Goal: Task Accomplishment & Management: Use online tool/utility

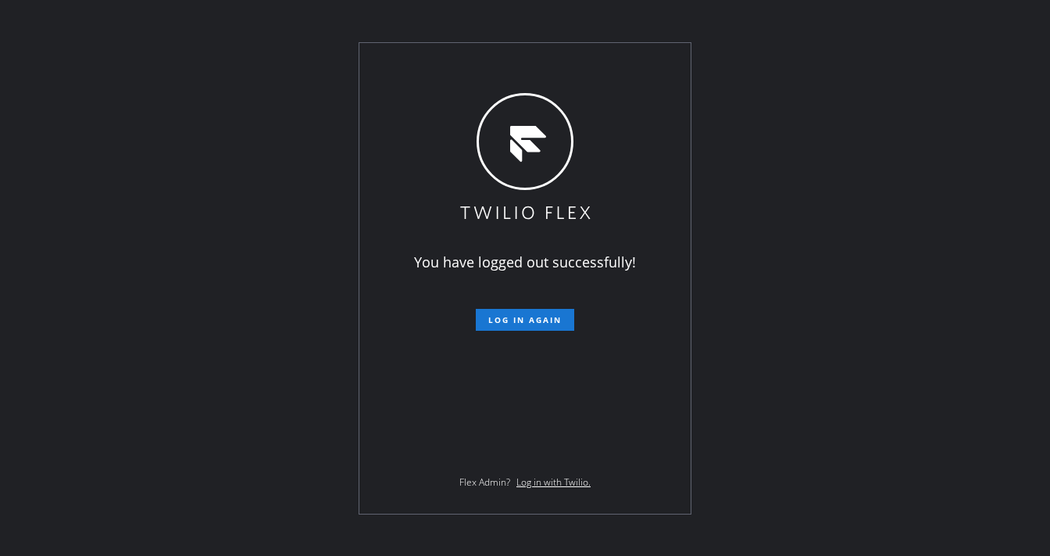
click at [104, 258] on div "You have logged out successfully! Log in again Flex Admin? Log in with Twilio." at bounding box center [525, 278] width 1050 height 556
click at [498, 315] on span "Log in again" at bounding box center [524, 319] width 73 height 11
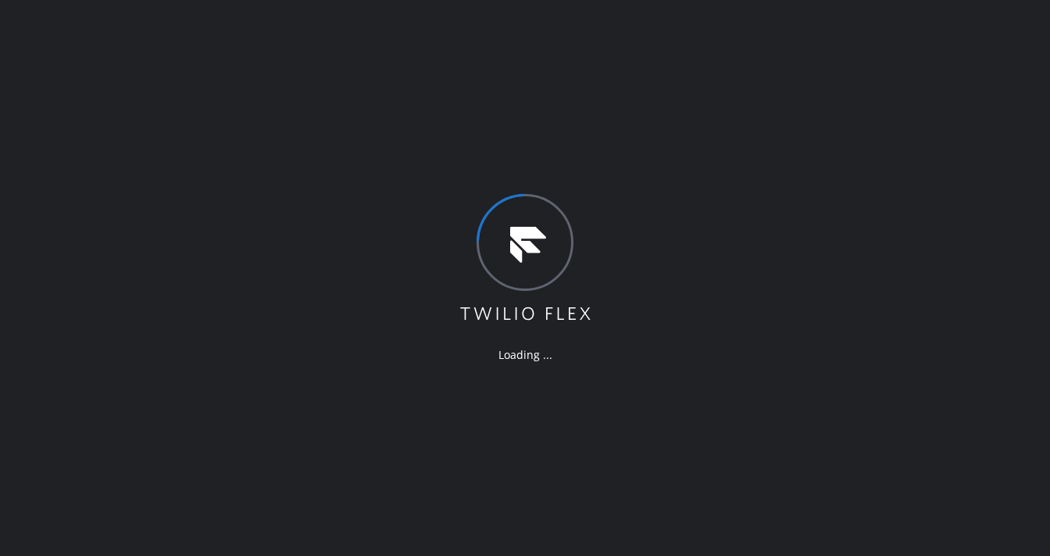
click at [241, 78] on div "Loading ..." at bounding box center [525, 278] width 1050 height 556
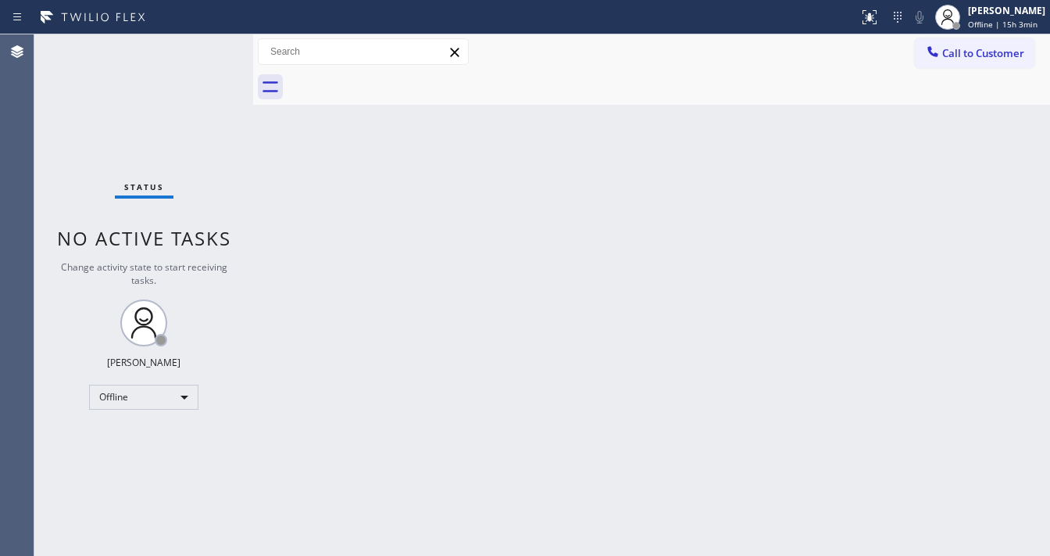
click at [134, 382] on div "Status No active tasks Change activity state to start receiving tasks. [PERSON_…" at bounding box center [143, 294] width 219 height 521
click at [131, 394] on div "Offline" at bounding box center [143, 396] width 109 height 25
click at [134, 441] on li "Available" at bounding box center [143, 436] width 106 height 19
click at [149, 398] on div "Offline" at bounding box center [143, 396] width 109 height 25
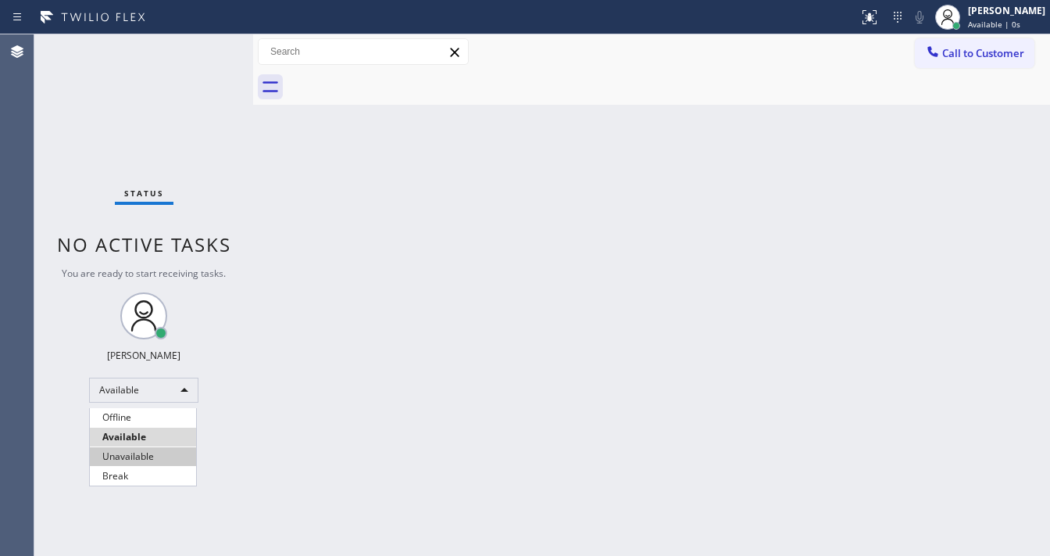
click at [131, 456] on li "Unavailable" at bounding box center [143, 456] width 106 height 19
click at [363, 327] on div "Back to Dashboard Change Sender ID Customers Technicians Select a contact Outbo…" at bounding box center [651, 294] width 797 height 521
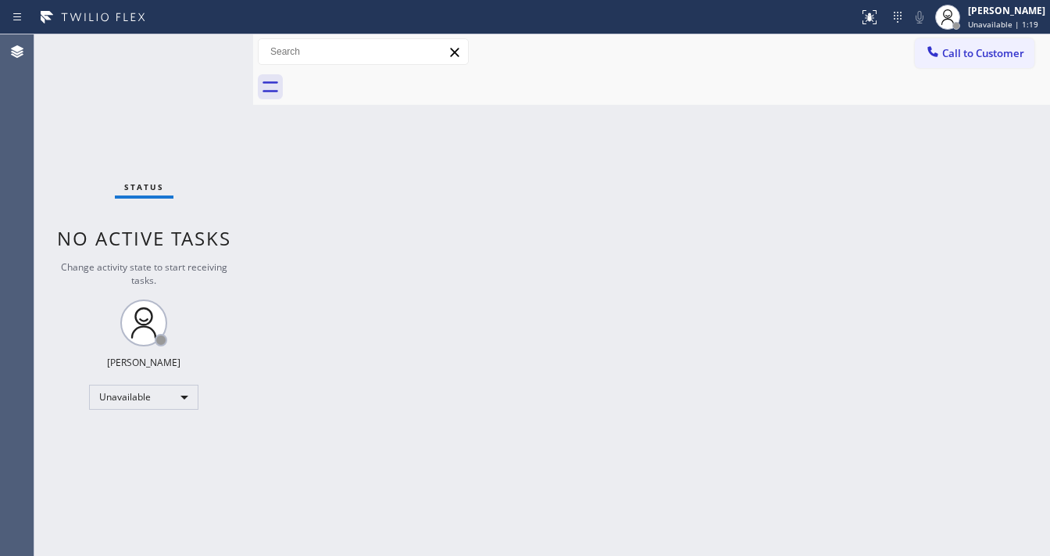
click at [204, 49] on div "Status No active tasks Change activity state to start receiving tasks. [PERSON_…" at bounding box center [143, 294] width 219 height 521
click at [1023, 25] on span "Unavailable | 2:52" at bounding box center [1003, 24] width 70 height 11
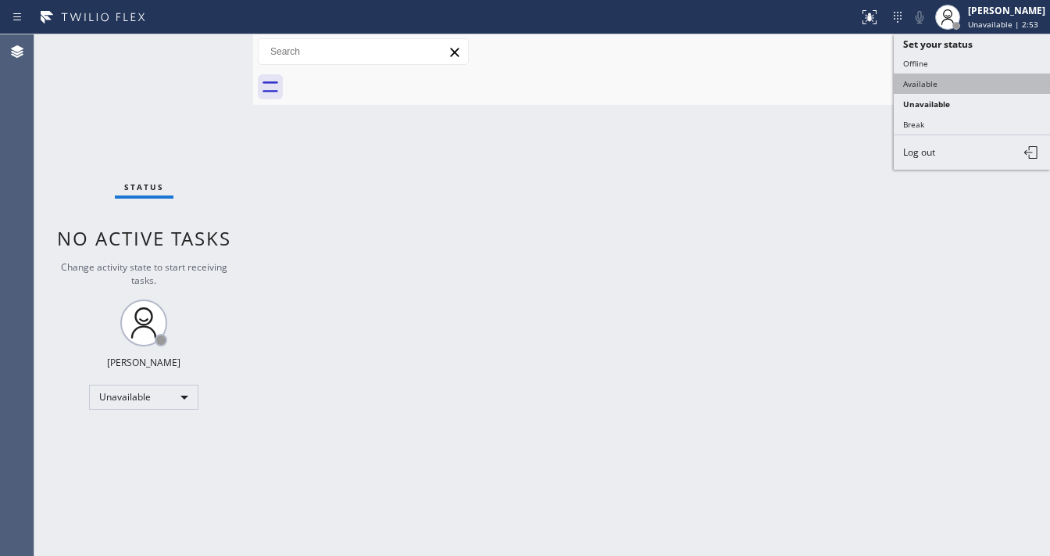
drag, startPoint x: 919, startPoint y: 79, endPoint x: 695, endPoint y: 196, distance: 253.0
click at [919, 80] on button "Available" at bounding box center [972, 83] width 156 height 20
click at [686, 204] on div "Back to Dashboard Change Sender ID Customers Technicians Select a contact Outbo…" at bounding box center [651, 294] width 797 height 521
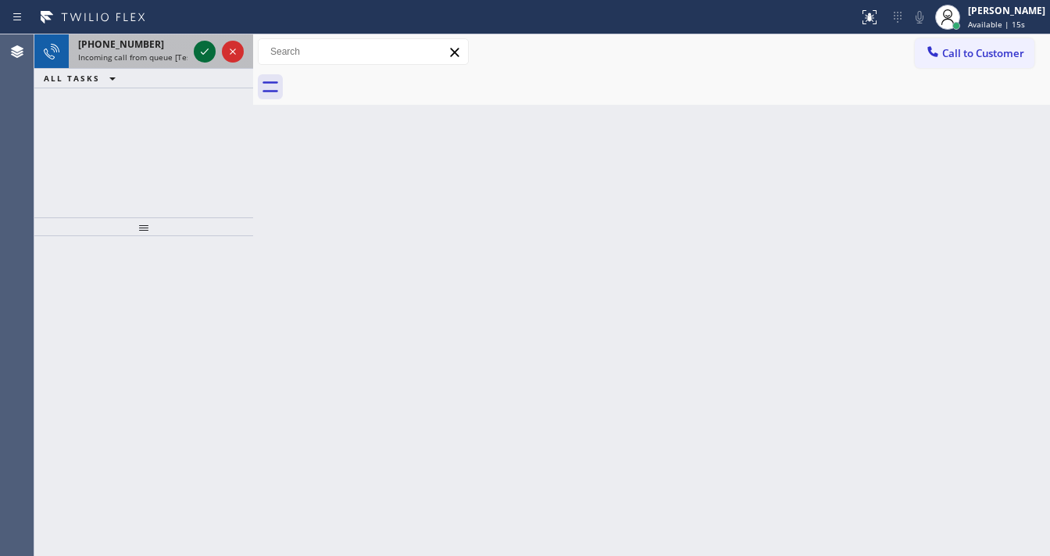
click at [206, 54] on icon at bounding box center [204, 51] width 19 height 19
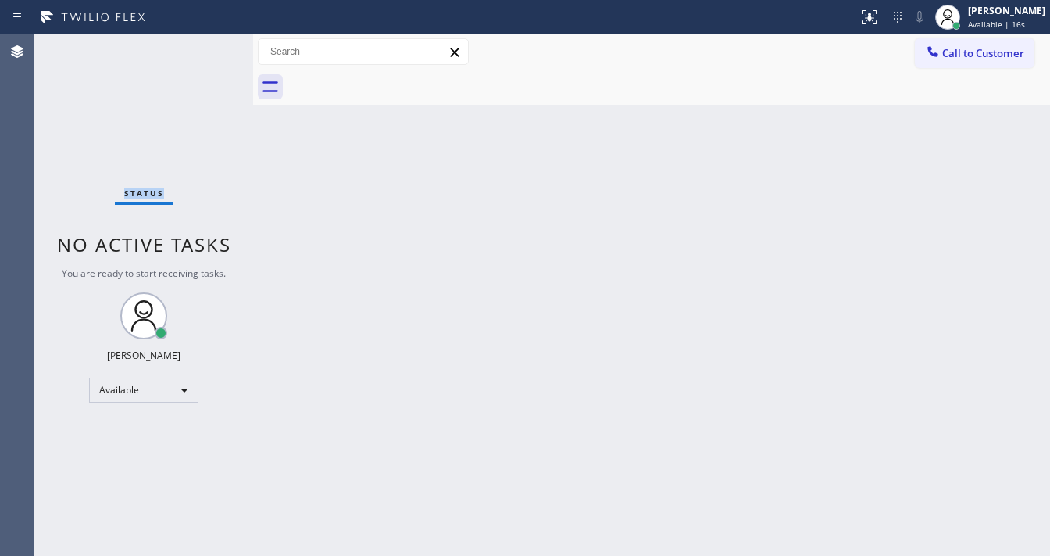
click at [203, 54] on div "Status No active tasks You are ready to start receiving tasks. [PERSON_NAME]" at bounding box center [143, 294] width 219 height 521
click at [878, 22] on icon at bounding box center [869, 17] width 19 height 19
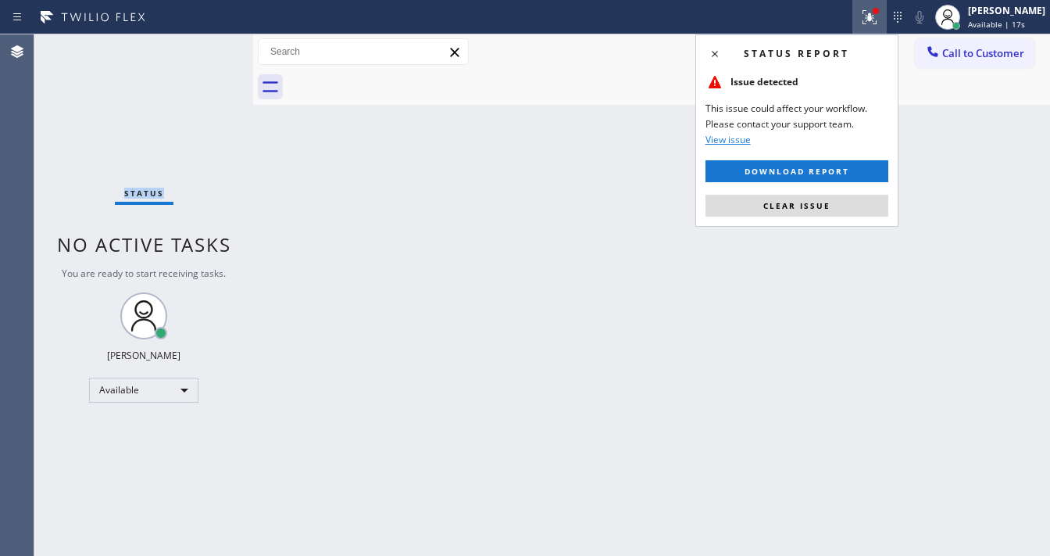
click at [828, 214] on button "Clear issue" at bounding box center [797, 206] width 183 height 22
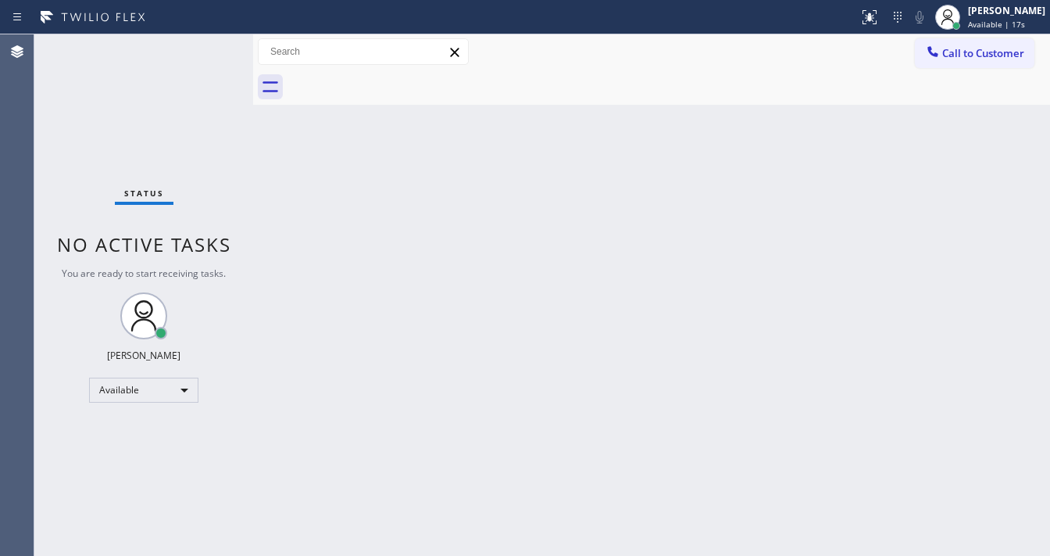
drag, startPoint x: 828, startPoint y: 210, endPoint x: 785, endPoint y: 210, distance: 42.2
click at [825, 210] on div "Back to Dashboard Change Sender ID Customers Technicians Select a contact Outbo…" at bounding box center [651, 294] width 797 height 521
click at [452, 363] on div "Back to Dashboard Change Sender ID Customers Technicians Select a contact Outbo…" at bounding box center [651, 294] width 797 height 521
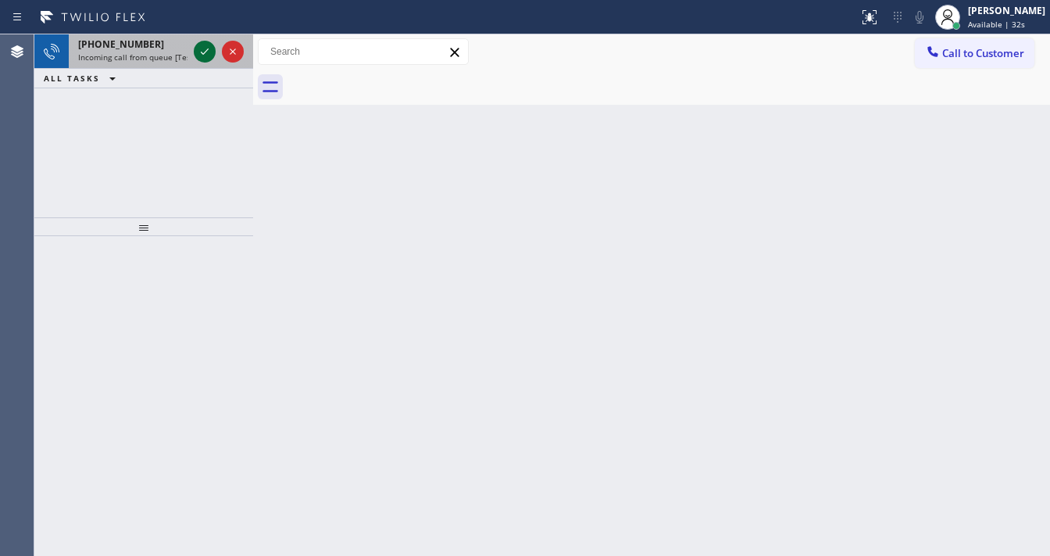
click at [200, 47] on icon at bounding box center [204, 51] width 19 height 19
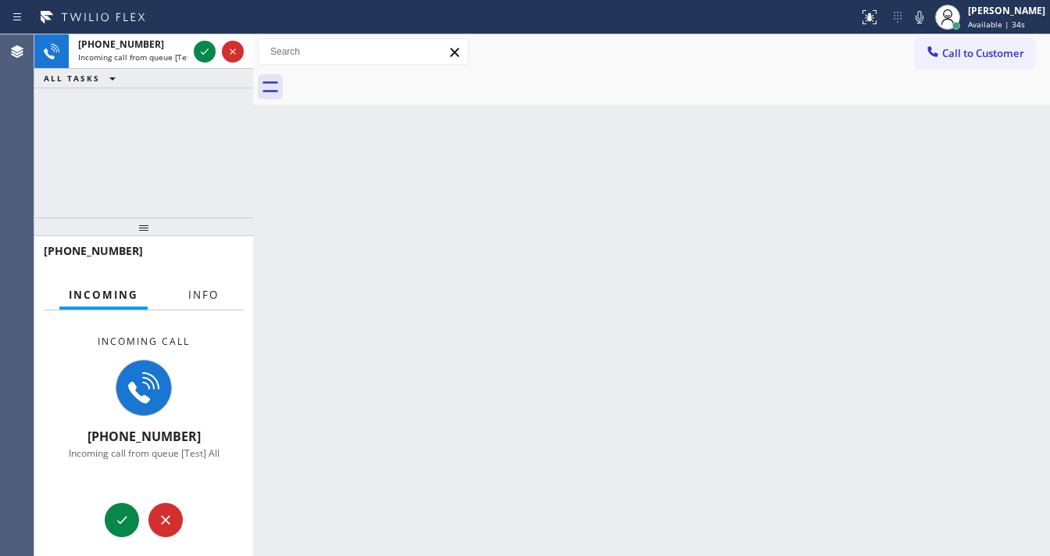
click at [209, 291] on button "Info" at bounding box center [203, 295] width 49 height 30
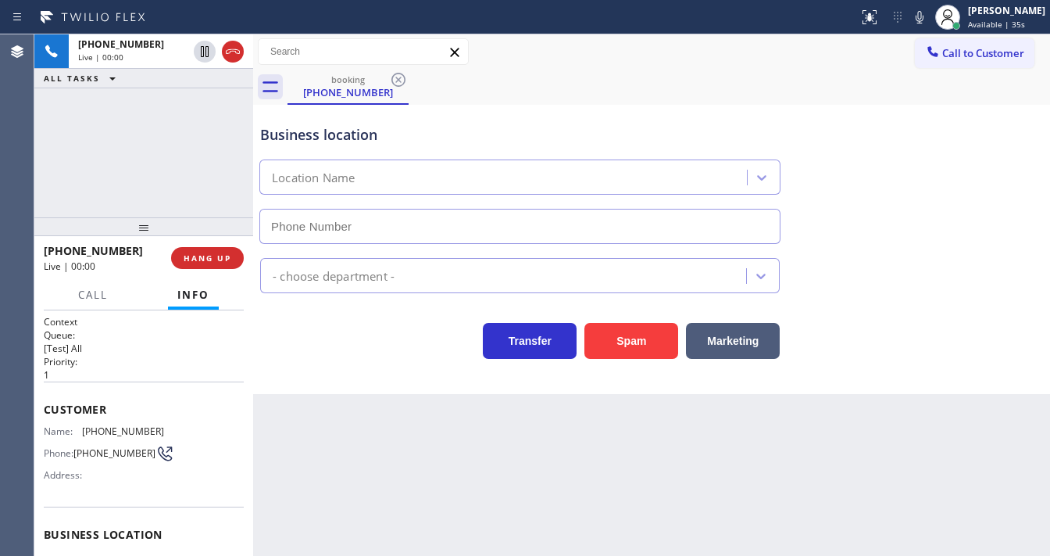
type input "[PHONE_NUMBER]"
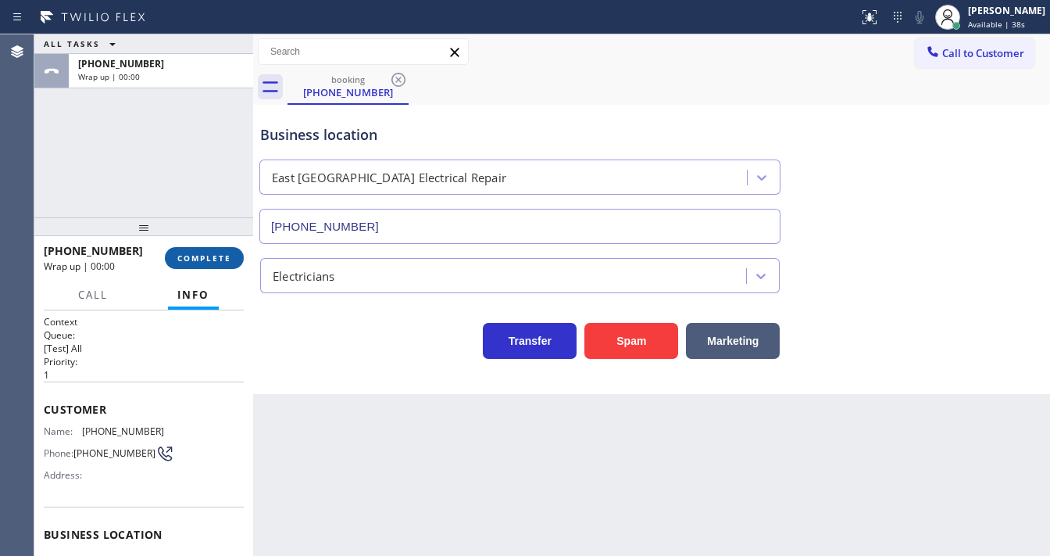
click at [218, 253] on span "COMPLETE" at bounding box center [204, 257] width 54 height 11
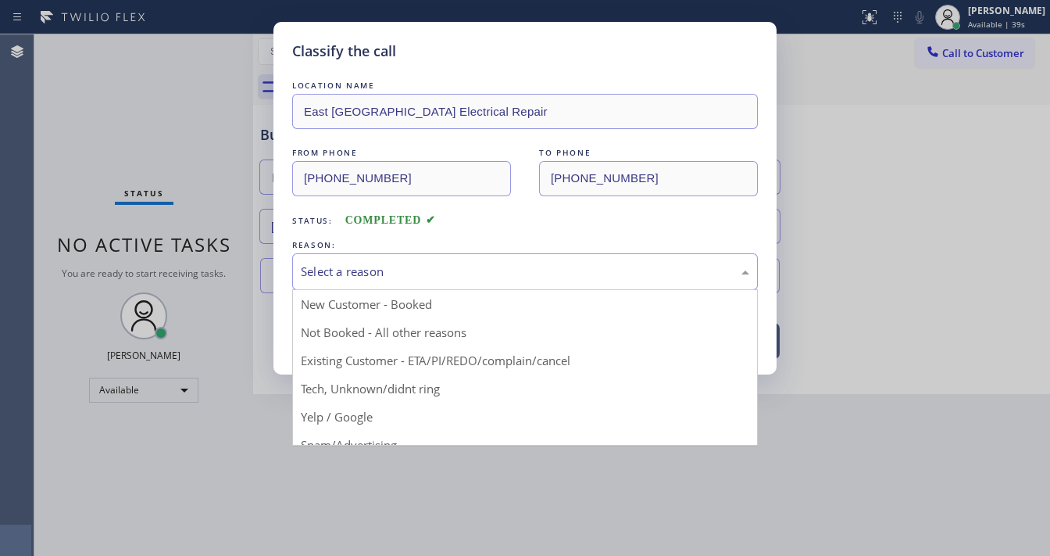
click at [439, 275] on div "Select a reason" at bounding box center [525, 272] width 449 height 18
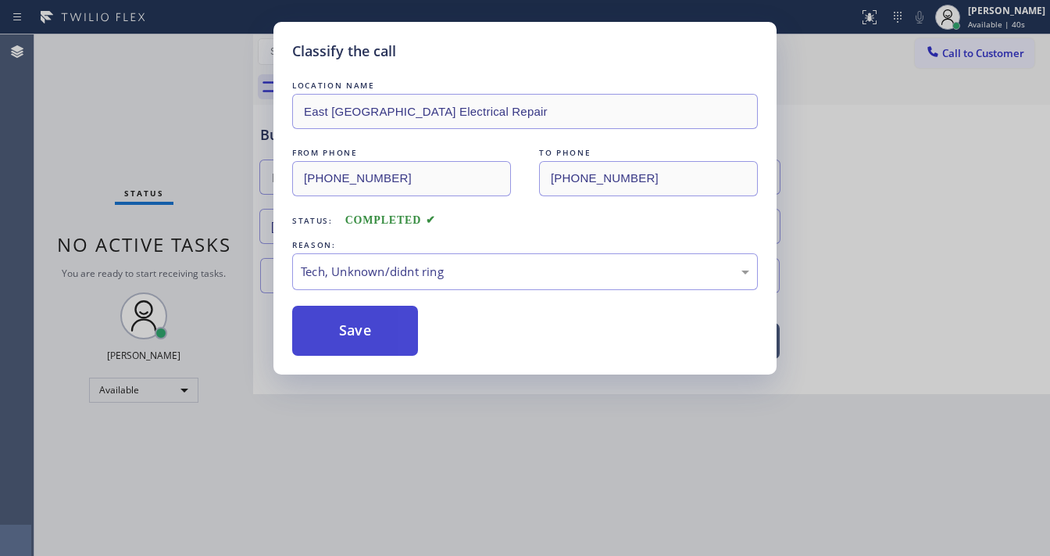
click at [370, 328] on button "Save" at bounding box center [355, 331] width 126 height 50
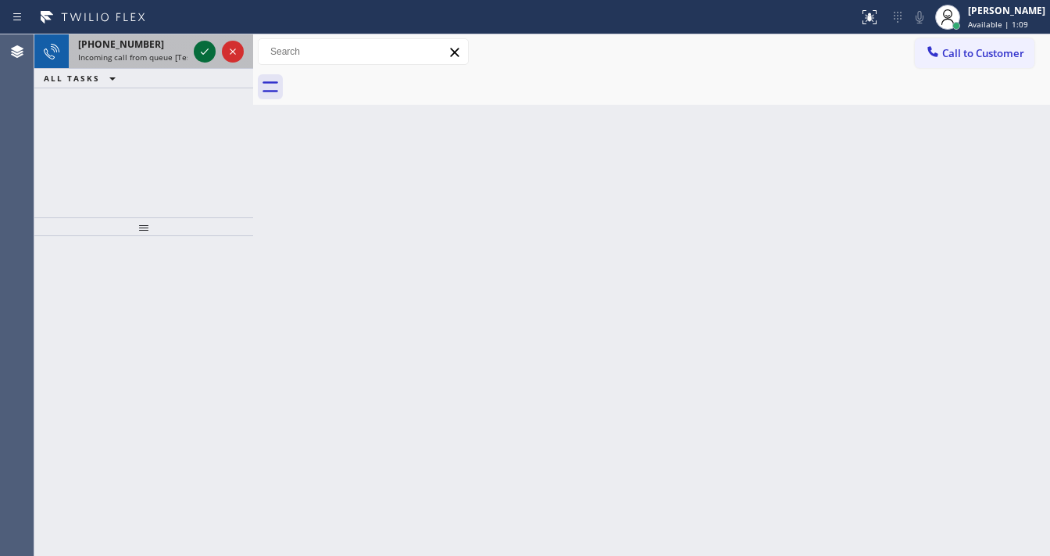
click at [198, 52] on icon at bounding box center [204, 51] width 19 height 19
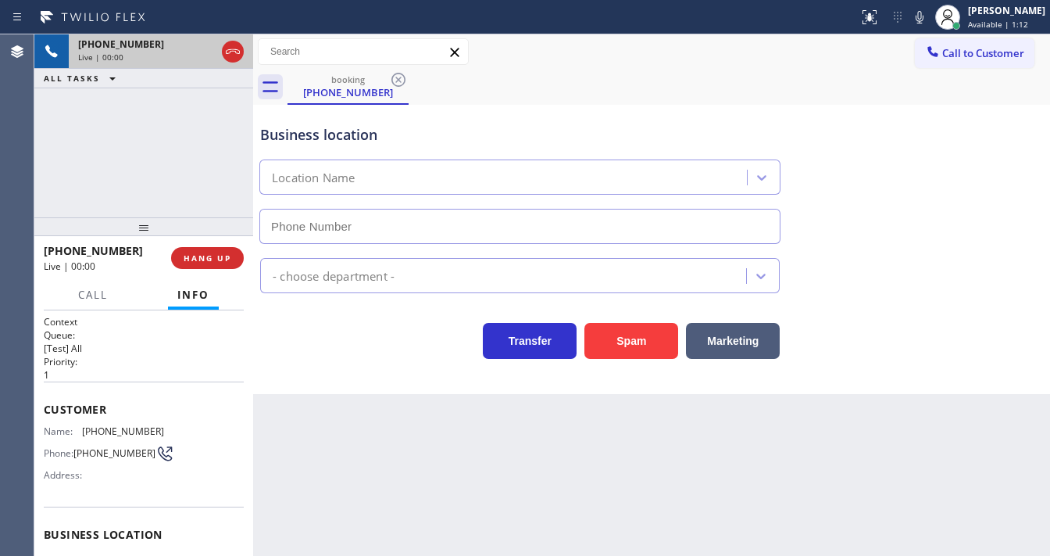
type input "[PHONE_NUMBER]"
click at [627, 353] on button "Spam" at bounding box center [631, 341] width 94 height 36
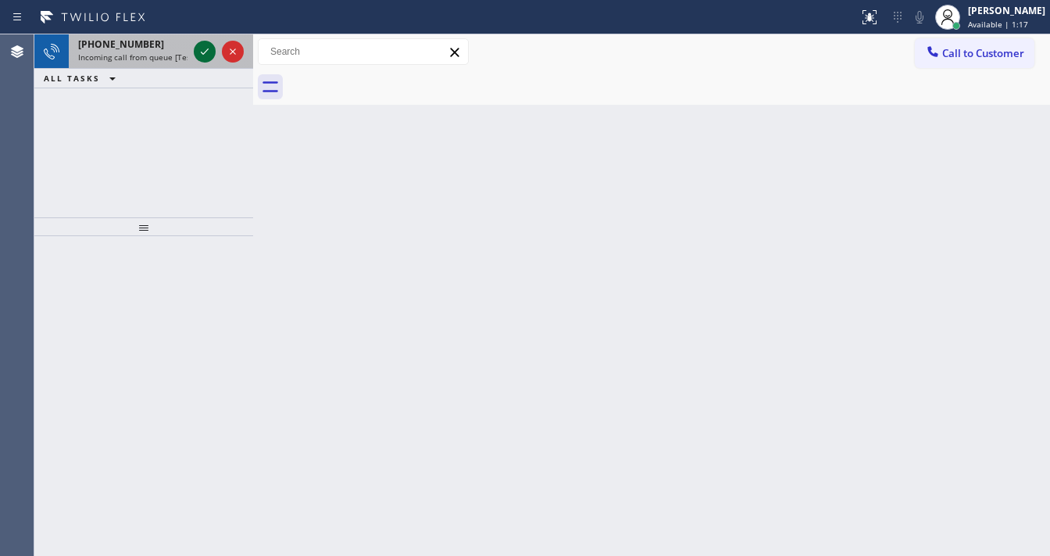
click at [203, 59] on icon at bounding box center [204, 51] width 19 height 19
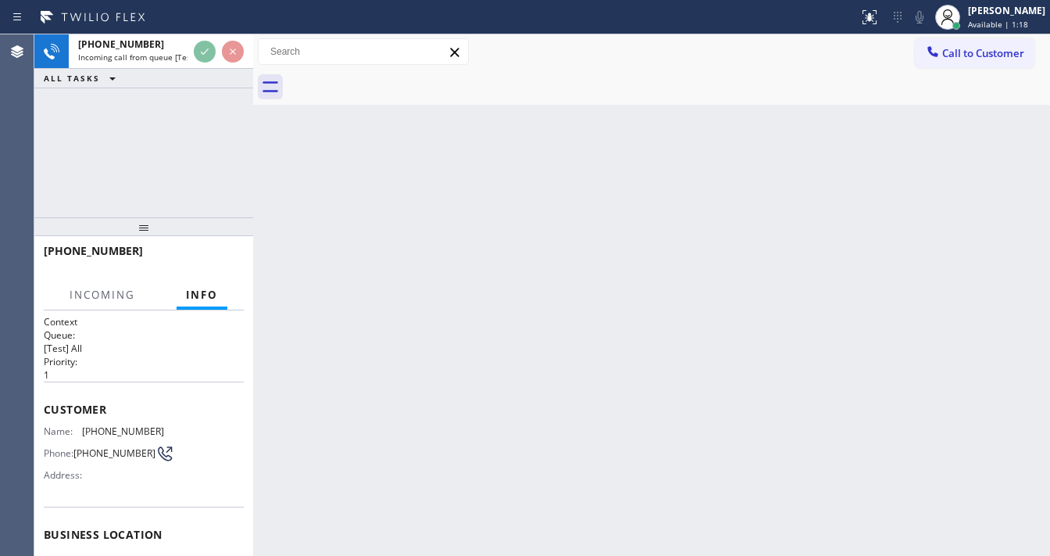
scroll to position [63, 0]
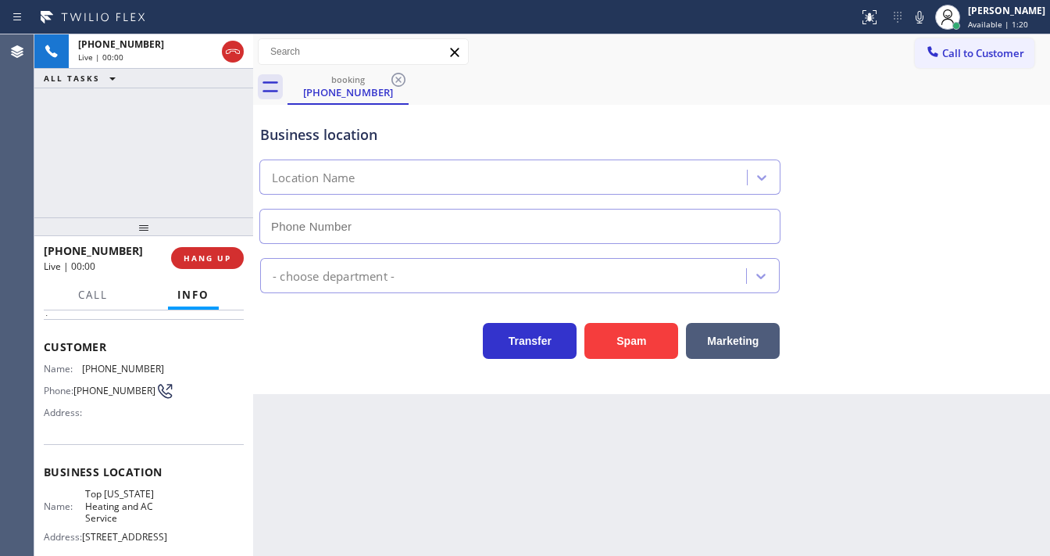
type input "[PHONE_NUMBER]"
click at [23, 148] on div "Agent Desktop" at bounding box center [17, 294] width 34 height 521
click at [165, 194] on div "[PHONE_NUMBER] Live | 00:20 ALL TASKS ALL TASKS ACTIVE TASKS TASKS IN WRAP UP" at bounding box center [143, 125] width 219 height 183
click at [642, 332] on button "Spam" at bounding box center [631, 341] width 94 height 36
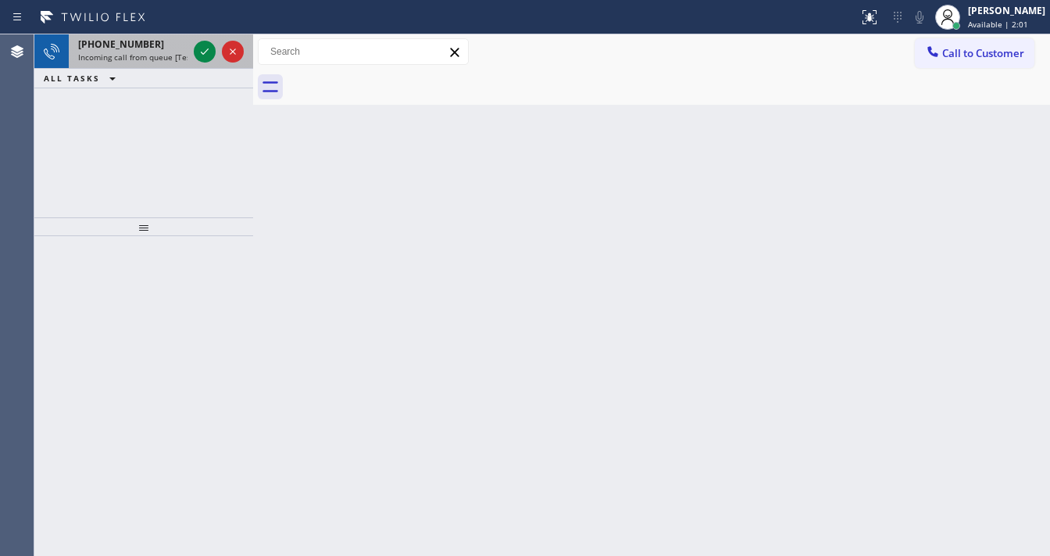
click at [156, 50] on div "[PHONE_NUMBER] Incoming call from queue [Test] All" at bounding box center [130, 51] width 122 height 34
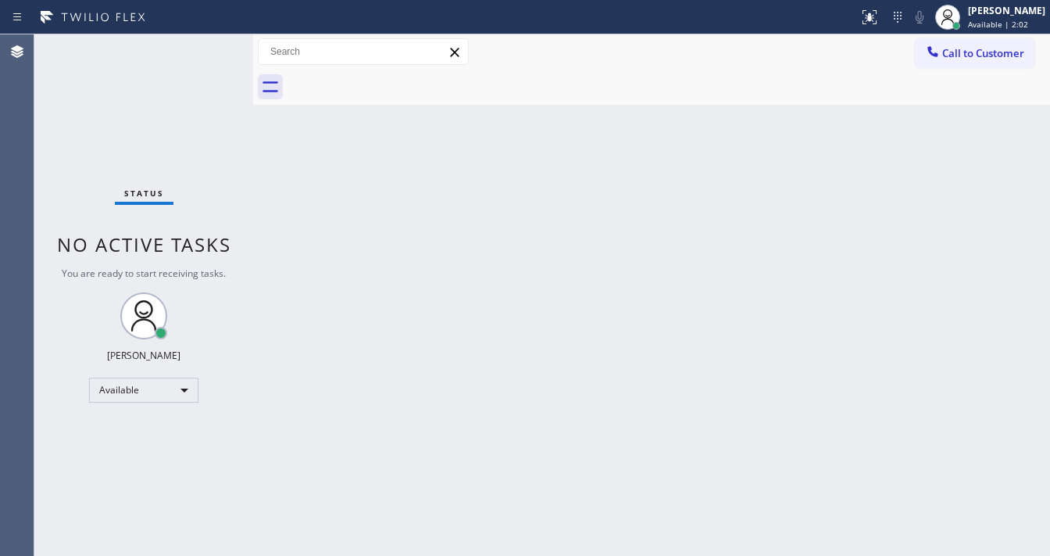
click at [197, 52] on div "Status No active tasks You are ready to start receiving tasks. [PERSON_NAME]" at bounding box center [143, 294] width 219 height 521
click at [163, 104] on div "Status No active tasks You are ready to start receiving tasks. [PERSON_NAME]" at bounding box center [143, 294] width 219 height 521
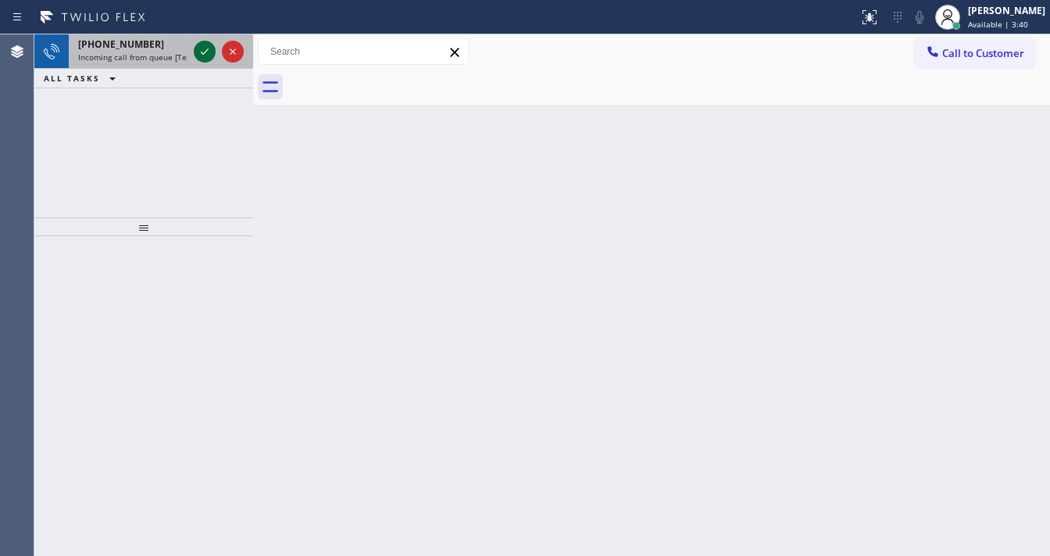
click at [208, 54] on icon at bounding box center [204, 51] width 19 height 19
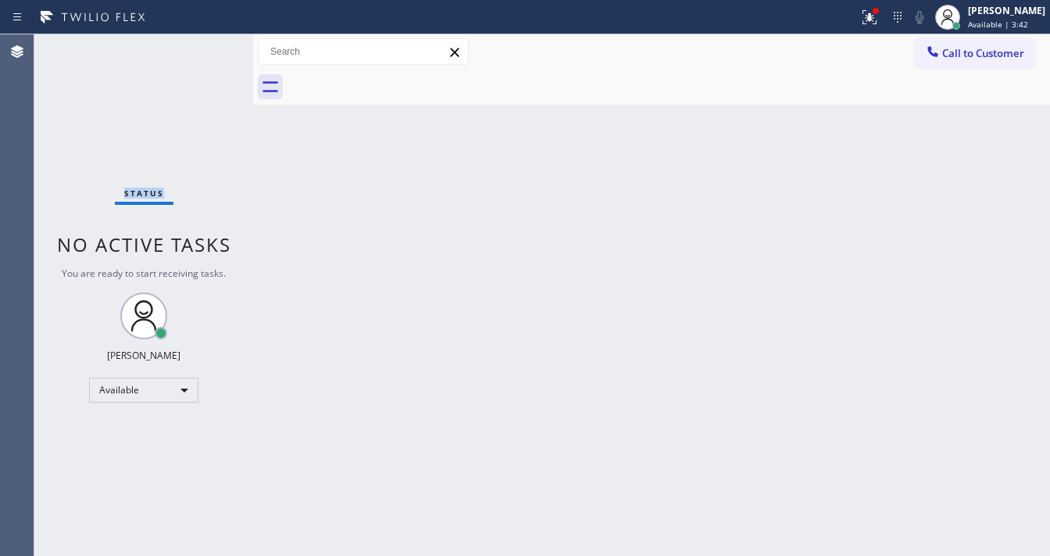
click at [208, 54] on div "Status No active tasks You are ready to start receiving tasks. [PERSON_NAME]" at bounding box center [143, 294] width 219 height 521
click at [870, 23] on div at bounding box center [870, 17] width 34 height 19
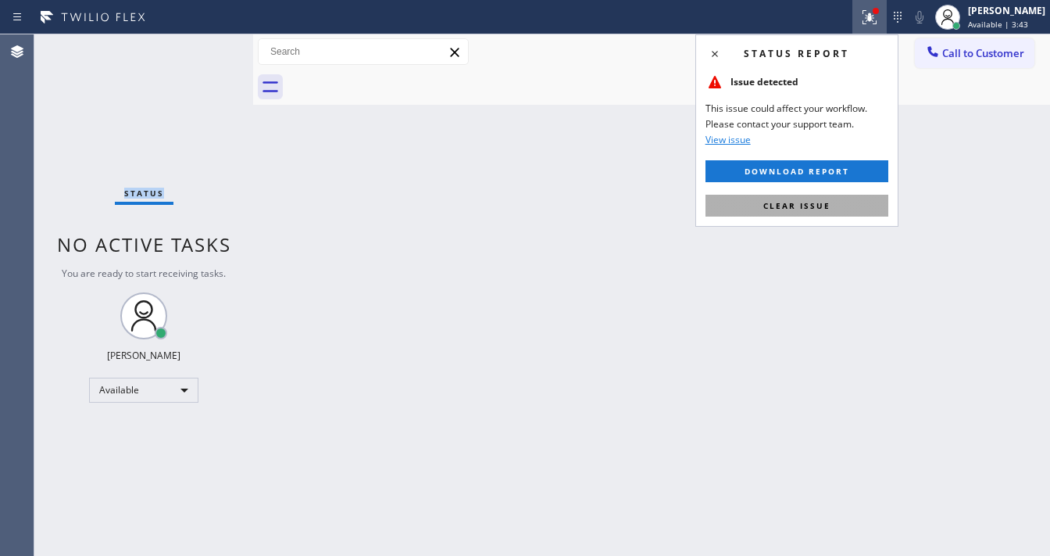
click at [770, 203] on span "Clear issue" at bounding box center [796, 205] width 67 height 11
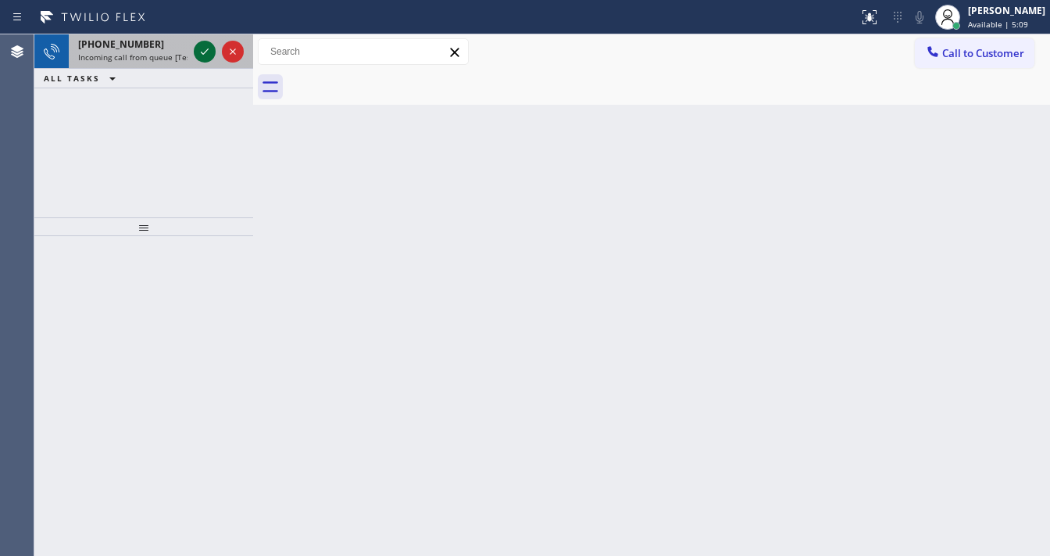
click at [209, 63] on div at bounding box center [219, 51] width 56 height 34
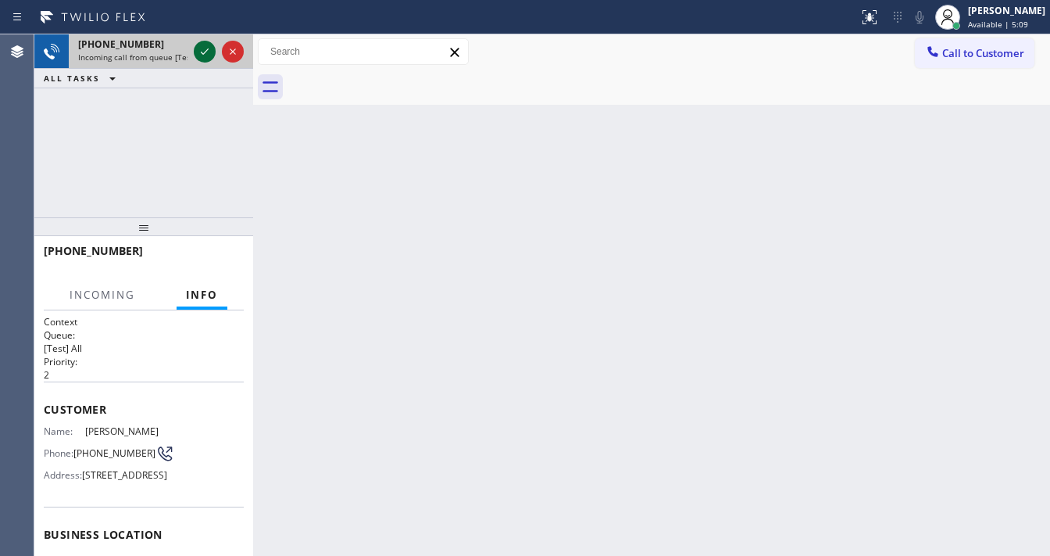
drag, startPoint x: 208, startPoint y: 61, endPoint x: 203, endPoint y: 53, distance: 9.1
click at [205, 56] on button at bounding box center [205, 52] width 22 height 22
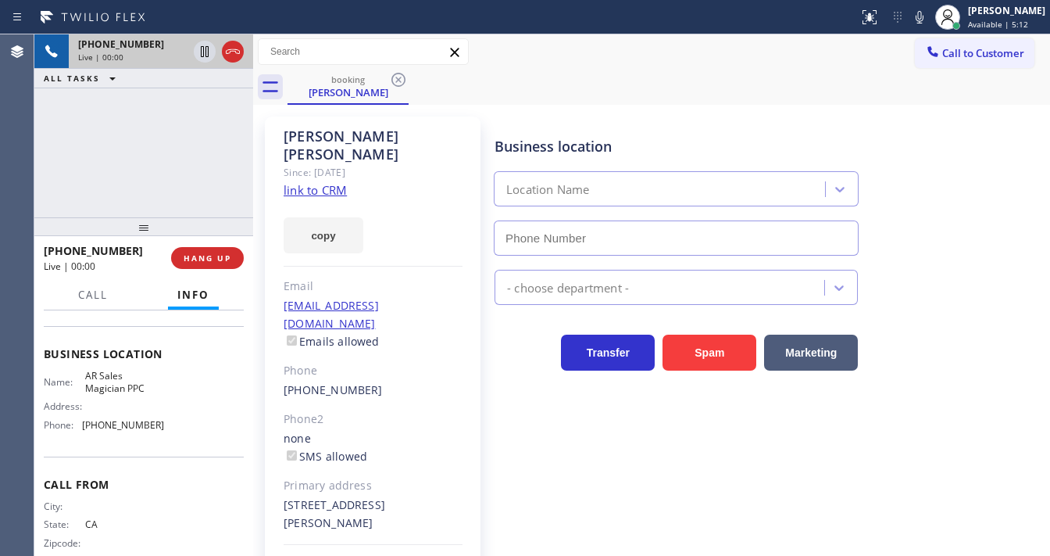
scroll to position [188, 0]
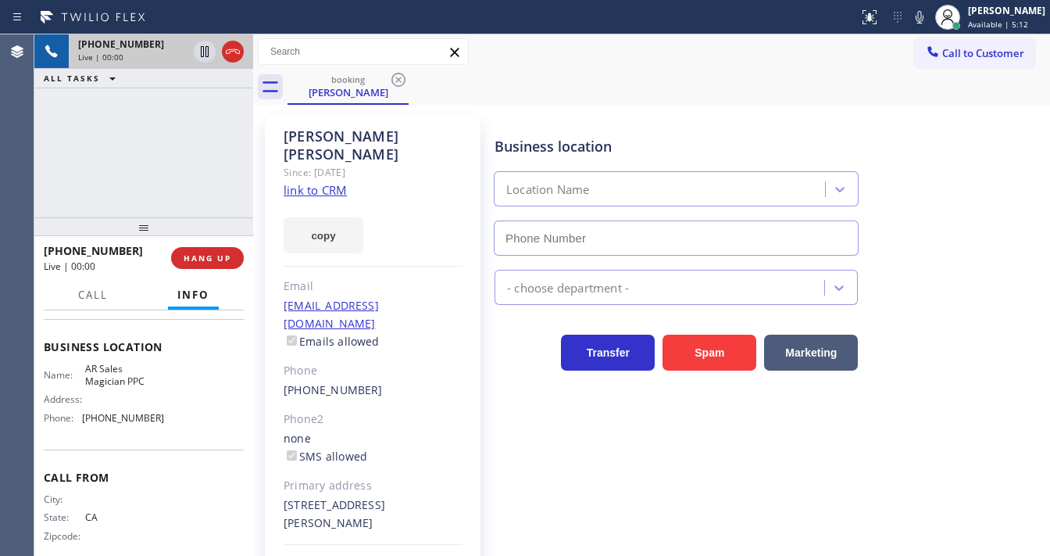
type input "[PHONE_NUMBER]"
click at [330, 182] on link "link to CRM" at bounding box center [315, 190] width 63 height 16
drag, startPoint x: 929, startPoint y: 19, endPoint x: 867, endPoint y: 33, distance: 64.1
click at [929, 19] on icon at bounding box center [919, 17] width 19 height 19
click at [231, 53] on icon at bounding box center [232, 51] width 19 height 19
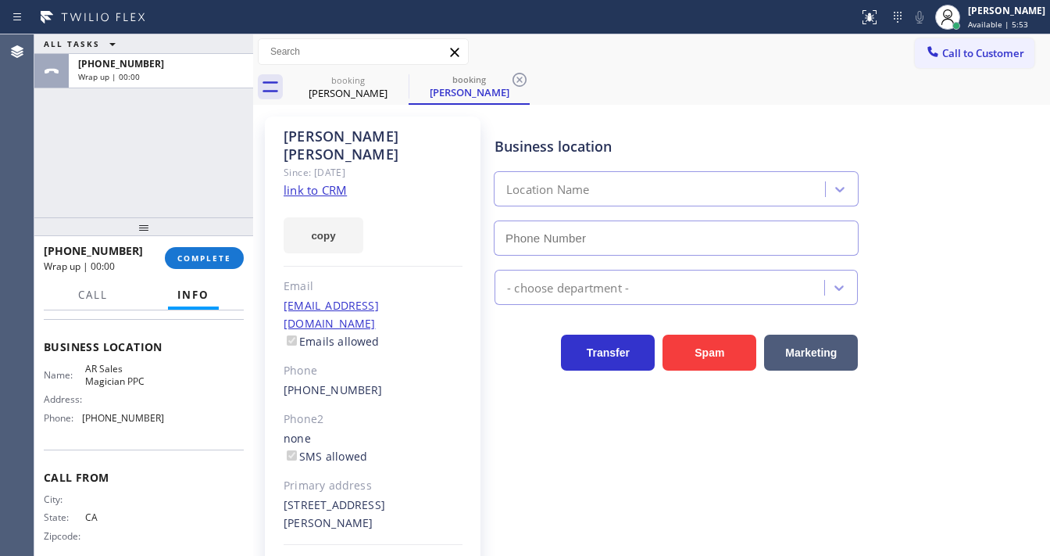
type input "[PHONE_NUMBER]"
click at [219, 256] on span "COMPLETE" at bounding box center [204, 257] width 54 height 11
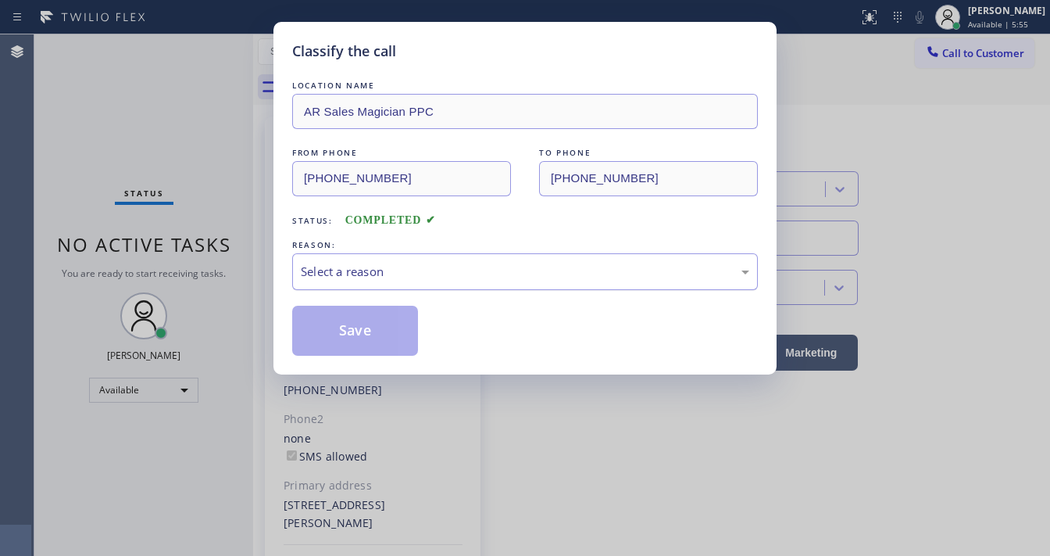
click at [471, 259] on div "Select a reason" at bounding box center [525, 271] width 466 height 37
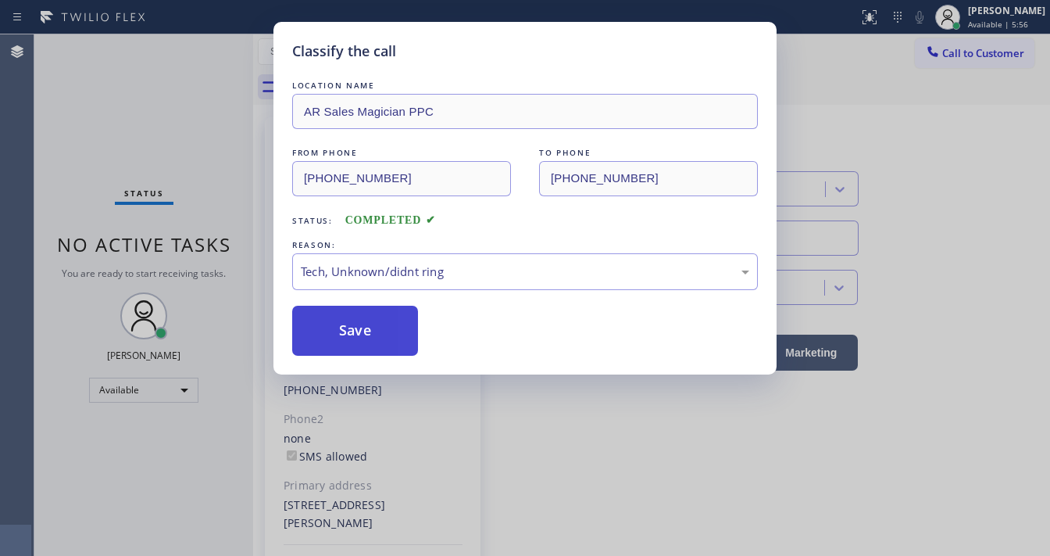
click at [395, 334] on button "Save" at bounding box center [355, 331] width 126 height 50
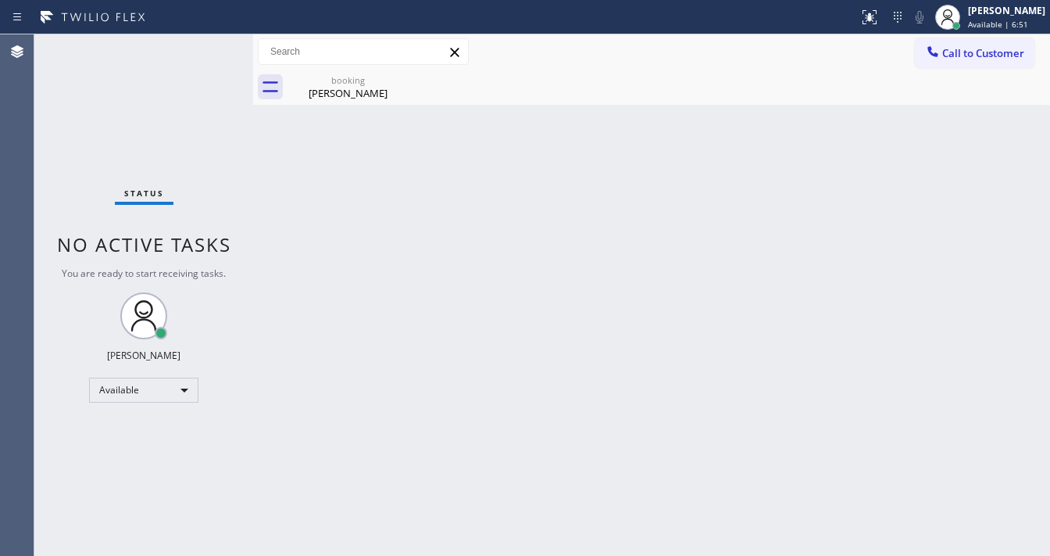
click at [206, 51] on div "Status No active tasks You are ready to start receiving tasks. [PERSON_NAME]" at bounding box center [143, 294] width 219 height 521
click at [206, 50] on div "Status No active tasks You are ready to start receiving tasks. [PERSON_NAME]" at bounding box center [143, 294] width 219 height 521
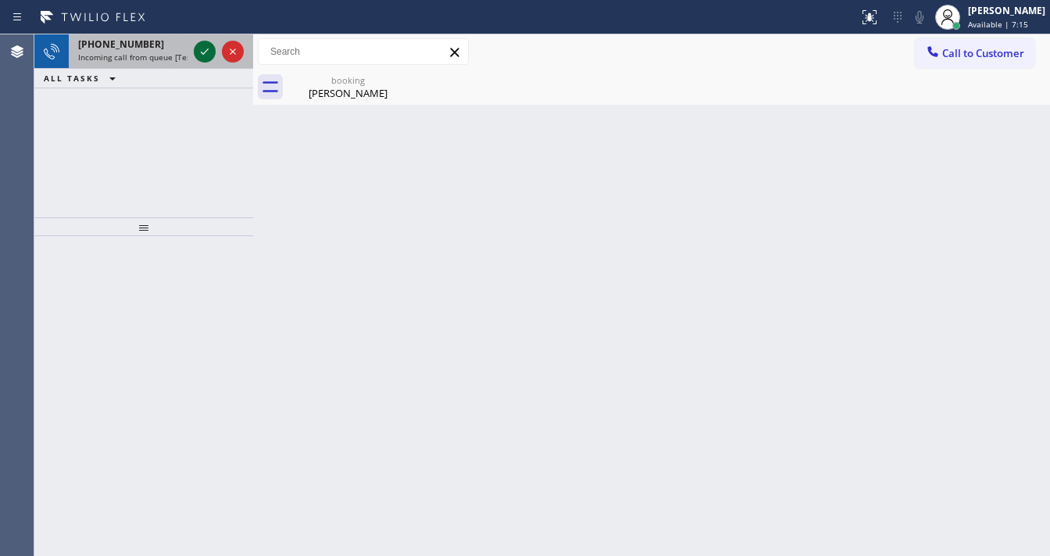
click at [206, 47] on icon at bounding box center [204, 51] width 19 height 19
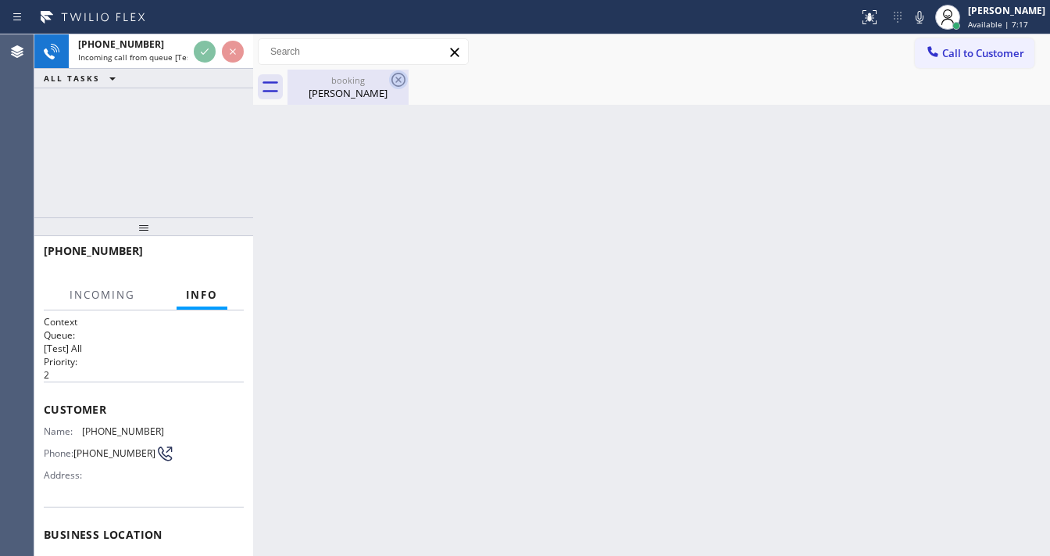
click at [398, 81] on icon at bounding box center [398, 79] width 19 height 19
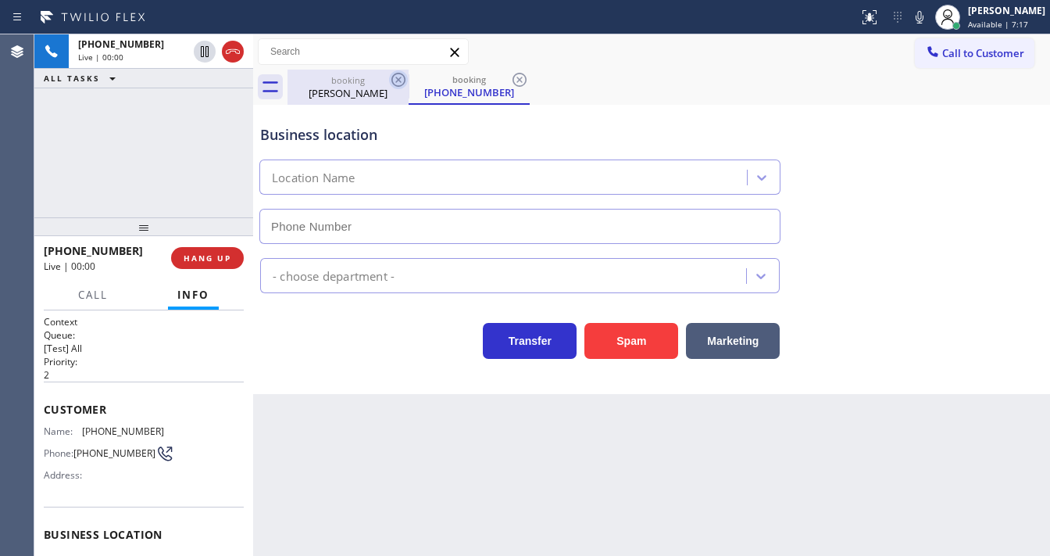
type input "[PHONE_NUMBER]"
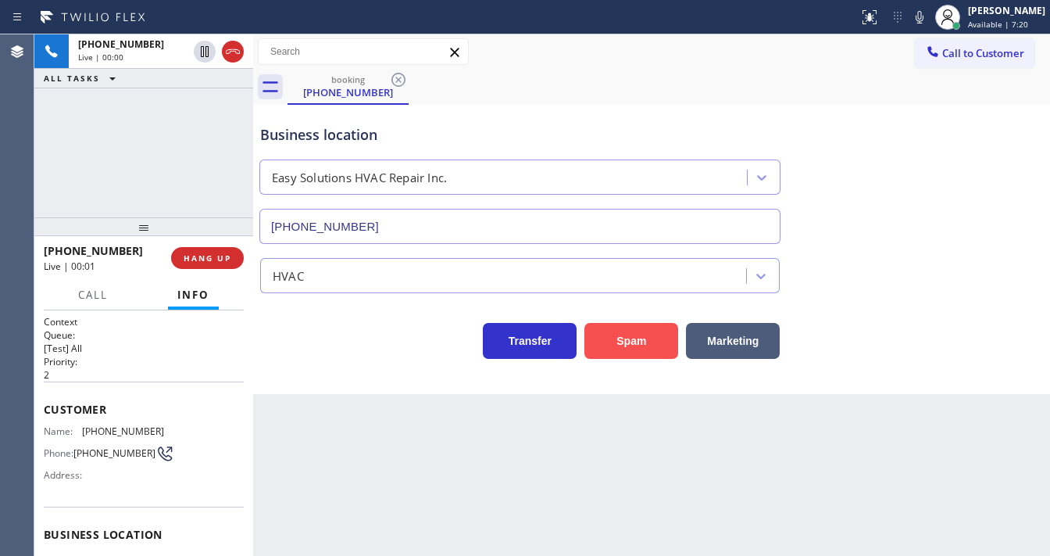
click at [606, 328] on button "Spam" at bounding box center [631, 341] width 94 height 36
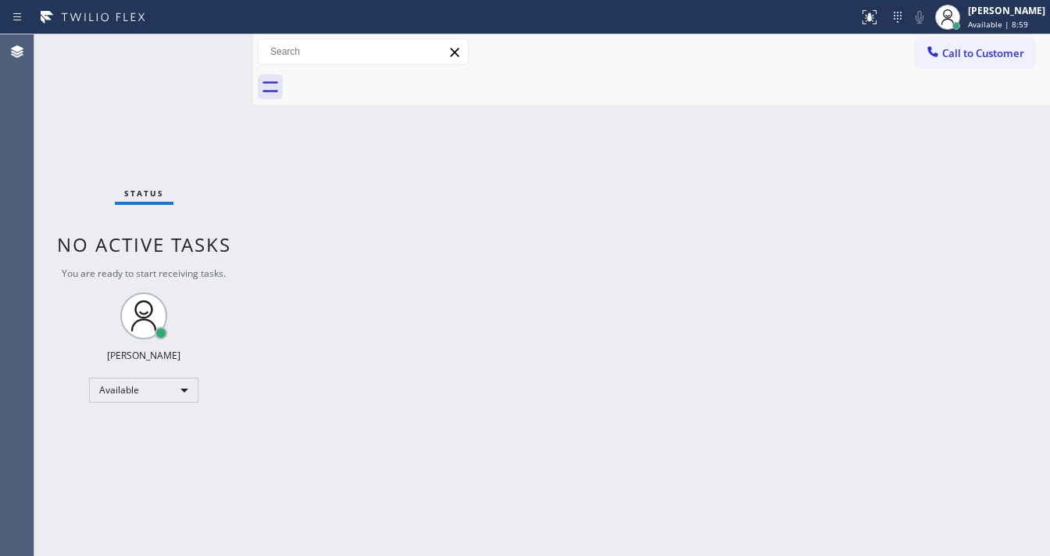
drag, startPoint x: 208, startPoint y: 48, endPoint x: 566, endPoint y: 316, distance: 447.6
click at [566, 316] on div "Back to Dashboard Change Sender ID Customers Technicians Select a contact Outbo…" at bounding box center [651, 294] width 797 height 521
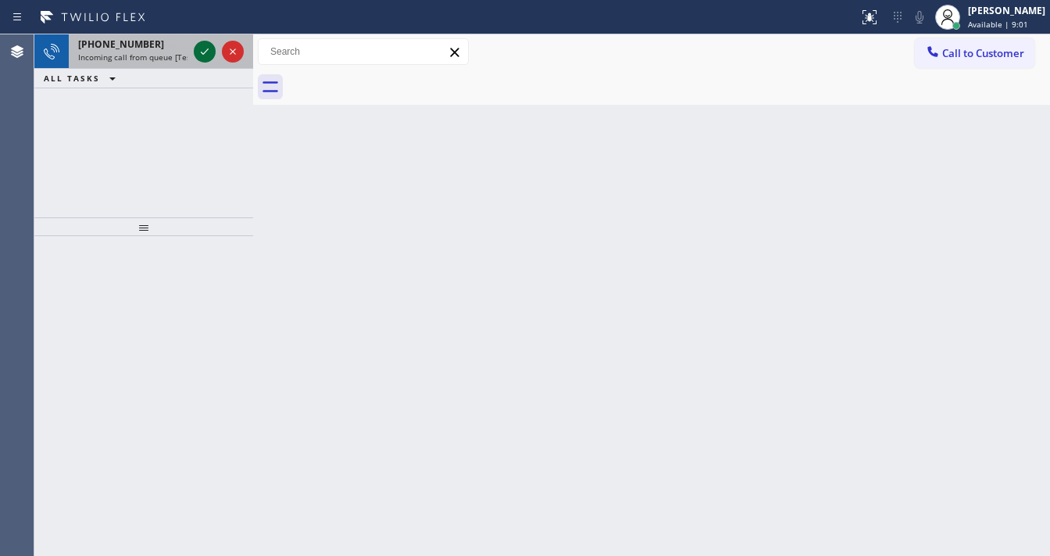
click at [205, 53] on icon at bounding box center [204, 51] width 19 height 19
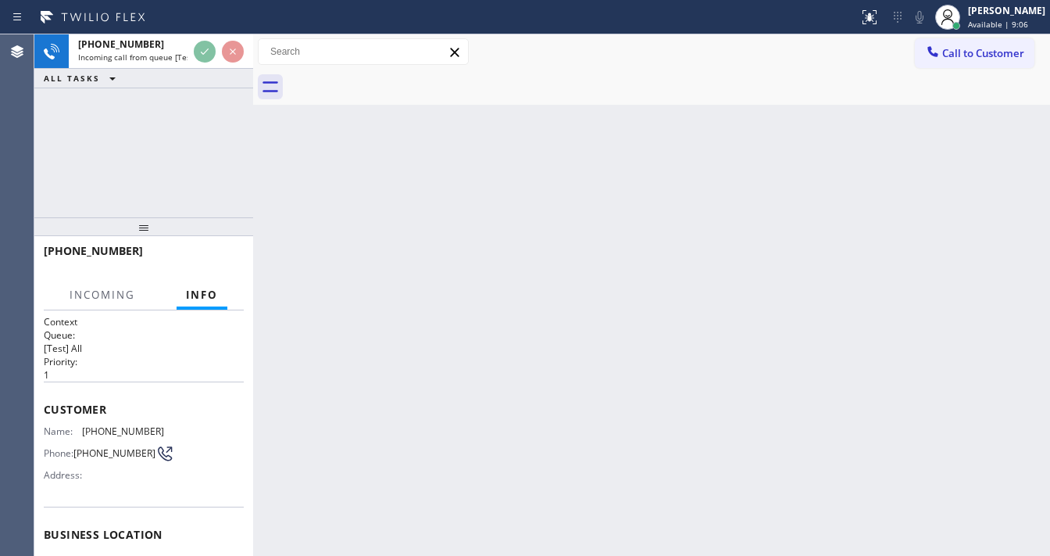
click at [38, 173] on div "[PHONE_NUMBER] Incoming call from queue [Test] All ALL TASKS ALL TASKS ACTIVE T…" at bounding box center [143, 125] width 219 height 183
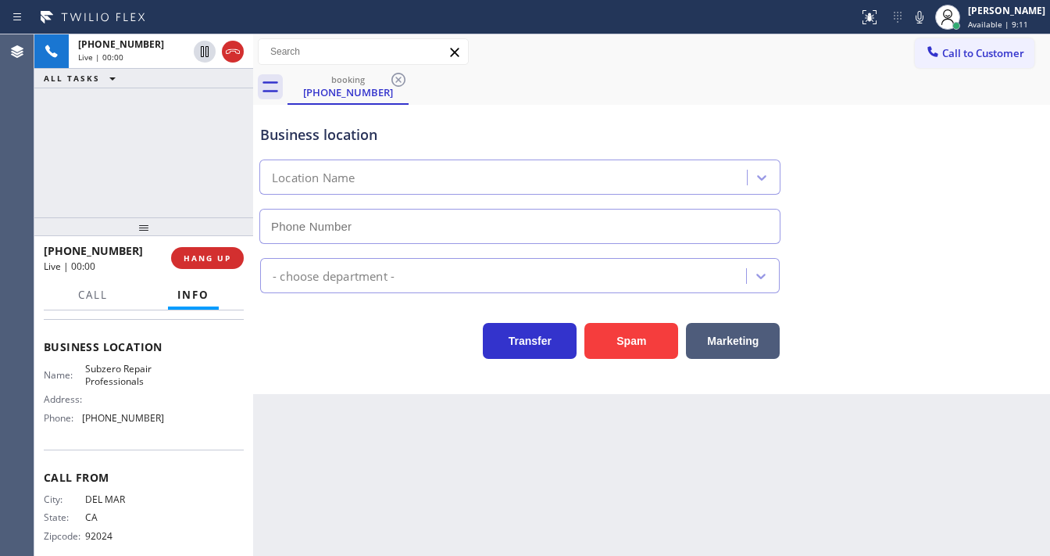
type input "[PHONE_NUMBER]"
click at [97, 195] on div "[PHONE_NUMBER] Live | 00:06 ALL TASKS ALL TASKS ACTIVE TASKS TASKS IN WRAP UP" at bounding box center [143, 125] width 219 height 183
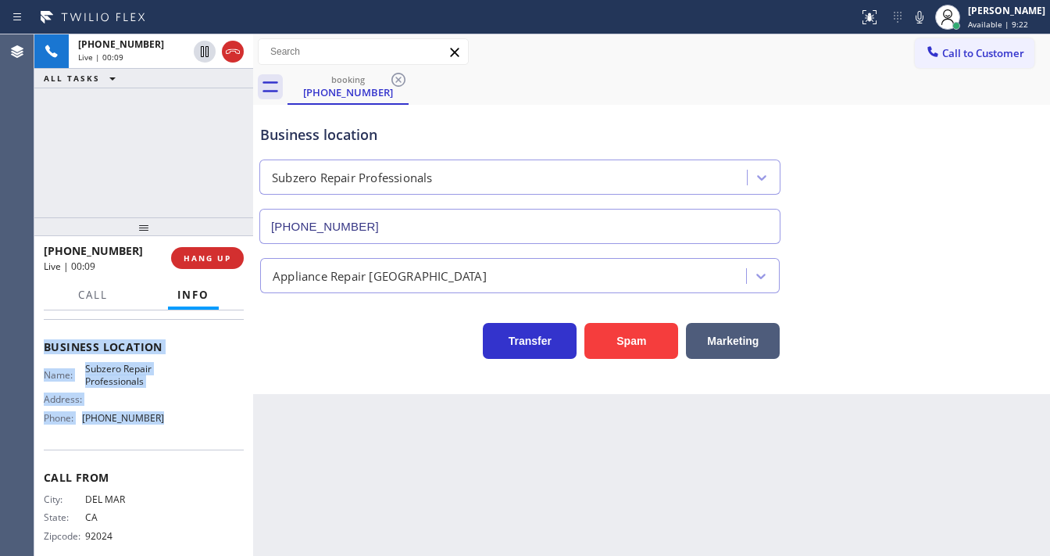
drag, startPoint x: 65, startPoint y: 364, endPoint x: 156, endPoint y: 416, distance: 105.0
click at [156, 416] on div "Context Queue: [Test] All Priority: 1 Customer Name: [PHONE_NUMBER] Phone: [PHO…" at bounding box center [143, 432] width 219 height 245
copy div "Customer Name: [PHONE_NUMBER] Phone: [PHONE_NUMBER] Address: Business location …"
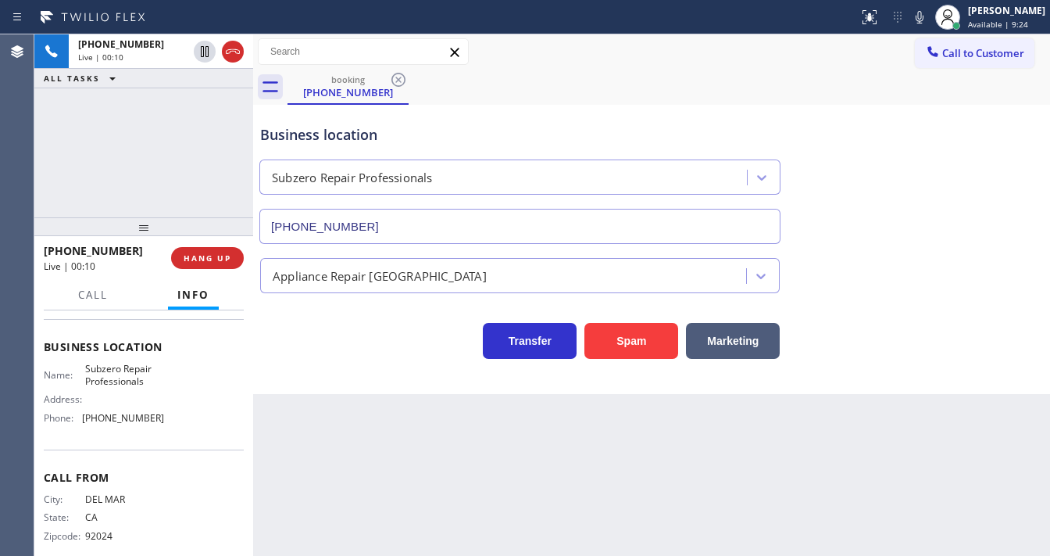
click at [180, 173] on div "[PHONE_NUMBER] Live | 00:10 ALL TASKS ALL TASKS ACTIVE TASKS TASKS IN WRAP UP" at bounding box center [143, 125] width 219 height 183
click at [160, 146] on div "[PHONE_NUMBER] Live | 00:51 ALL TASKS ALL TASKS ACTIVE TASKS TASKS IN WRAP UP" at bounding box center [143, 125] width 219 height 183
click at [185, 149] on div "[PHONE_NUMBER] Live | 02:05 ALL TASKS ALL TASKS ACTIVE TASKS TASKS IN WRAP UP" at bounding box center [143, 125] width 219 height 183
click at [929, 18] on icon at bounding box center [919, 17] width 19 height 19
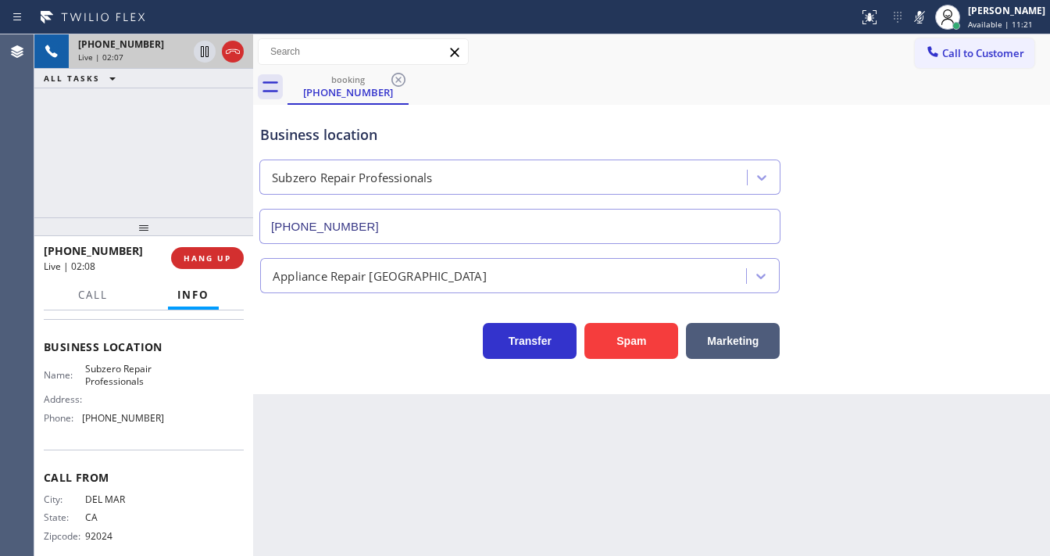
drag, startPoint x: 144, startPoint y: 116, endPoint x: 185, endPoint y: 57, distance: 72.4
click at [147, 116] on div "[PHONE_NUMBER] Live | 02:07 ALL TASKS ALL TASKS ACTIVE TASKS TASKS IN WRAP UP" at bounding box center [143, 125] width 219 height 183
click at [200, 48] on icon at bounding box center [204, 51] width 19 height 19
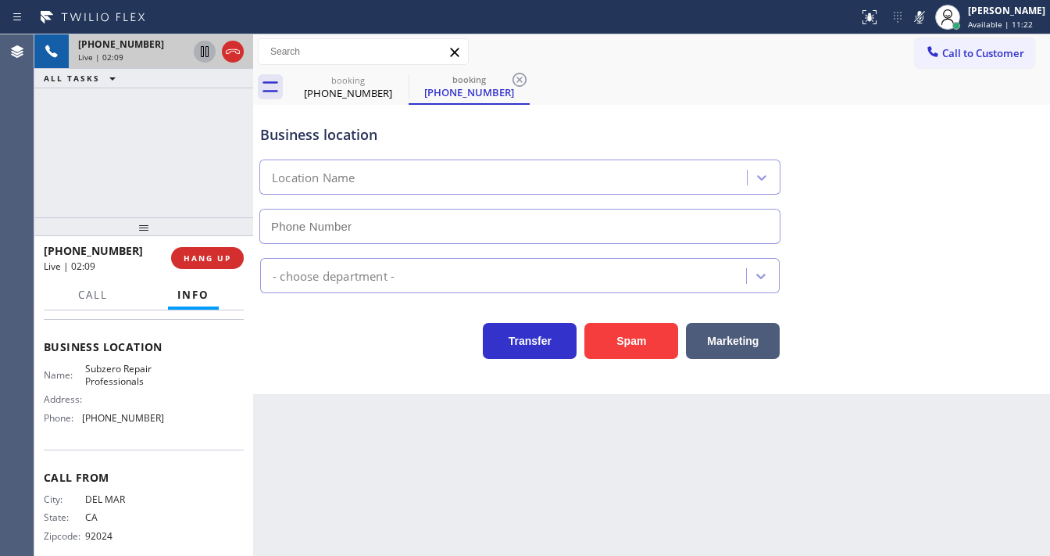
type input "[PHONE_NUMBER]"
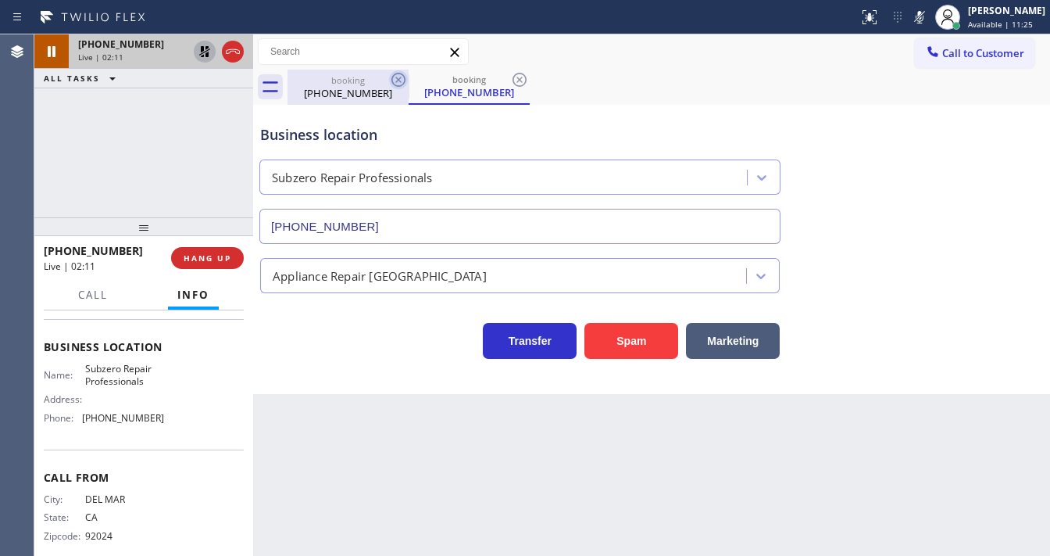
click at [398, 83] on icon at bounding box center [398, 79] width 19 height 19
click at [161, 134] on div "[PHONE_NUMBER] Live | 02:12 ALL TASKS ALL TASKS ACTIVE TASKS TASKS IN WRAP UP" at bounding box center [143, 125] width 219 height 183
click at [200, 52] on icon at bounding box center [204, 51] width 19 height 19
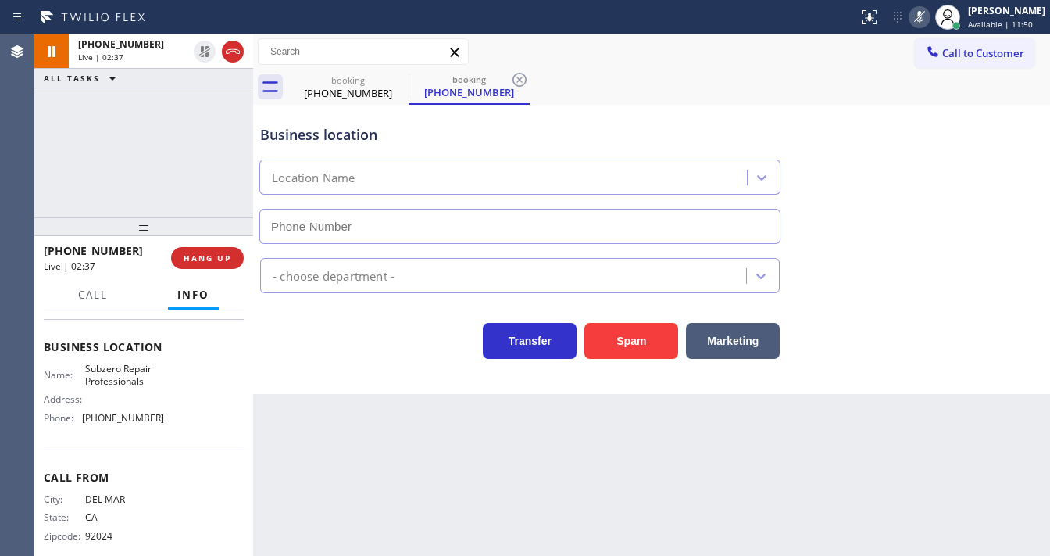
type input "[PHONE_NUMBER]"
click at [929, 19] on icon at bounding box center [919, 17] width 19 height 19
click at [166, 147] on div "[PHONE_NUMBER] Live | 02:47 ALL TASKS ALL TASKS ACTIVE TASKS TASKS IN WRAP UP" at bounding box center [143, 125] width 219 height 183
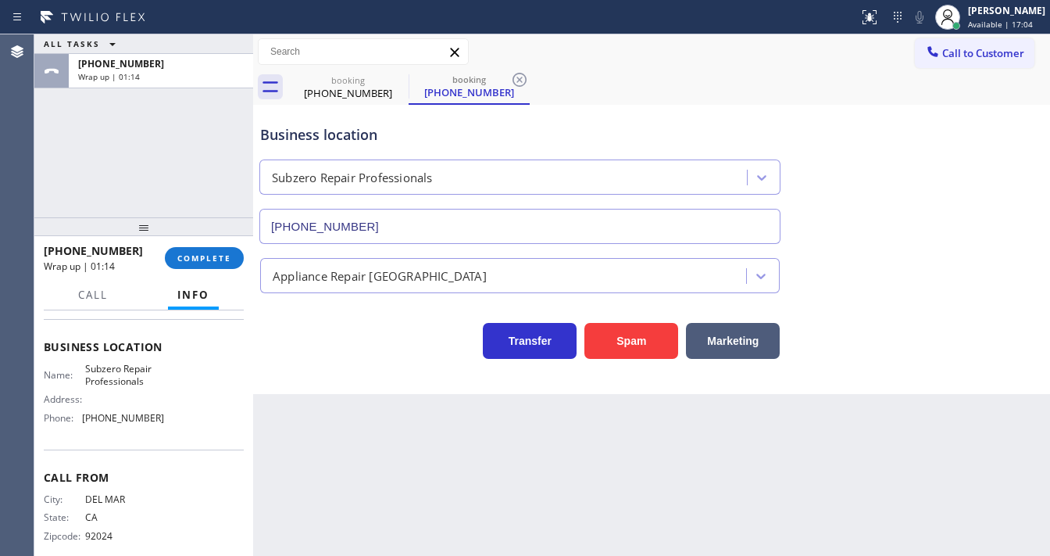
click at [197, 138] on div "ALL TASKS ALL TASKS ACTIVE TASKS TASKS IN WRAP UP [PHONE_NUMBER] Wrap up | 01:14" at bounding box center [143, 125] width 219 height 183
click at [214, 252] on span "COMPLETE" at bounding box center [204, 257] width 54 height 11
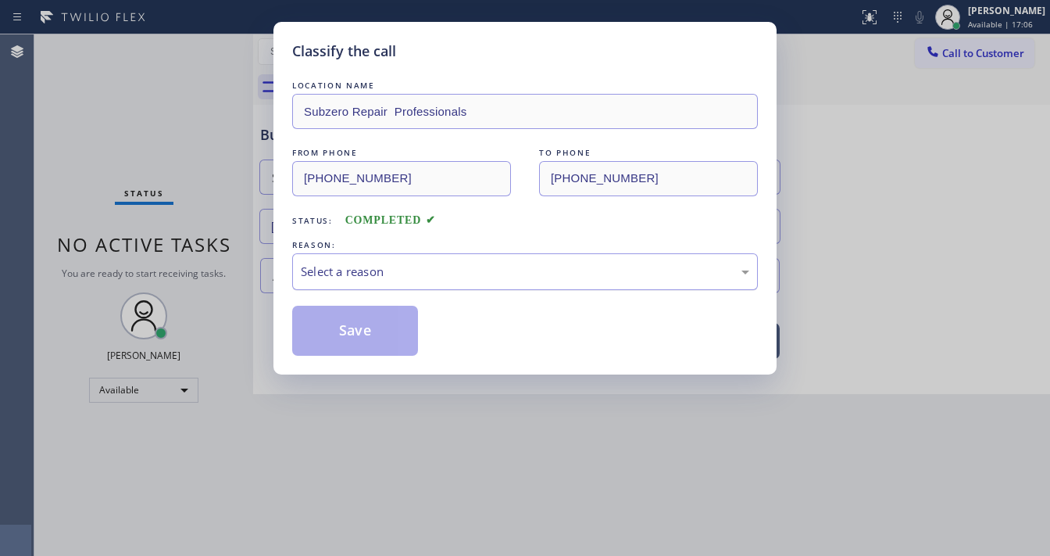
click at [365, 269] on div "Select a reason" at bounding box center [525, 272] width 449 height 18
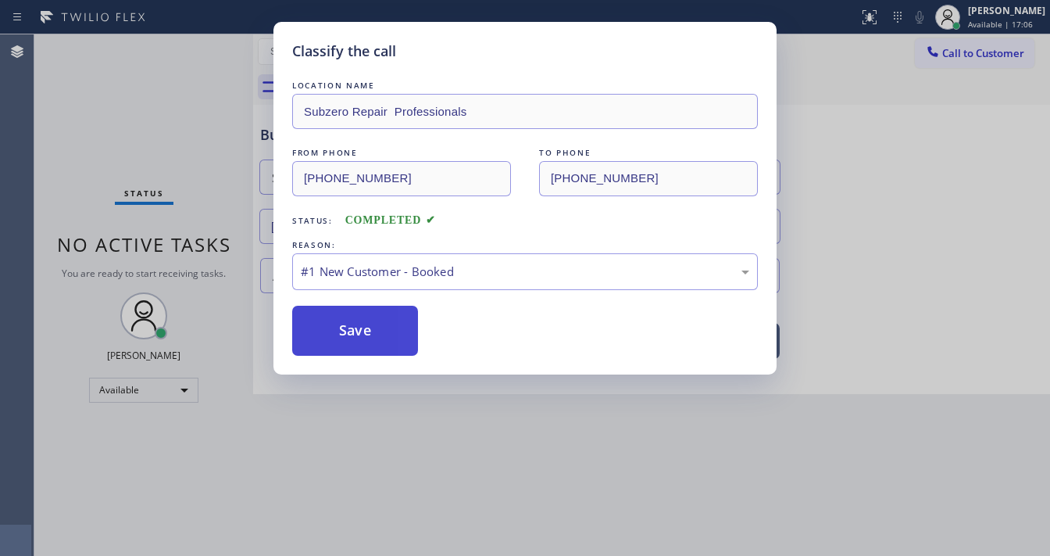
click at [357, 327] on button "Save" at bounding box center [355, 331] width 126 height 50
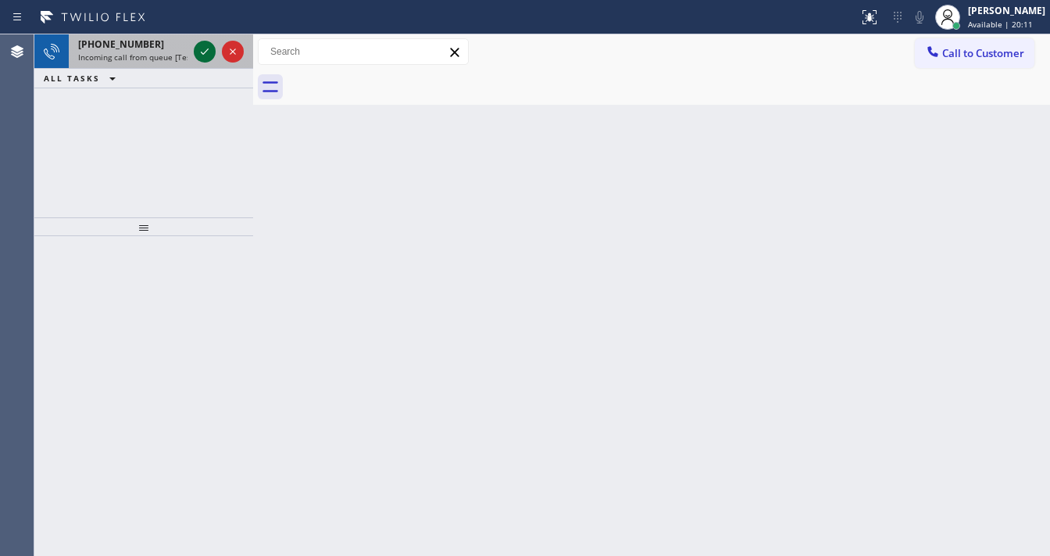
click at [201, 47] on icon at bounding box center [204, 51] width 19 height 19
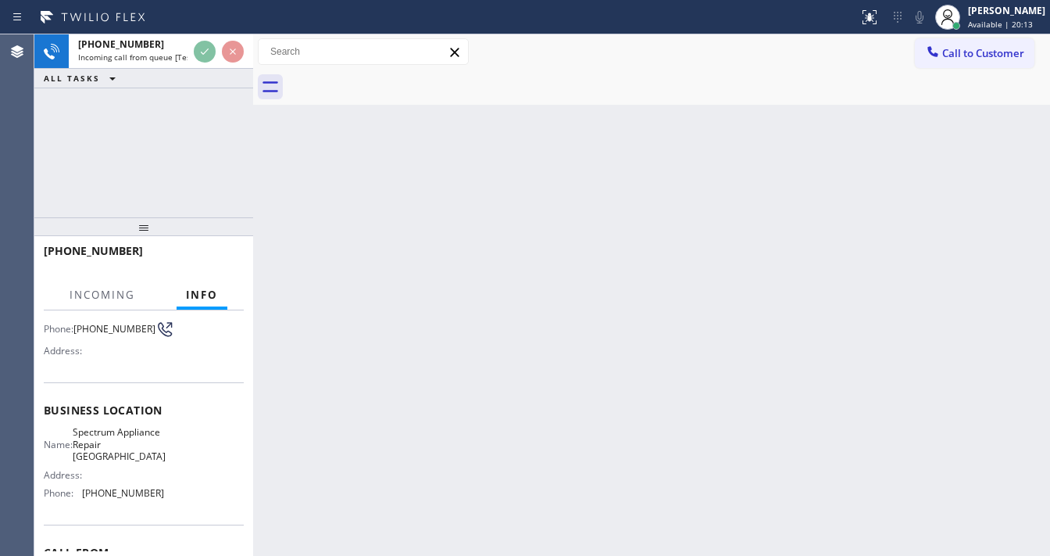
scroll to position [125, 0]
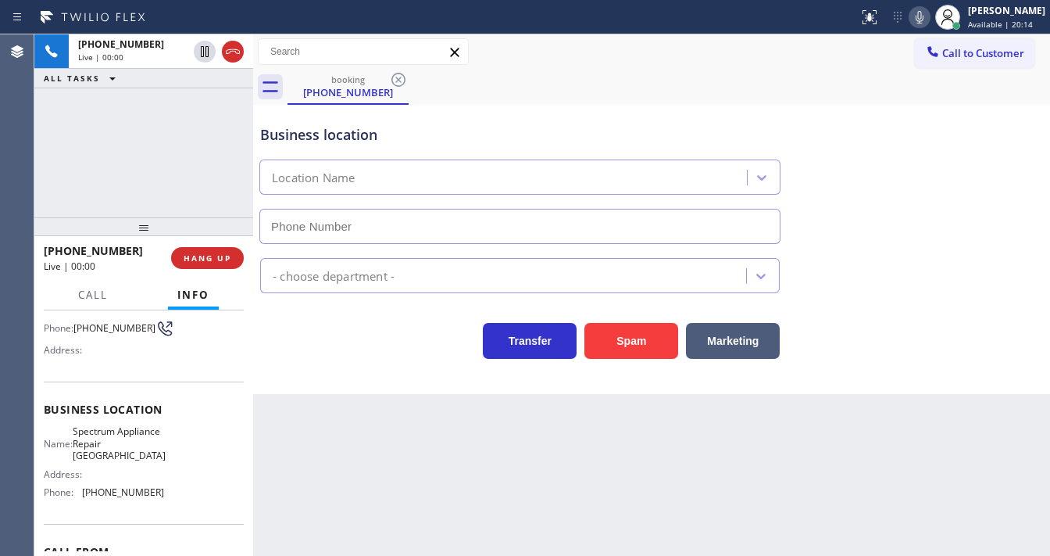
type input "[PHONE_NUMBER]"
click at [152, 198] on div "[PHONE_NUMBER] Live | 00:01 ALL TASKS ALL TASKS ACTIVE TASKS TASKS IN WRAP UP" at bounding box center [143, 125] width 219 height 183
click at [108, 366] on div "Customer Name: [PHONE_NUMBER] Phone: [PHONE_NUMBER] Address:" at bounding box center [144, 318] width 200 height 125
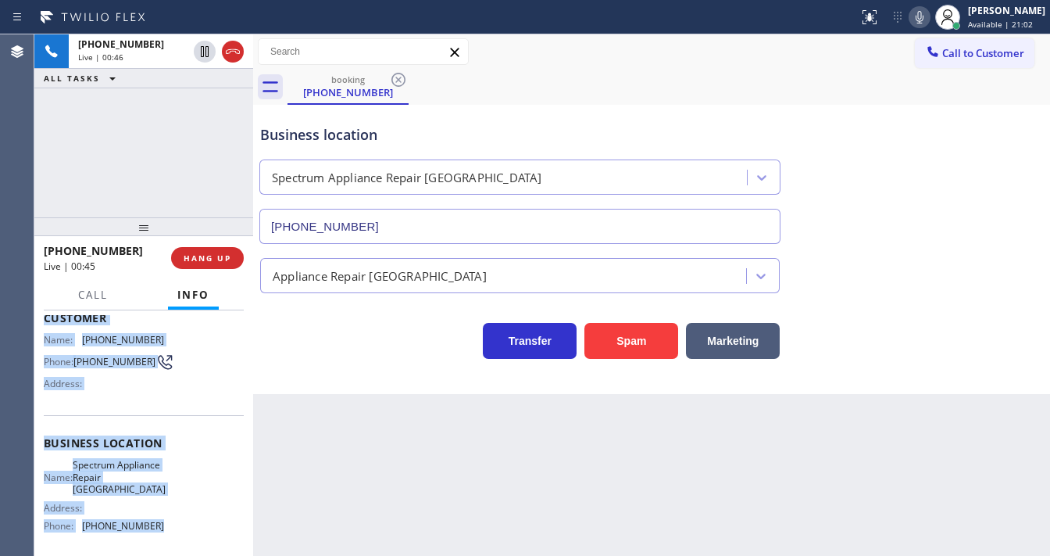
scroll to position [217, 0]
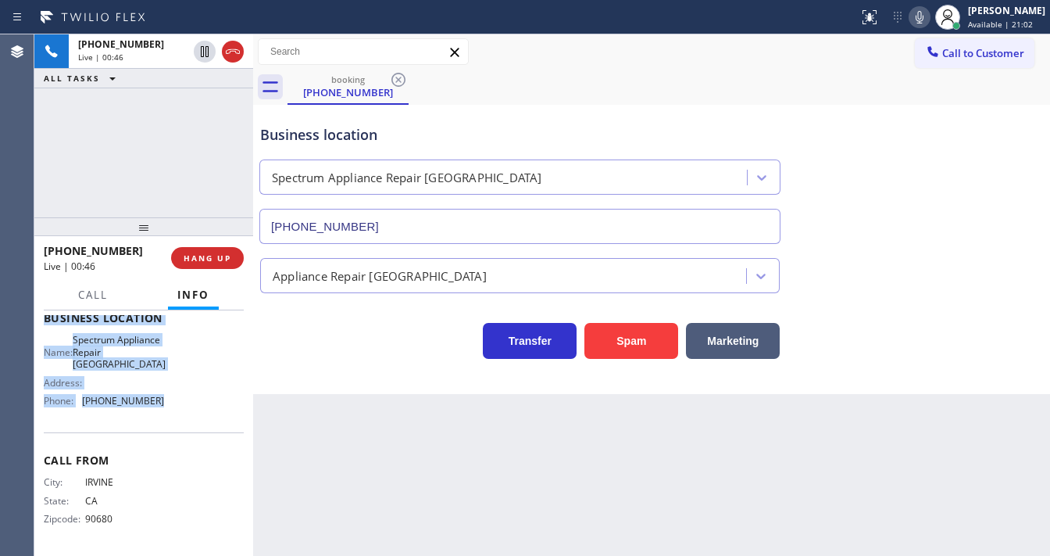
drag, startPoint x: 45, startPoint y: 406, endPoint x: 180, endPoint y: 409, distance: 135.2
click at [180, 409] on div "Context Queue: [Test] All Priority: 1 Customer Name: [PHONE_NUMBER] Phone: [PHO…" at bounding box center [144, 324] width 200 height 452
copy div "Customer Name: [PHONE_NUMBER] Phone: [PHONE_NUMBER] Address: Business location …"
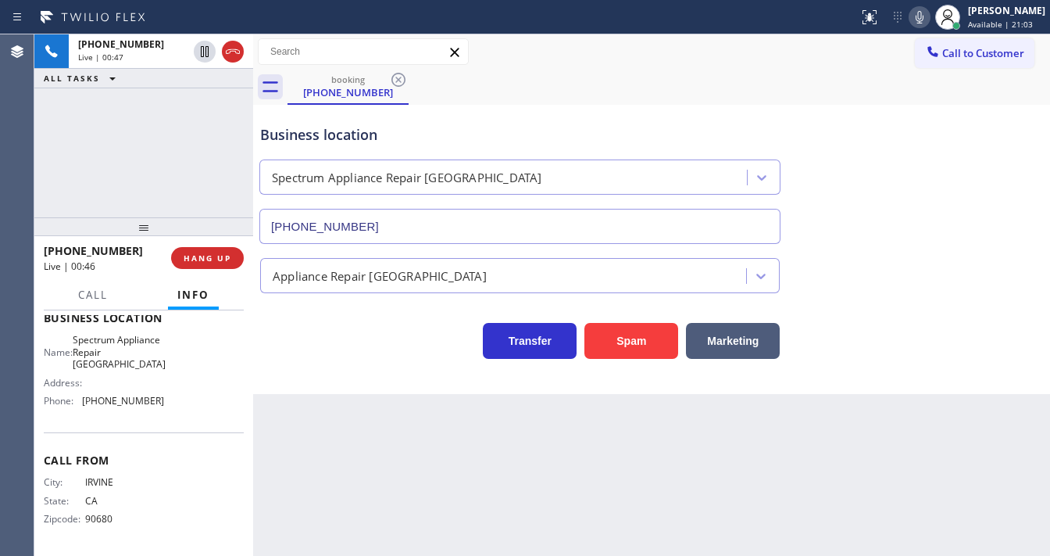
click at [128, 153] on div "[PHONE_NUMBER] Live | 00:47 ALL TASKS ALL TASKS ACTIVE TASKS TASKS IN WRAP UP" at bounding box center [143, 125] width 219 height 183
click at [929, 24] on icon at bounding box center [919, 17] width 19 height 19
click at [186, 138] on div "[PHONE_NUMBER] Live | 01:22 ALL TASKS ALL TASKS ACTIVE TASKS TASKS IN WRAP UP" at bounding box center [143, 125] width 219 height 183
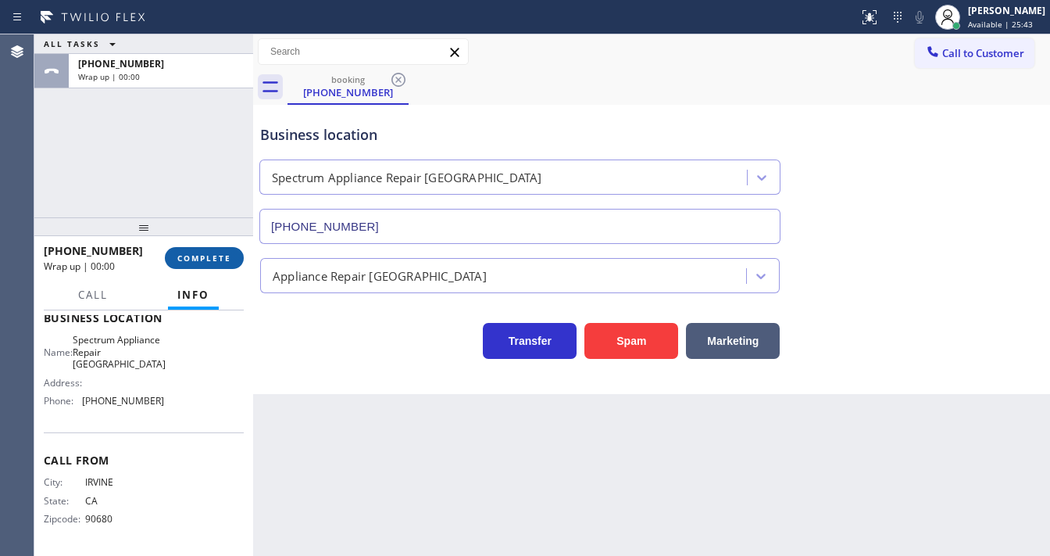
click at [191, 256] on span "COMPLETE" at bounding box center [204, 257] width 54 height 11
click at [213, 250] on button "COMPLETE" at bounding box center [204, 258] width 79 height 22
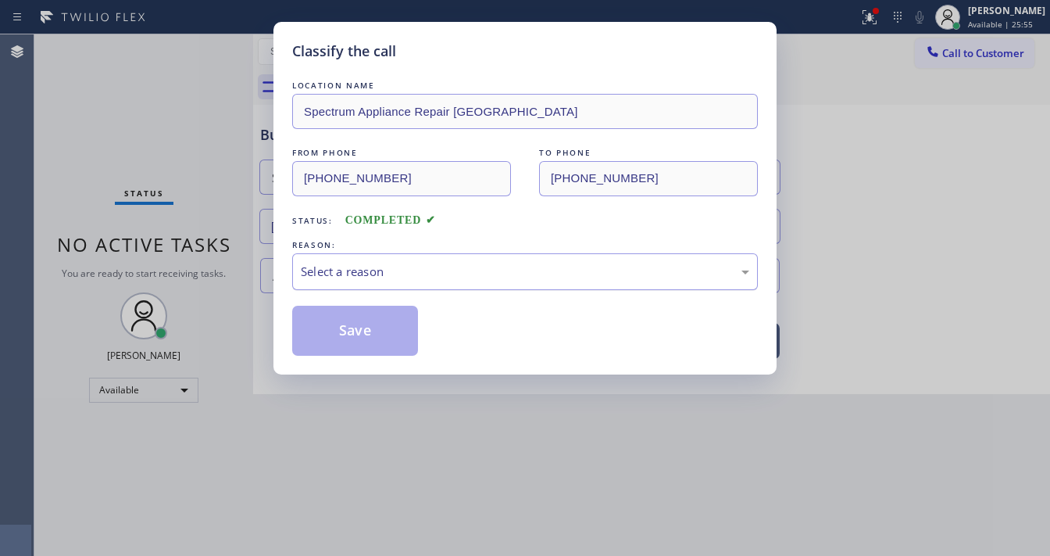
click at [337, 272] on div "Select a reason" at bounding box center [525, 272] width 449 height 18
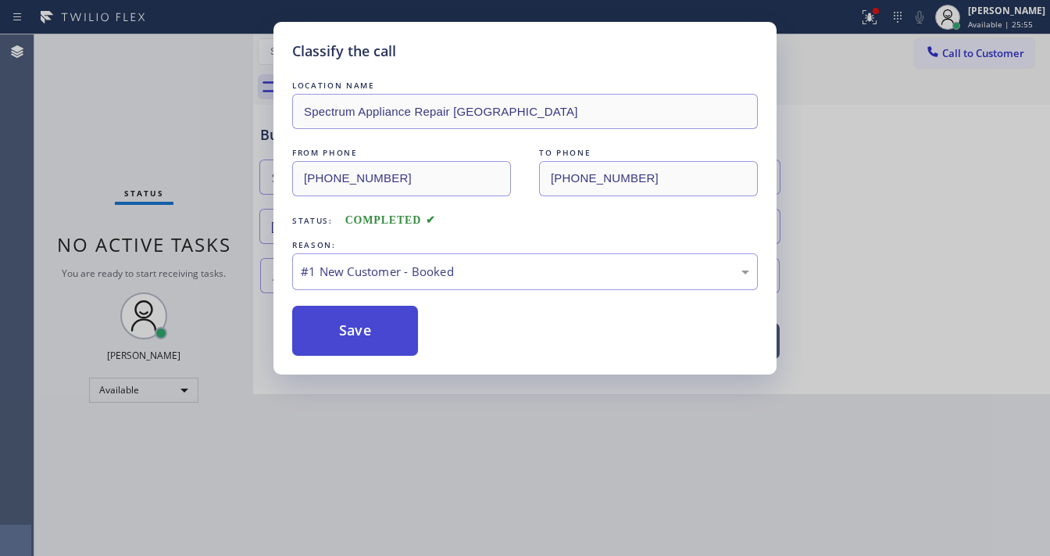
click at [345, 338] on button "Save" at bounding box center [355, 331] width 126 height 50
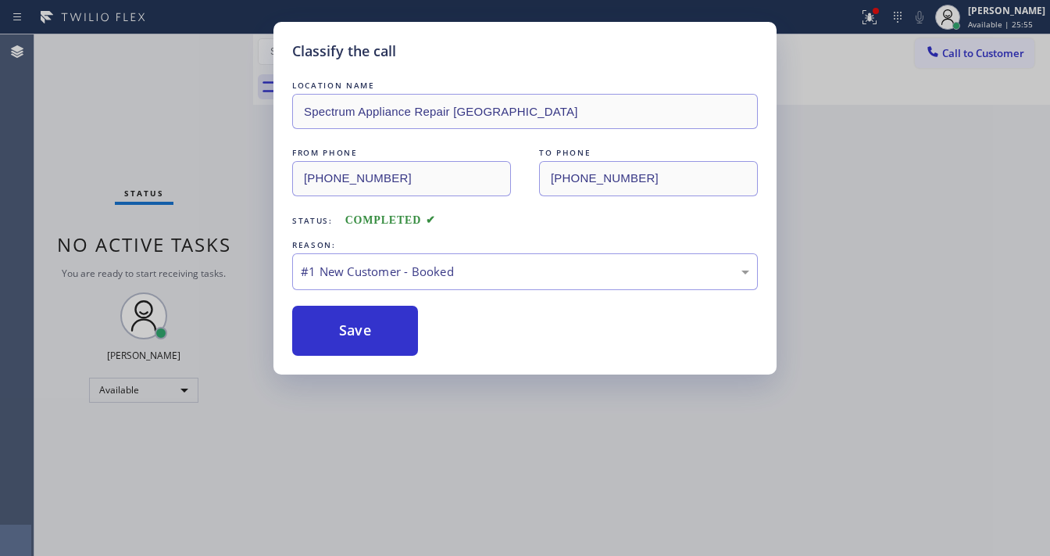
drag, startPoint x: 345, startPoint y: 337, endPoint x: 883, endPoint y: 59, distance: 605.0
click at [345, 334] on button "Save" at bounding box center [355, 331] width 126 height 50
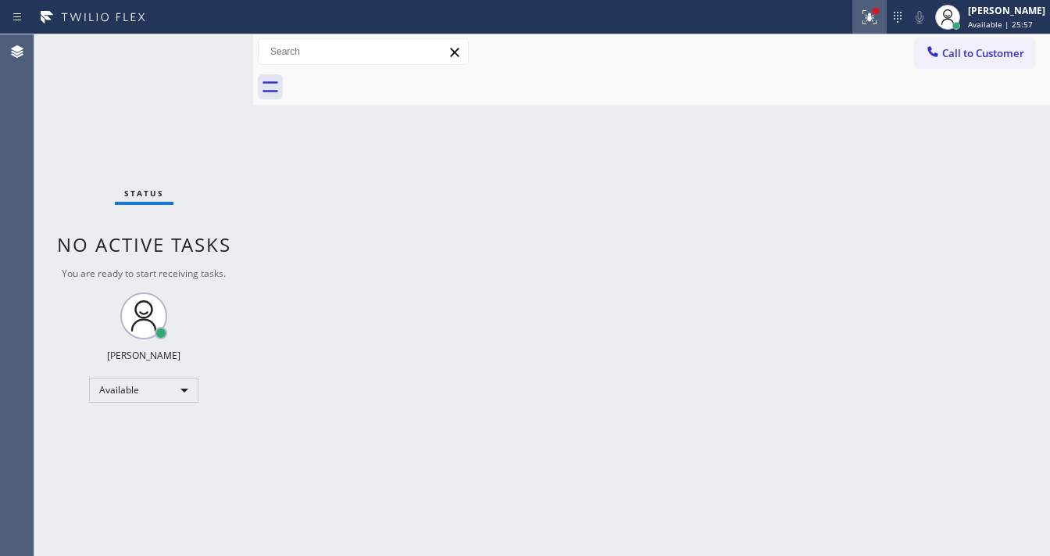
click at [874, 18] on icon at bounding box center [869, 17] width 19 height 19
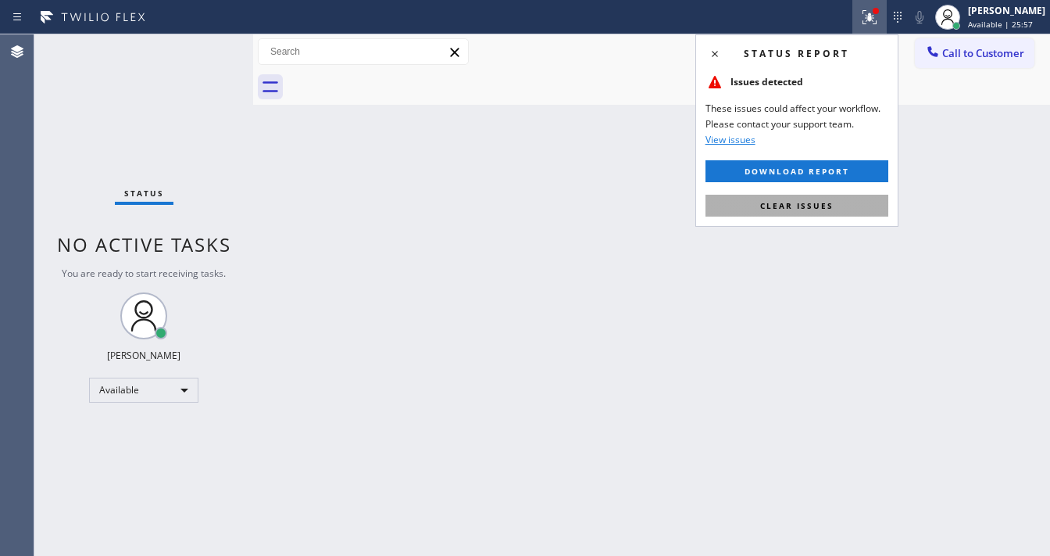
click at [800, 206] on span "Clear issues" at bounding box center [796, 205] width 73 height 11
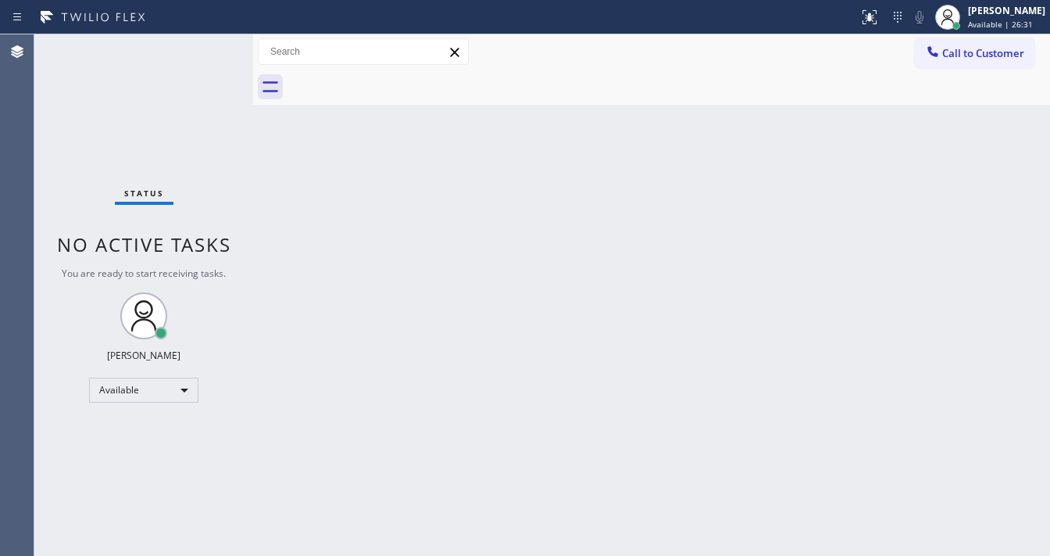
click at [198, 45] on div "Status No active tasks You are ready to start receiving tasks. [PERSON_NAME]" at bounding box center [143, 294] width 219 height 521
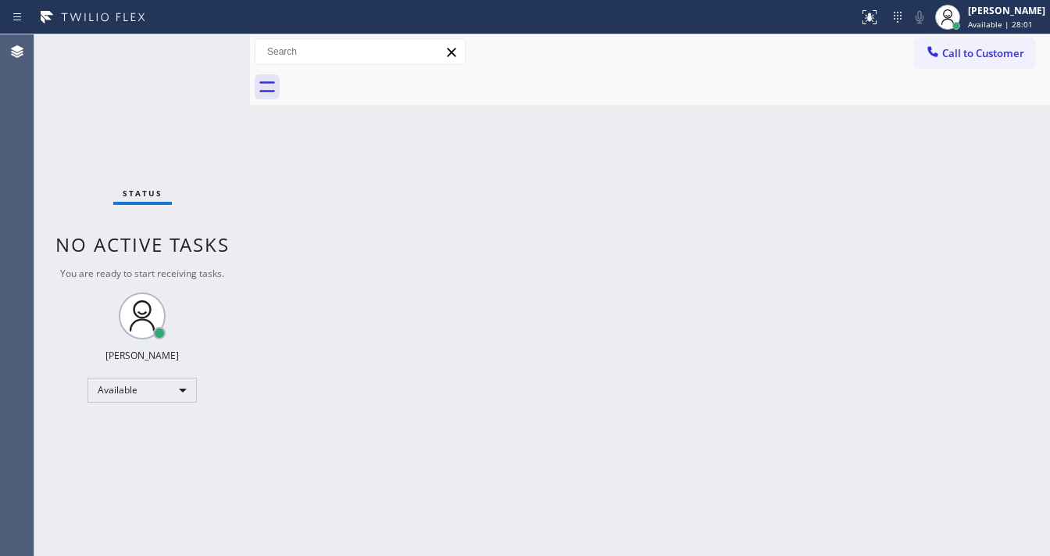
drag, startPoint x: 202, startPoint y: 44, endPoint x: 190, endPoint y: 44, distance: 11.7
click at [190, 44] on div "Status No active tasks You are ready to start receiving tasks. [PERSON_NAME] Av…" at bounding box center [542, 294] width 1016 height 521
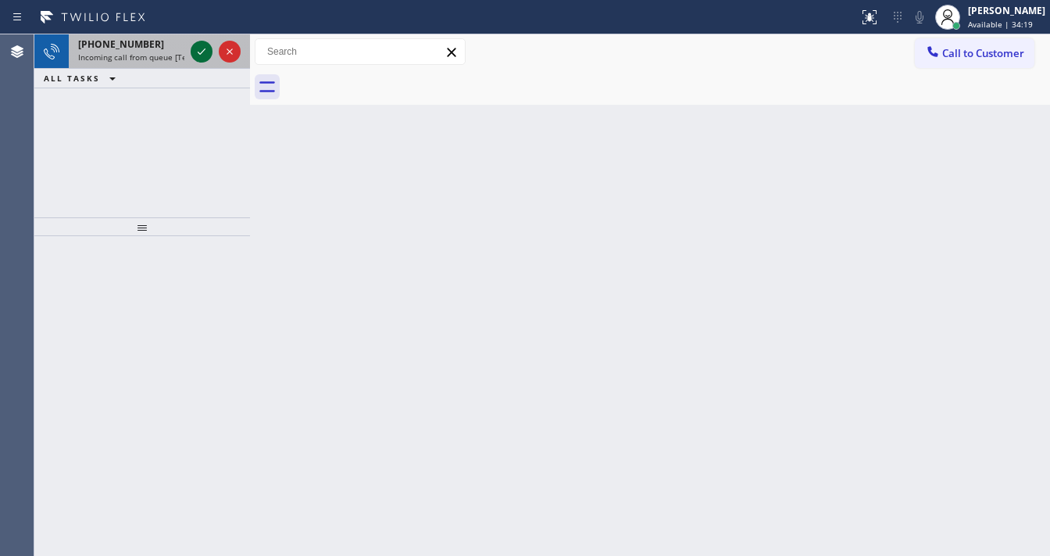
click at [203, 48] on icon at bounding box center [201, 51] width 19 height 19
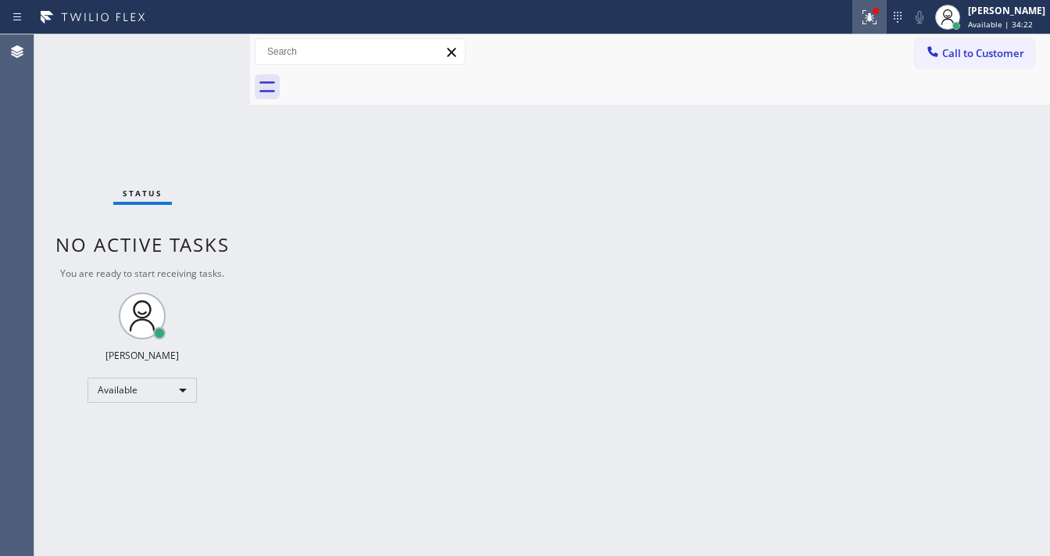
click at [874, 30] on button at bounding box center [870, 17] width 34 height 34
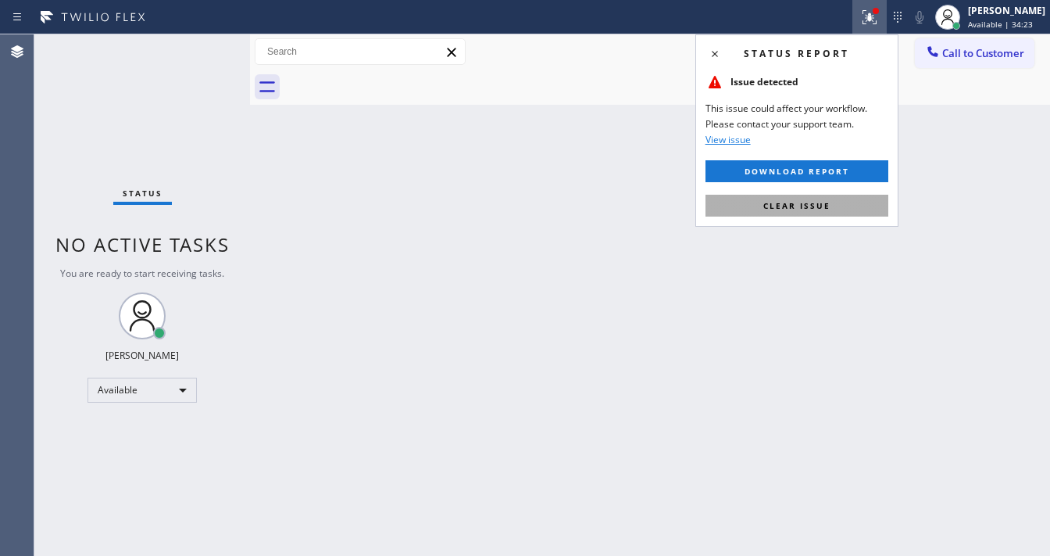
click at [795, 211] on button "Clear issue" at bounding box center [797, 206] width 183 height 22
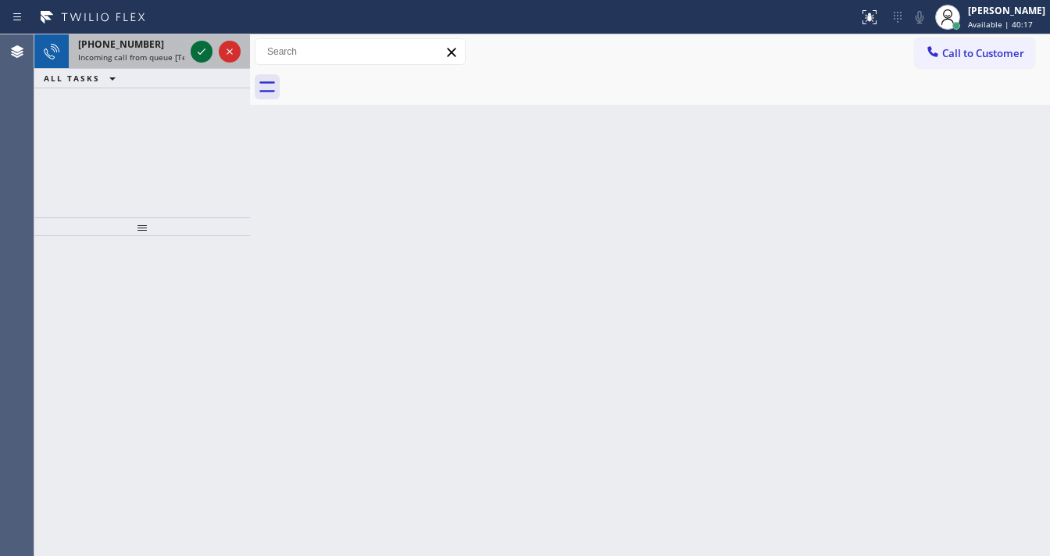
click at [199, 50] on icon at bounding box center [201, 51] width 19 height 19
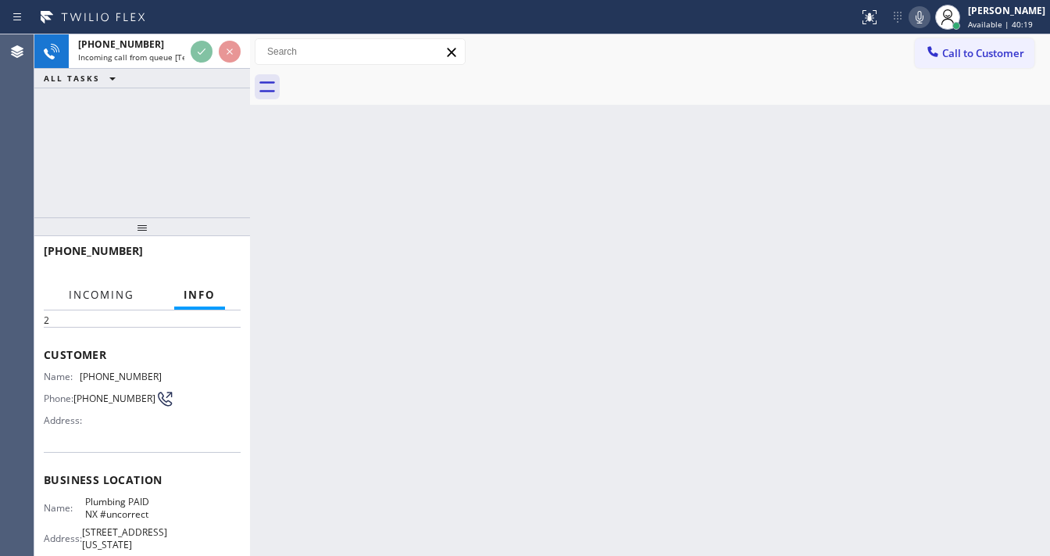
scroll to position [63, 0]
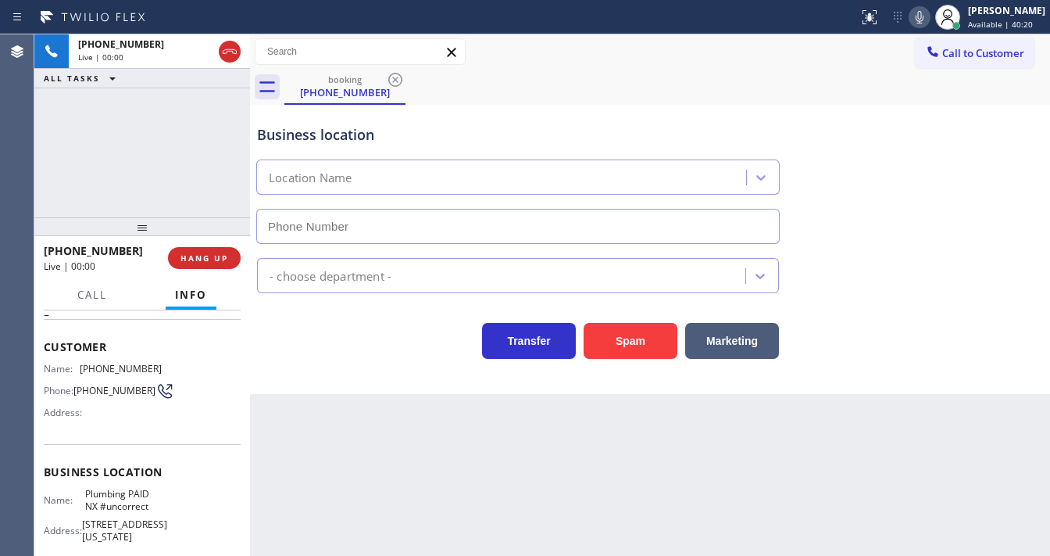
type input "[PHONE_NUMBER]"
click at [621, 339] on button "Spam" at bounding box center [631, 341] width 94 height 36
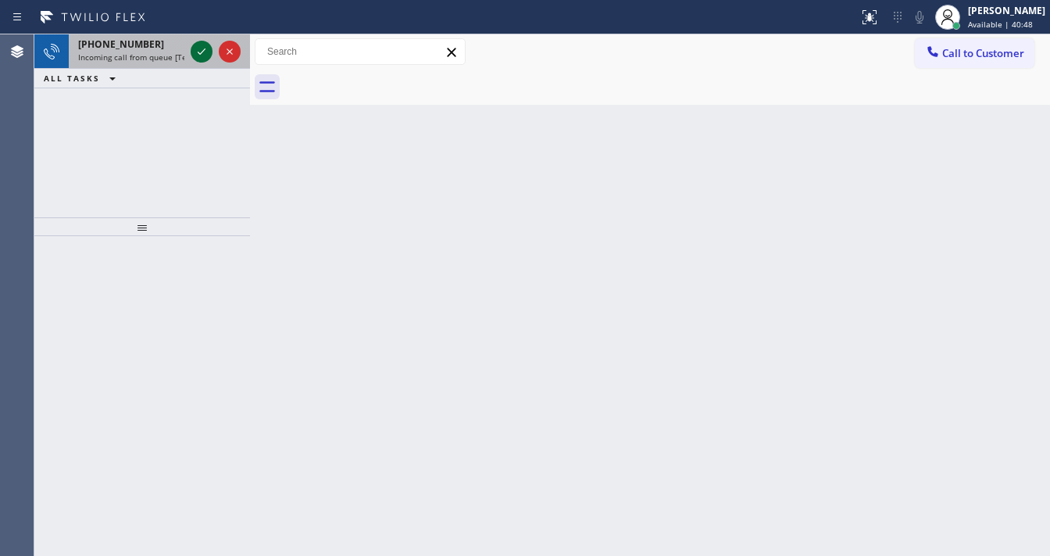
click at [201, 51] on icon at bounding box center [201, 51] width 19 height 19
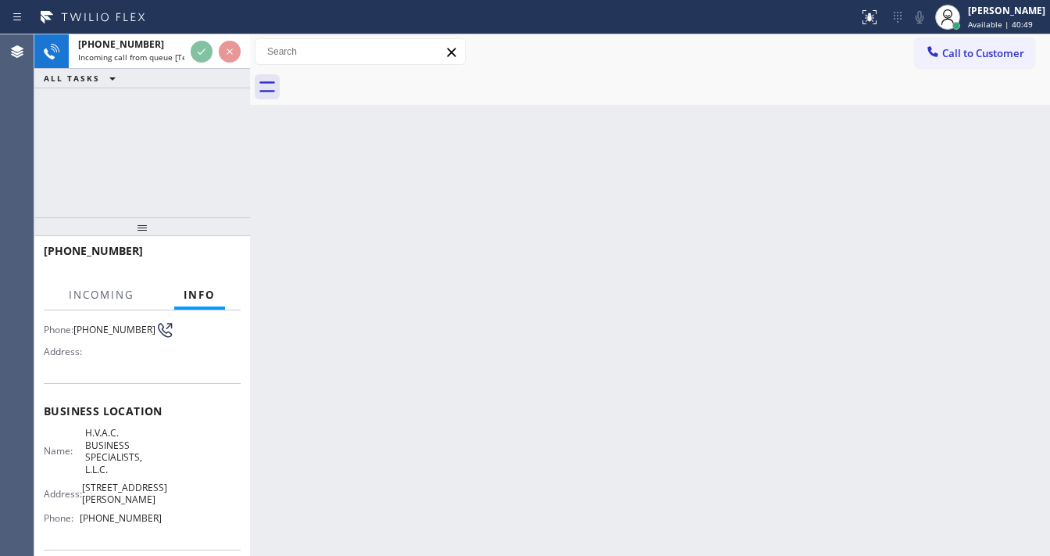
scroll to position [125, 0]
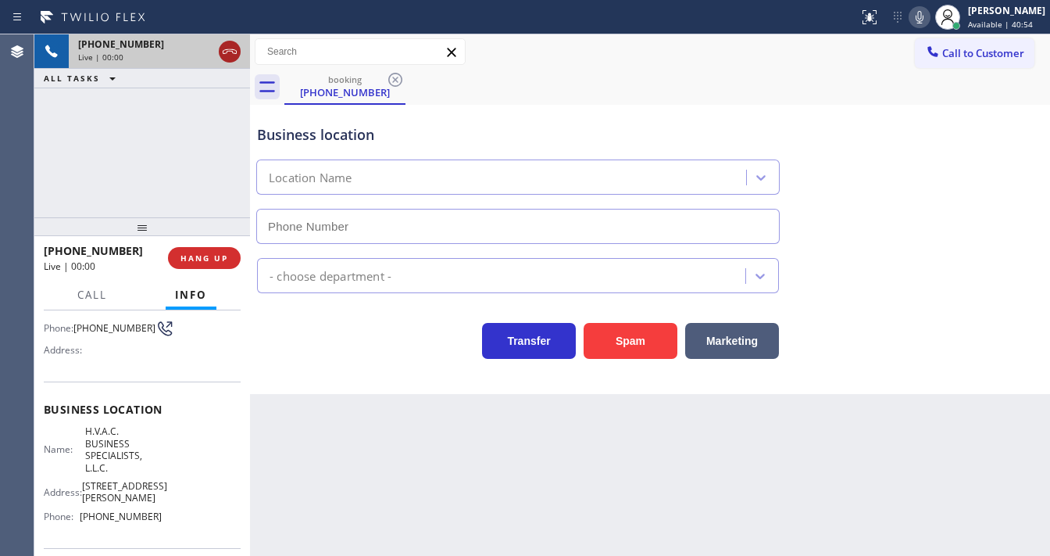
type input "[PHONE_NUMBER]"
click at [231, 47] on icon at bounding box center [229, 51] width 19 height 19
type input "[PHONE_NUMBER]"
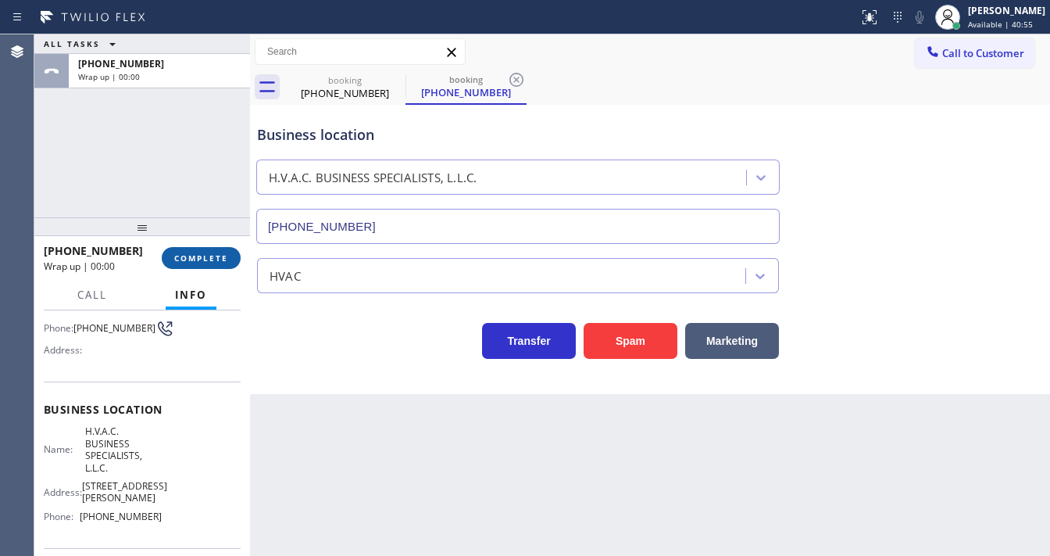
click at [198, 261] on span "COMPLETE" at bounding box center [201, 257] width 54 height 11
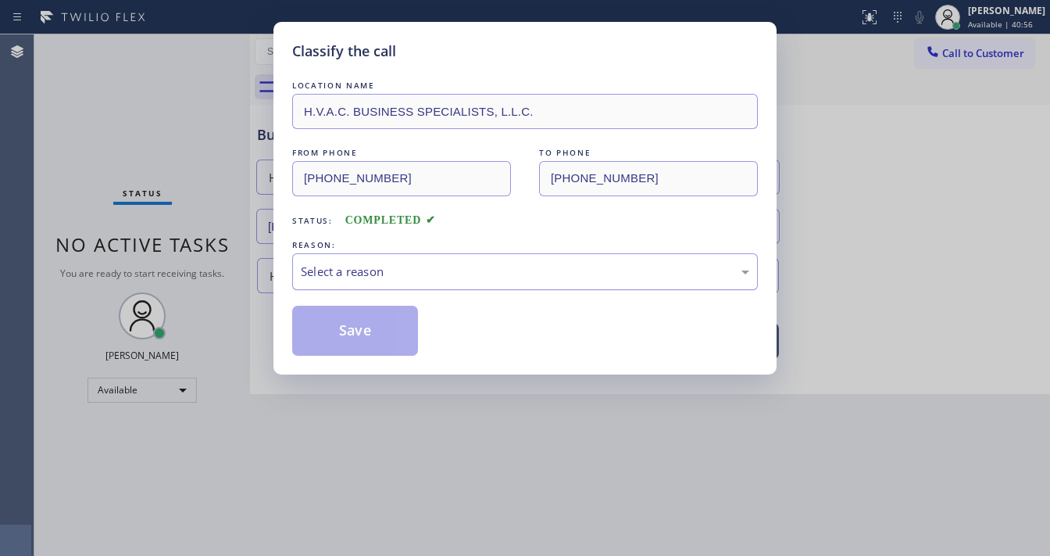
drag, startPoint x: 356, startPoint y: 273, endPoint x: 370, endPoint y: 282, distance: 15.8
click at [363, 276] on div "Select a reason" at bounding box center [525, 272] width 449 height 18
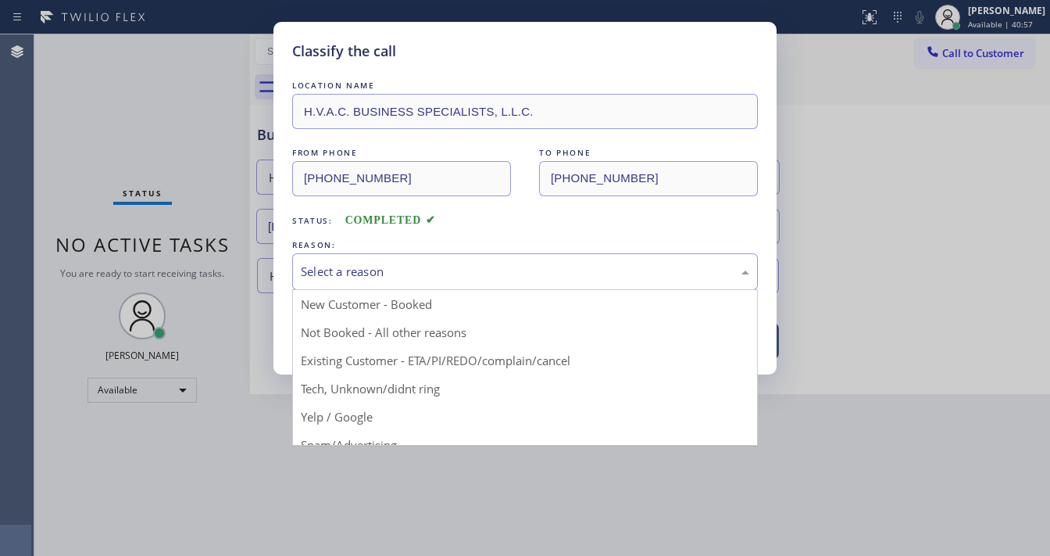
drag, startPoint x: 386, startPoint y: 393, endPoint x: 381, endPoint y: 374, distance: 20.3
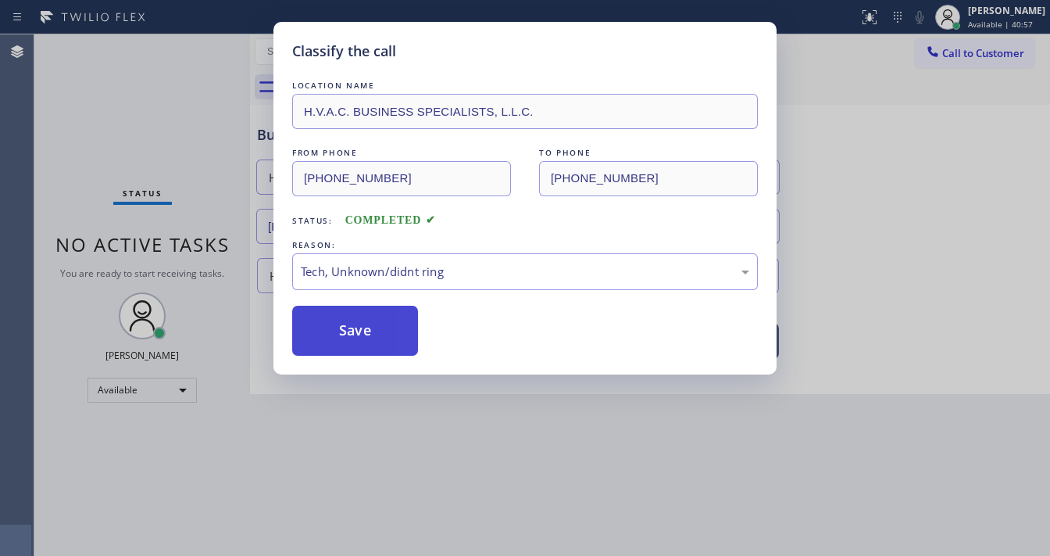
click at [344, 338] on button "Save" at bounding box center [355, 331] width 126 height 50
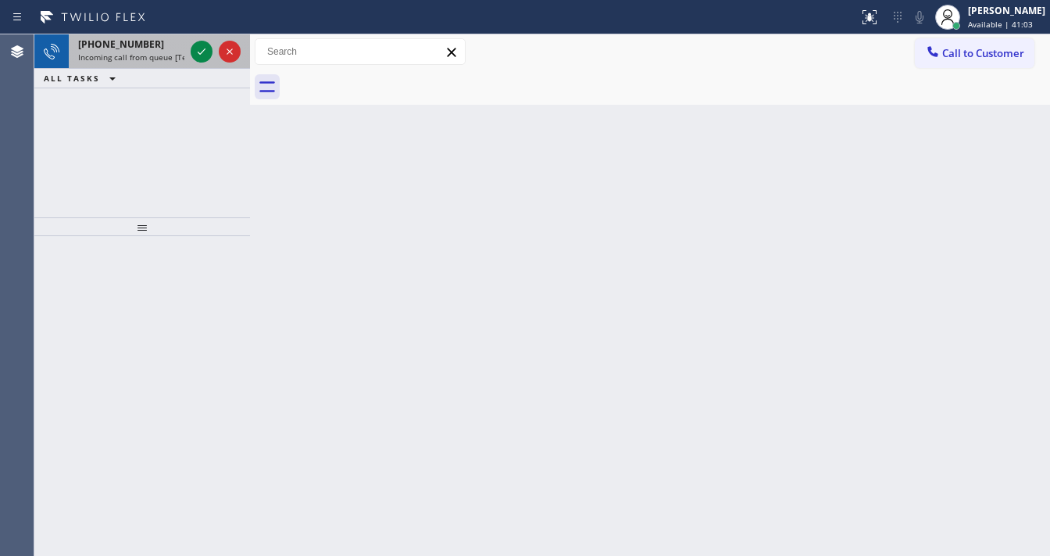
click at [130, 45] on div "[PHONE_NUMBER] Incoming call from queue [Test] All" at bounding box center [128, 51] width 119 height 34
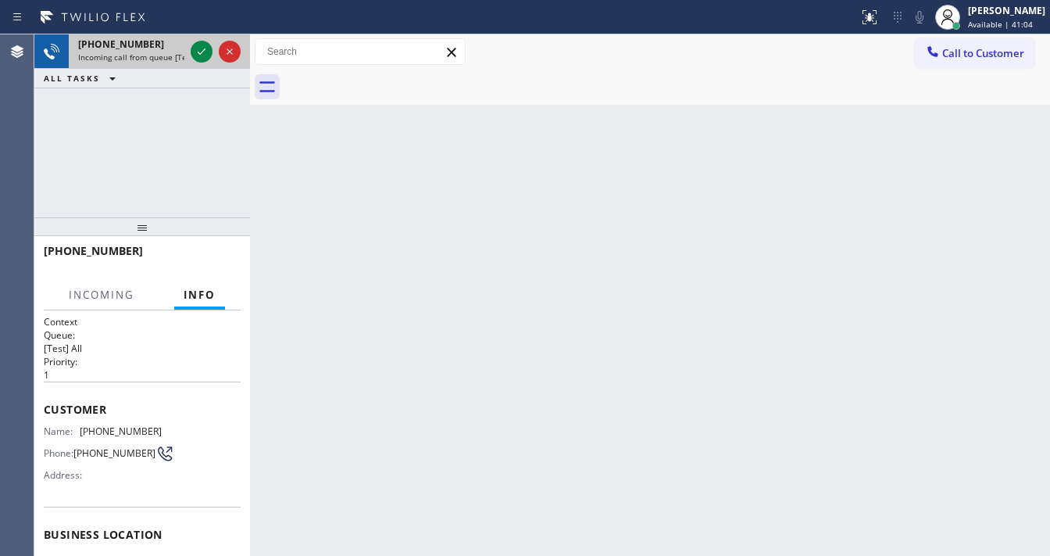
click at [137, 46] on span "[PHONE_NUMBER]" at bounding box center [121, 44] width 86 height 13
click at [194, 53] on icon at bounding box center [201, 51] width 19 height 19
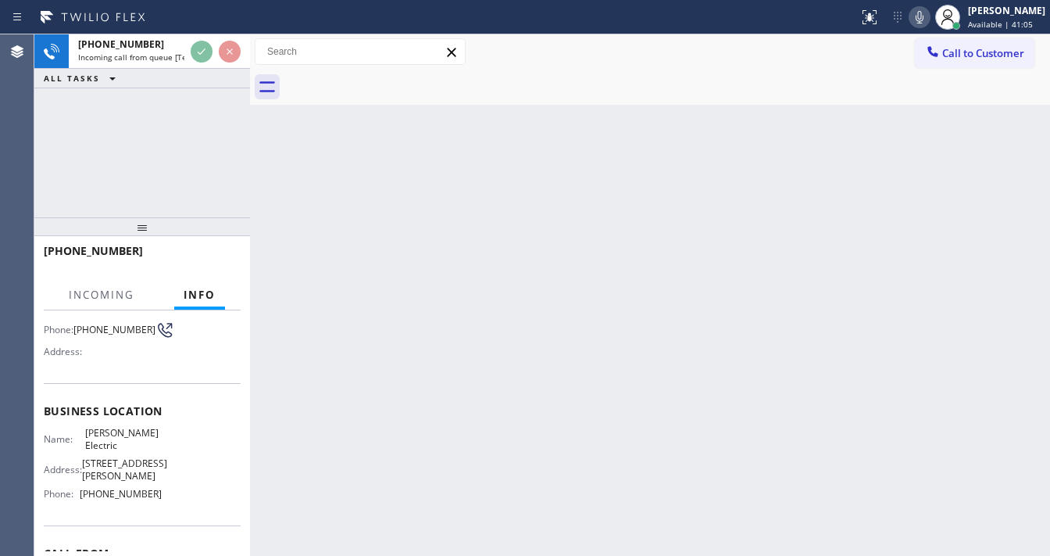
scroll to position [125, 0]
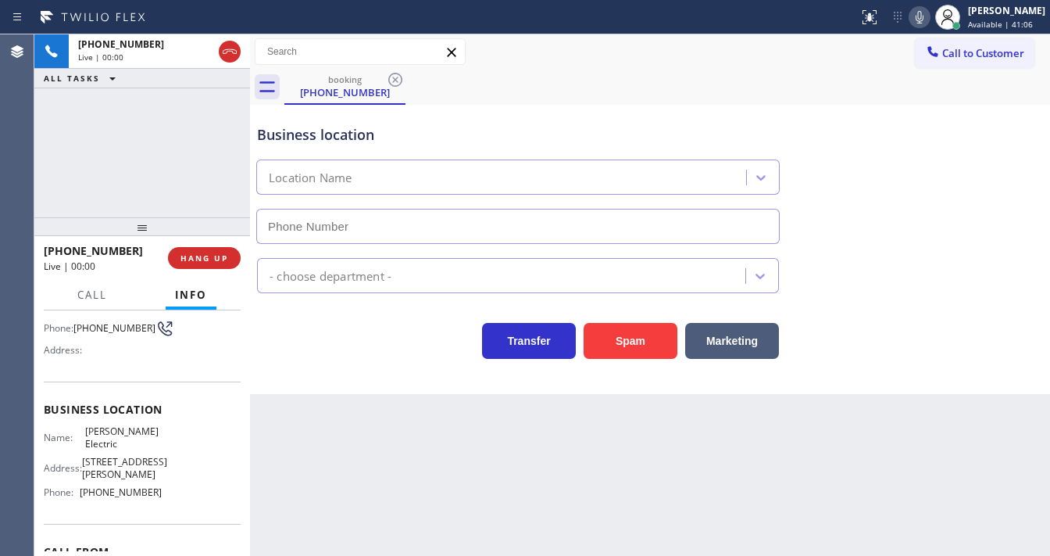
type input "[PHONE_NUMBER]"
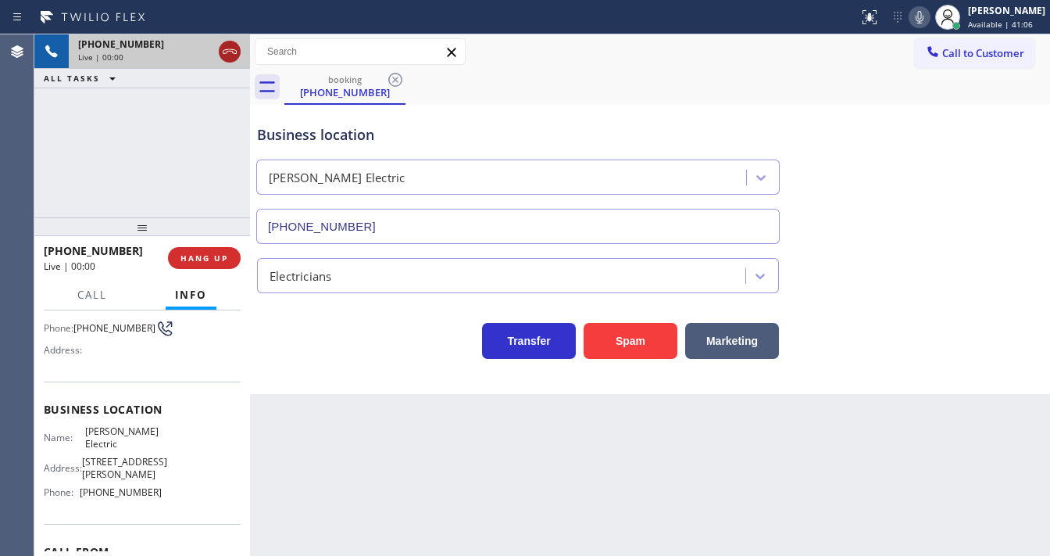
click at [225, 52] on icon at bounding box center [229, 51] width 19 height 19
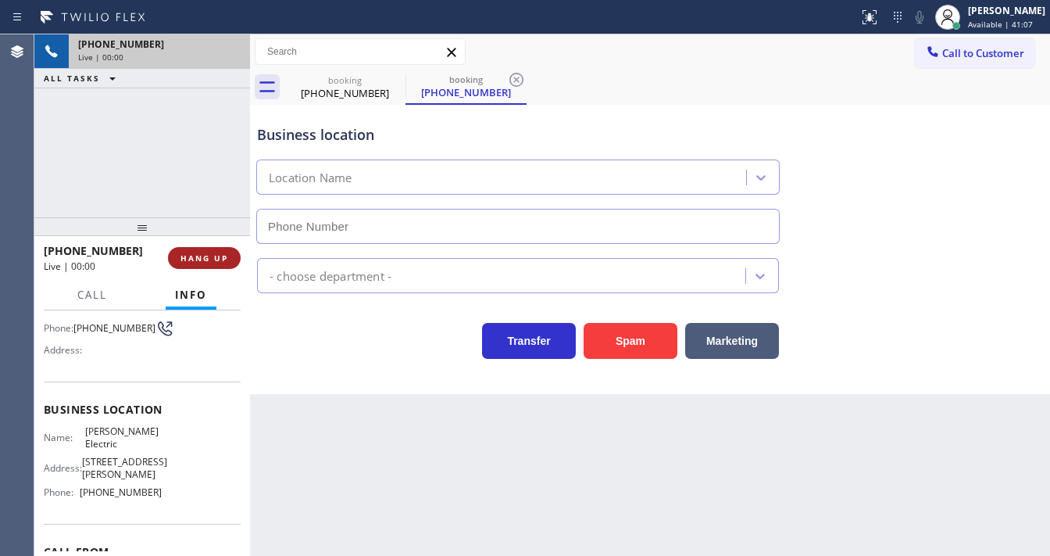
type input "[PHONE_NUMBER]"
click at [216, 263] on span "HANG UP" at bounding box center [205, 257] width 48 height 11
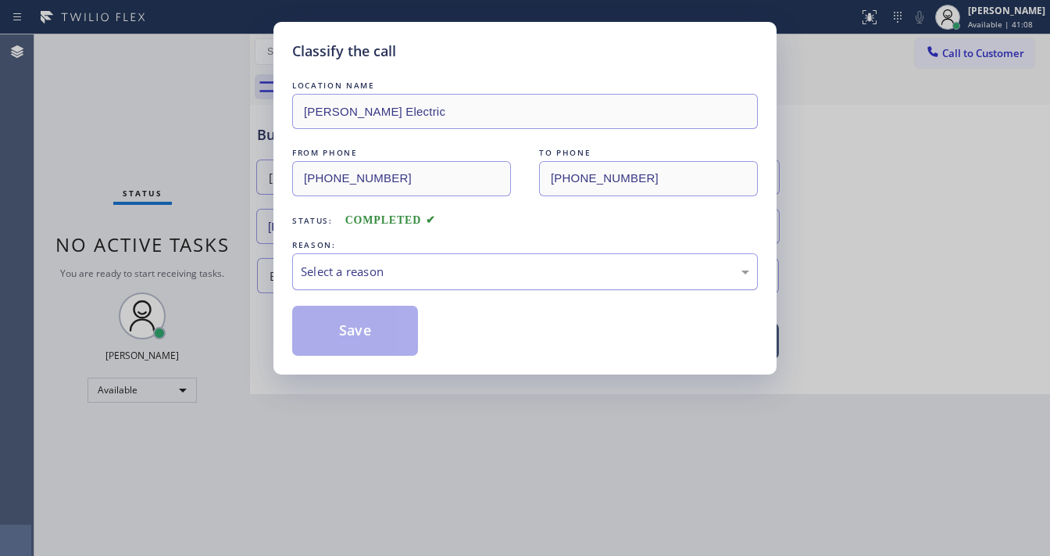
click at [380, 272] on div "Select a reason" at bounding box center [525, 272] width 449 height 18
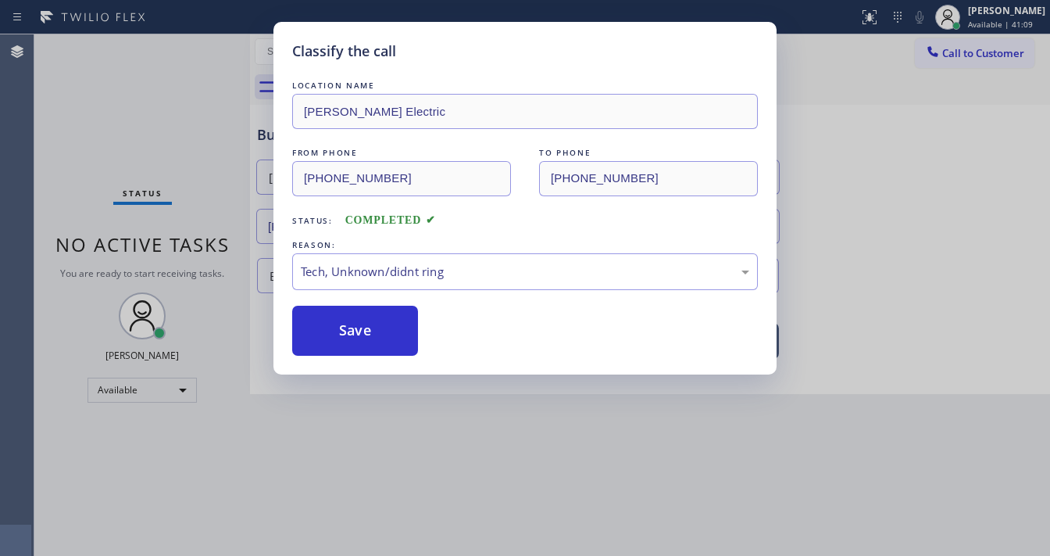
click at [377, 358] on div "Classify the call LOCATION NAME [PERSON_NAME] Electric FROM PHONE [PHONE_NUMBER…" at bounding box center [524, 198] width 503 height 352
click at [377, 356] on div "Classify the call LOCATION NAME [PERSON_NAME] Electric FROM PHONE [PHONE_NUMBER…" at bounding box center [524, 198] width 503 height 352
click at [569, 241] on div "REASON:" at bounding box center [525, 245] width 466 height 16
click at [558, 249] on div "REASON:" at bounding box center [525, 245] width 466 height 16
click at [531, 270] on div "Tech, Unknown/didnt ring" at bounding box center [525, 272] width 449 height 18
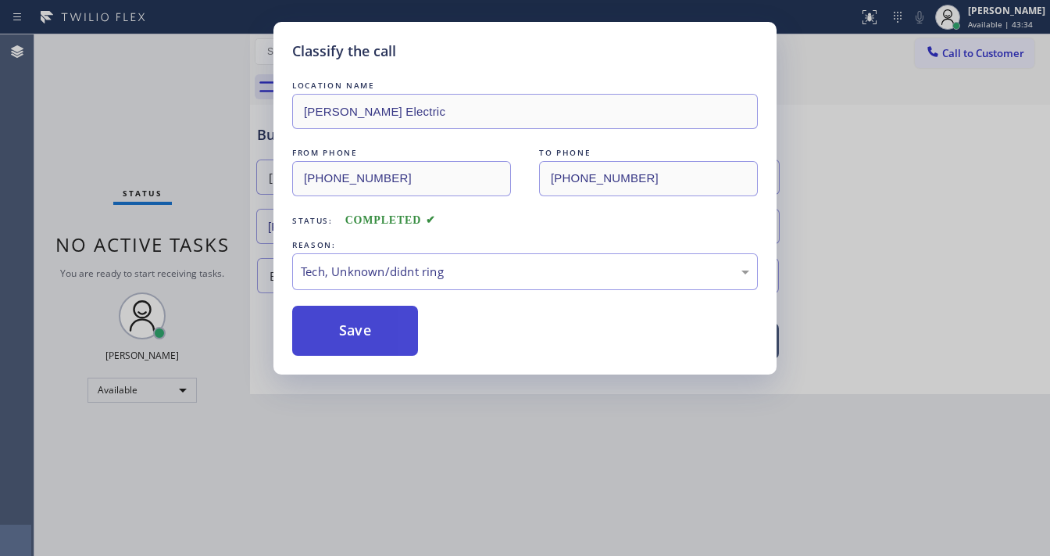
click at [383, 350] on div "Classify the call LOCATION NAME [PERSON_NAME] Electric FROM PHONE [PHONE_NUMBER…" at bounding box center [524, 198] width 503 height 352
click at [378, 306] on button "Save" at bounding box center [355, 331] width 126 height 50
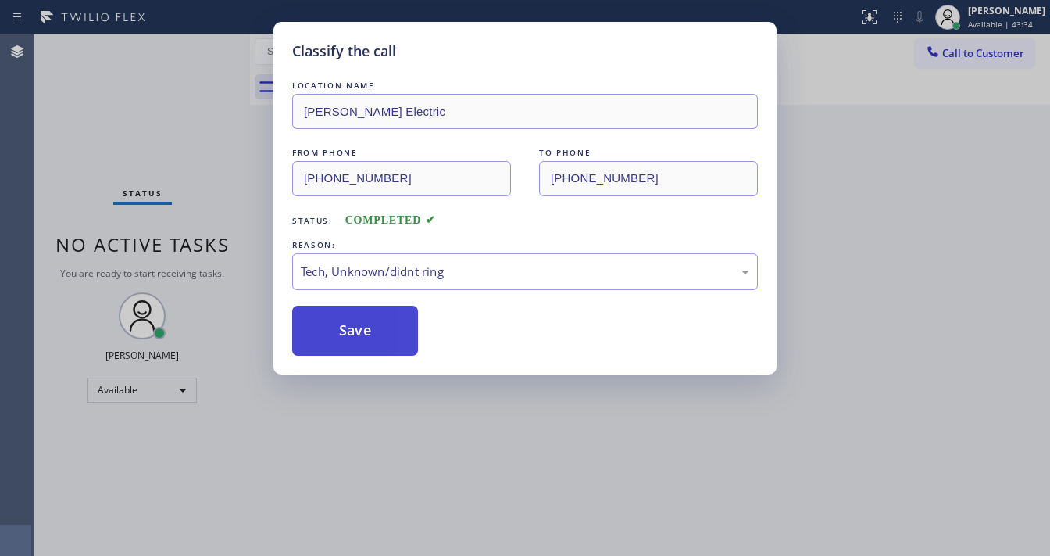
click at [368, 326] on button "Save" at bounding box center [355, 331] width 126 height 50
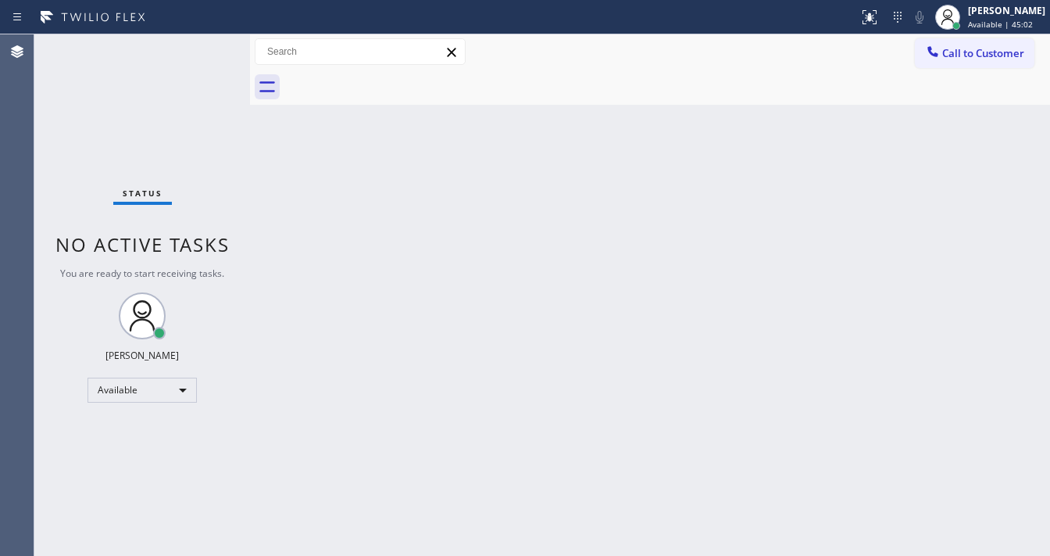
click at [199, 53] on div "Status No active tasks You are ready to start receiving tasks. [PERSON_NAME]" at bounding box center [142, 294] width 216 height 521
click at [879, 28] on button at bounding box center [870, 17] width 34 height 34
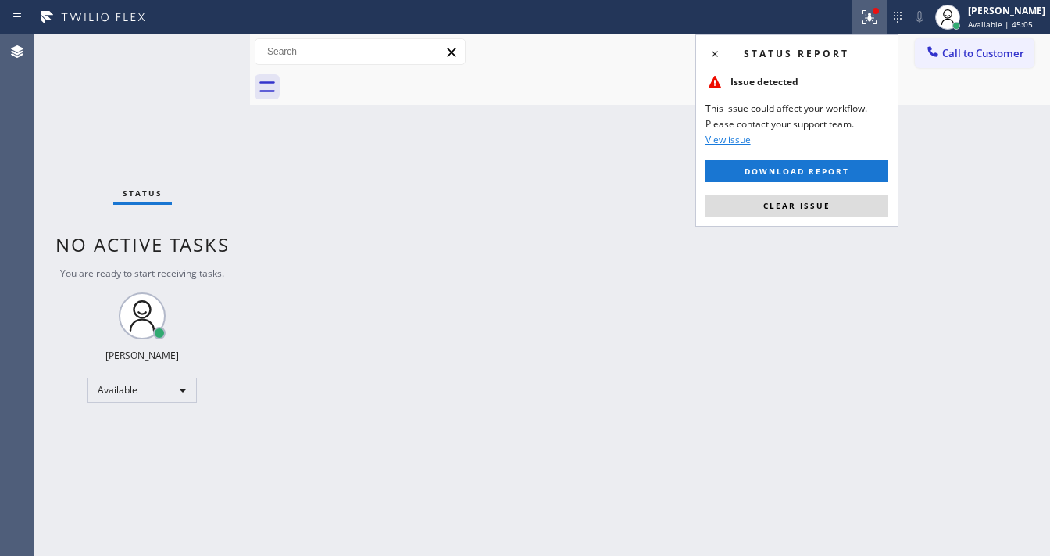
click at [839, 209] on button "Clear issue" at bounding box center [797, 206] width 183 height 22
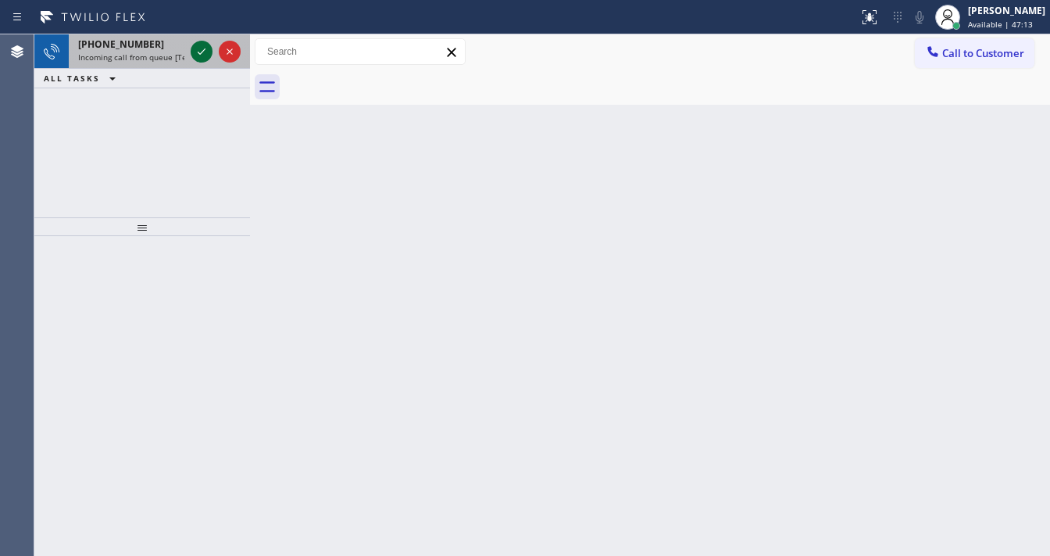
click at [208, 48] on icon at bounding box center [201, 51] width 19 height 19
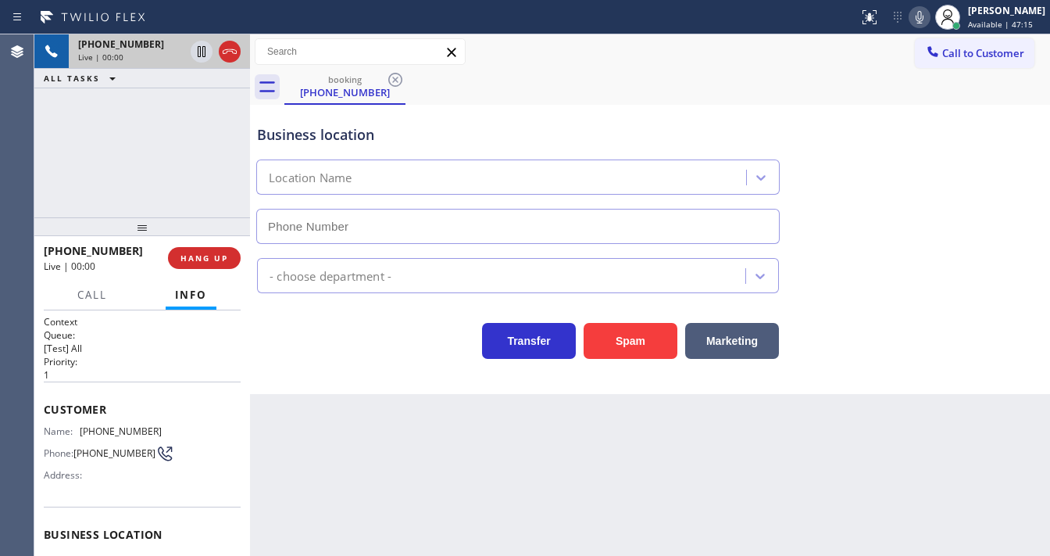
scroll to position [63, 0]
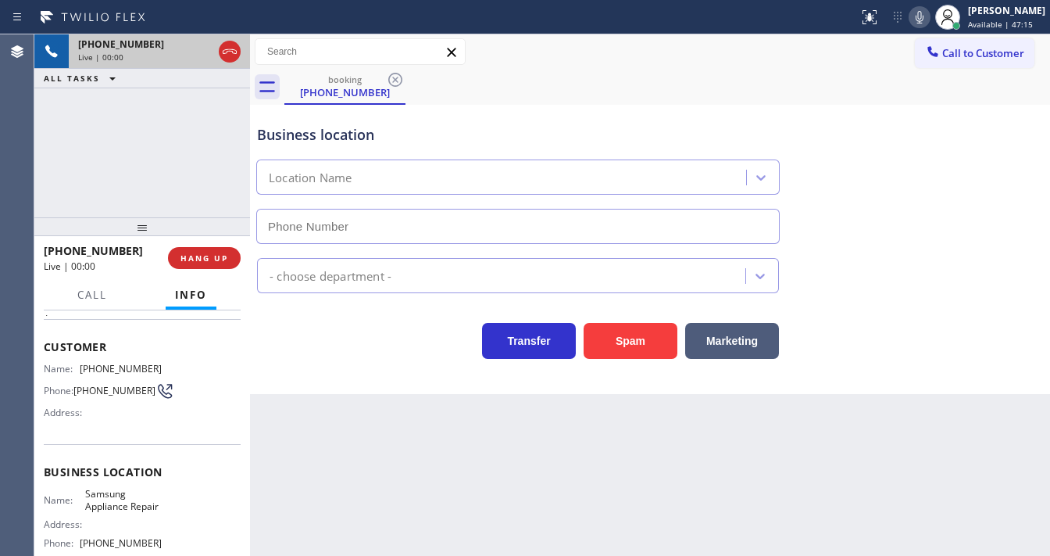
type input "[PHONE_NUMBER]"
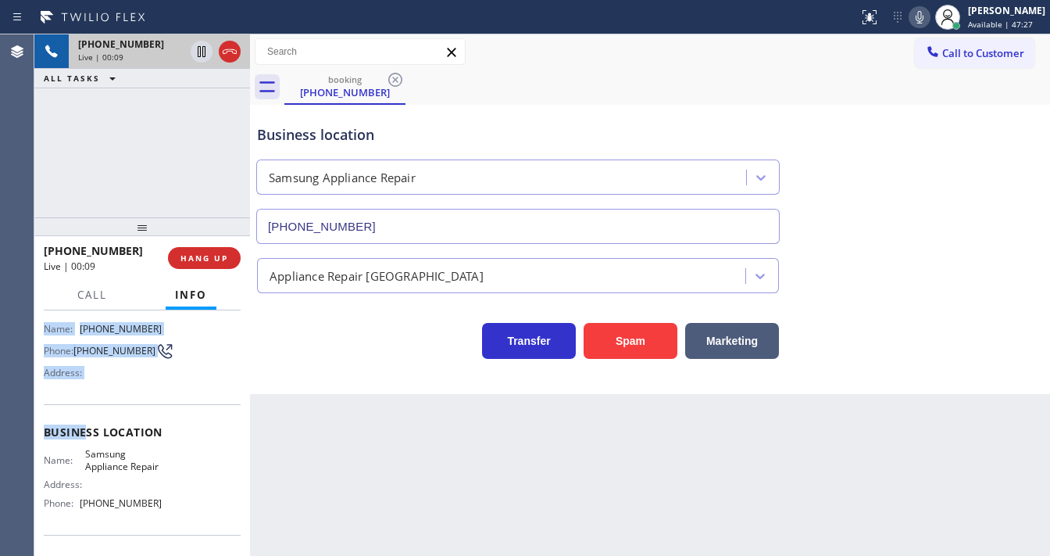
scroll to position [188, 0]
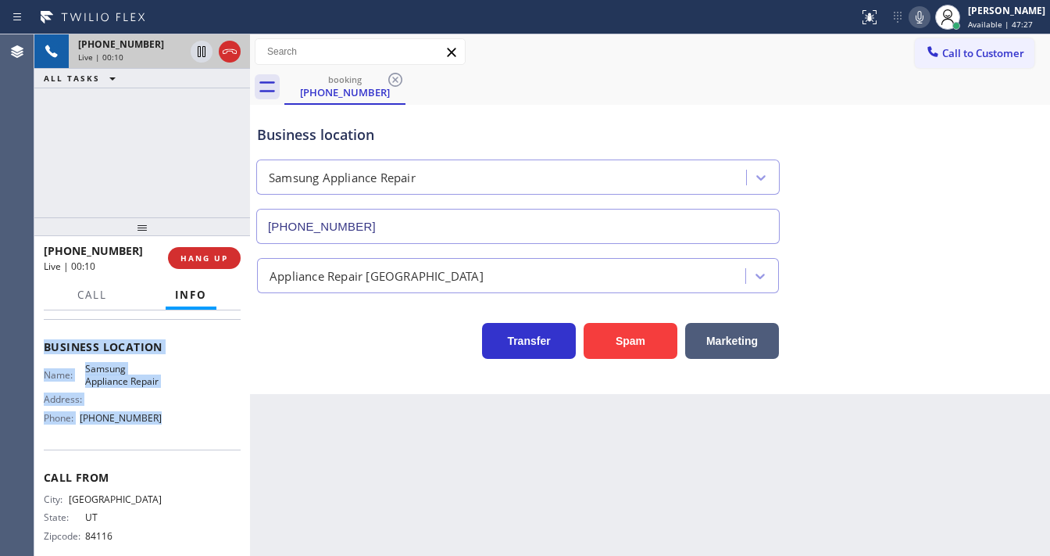
drag, startPoint x: 51, startPoint y: 362, endPoint x: 48, endPoint y: 296, distance: 65.7
click at [173, 445] on div "Context Queue: [Test] All Priority: 1 Customer Name: [PHONE_NUMBER] Phone: [PHO…" at bounding box center [142, 347] width 197 height 440
copy div "Customer Name: [PHONE_NUMBER] Phone: [PHONE_NUMBER] Address: Business location …"
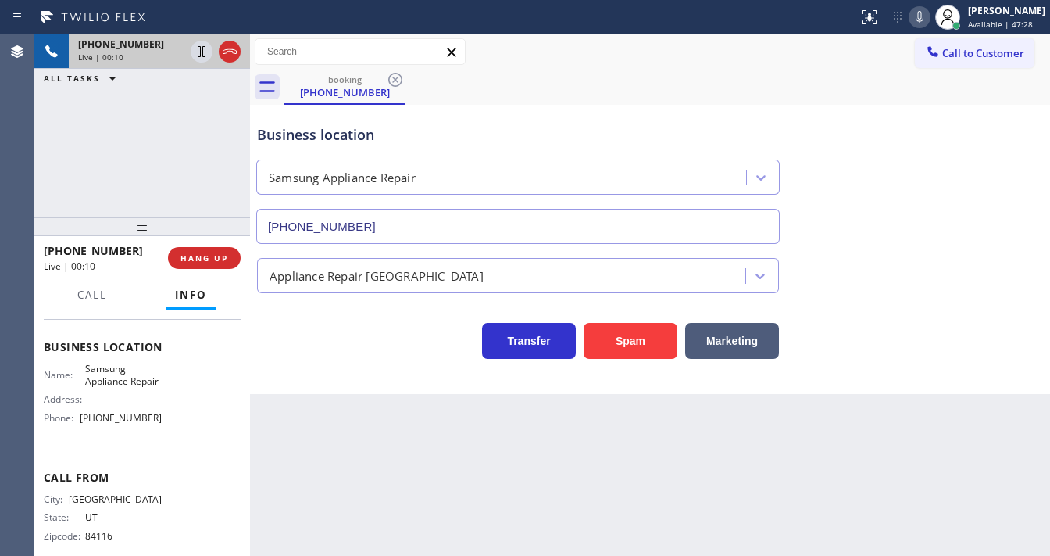
click at [96, 124] on div "[PHONE_NUMBER] Live | 00:10 ALL TASKS ALL TASKS ACTIVE TASKS TASKS IN WRAP UP" at bounding box center [142, 125] width 216 height 183
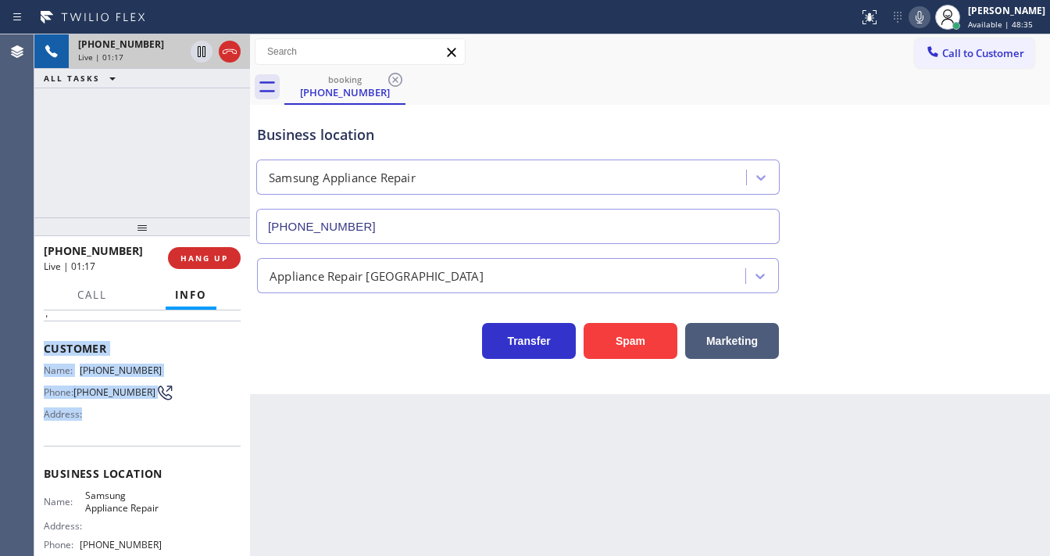
scroll to position [217, 0]
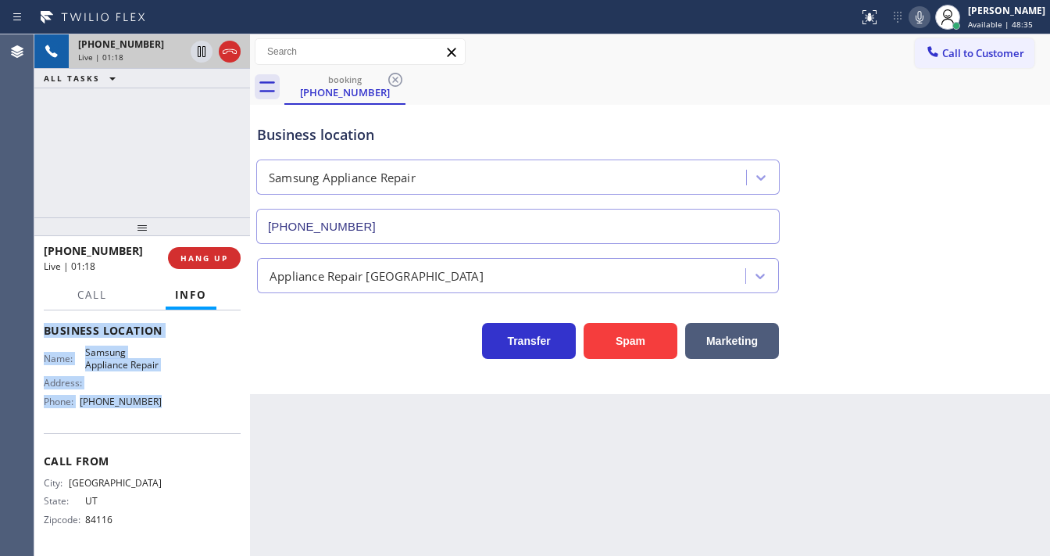
copy div "Customer Name: [PHONE_NUMBER] Phone: [PHONE_NUMBER] Address: Business location …"
drag, startPoint x: 44, startPoint y: 406, endPoint x: 181, endPoint y: 409, distance: 137.6
click at [181, 409] on div "Context Queue: [Test] All Priority: 1 Customer Name: [PHONE_NUMBER] Phone: [PHO…" at bounding box center [142, 331] width 197 height 440
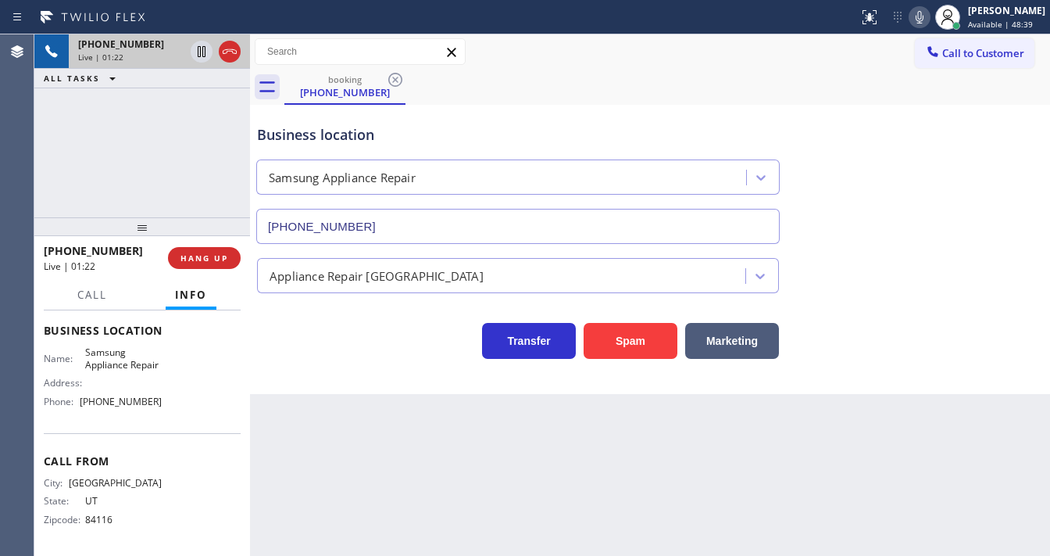
drag, startPoint x: 128, startPoint y: 93, endPoint x: 202, endPoint y: 5, distance: 115.4
click at [130, 88] on div "[PHONE_NUMBER] Live | 01:22 ALL TASKS ALL TASKS ACTIVE TASKS TASKS IN WRAP UP" at bounding box center [142, 125] width 216 height 183
click at [181, 135] on div "[PHONE_NUMBER] Live | 02:58 ALL TASKS ALL TASKS ACTIVE TASKS TASKS IN WRAP UP" at bounding box center [142, 125] width 216 height 183
click at [929, 19] on icon at bounding box center [919, 17] width 19 height 19
drag, startPoint x: 209, startPoint y: 138, endPoint x: 208, endPoint y: 126, distance: 11.7
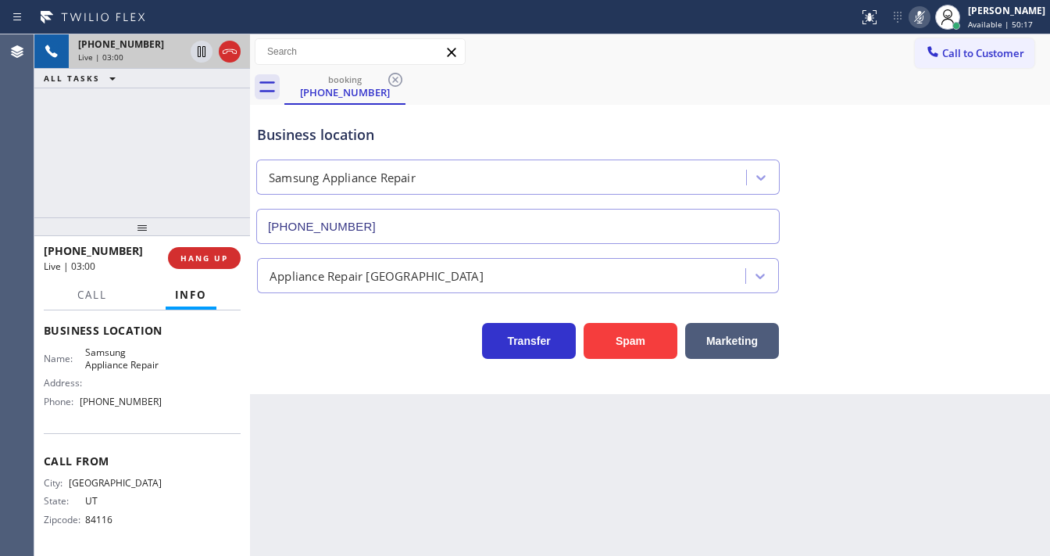
click at [208, 130] on div "[PHONE_NUMBER] Live | 03:00 ALL TASKS ALL TASKS ACTIVE TASKS TASKS IN WRAP UP" at bounding box center [142, 125] width 216 height 183
click at [199, 53] on icon at bounding box center [201, 51] width 19 height 19
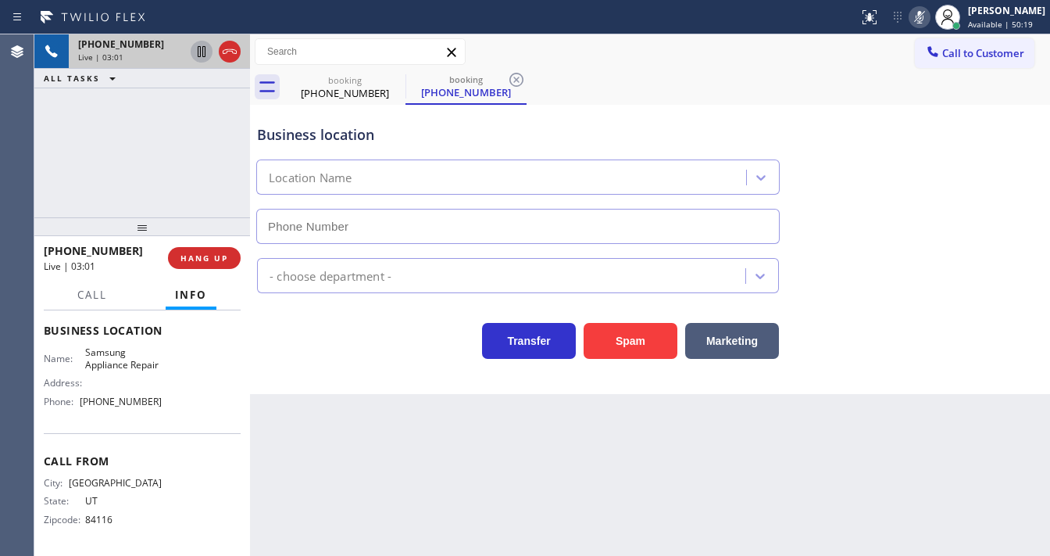
type input "[PHONE_NUMBER]"
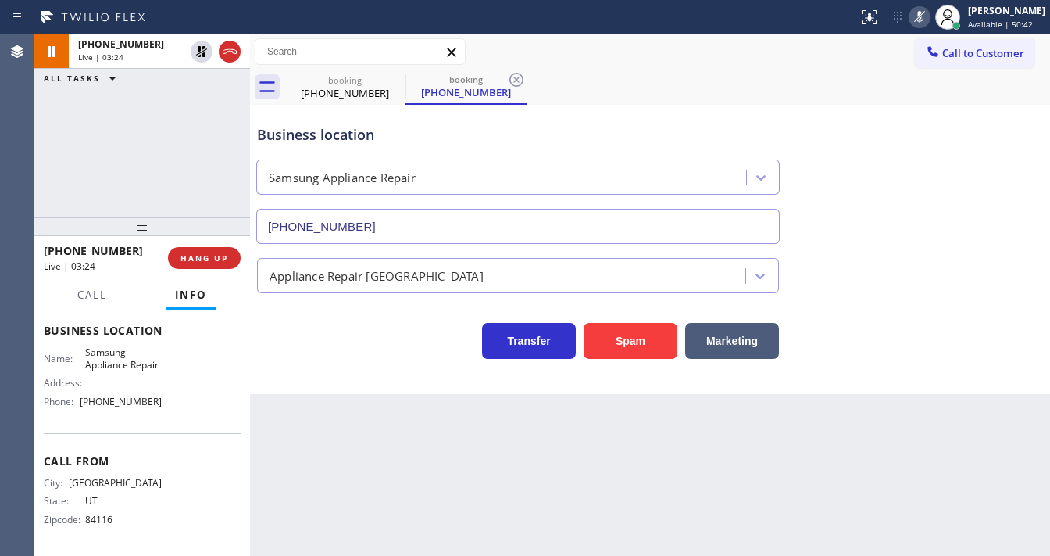
drag, startPoint x: 204, startPoint y: 50, endPoint x: 579, endPoint y: 47, distance: 375.1
click at [204, 51] on icon at bounding box center [201, 51] width 19 height 19
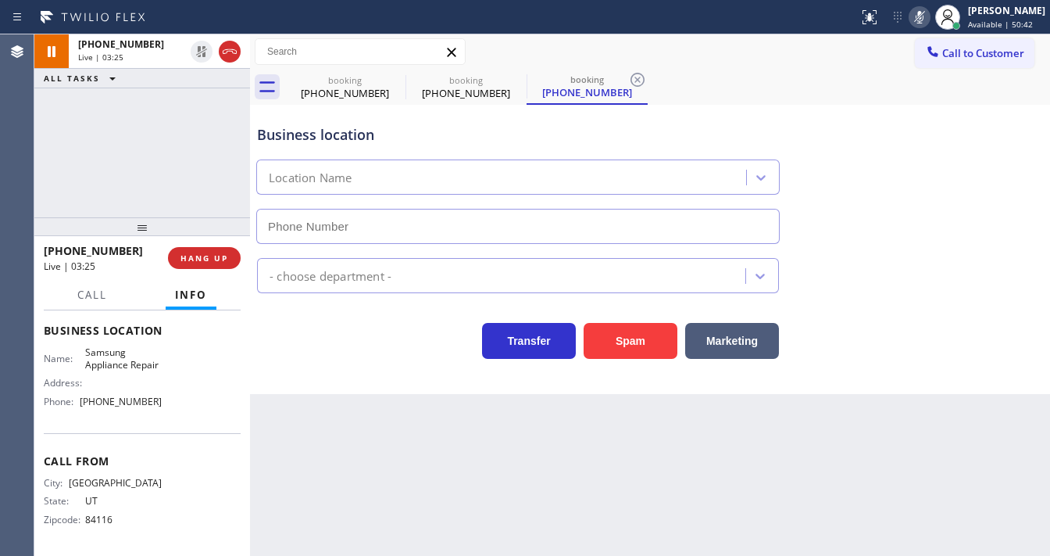
type input "[PHONE_NUMBER]"
click at [929, 25] on icon at bounding box center [919, 17] width 19 height 19
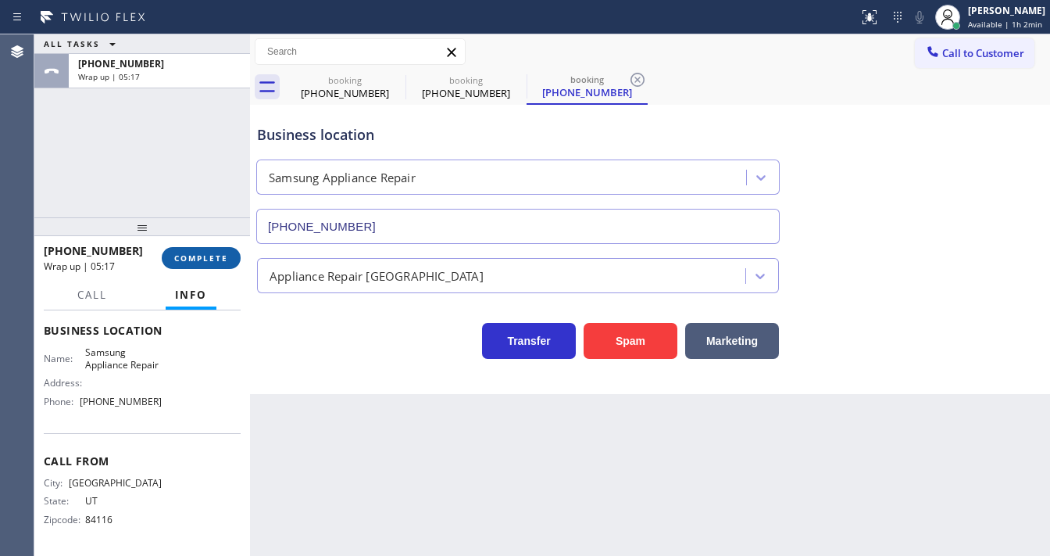
click at [195, 263] on button "COMPLETE" at bounding box center [201, 258] width 79 height 22
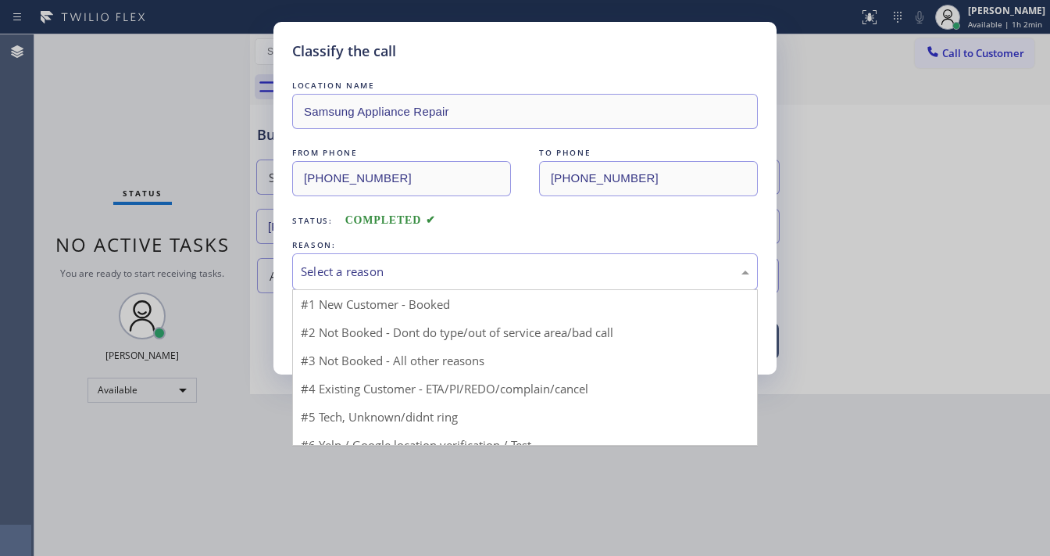
click at [317, 268] on div "Select a reason" at bounding box center [525, 272] width 449 height 18
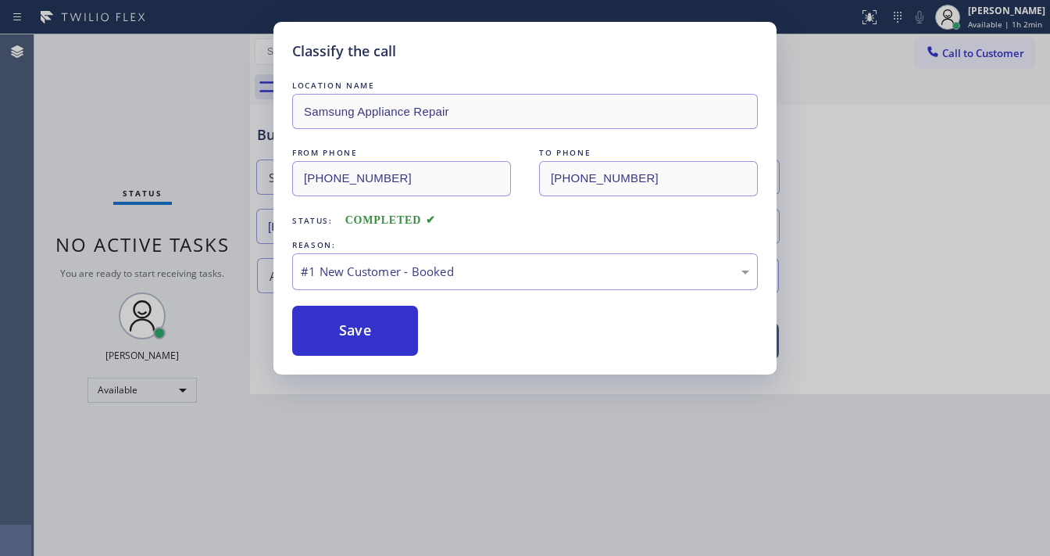
click at [339, 330] on button "Save" at bounding box center [355, 331] width 126 height 50
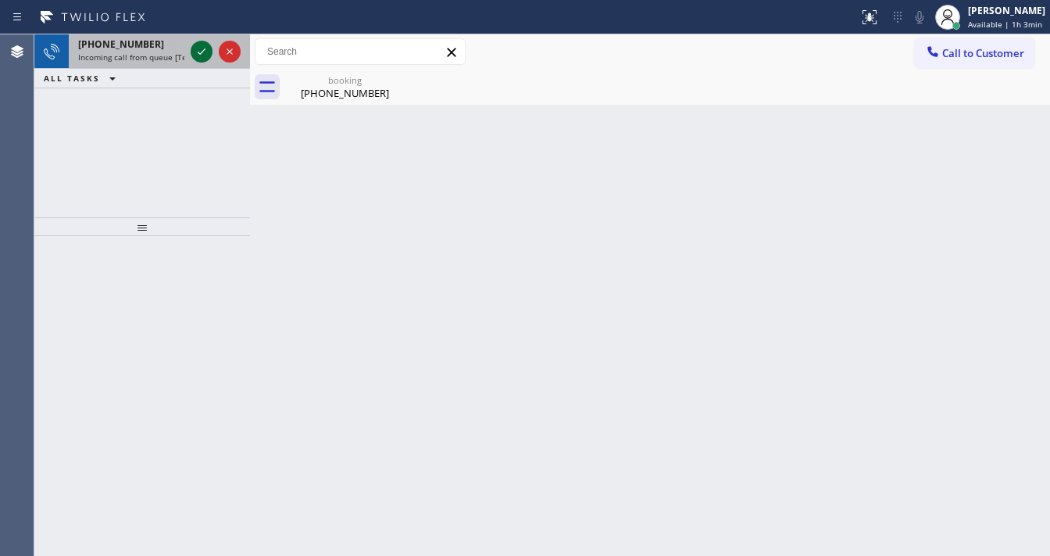
click at [198, 58] on icon at bounding box center [201, 51] width 19 height 19
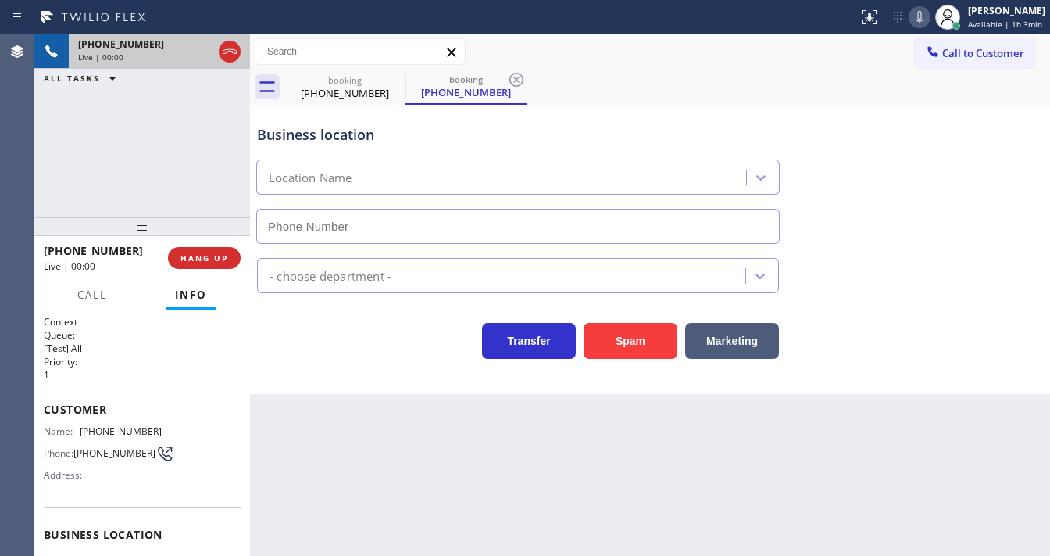
type input "[PHONE_NUMBER]"
click at [635, 346] on button "Spam" at bounding box center [631, 341] width 94 height 36
click at [175, 190] on div "[PHONE_NUMBER] Live | 00:01 ALL TASKS ALL TASKS ACTIVE TASKS TASKS IN WRAP UP" at bounding box center [142, 125] width 216 height 183
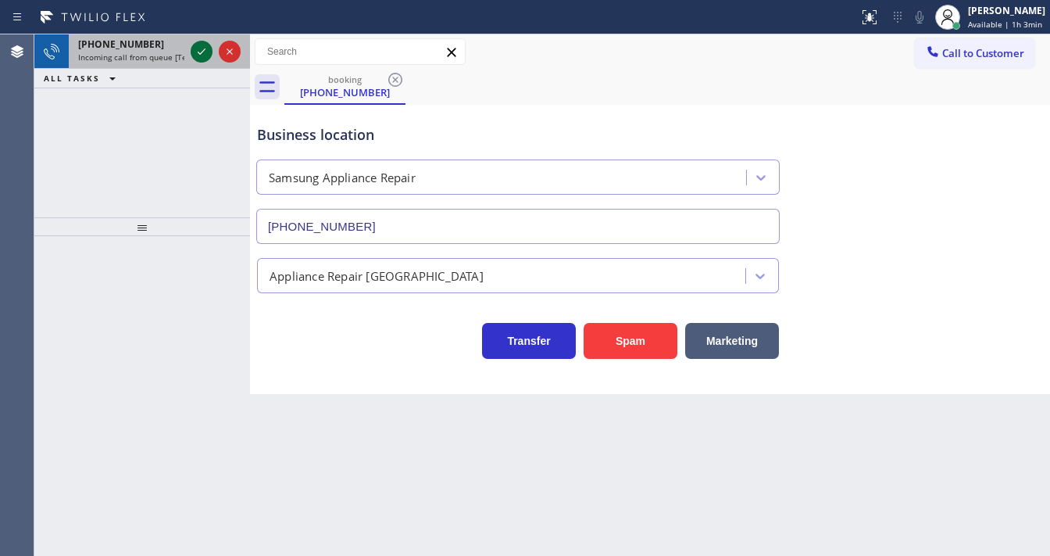
click at [200, 50] on icon at bounding box center [201, 51] width 19 height 19
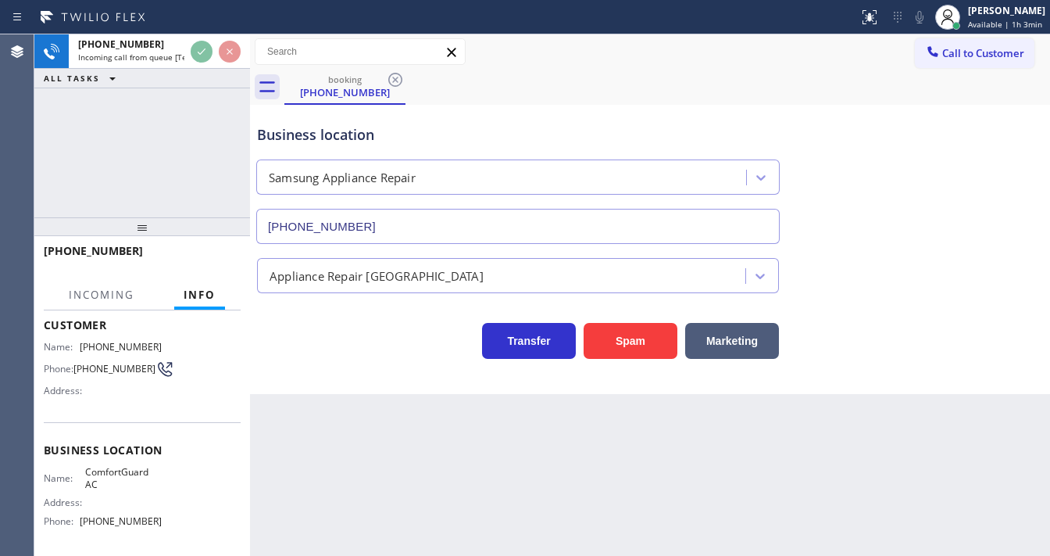
scroll to position [188, 0]
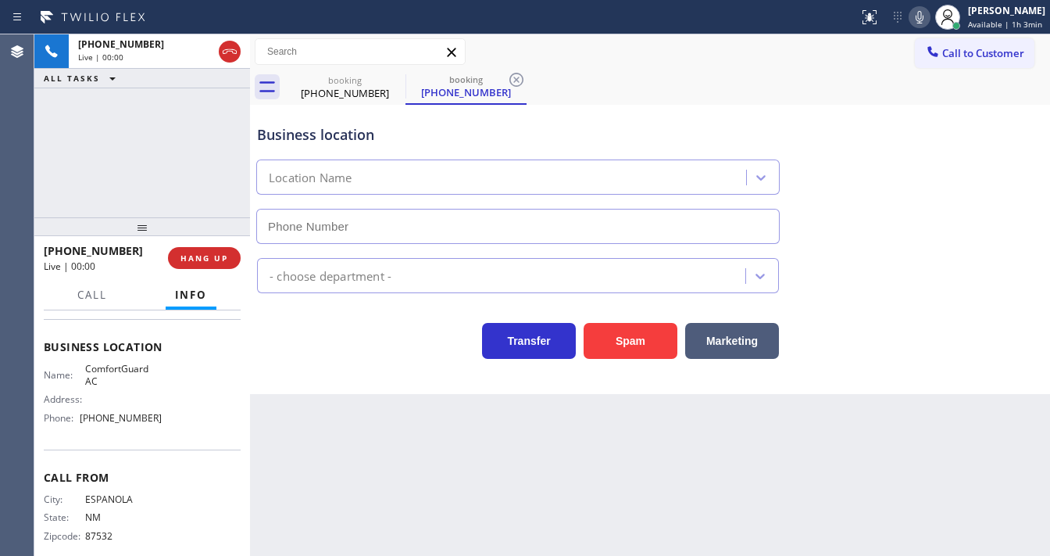
type input "[PHONE_NUMBER]"
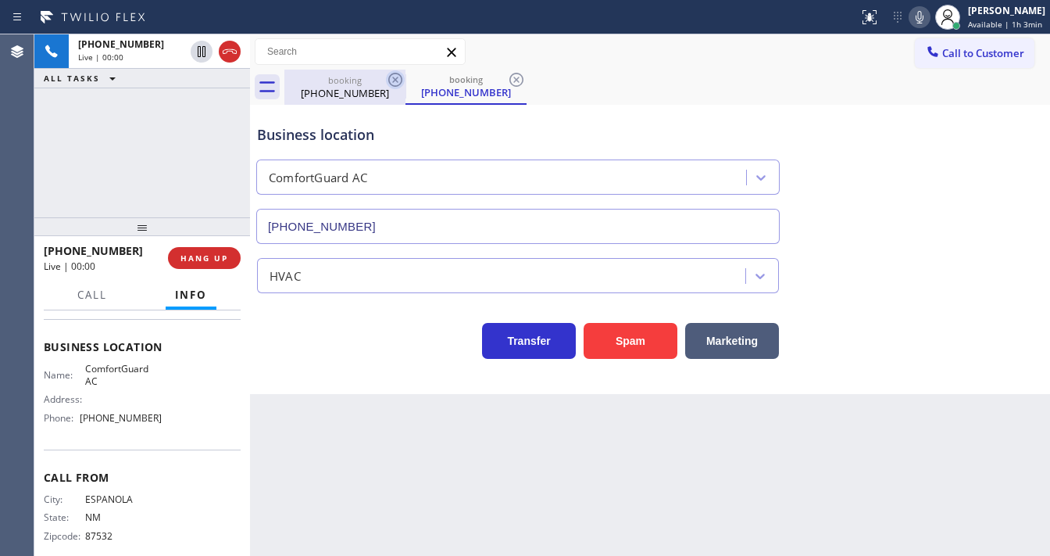
click at [389, 80] on icon at bounding box center [395, 80] width 14 height 14
click at [613, 349] on button "Spam" at bounding box center [631, 341] width 94 height 36
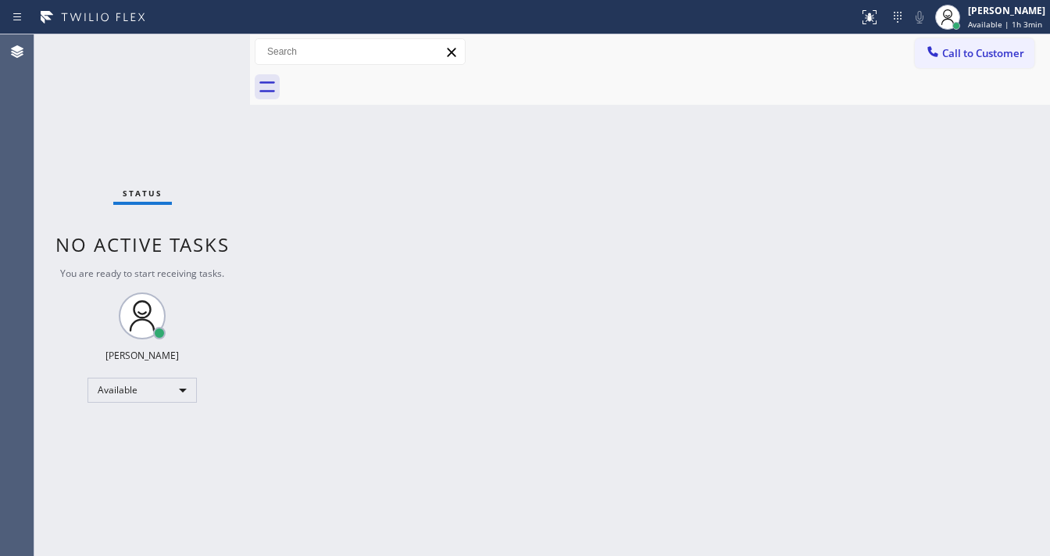
click at [343, 219] on div "Back to Dashboard Change Sender ID Customers Technicians Select a contact Outbo…" at bounding box center [650, 294] width 800 height 521
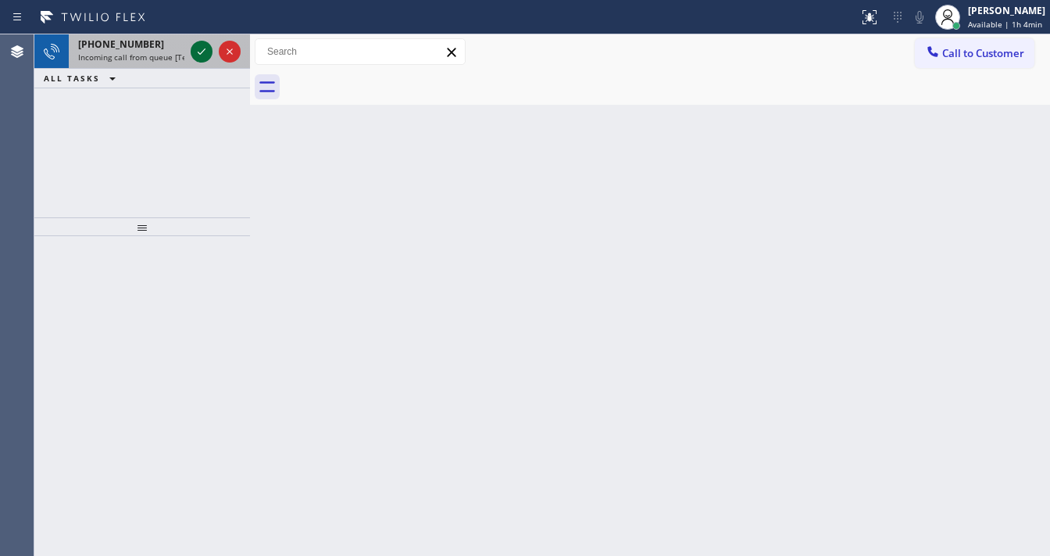
click at [200, 53] on icon at bounding box center [201, 51] width 19 height 19
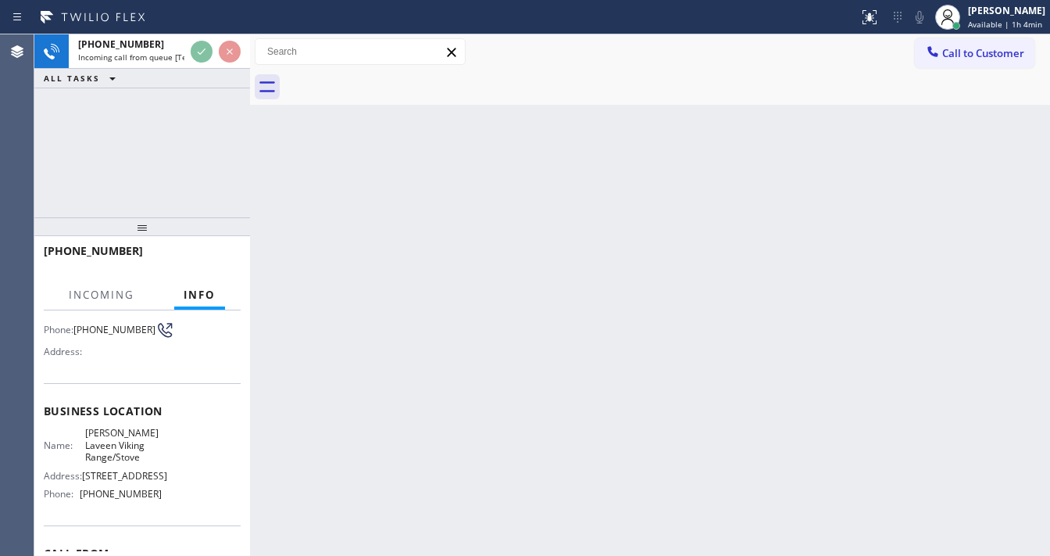
scroll to position [125, 0]
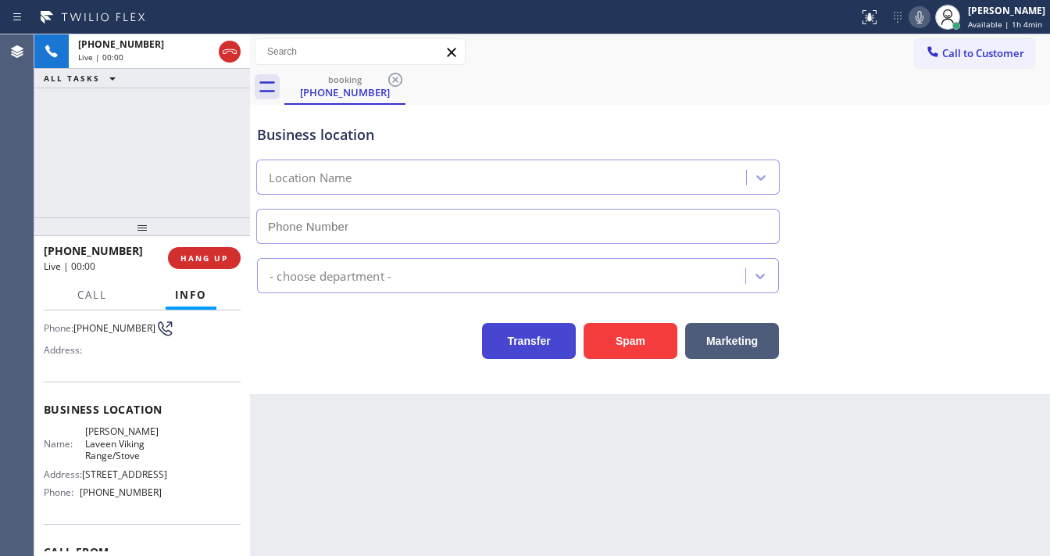
type input "[PHONE_NUMBER]"
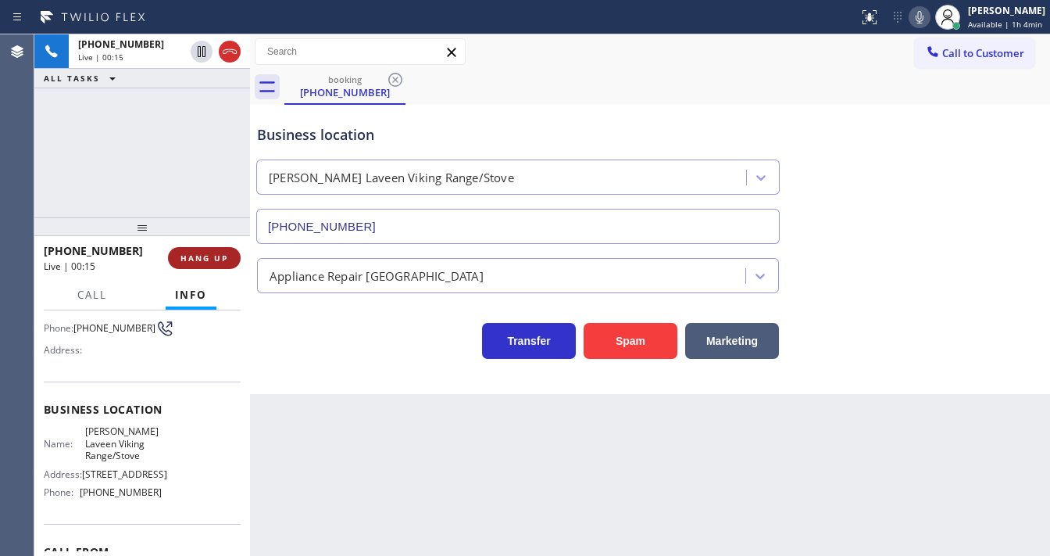
click at [213, 256] on span "HANG UP" at bounding box center [205, 257] width 48 height 11
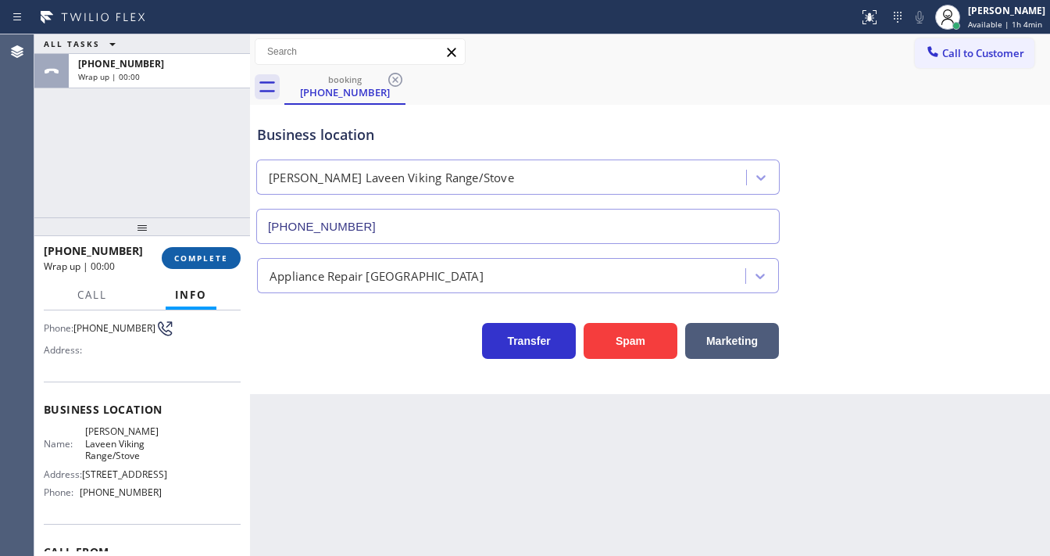
click at [193, 253] on span "COMPLETE" at bounding box center [201, 257] width 54 height 11
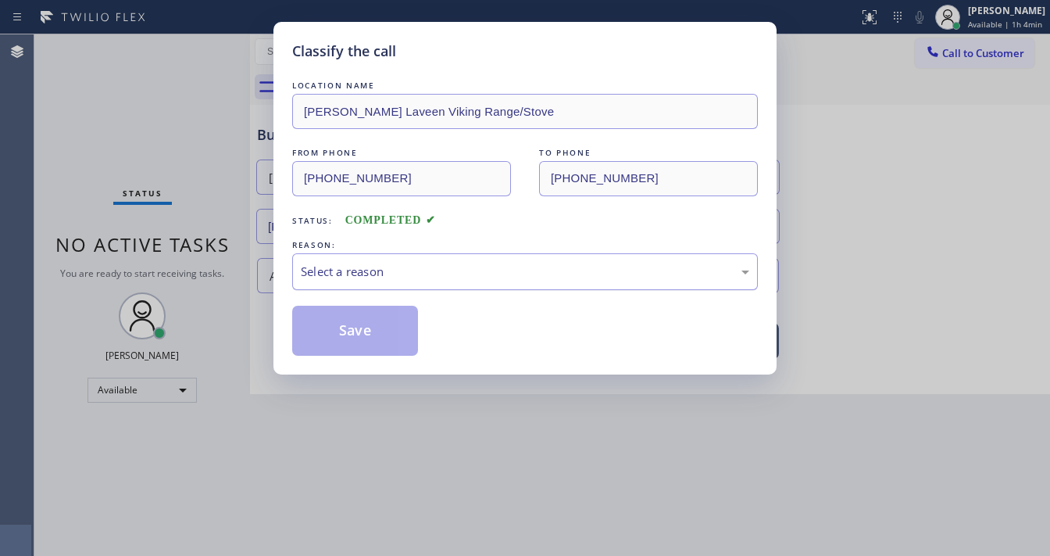
click at [415, 281] on div "Select a reason" at bounding box center [525, 271] width 466 height 37
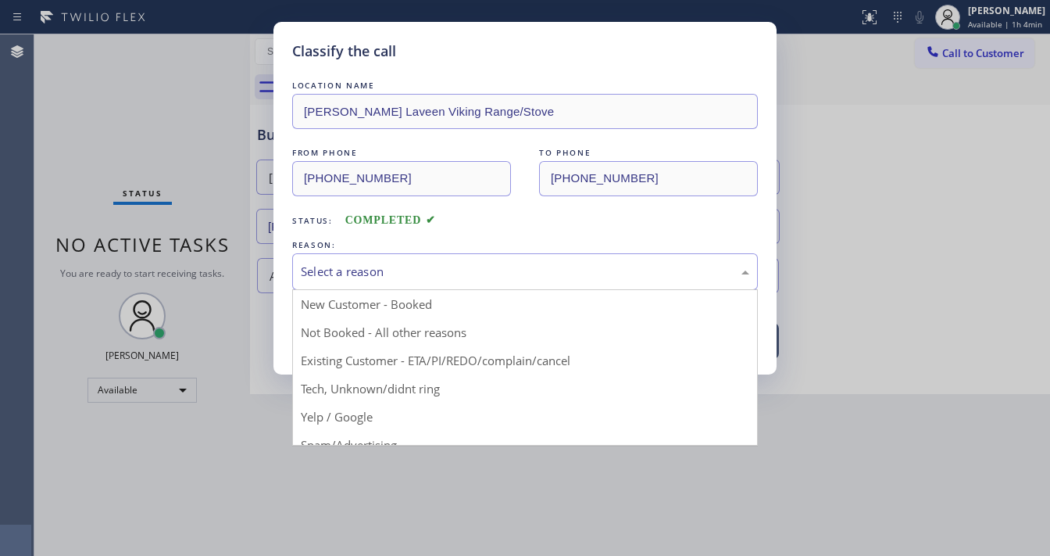
click at [391, 281] on div "Select a reason" at bounding box center [525, 271] width 466 height 37
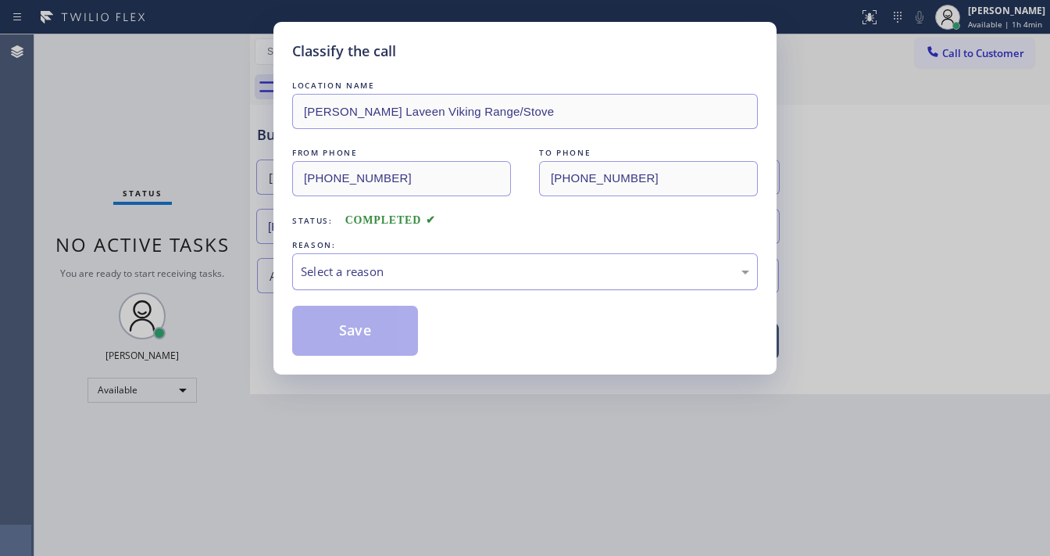
drag, startPoint x: 405, startPoint y: 239, endPoint x: 399, endPoint y: 274, distance: 35.7
click at [406, 252] on div "REASON: Select a reason" at bounding box center [525, 263] width 466 height 53
click at [394, 282] on div "Select a reason" at bounding box center [525, 271] width 466 height 37
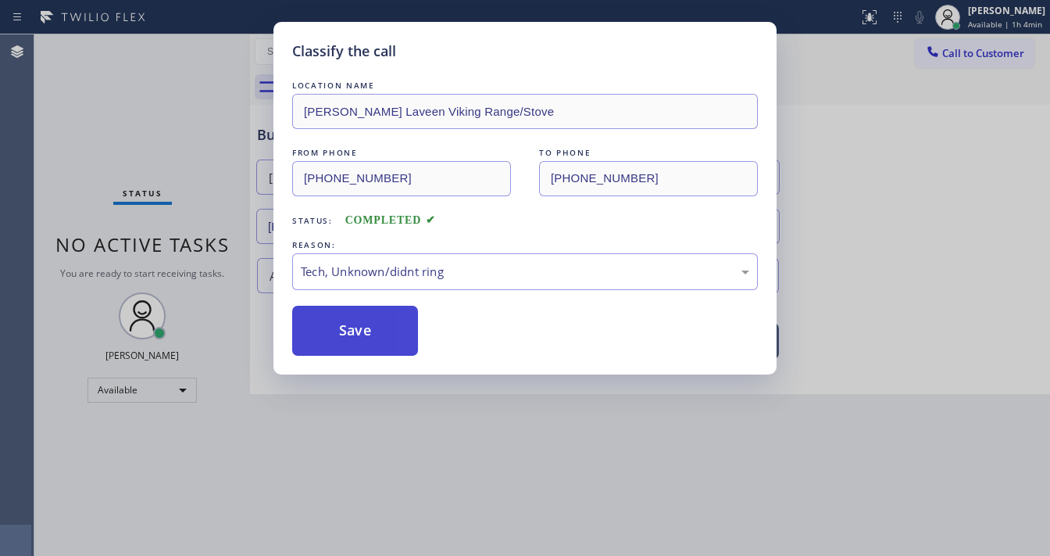
click at [359, 328] on button "Save" at bounding box center [355, 331] width 126 height 50
click at [357, 331] on button "Save" at bounding box center [355, 331] width 126 height 50
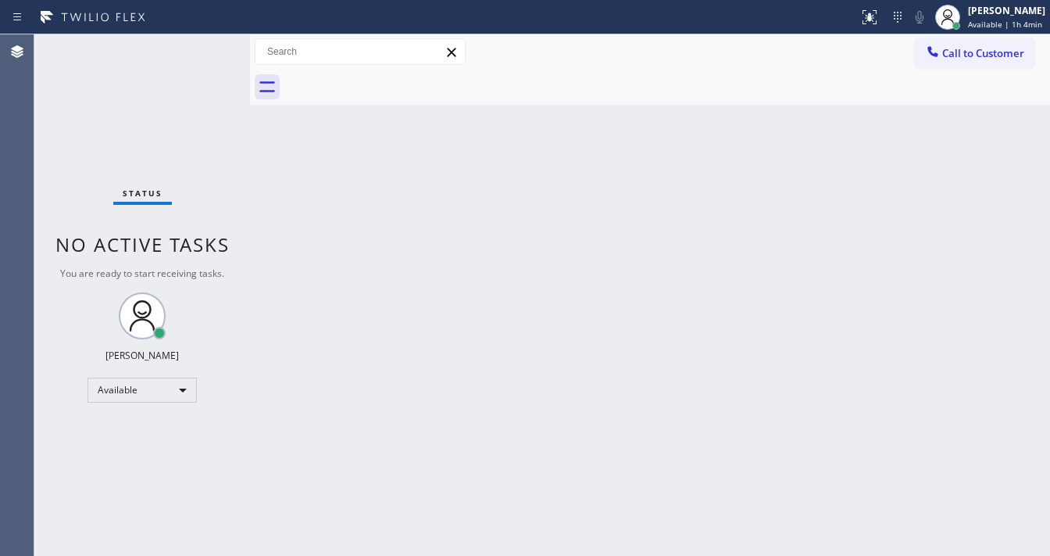
click at [202, 44] on div "Status No active tasks You are ready to start receiving tasks. [PERSON_NAME]" at bounding box center [142, 294] width 216 height 521
click at [191, 63] on div "Status No active tasks You are ready to start receiving tasks. [PERSON_NAME]" at bounding box center [142, 294] width 216 height 521
click at [208, 39] on div "Status No active tasks You are ready to start receiving tasks. [PERSON_NAME]" at bounding box center [142, 294] width 216 height 521
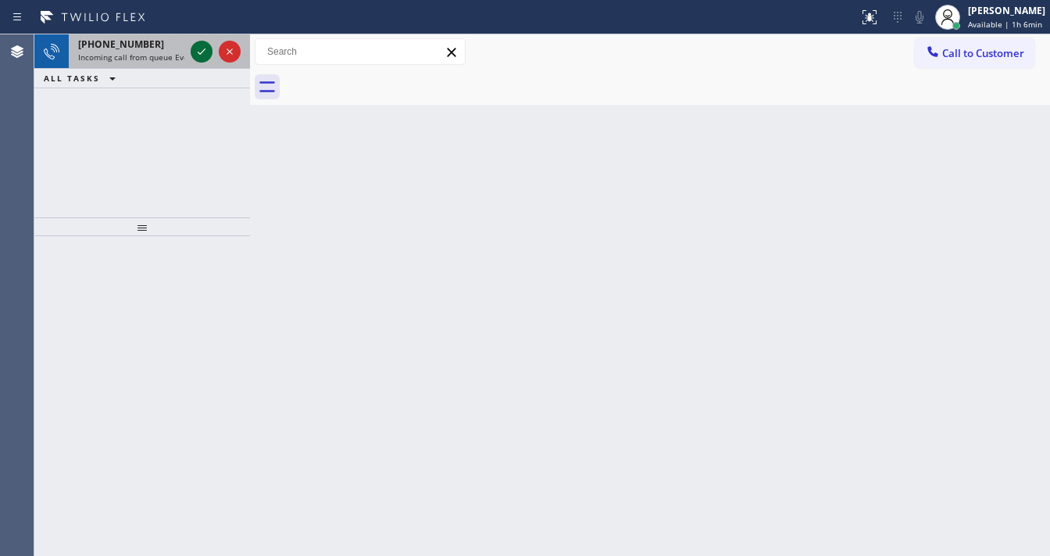
click at [195, 59] on icon at bounding box center [201, 51] width 19 height 19
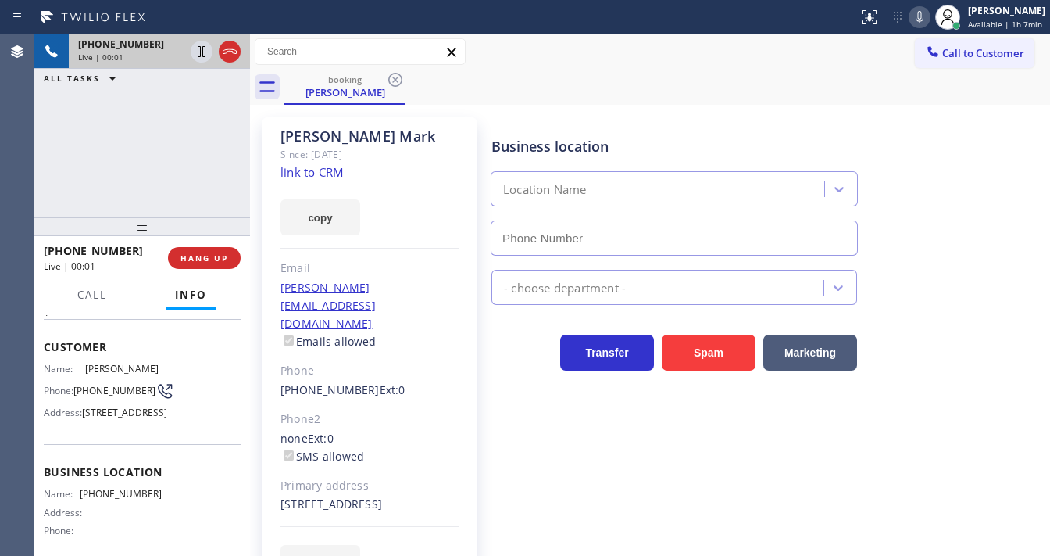
scroll to position [188, 0]
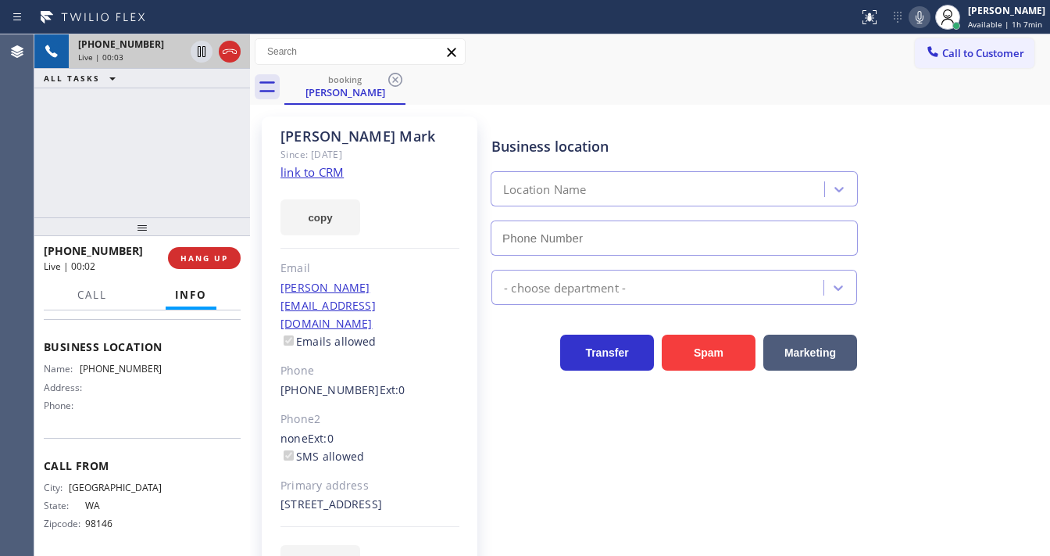
click at [306, 168] on link "link to CRM" at bounding box center [312, 172] width 63 height 16
click at [929, 18] on icon at bounding box center [919, 17] width 19 height 19
click at [205, 52] on icon at bounding box center [202, 51] width 8 height 11
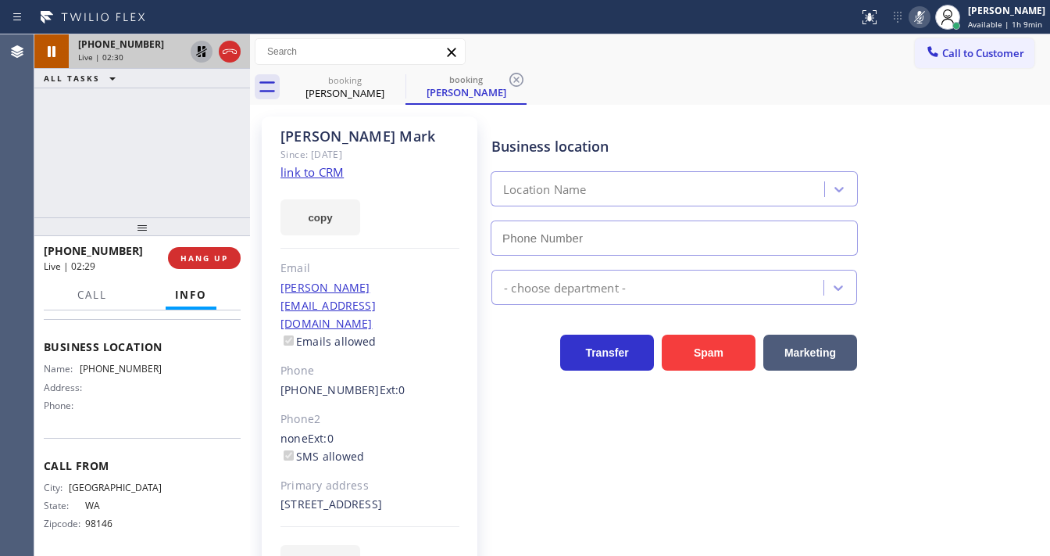
click at [44, 141] on div "[PHONE_NUMBER] Live | 02:30 ALL TASKS ALL TASKS ACTIVE TASKS TASKS IN WRAP UP" at bounding box center [142, 125] width 216 height 183
click at [196, 48] on icon at bounding box center [201, 51] width 19 height 19
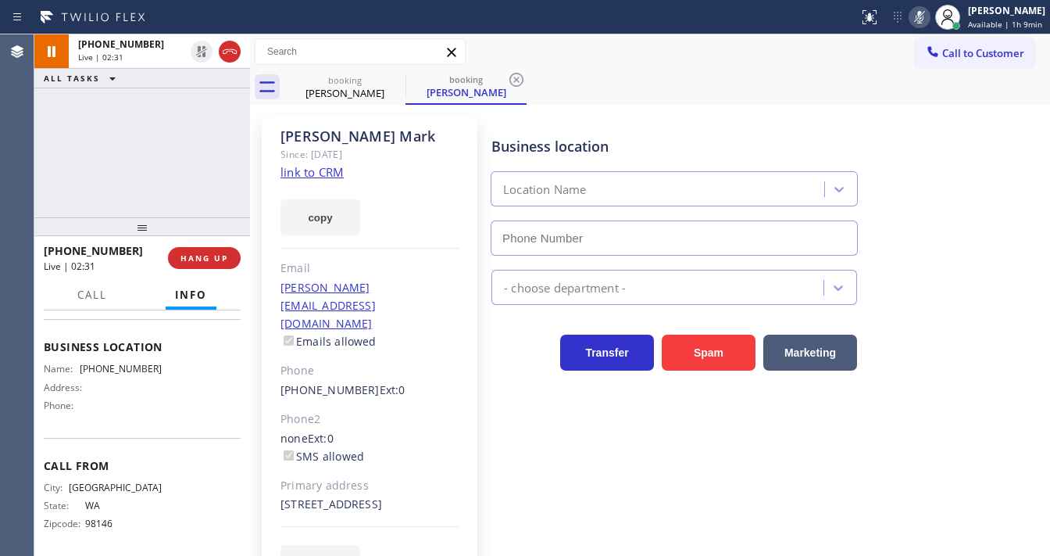
click at [929, 16] on icon at bounding box center [919, 17] width 19 height 19
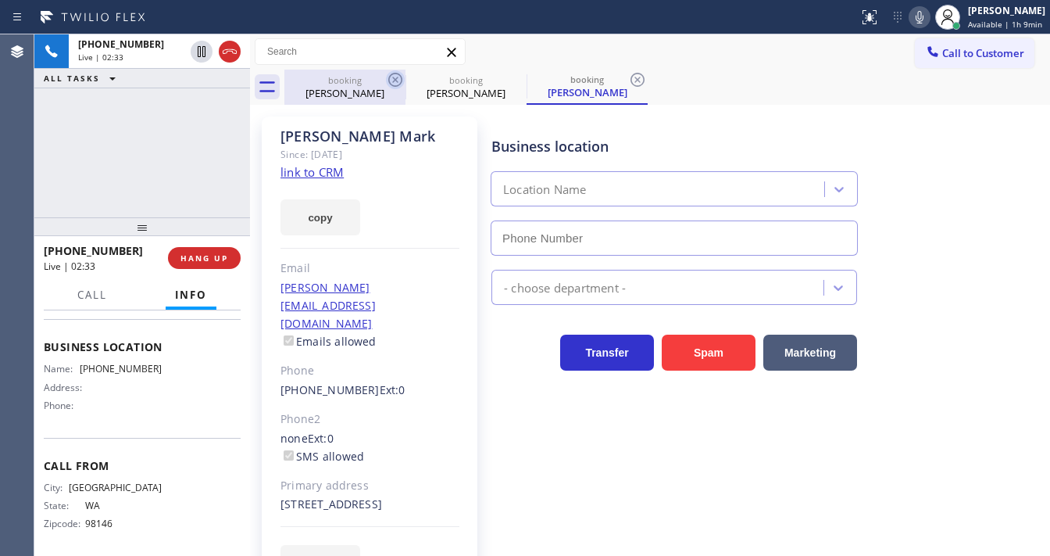
click at [389, 81] on icon at bounding box center [395, 80] width 14 height 14
click at [390, 81] on icon at bounding box center [395, 79] width 19 height 19
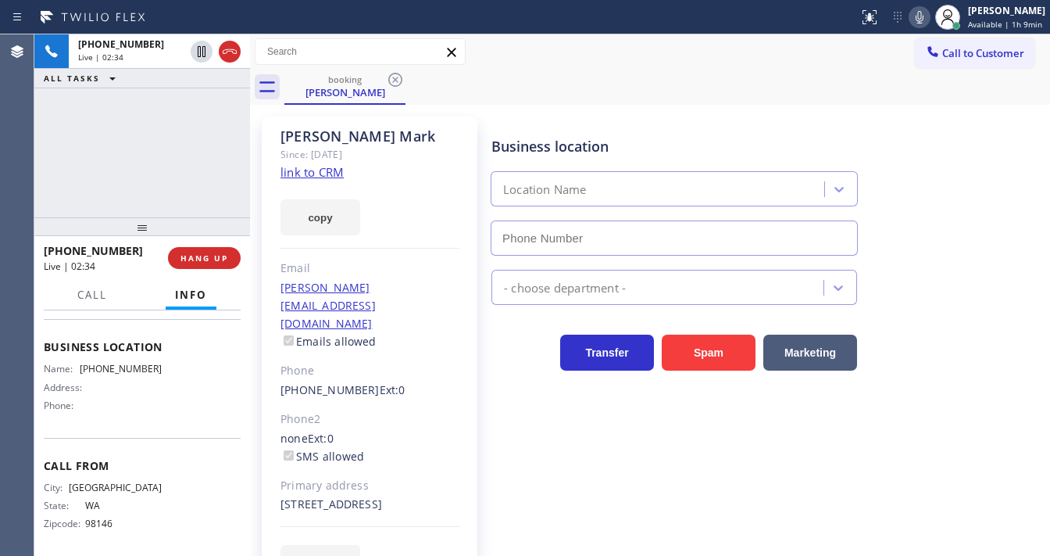
click at [167, 125] on div "[PHONE_NUMBER] Live | 02:34 ALL TASKS ALL TASKS ACTIVE TASKS TASKS IN WRAP UP" at bounding box center [142, 125] width 216 height 183
click at [171, 197] on div "[PHONE_NUMBER] Live | 04:11 ALL TASKS ALL TASKS ACTIVE TASKS TASKS IN WRAP UP" at bounding box center [142, 125] width 216 height 183
click at [831, 74] on div "booking [PERSON_NAME]" at bounding box center [667, 87] width 766 height 35
click at [915, 16] on icon at bounding box center [918, 17] width 19 height 19
click at [141, 115] on div "[PHONE_NUMBER] Live | 04:13 ALL TASKS ALL TASKS ACTIVE TASKS TASKS IN WRAP UP" at bounding box center [142, 125] width 216 height 183
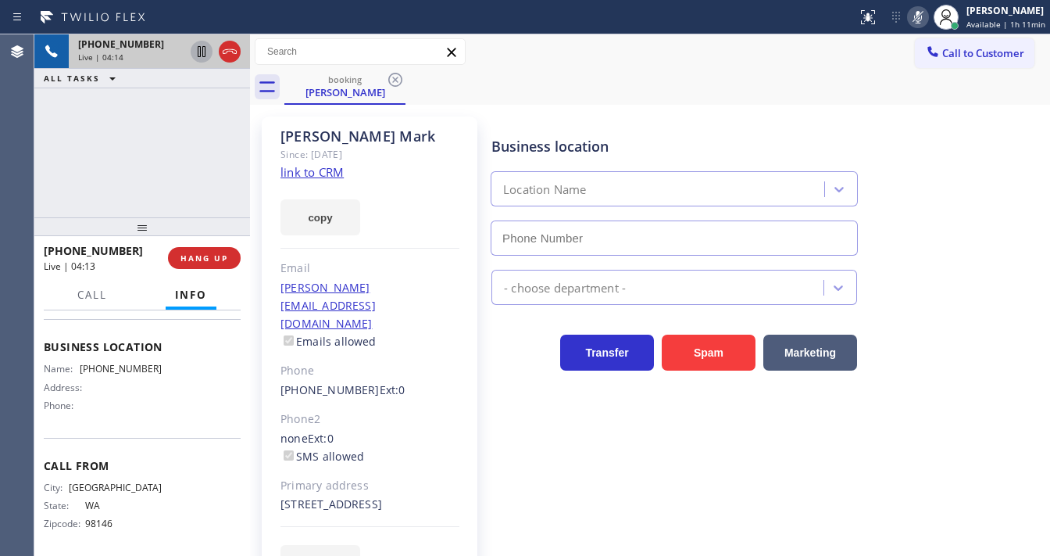
click at [199, 48] on icon at bounding box center [201, 51] width 19 height 19
drag, startPoint x: 61, startPoint y: 163, endPoint x: 434, endPoint y: 115, distance: 376.6
click at [61, 163] on div "[PHONE_NUMBER] Live | 05:28 ALL TASKS ALL TASKS ACTIVE TASKS TASKS IN WRAP UP" at bounding box center [142, 125] width 216 height 183
click at [913, 20] on icon at bounding box center [918, 17] width 19 height 19
click at [208, 148] on div "[PHONE_NUMBER] Live | 05:30 ALL TASKS ALL TASKS ACTIVE TASKS TASKS IN WRAP UP" at bounding box center [142, 125] width 216 height 183
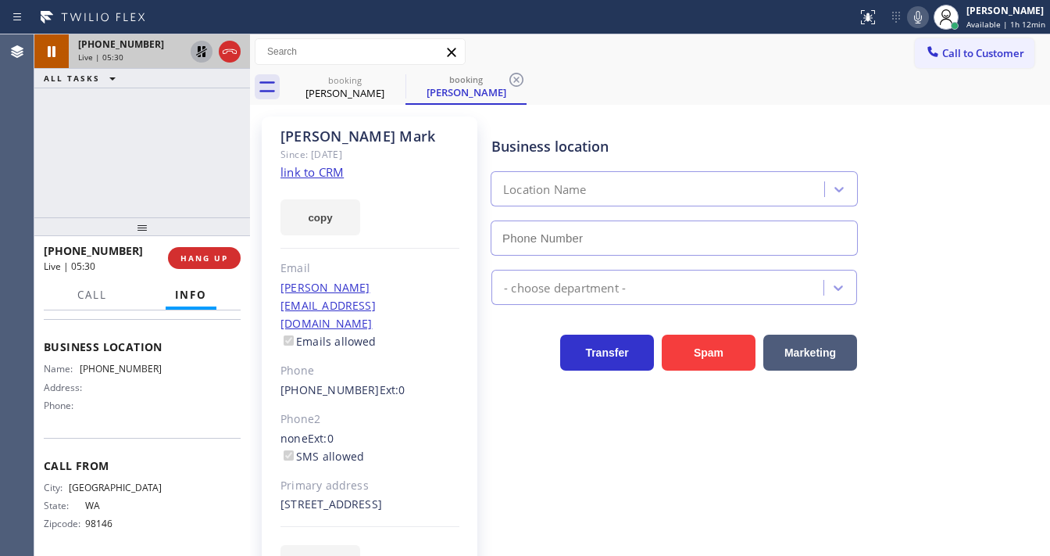
click at [199, 53] on icon at bounding box center [201, 51] width 19 height 19
click at [35, 191] on div "[PHONE_NUMBER] Live | 05:45 ALL TASKS ALL TASKS ACTIVE TASKS TASKS IN WRAP UP" at bounding box center [142, 125] width 216 height 183
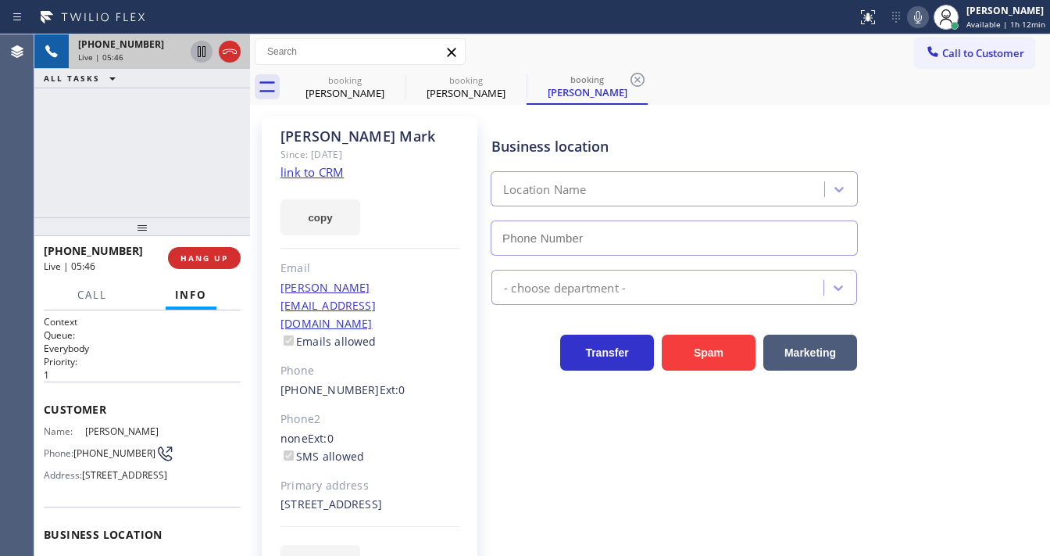
scroll to position [0, 0]
drag, startPoint x: 99, startPoint y: 456, endPoint x: 76, endPoint y: 445, distance: 25.9
click at [76, 447] on span "[PHONE_NUMBER]" at bounding box center [114, 453] width 82 height 12
copy span "[PHONE_NUMBER]"
click at [51, 175] on div "[PHONE_NUMBER] Live | 06:06 ALL TASKS ALL TASKS ACTIVE TASKS TASKS IN WRAP UP" at bounding box center [142, 125] width 216 height 183
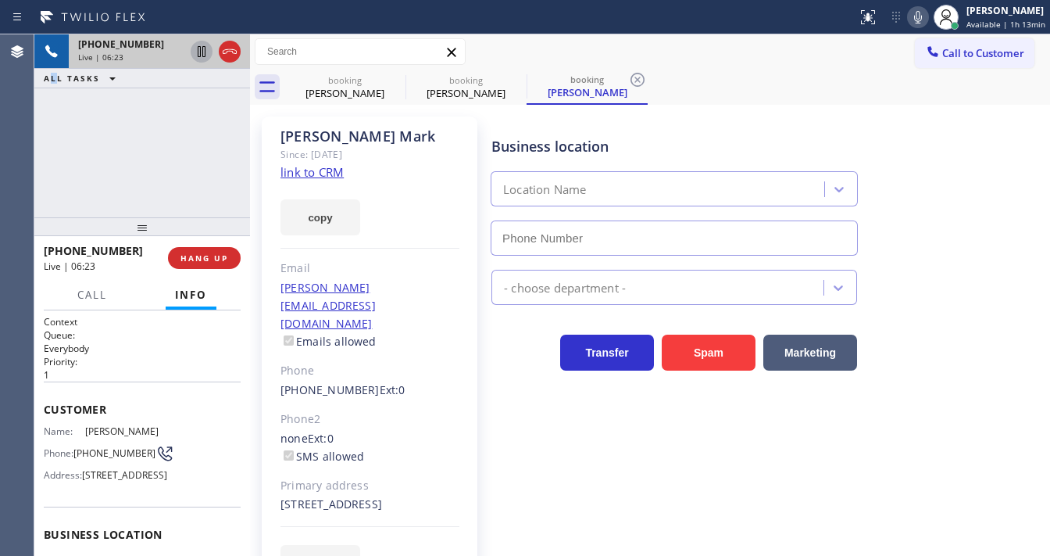
click at [38, 159] on div "[PHONE_NUMBER] Live | 06:23 ALL TASKS ALL TASKS ACTIVE TASKS TASKS IN WRAP UP" at bounding box center [142, 125] width 216 height 183
click at [227, 55] on icon at bounding box center [229, 51] width 19 height 19
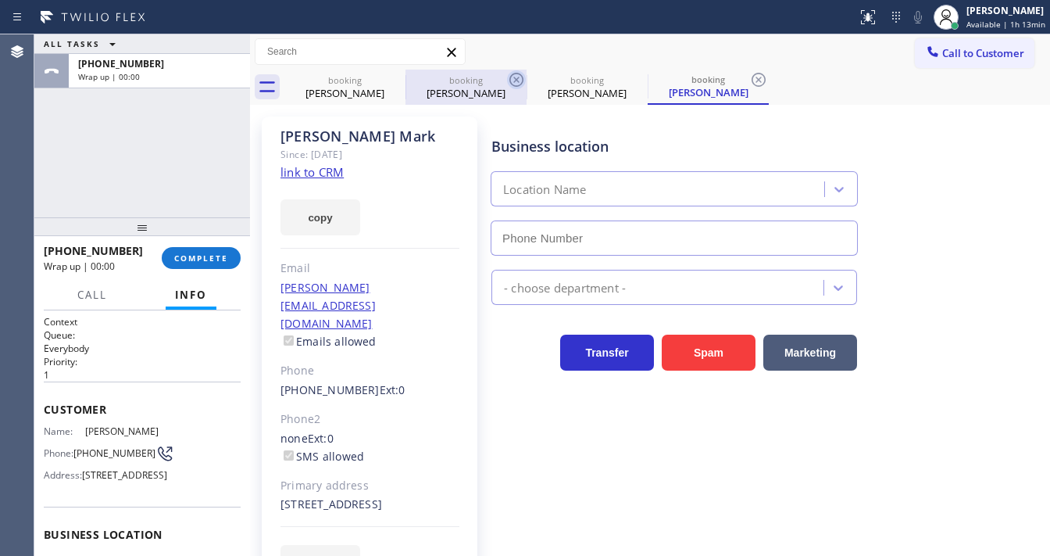
click at [0, 0] on icon at bounding box center [0, 0] width 0 height 0
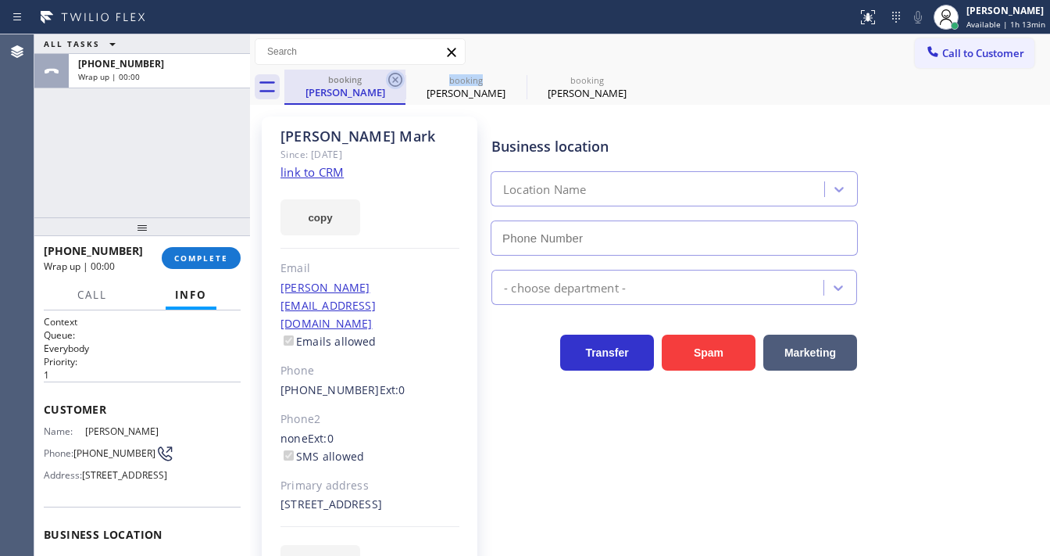
click at [388, 80] on icon at bounding box center [395, 80] width 14 height 14
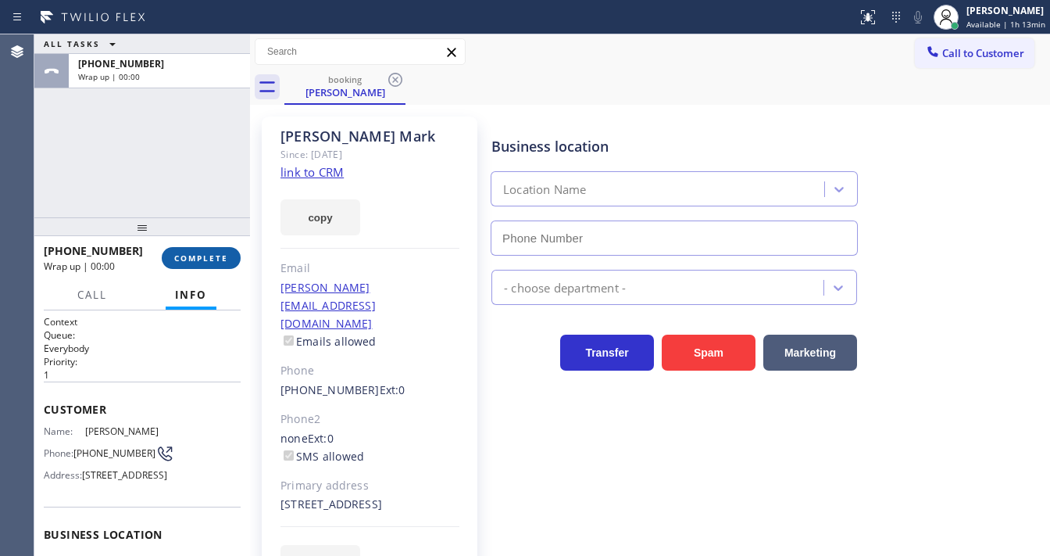
click at [227, 259] on span "COMPLETE" at bounding box center [201, 257] width 54 height 11
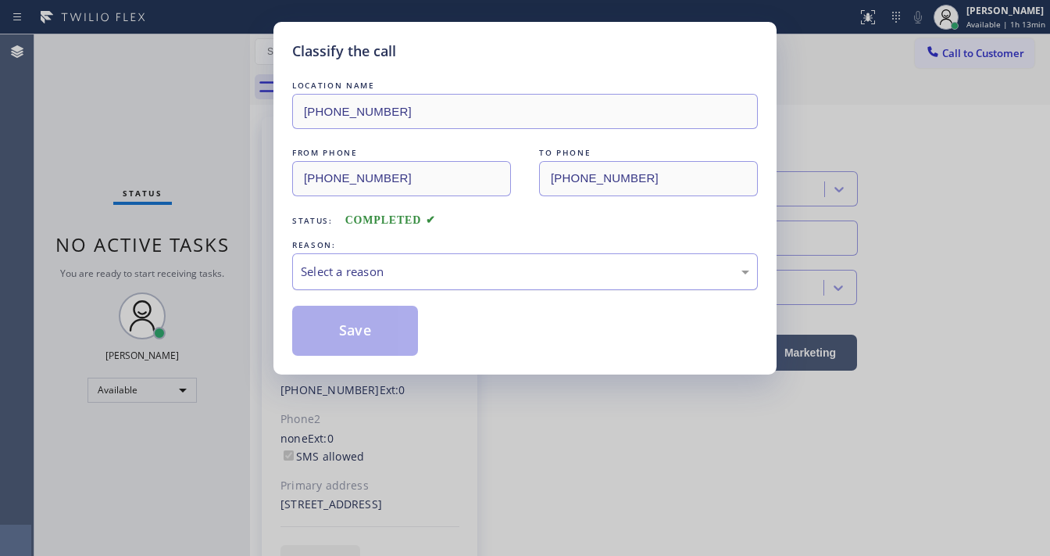
click at [454, 270] on div "Select a reason" at bounding box center [525, 272] width 449 height 18
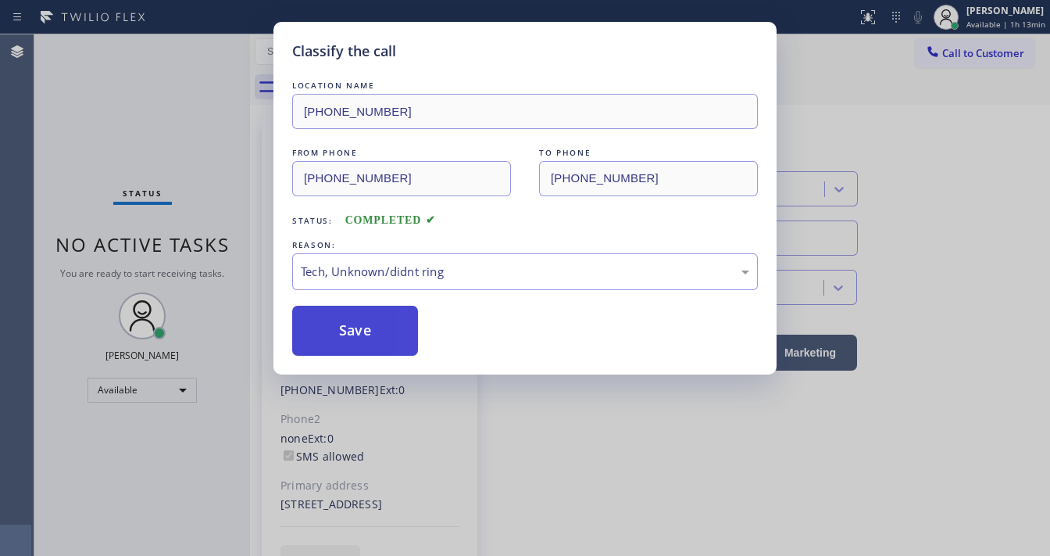
click at [369, 338] on button "Save" at bounding box center [355, 331] width 126 height 50
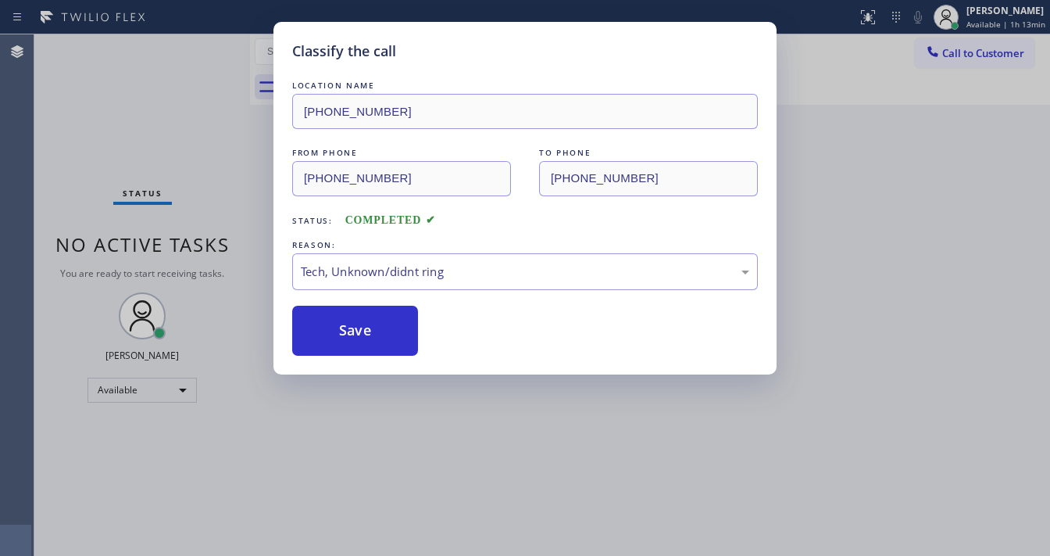
click at [223, 129] on div "Classify the call LOCATION NAME [PHONE_NUMBER] FROM PHONE [PHONE_NUMBER] TO PHO…" at bounding box center [525, 278] width 1050 height 556
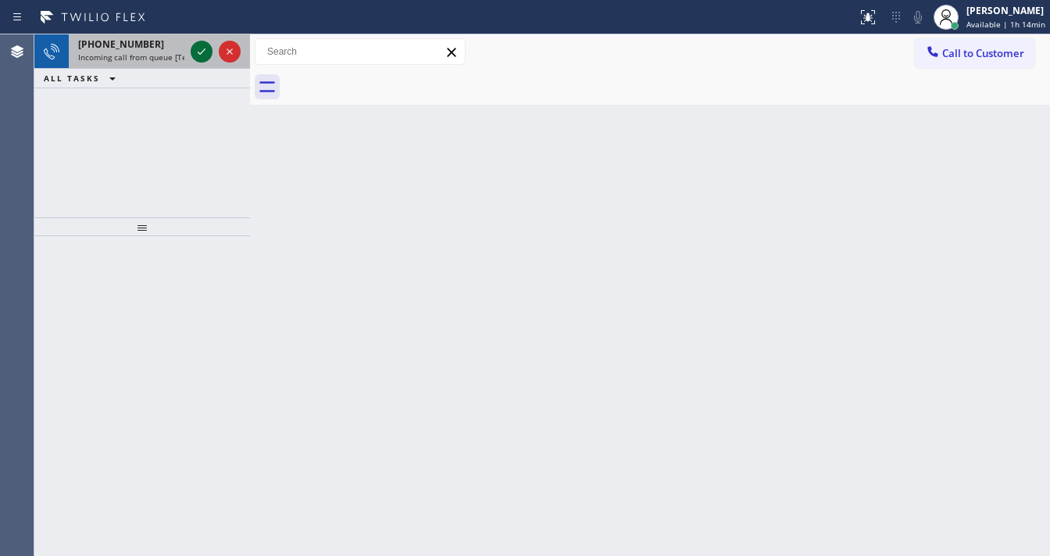
click at [199, 53] on icon at bounding box center [202, 51] width 8 height 6
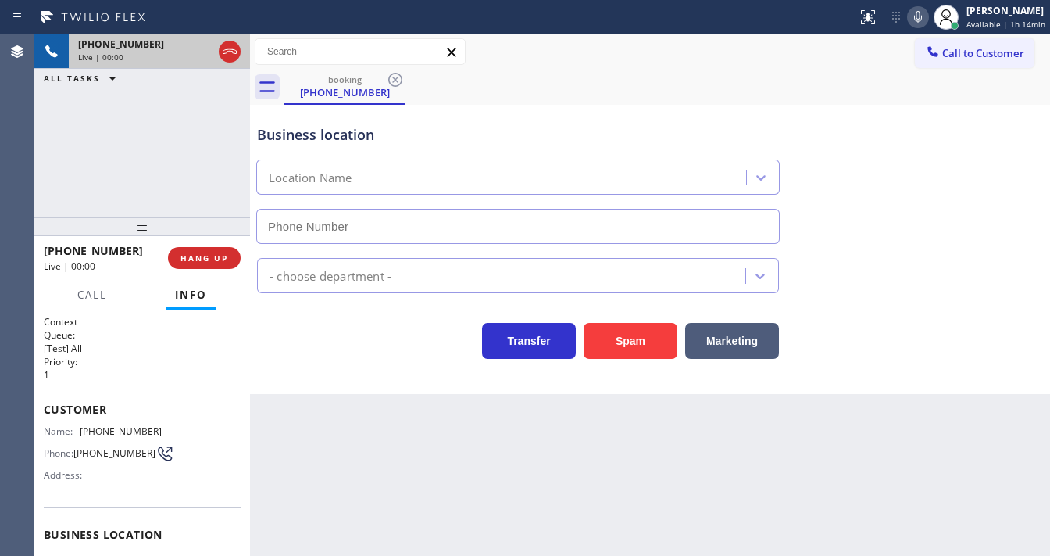
type input "[PHONE_NUMBER]"
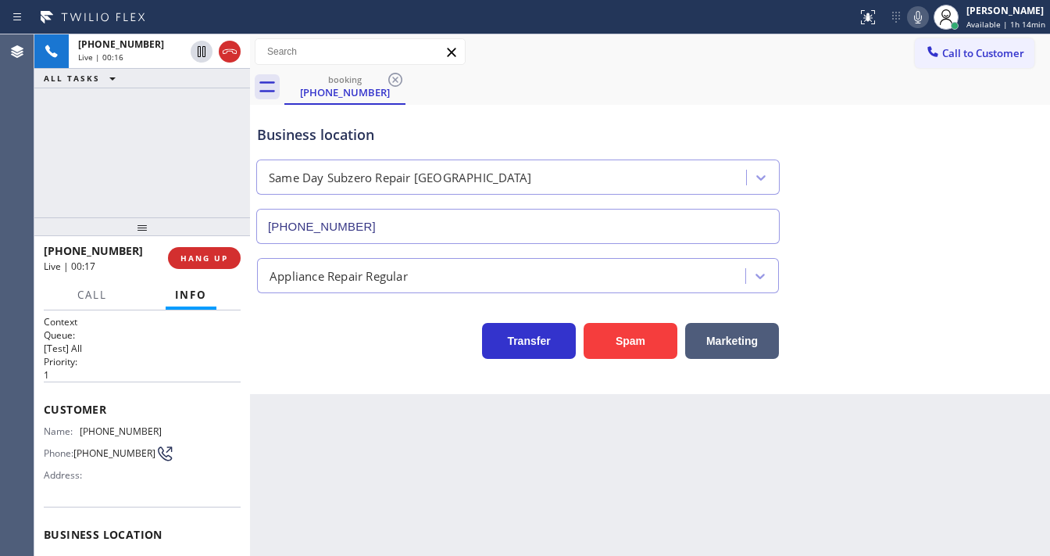
click at [93, 217] on div at bounding box center [142, 226] width 216 height 19
drag, startPoint x: 76, startPoint y: 419, endPoint x: 59, endPoint y: 413, distance: 17.6
click at [76, 418] on div "Customer Name: [PHONE_NUMBER] Phone: [PHONE_NUMBER] Address:" at bounding box center [142, 443] width 197 height 125
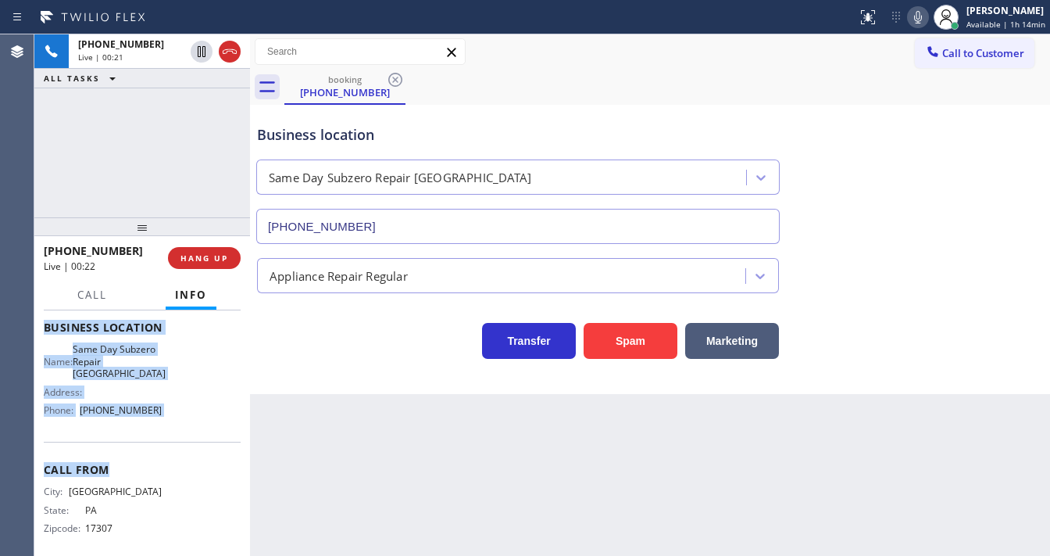
scroll to position [217, 0]
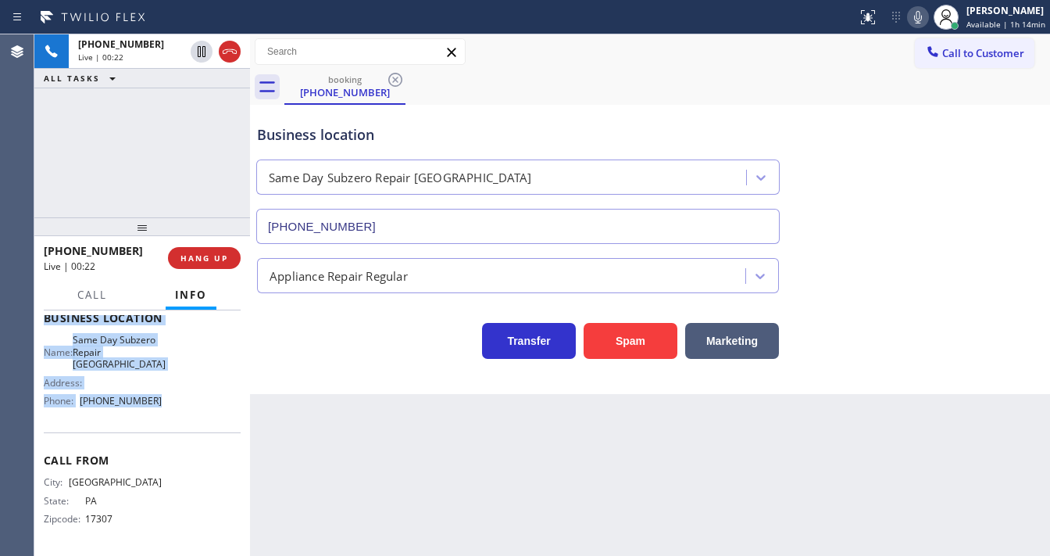
copy div "Customer Name: [PHONE_NUMBER] Phone: [PHONE_NUMBER] Address: Business location …"
drag, startPoint x: 43, startPoint y: 406, endPoint x: 159, endPoint y: 412, distance: 116.6
click at [159, 412] on div "Context Queue: [Test] All Priority: 1 Customer Name: [PHONE_NUMBER] Phone: [PHO…" at bounding box center [142, 432] width 216 height 245
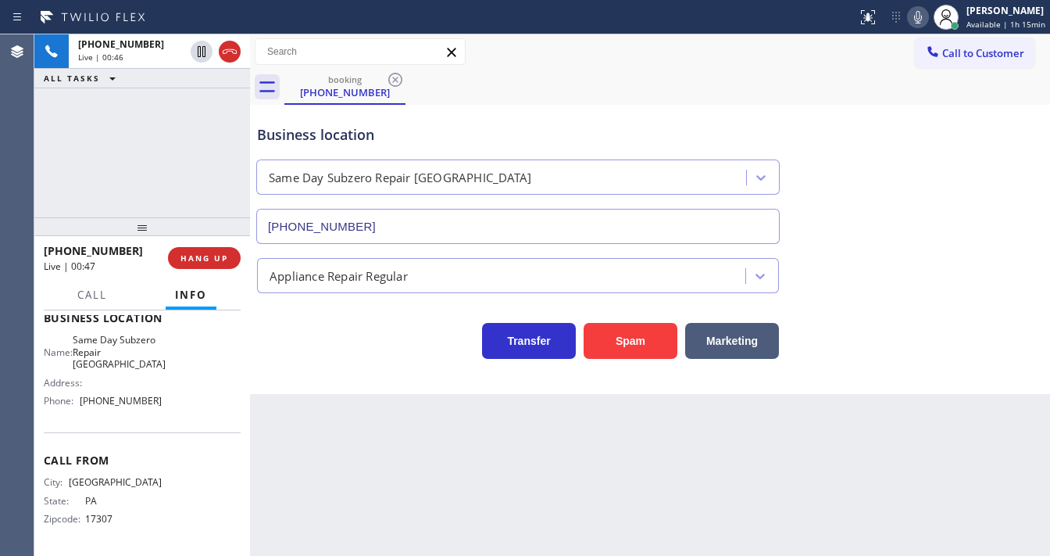
click at [107, 138] on div "[PHONE_NUMBER] Live | 00:46 ALL TASKS ALL TASKS ACTIVE TASKS TASKS IN WRAP UP" at bounding box center [142, 125] width 216 height 183
click at [154, 177] on div "[PHONE_NUMBER] Live | 01:00 ALL TASKS ALL TASKS ACTIVE TASKS TASKS IN WRAP UP […" at bounding box center [142, 125] width 216 height 183
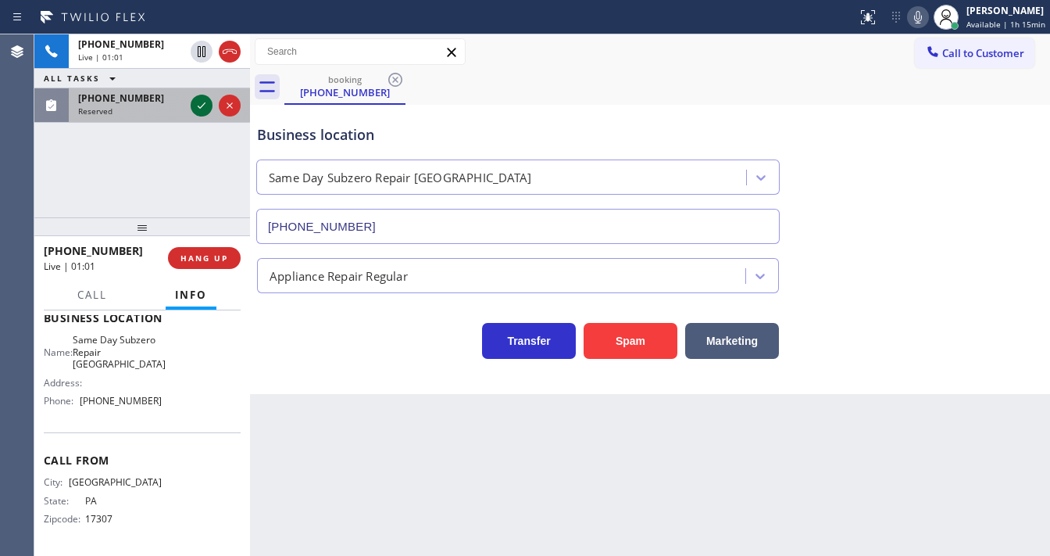
click at [193, 105] on div at bounding box center [202, 105] width 22 height 19
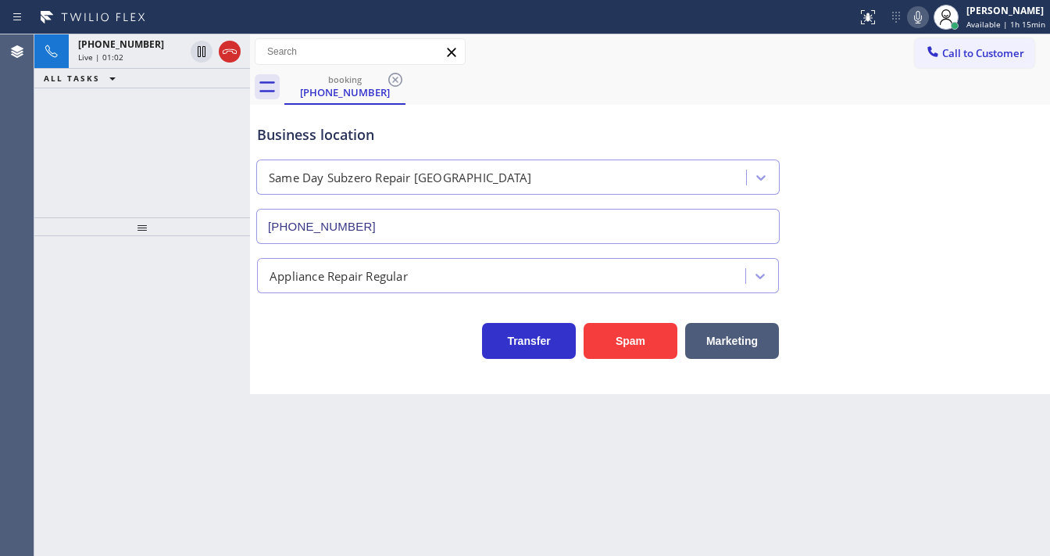
click at [193, 105] on div "[PHONE_NUMBER] Live | 01:02 ALL TASKS ALL TASKS ACTIVE TASKS TASKS IN WRAP UP" at bounding box center [142, 125] width 216 height 183
click at [191, 105] on div "[PHONE_NUMBER] Live | 01:02 ALL TASKS ALL TASKS ACTIVE TASKS TASKS IN WRAP UP" at bounding box center [142, 125] width 216 height 183
click at [188, 105] on div "[PHONE_NUMBER] Live | 01:02 ALL TASKS ALL TASKS ACTIVE TASKS TASKS IN WRAP UP" at bounding box center [142, 125] width 216 height 183
click at [188, 104] on div "[PHONE_NUMBER] Live | 01:02 ALL TASKS ALL TASKS ACTIVE TASKS TASKS IN WRAP UP" at bounding box center [142, 125] width 216 height 183
drag, startPoint x: 188, startPoint y: 104, endPoint x: 182, endPoint y: 26, distance: 78.4
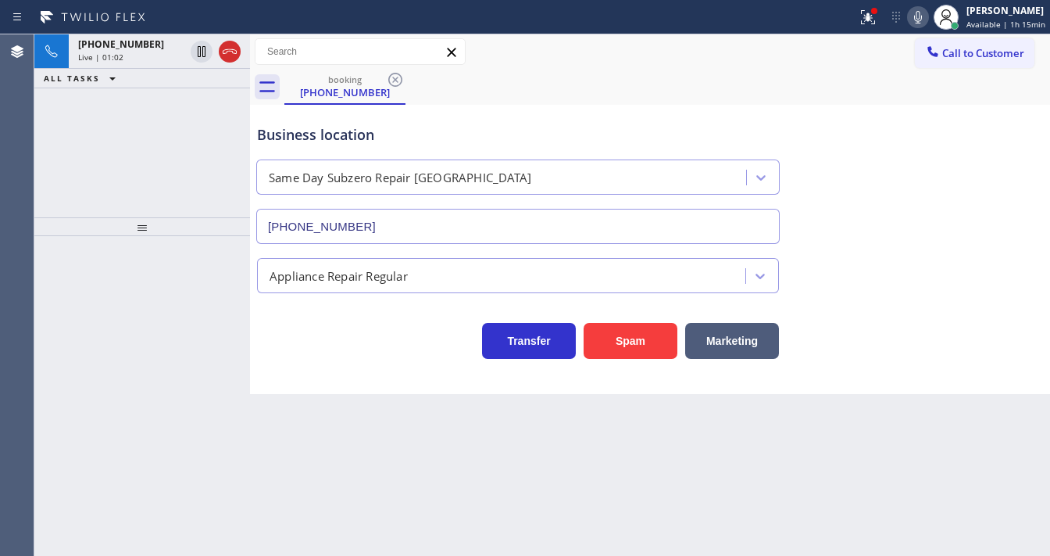
click at [187, 97] on div "[PHONE_NUMBER] Live | 01:02 ALL TASKS ALL TASKS ACTIVE TASKS TASKS IN WRAP UP" at bounding box center [142, 125] width 216 height 183
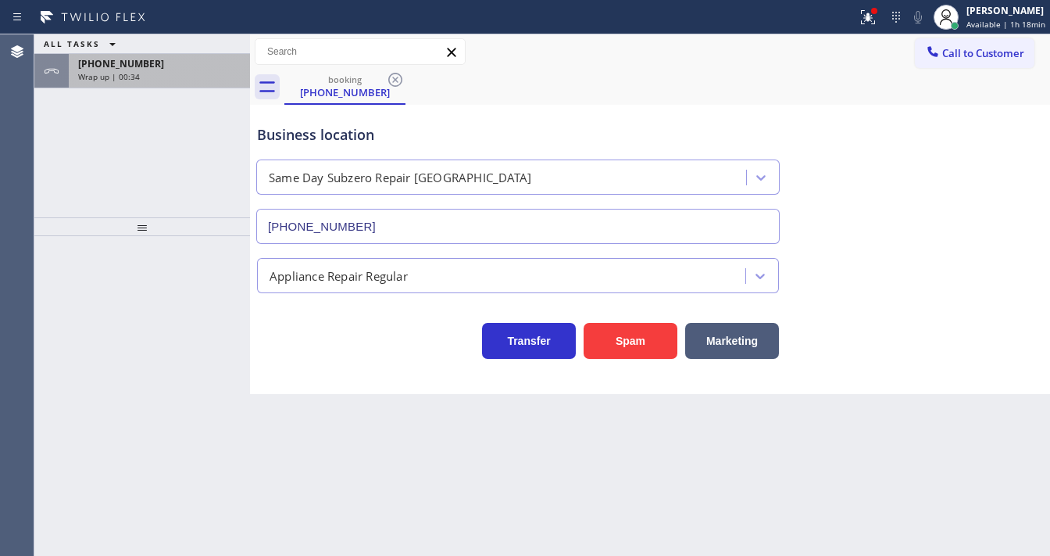
click at [187, 64] on div "[PHONE_NUMBER]" at bounding box center [159, 63] width 163 height 13
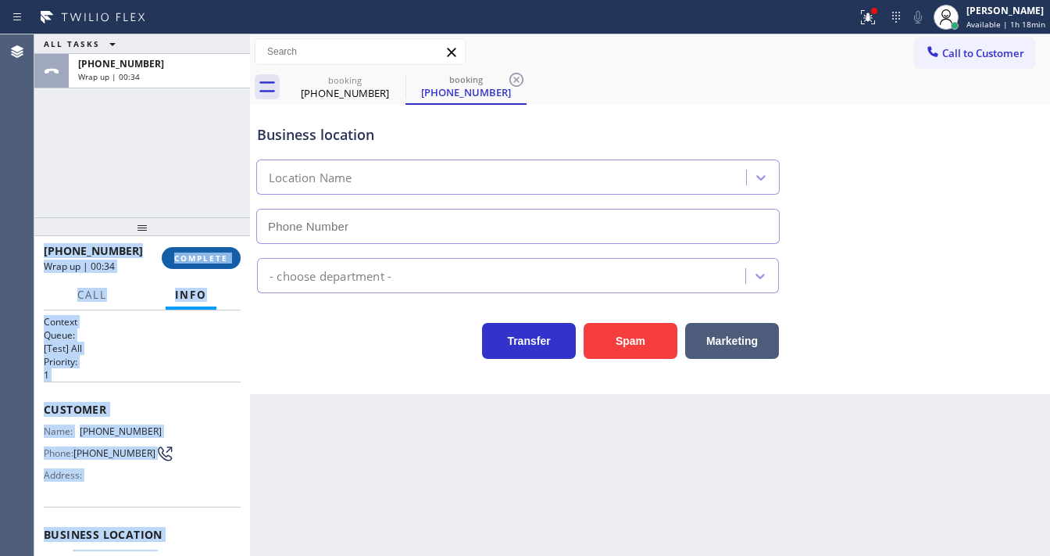
click at [223, 256] on span "COMPLETE" at bounding box center [201, 257] width 54 height 11
type input "[PHONE_NUMBER]"
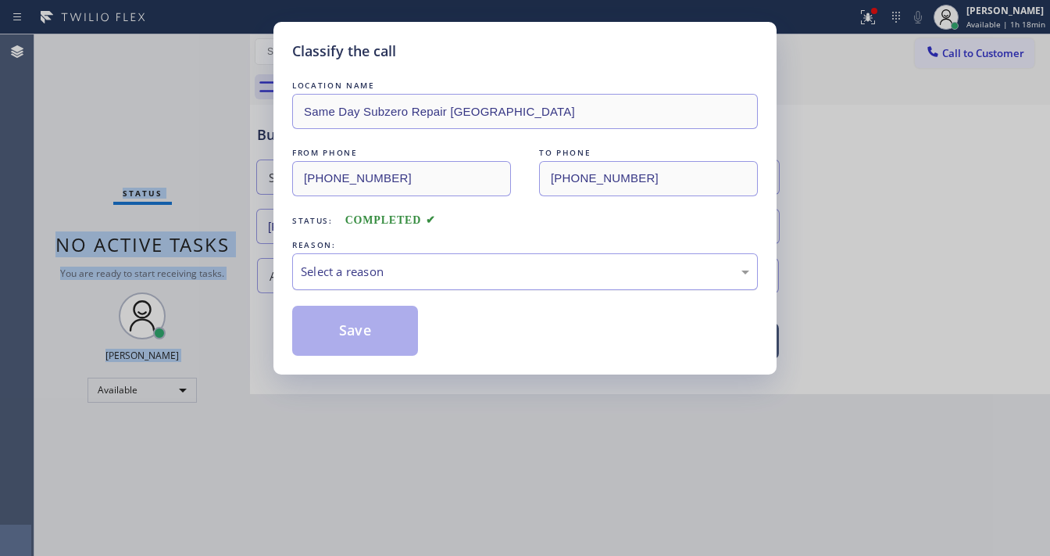
drag, startPoint x: 381, startPoint y: 266, endPoint x: 383, endPoint y: 287, distance: 20.5
click at [381, 271] on div "Select a reason" at bounding box center [525, 272] width 449 height 18
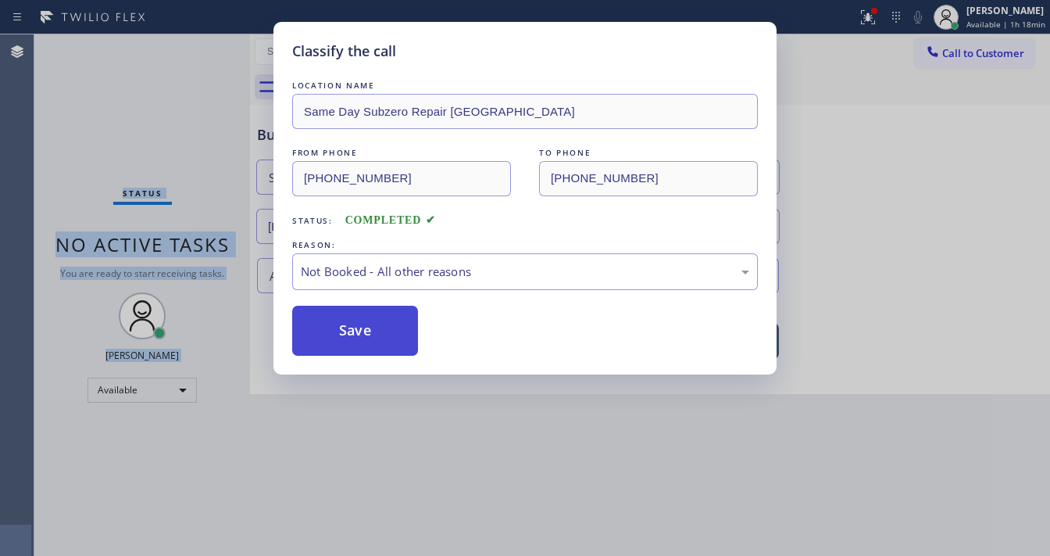
click at [353, 328] on button "Save" at bounding box center [355, 331] width 126 height 50
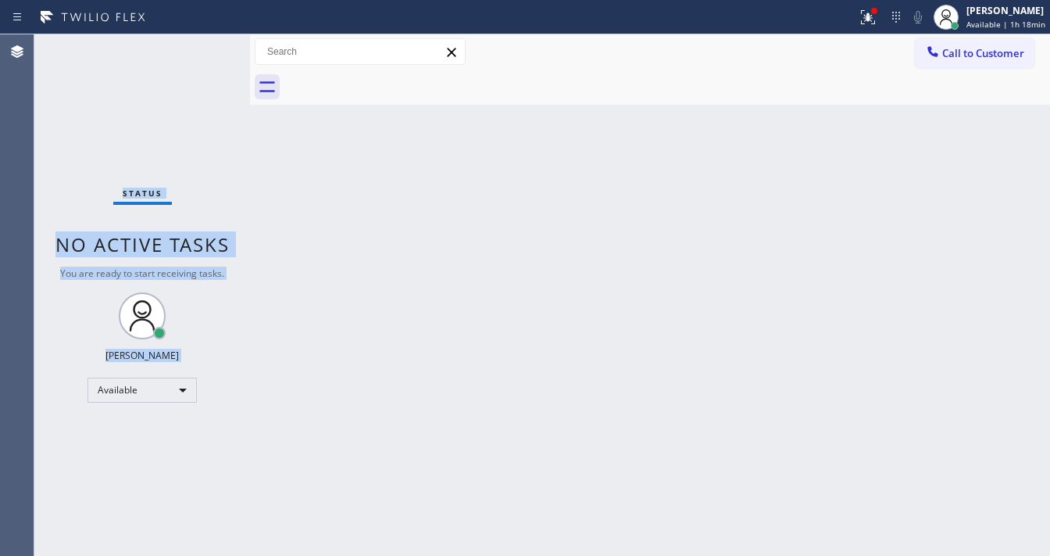
click at [148, 116] on div "Status No active tasks You are ready to start receiving tasks. [PERSON_NAME]" at bounding box center [142, 294] width 216 height 521
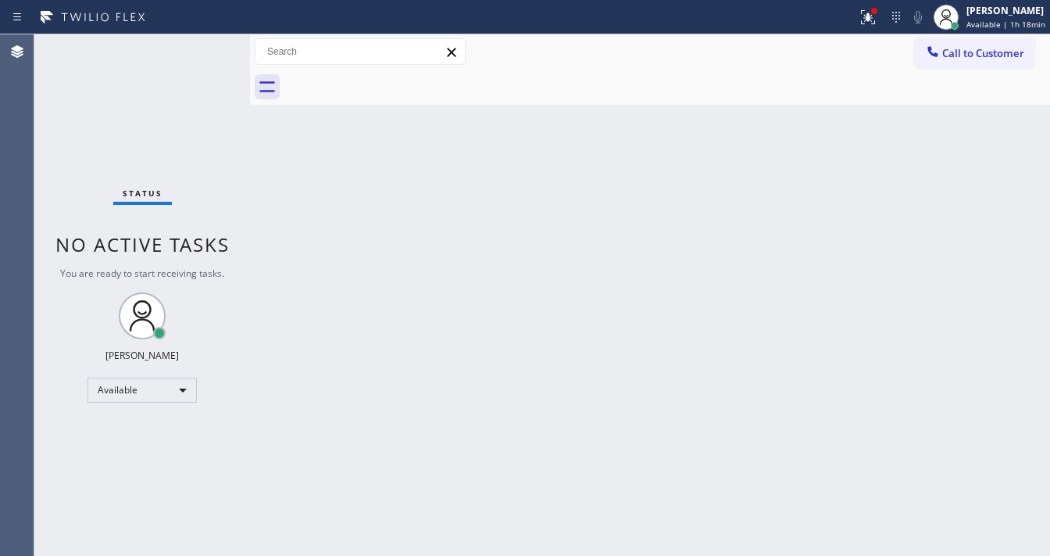
click at [203, 84] on div "Status No active tasks You are ready to start receiving tasks. [PERSON_NAME]" at bounding box center [142, 294] width 216 height 521
drag, startPoint x: 200, startPoint y: 60, endPoint x: 199, endPoint y: 50, distance: 10.2
click at [200, 59] on div "Status No active tasks You are ready to start receiving tasks. [PERSON_NAME]" at bounding box center [142, 294] width 216 height 521
click at [199, 47] on div "Status No active tasks You are ready to start receiving tasks. [PERSON_NAME]" at bounding box center [142, 294] width 216 height 521
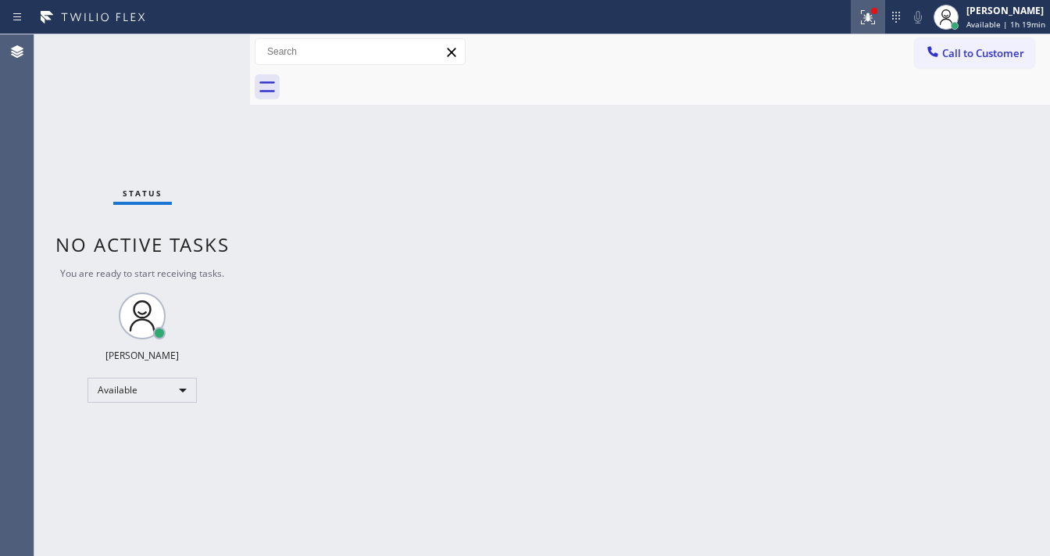
click at [873, 22] on icon at bounding box center [868, 17] width 19 height 19
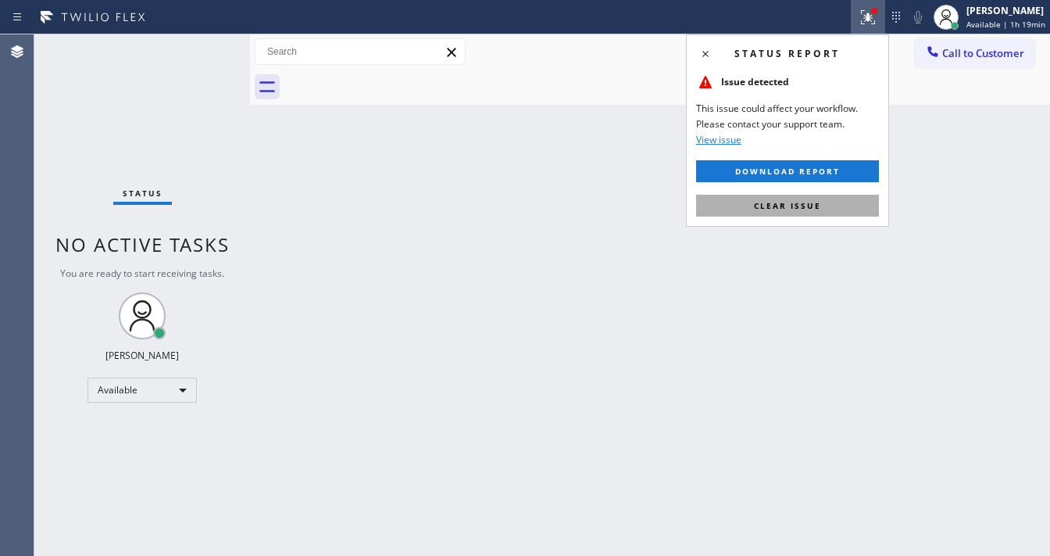
click at [816, 213] on button "Clear issue" at bounding box center [787, 206] width 183 height 22
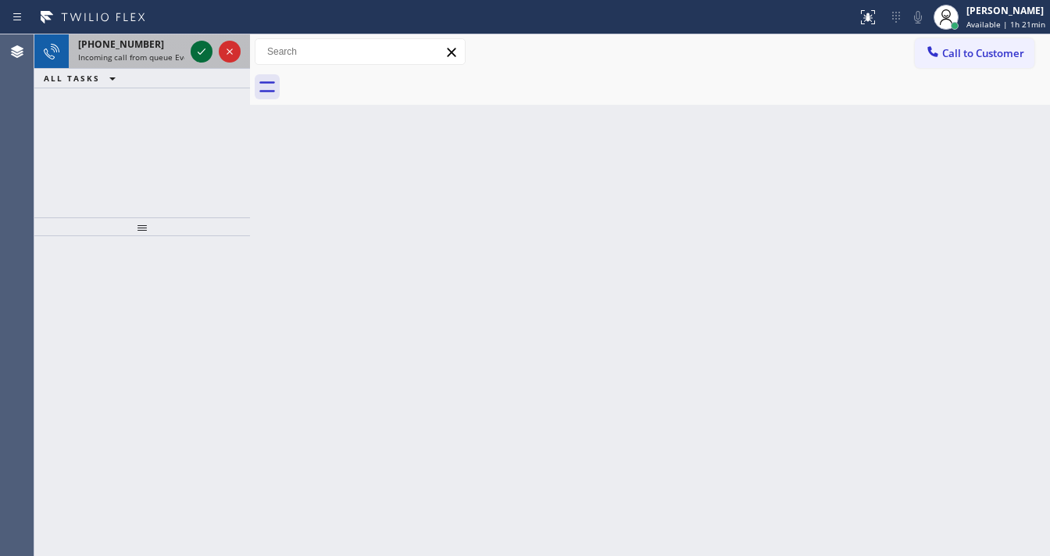
click at [206, 53] on icon at bounding box center [201, 51] width 19 height 19
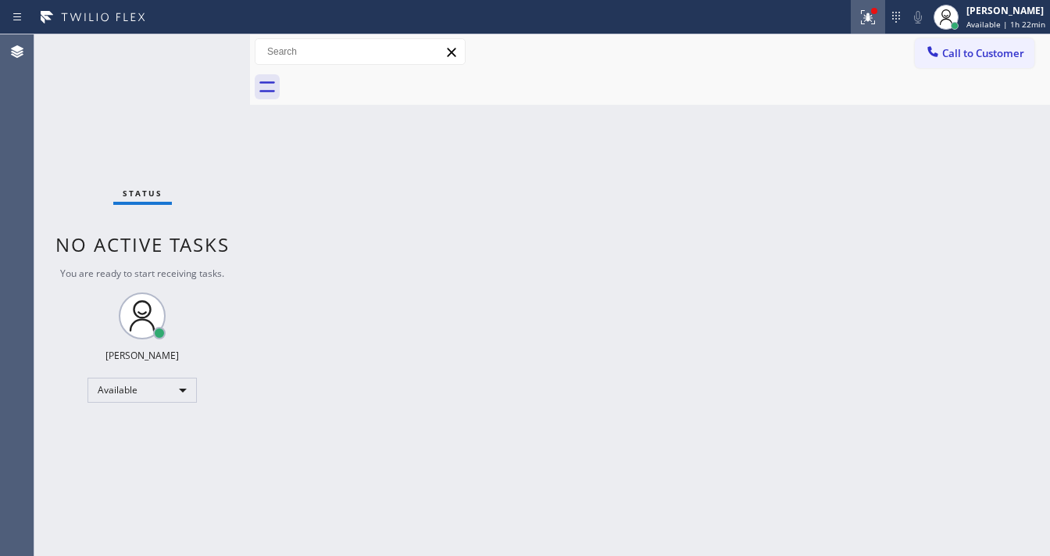
click at [867, 8] on icon at bounding box center [868, 17] width 19 height 19
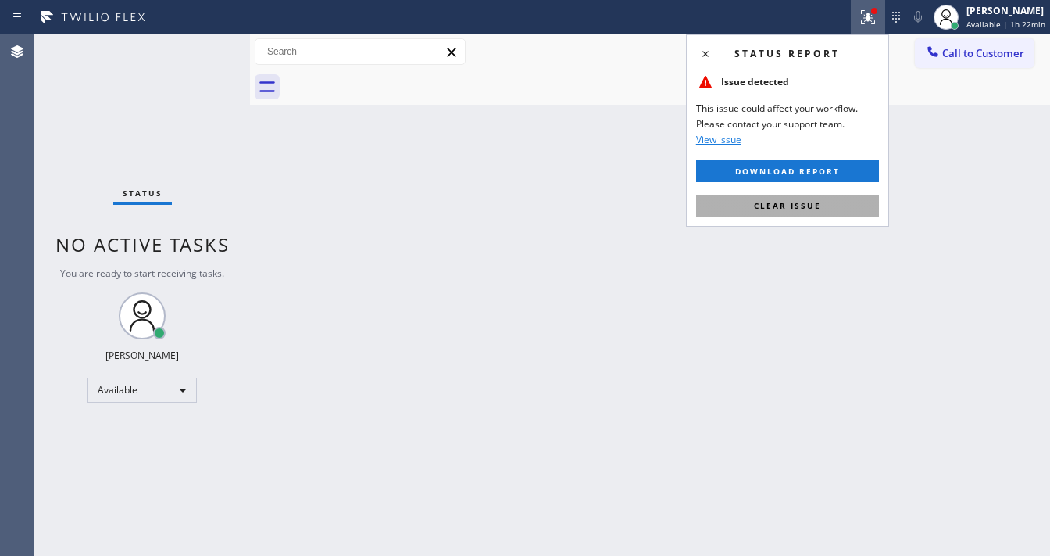
click at [805, 195] on button "Clear issue" at bounding box center [787, 206] width 183 height 22
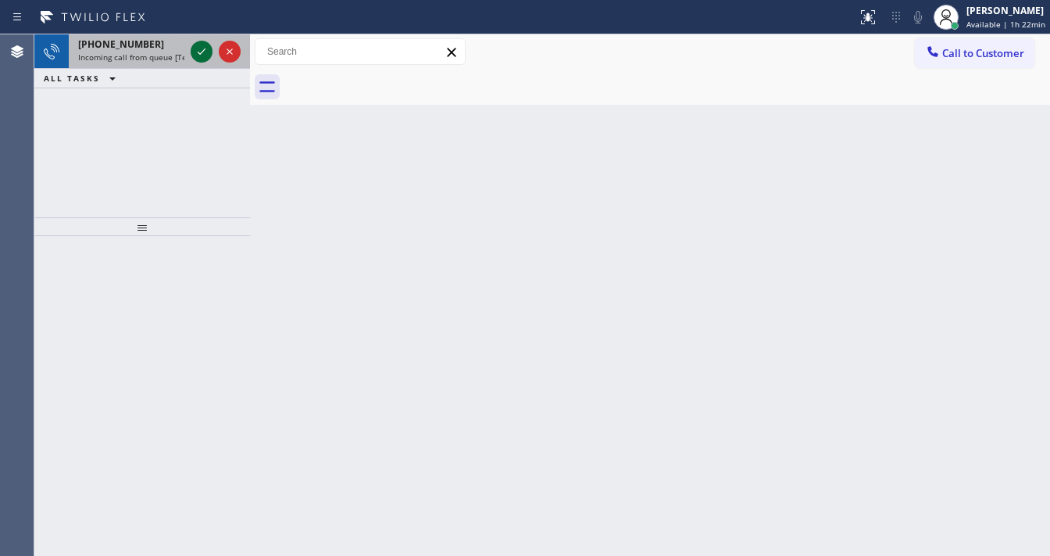
click at [206, 56] on icon at bounding box center [201, 51] width 19 height 19
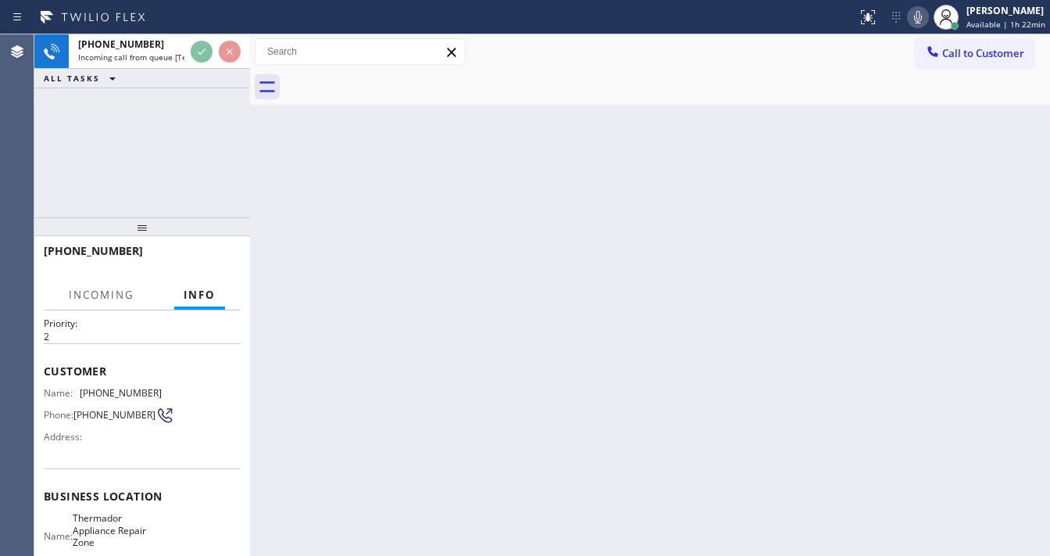
scroll to position [125, 0]
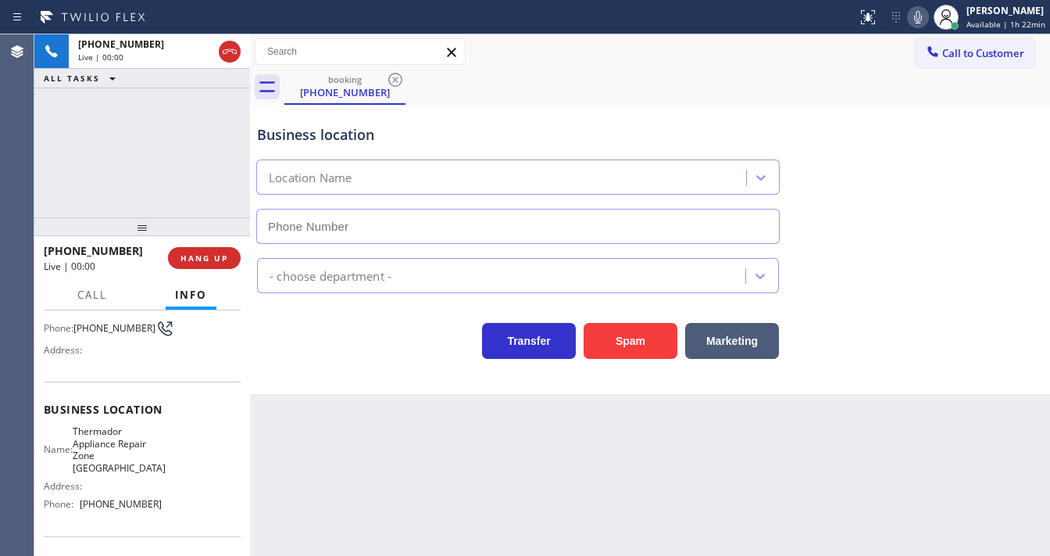
type input "[PHONE_NUMBER]"
click at [420, 552] on div "Back to Dashboard Change Sender ID Customers Technicians Select a contact Outbo…" at bounding box center [650, 294] width 800 height 521
click at [731, 122] on div "Business location Thermador Appliance Repair Zone [GEOGRAPHIC_DATA] [PHONE_NUMB…" at bounding box center [518, 176] width 528 height 135
click at [163, 143] on div "[PHONE_NUMBER] Live | 00:10 ALL TASKS ALL TASKS ACTIVE TASKS TASKS IN WRAP UP" at bounding box center [142, 125] width 216 height 183
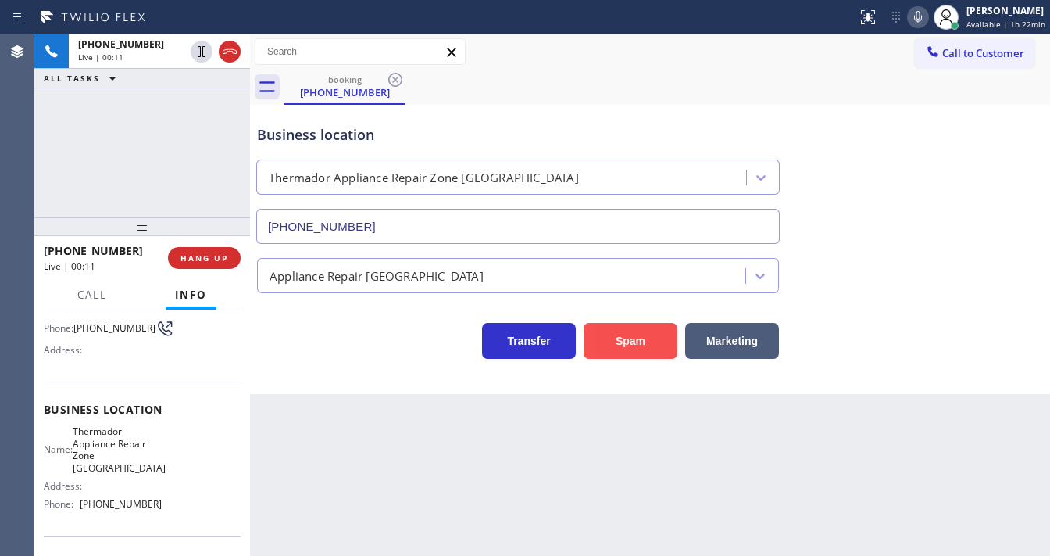
click at [627, 340] on button "Spam" at bounding box center [631, 341] width 94 height 36
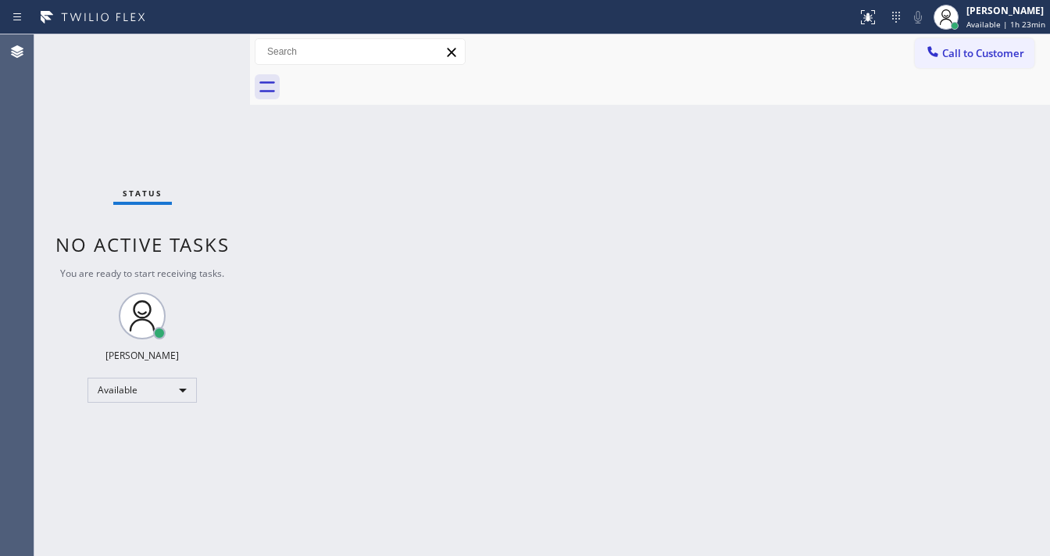
drag, startPoint x: 209, startPoint y: 56, endPoint x: 225, endPoint y: 13, distance: 45.7
click at [209, 56] on div "Status No active tasks You are ready to start receiving tasks. [PERSON_NAME]" at bounding box center [142, 294] width 216 height 521
click at [199, 51] on div "Status No active tasks You are ready to start receiving tasks. [PERSON_NAME]" at bounding box center [142, 294] width 216 height 521
drag, startPoint x: 195, startPoint y: 66, endPoint x: 200, endPoint y: 50, distance: 16.3
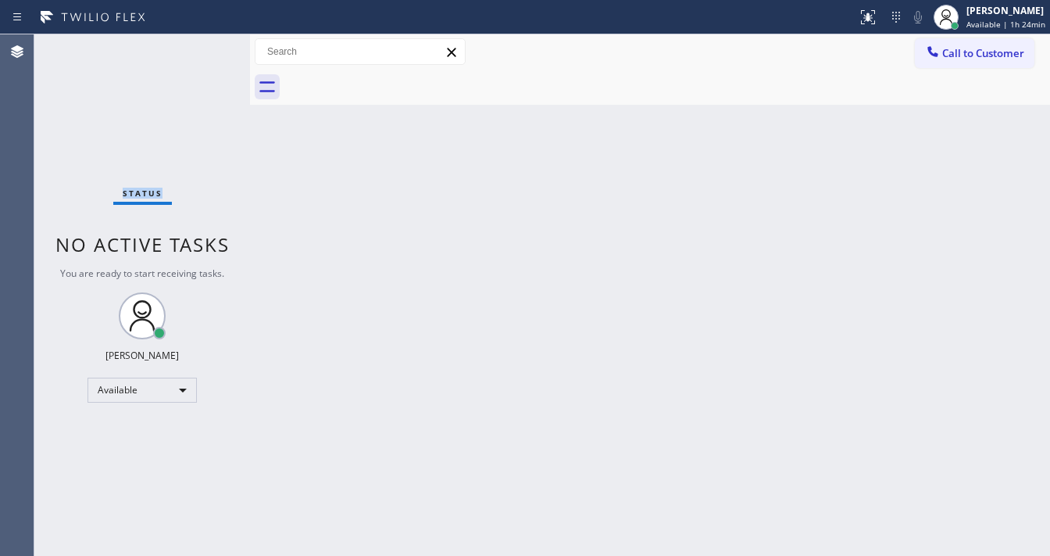
click at [200, 50] on div "Status No active tasks You are ready to start receiving tasks. [PERSON_NAME]" at bounding box center [142, 294] width 216 height 521
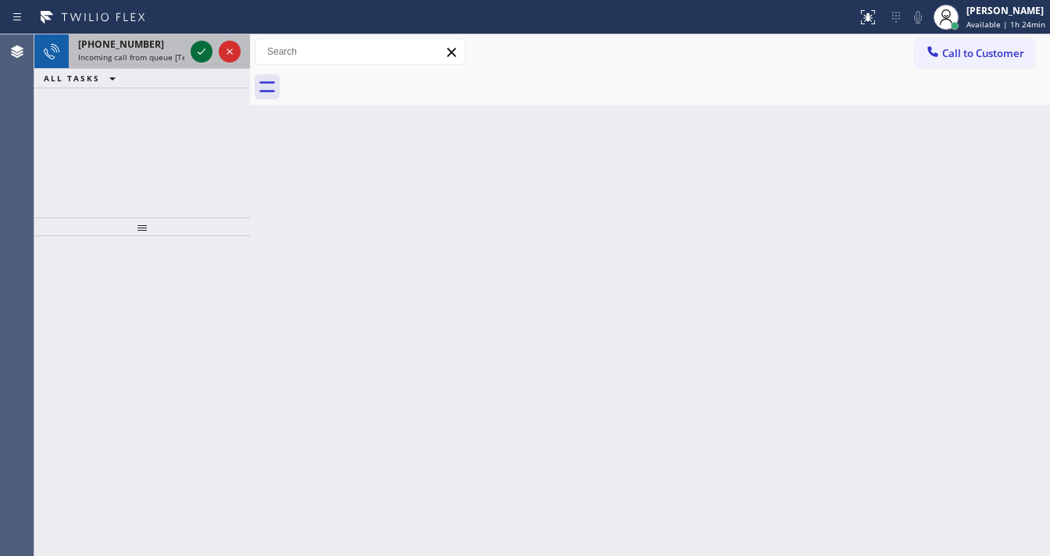
click at [202, 49] on icon at bounding box center [201, 51] width 19 height 19
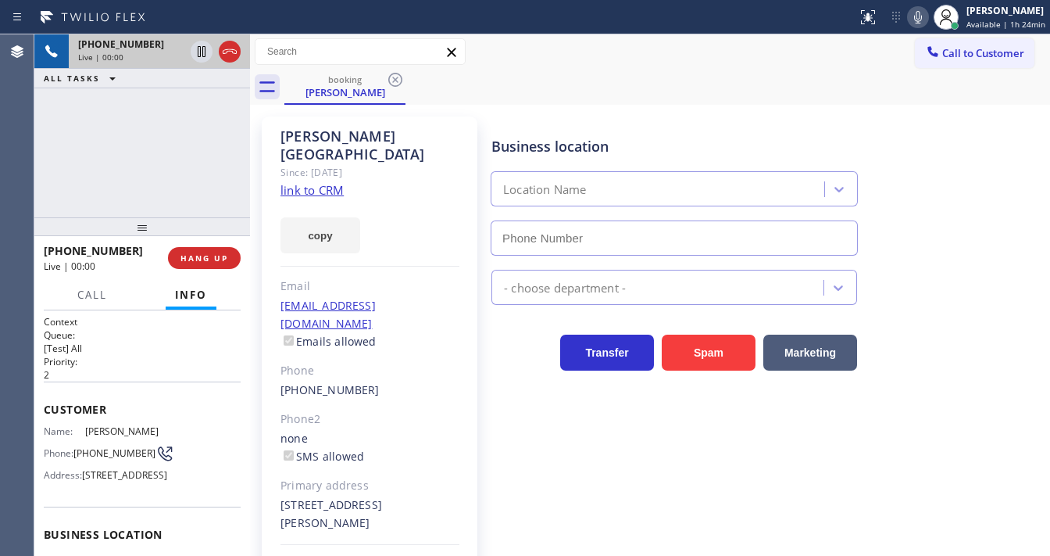
type input "[PHONE_NUMBER]"
click at [153, 150] on div "[PHONE_NUMBER] Live | 00:01 ALL TASKS ALL TASKS ACTIVE TASKS TASKS IN WRAP UP" at bounding box center [142, 125] width 216 height 183
click at [322, 182] on link "link to CRM" at bounding box center [312, 190] width 63 height 16
click at [227, 50] on icon at bounding box center [229, 51] width 19 height 19
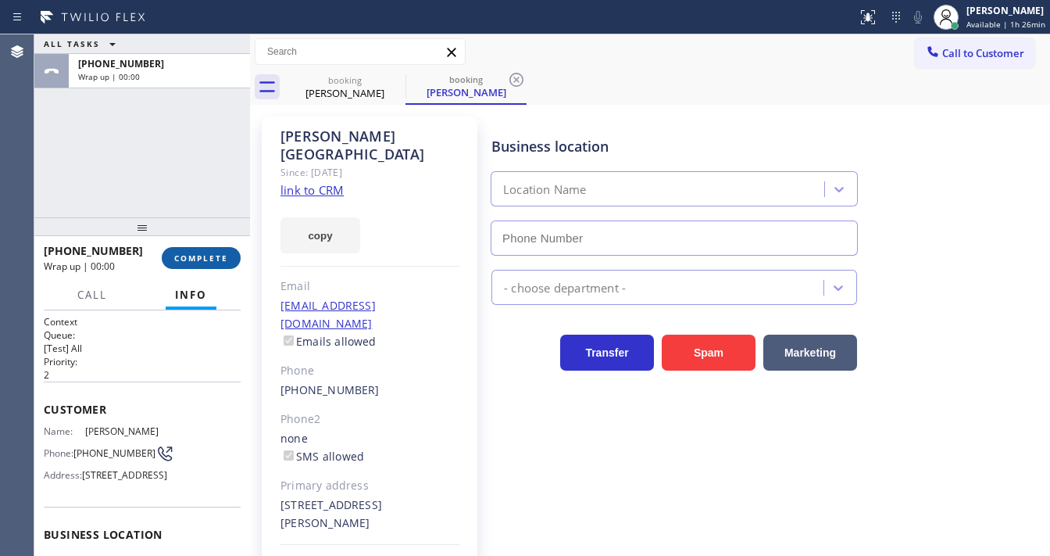
click at [225, 259] on span "COMPLETE" at bounding box center [201, 257] width 54 height 11
type input "[PHONE_NUMBER]"
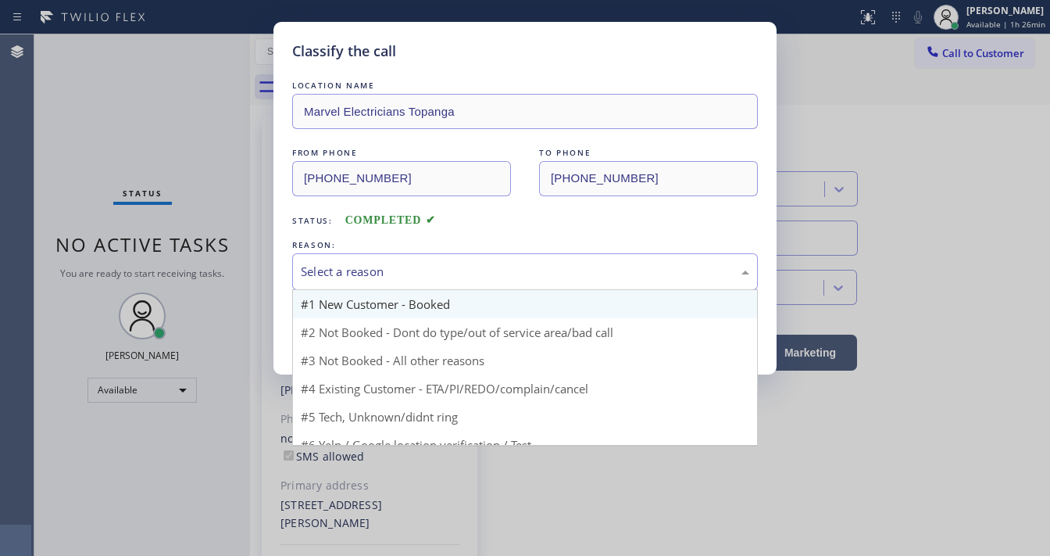
drag, startPoint x: 341, startPoint y: 272, endPoint x: 366, endPoint y: 297, distance: 35.4
click at [342, 272] on div "Select a reason" at bounding box center [525, 272] width 449 height 18
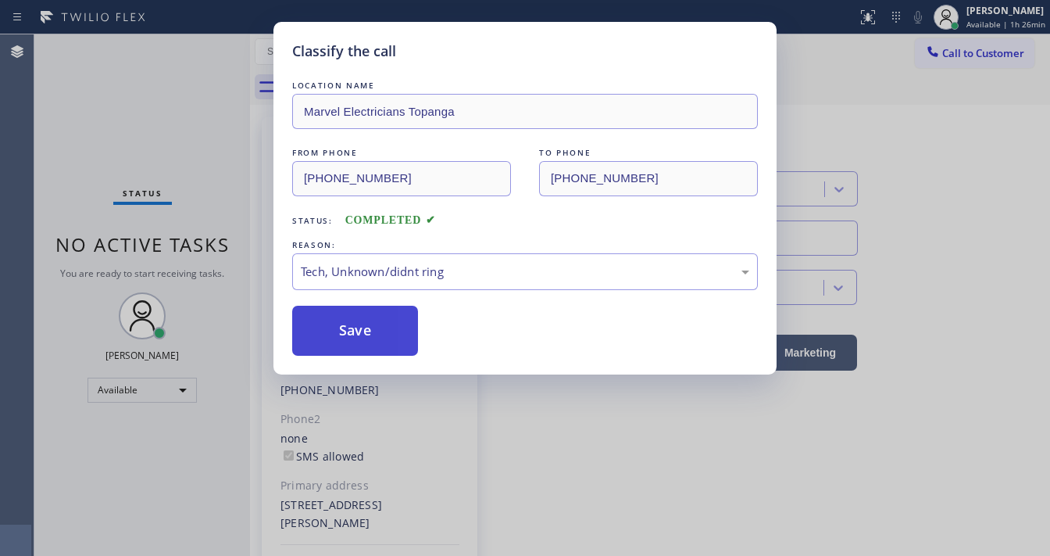
click at [334, 332] on button "Save" at bounding box center [355, 331] width 126 height 50
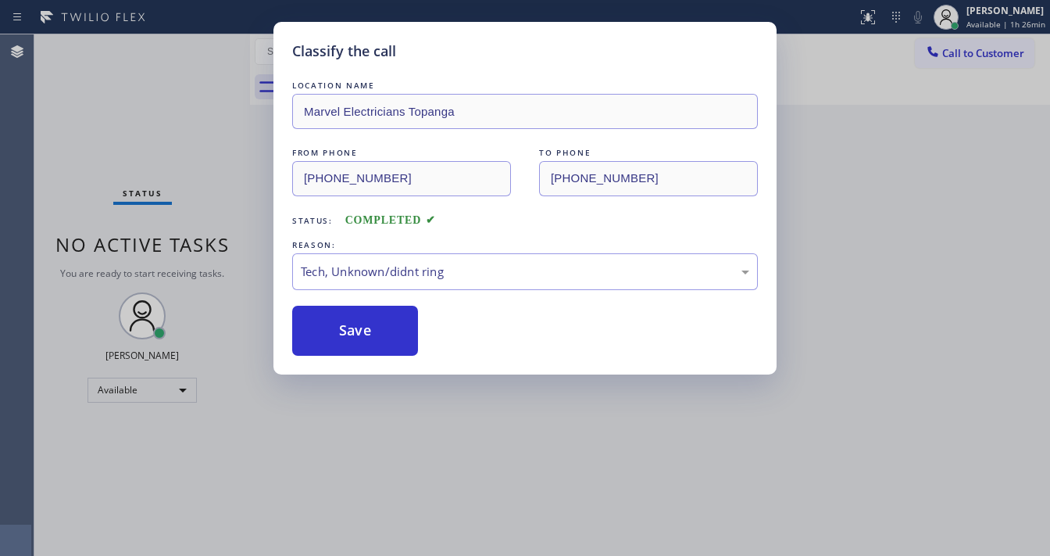
click at [173, 150] on div "Classify the call LOCATION NAME Marvel Electricians Topanga FROM PHONE [PHONE_N…" at bounding box center [525, 278] width 1050 height 556
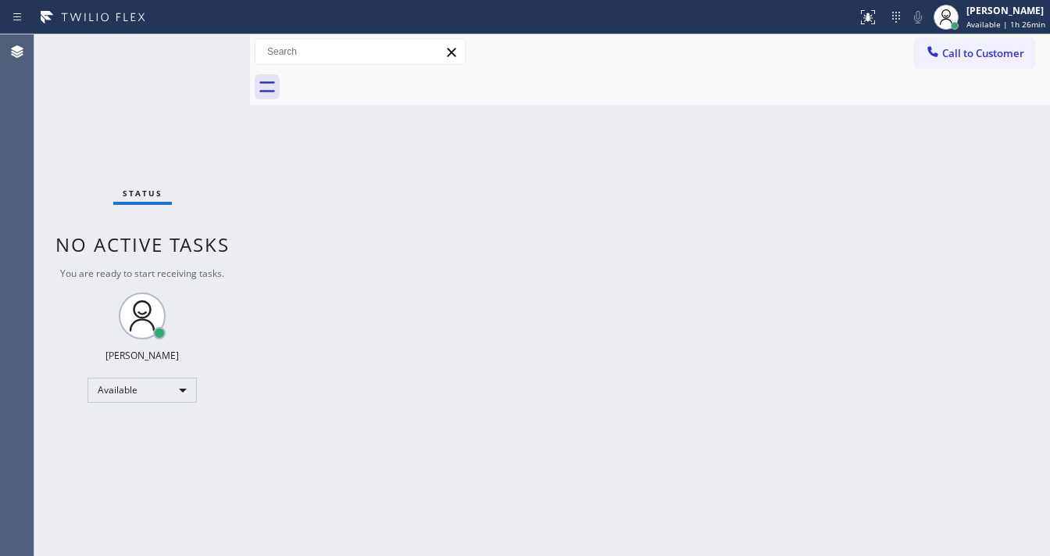
click at [234, 38] on div "Status No active tasks You are ready to start receiving tasks. [PERSON_NAME]" at bounding box center [142, 294] width 216 height 521
click at [194, 69] on div "Status No active tasks You are ready to start receiving tasks. [PERSON_NAME]" at bounding box center [142, 294] width 216 height 521
click at [197, 69] on div "Status No active tasks You are ready to start receiving tasks. [PERSON_NAME]" at bounding box center [142, 294] width 216 height 521
click at [198, 69] on div "Status No active tasks You are ready to start receiving tasks. [PERSON_NAME]" at bounding box center [142, 294] width 216 height 521
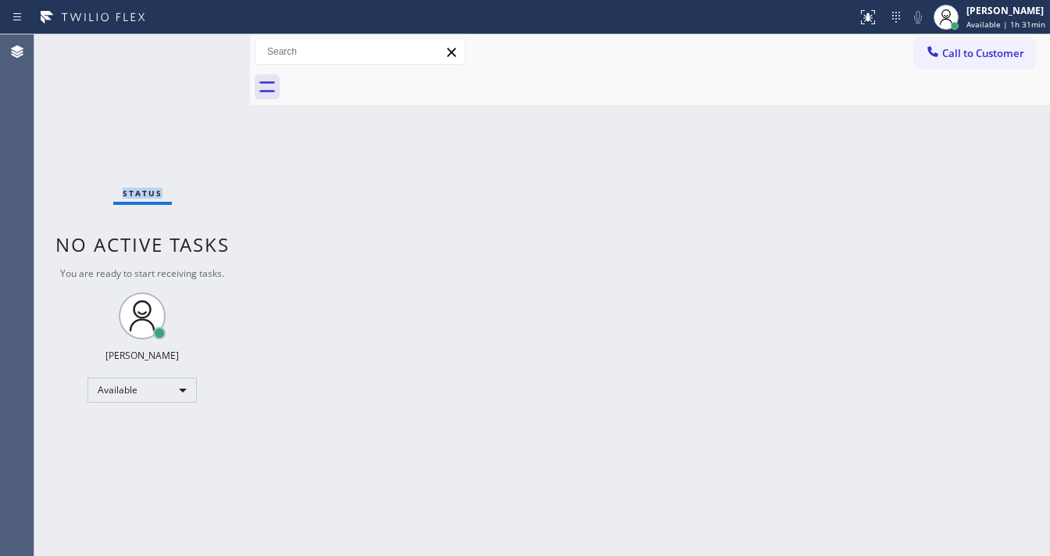
click at [198, 69] on div "Status No active tasks You are ready to start receiving tasks. [PERSON_NAME]" at bounding box center [142, 294] width 216 height 521
click at [203, 44] on div "Status No active tasks You are ready to start receiving tasks. [PERSON_NAME]" at bounding box center [142, 294] width 216 height 521
click at [202, 45] on div "Status No active tasks You are ready to start receiving tasks. [PERSON_NAME]" at bounding box center [142, 294] width 216 height 521
click at [193, 45] on div "Status No active tasks You are ready to start receiving tasks. [PERSON_NAME]" at bounding box center [142, 294] width 216 height 521
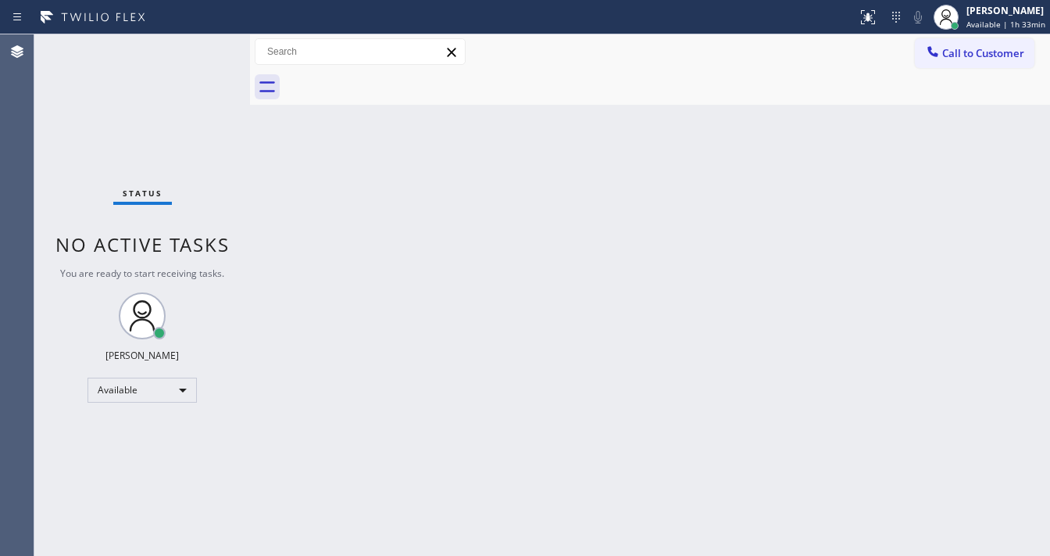
click at [193, 47] on div "Status No active tasks You are ready to start receiving tasks. [PERSON_NAME]" at bounding box center [142, 294] width 216 height 521
drag, startPoint x: 193, startPoint y: 47, endPoint x: 286, endPoint y: 48, distance: 93.0
click at [198, 51] on div "Status No active tasks You are ready to start receiving tasks. [PERSON_NAME]" at bounding box center [142, 294] width 216 height 521
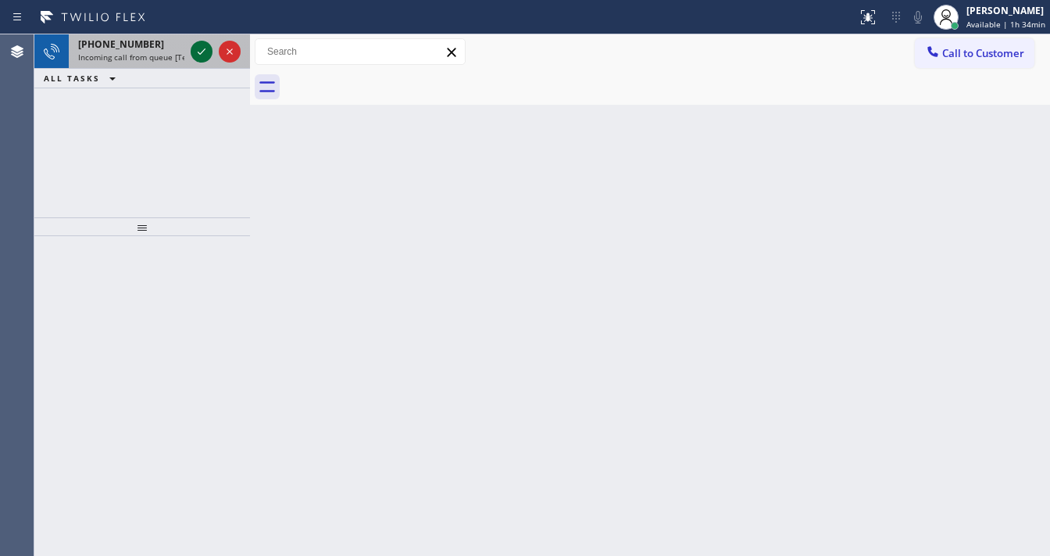
click at [196, 52] on icon at bounding box center [201, 51] width 19 height 19
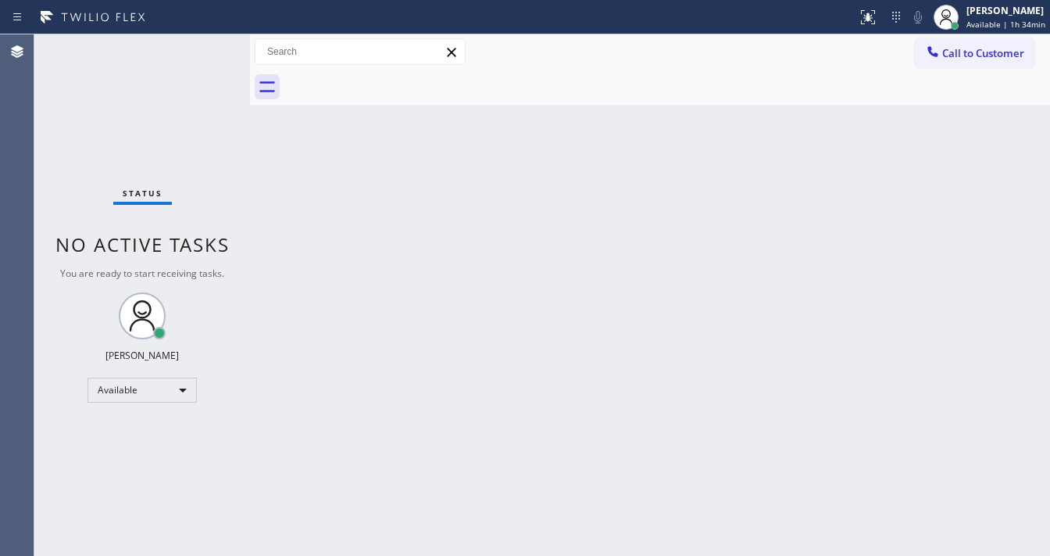
click at [196, 48] on div "Status No active tasks You are ready to start receiving tasks. [PERSON_NAME]" at bounding box center [142, 294] width 216 height 521
click at [867, 26] on button at bounding box center [868, 17] width 34 height 34
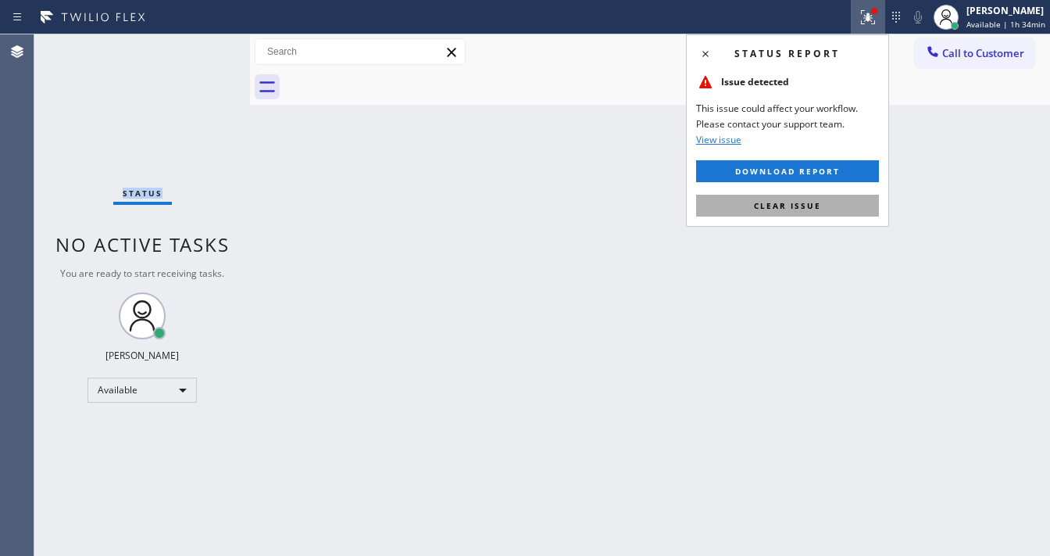
click at [781, 211] on button "Clear issue" at bounding box center [787, 206] width 183 height 22
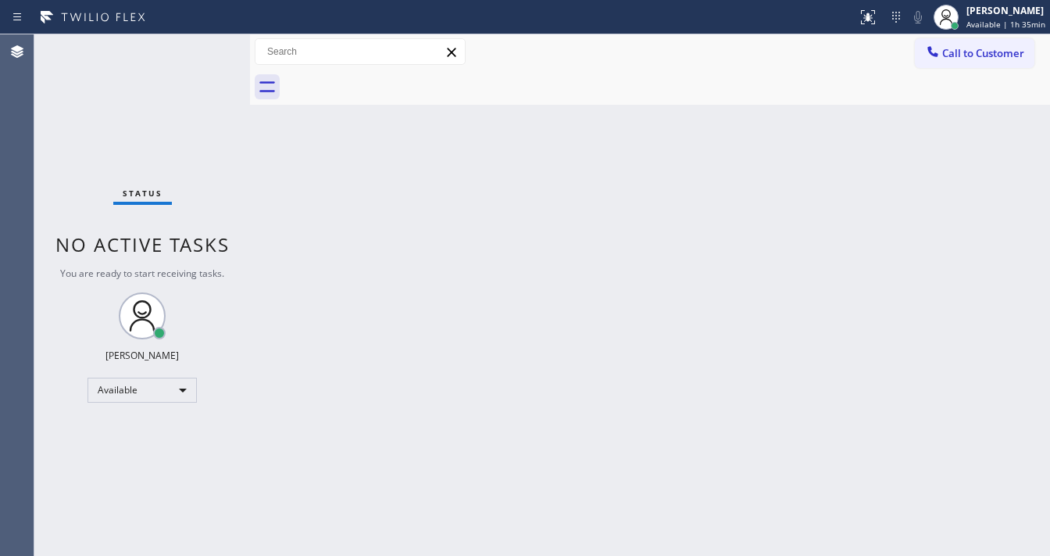
click at [198, 47] on div "Status No active tasks You are ready to start receiving tasks. [PERSON_NAME]" at bounding box center [142, 294] width 216 height 521
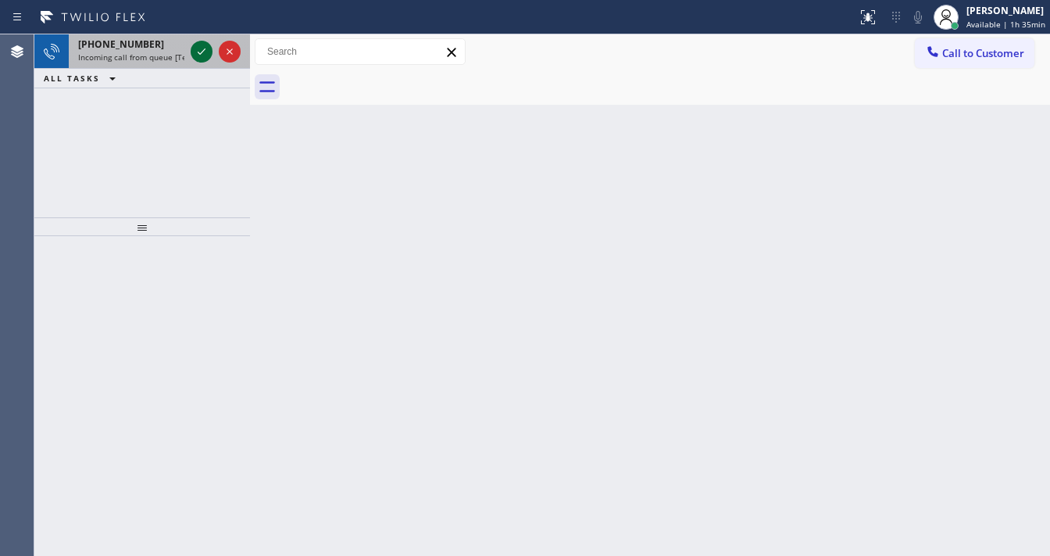
click at [199, 52] on icon at bounding box center [201, 51] width 19 height 19
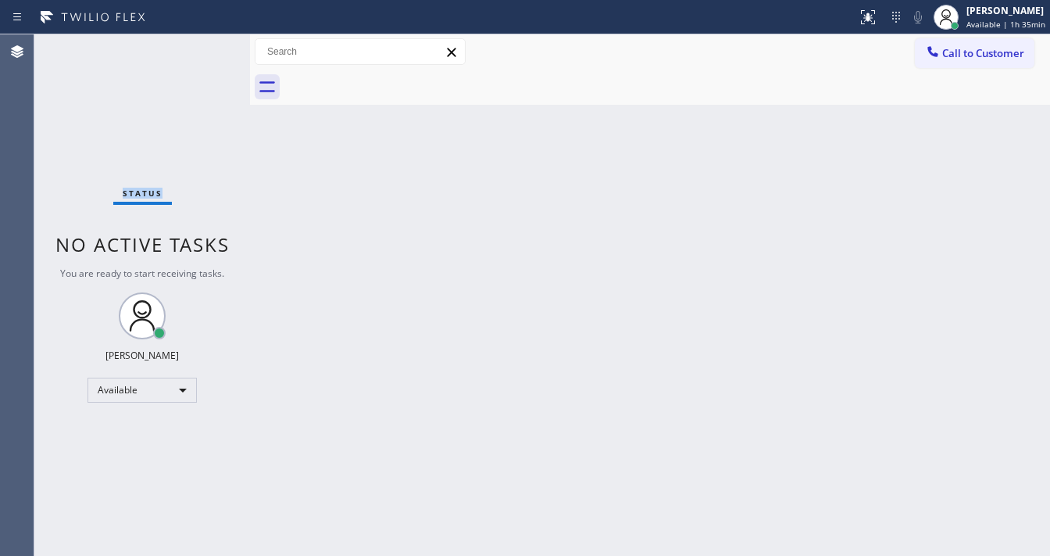
click at [199, 51] on div "Status No active tasks You are ready to start receiving tasks. [PERSON_NAME]" at bounding box center [142, 294] width 216 height 521
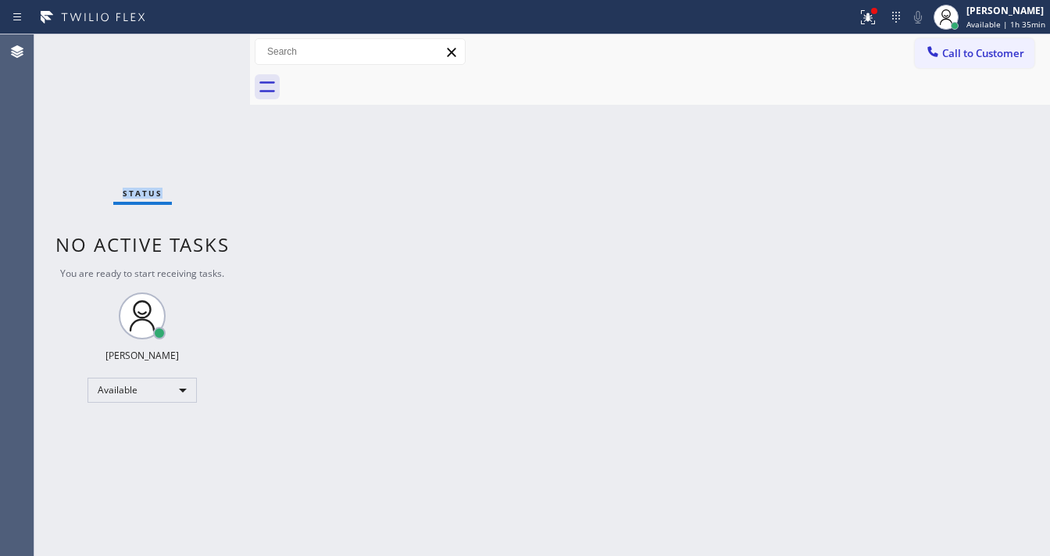
drag, startPoint x: 863, startPoint y: 27, endPoint x: 866, endPoint y: 40, distance: 12.9
click at [863, 27] on button at bounding box center [868, 17] width 34 height 34
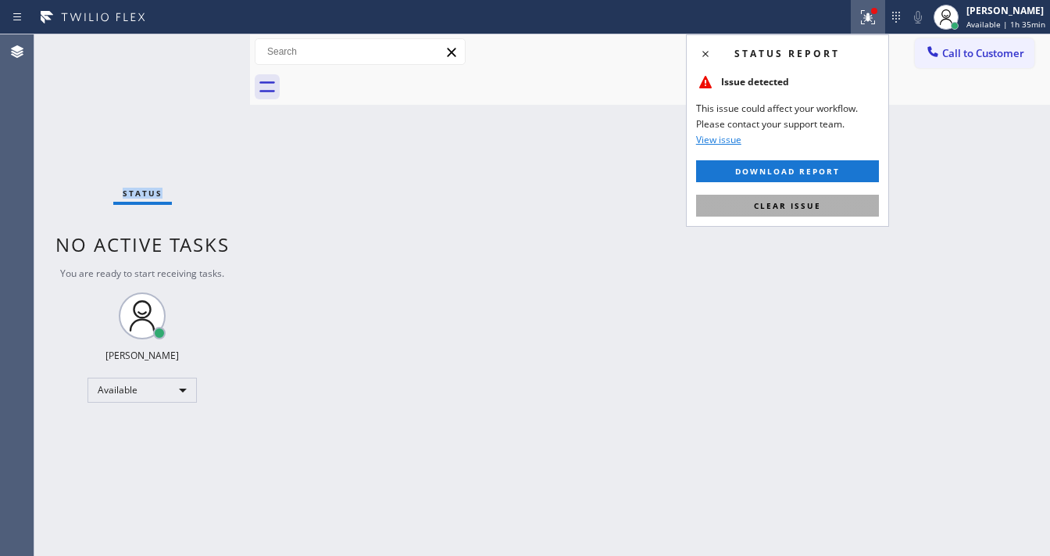
click at [811, 206] on span "Clear issue" at bounding box center [787, 205] width 67 height 11
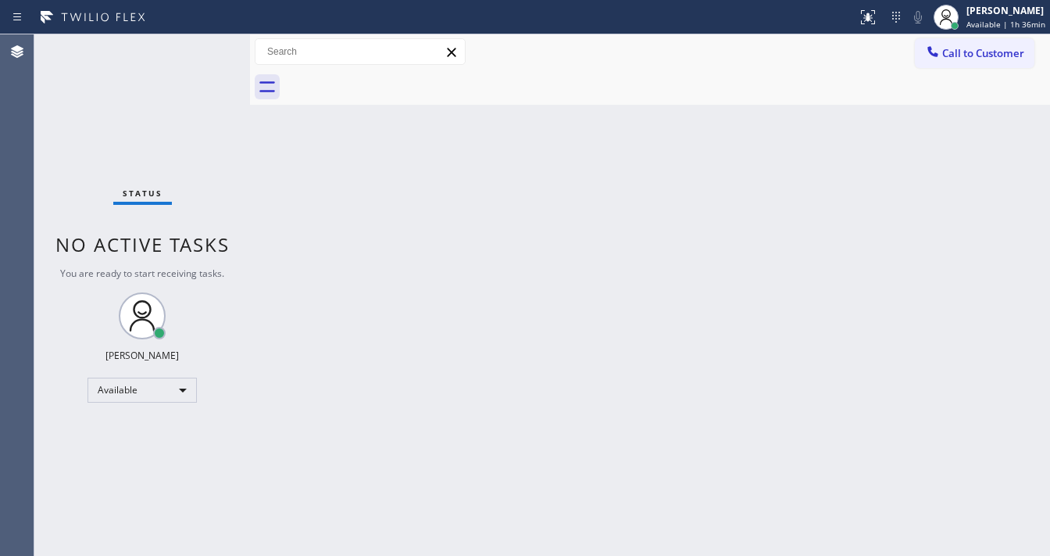
click at [202, 48] on div "Status No active tasks You are ready to start receiving tasks. [PERSON_NAME]" at bounding box center [142, 294] width 216 height 521
click at [206, 47] on div "Status No active tasks You are ready to start receiving tasks. [PERSON_NAME]" at bounding box center [142, 294] width 216 height 521
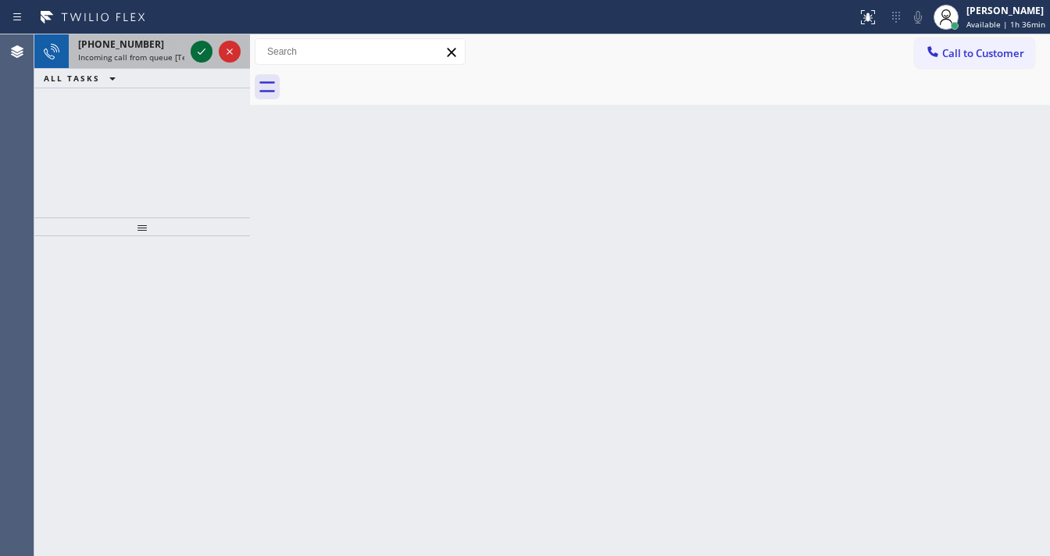
click at [206, 59] on icon at bounding box center [201, 51] width 19 height 19
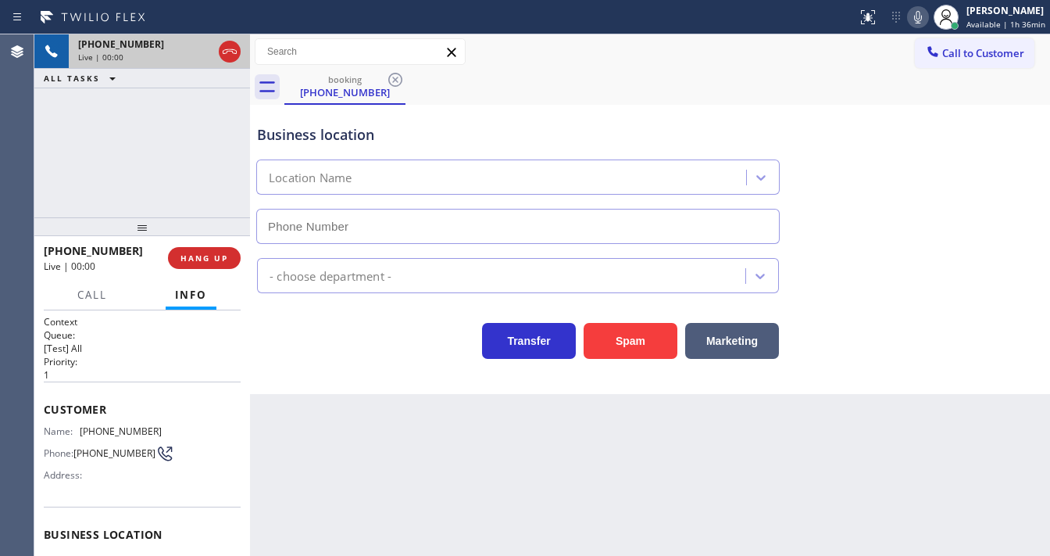
type input "[PHONE_NUMBER]"
click at [80, 205] on div "[PHONE_NUMBER] Live | 00:07 ALL TASKS ALL TASKS ACTIVE TASKS TASKS IN WRAP UP" at bounding box center [142, 125] width 216 height 183
click at [214, 262] on span "HANG UP" at bounding box center [205, 257] width 48 height 11
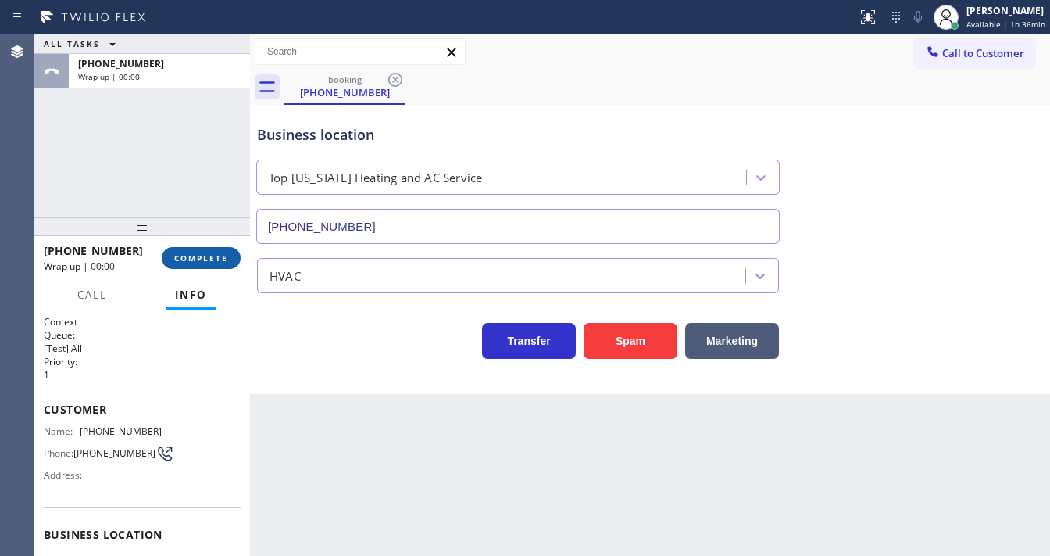
click at [215, 262] on span "COMPLETE" at bounding box center [201, 257] width 54 height 11
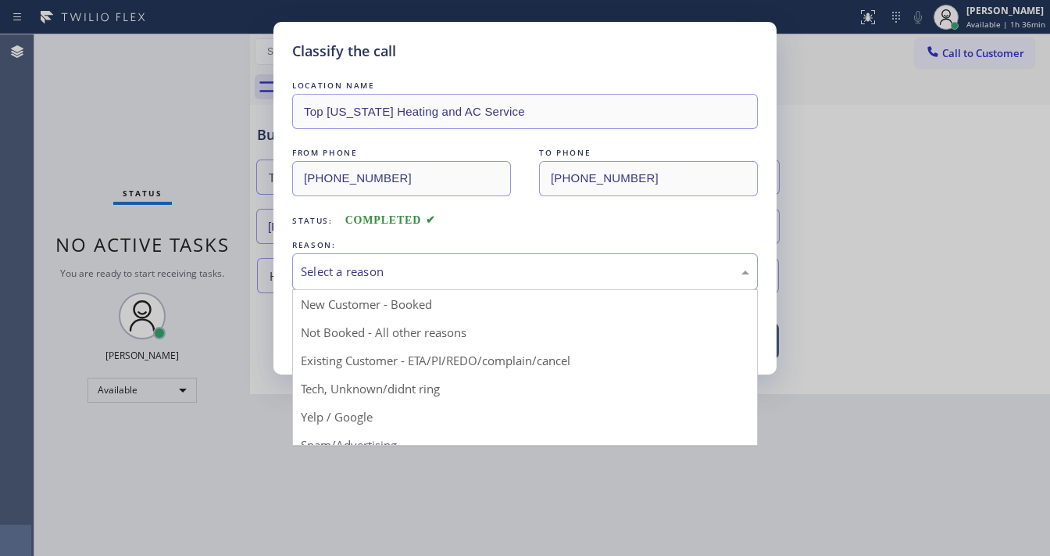
click at [365, 273] on div "Select a reason" at bounding box center [525, 272] width 449 height 18
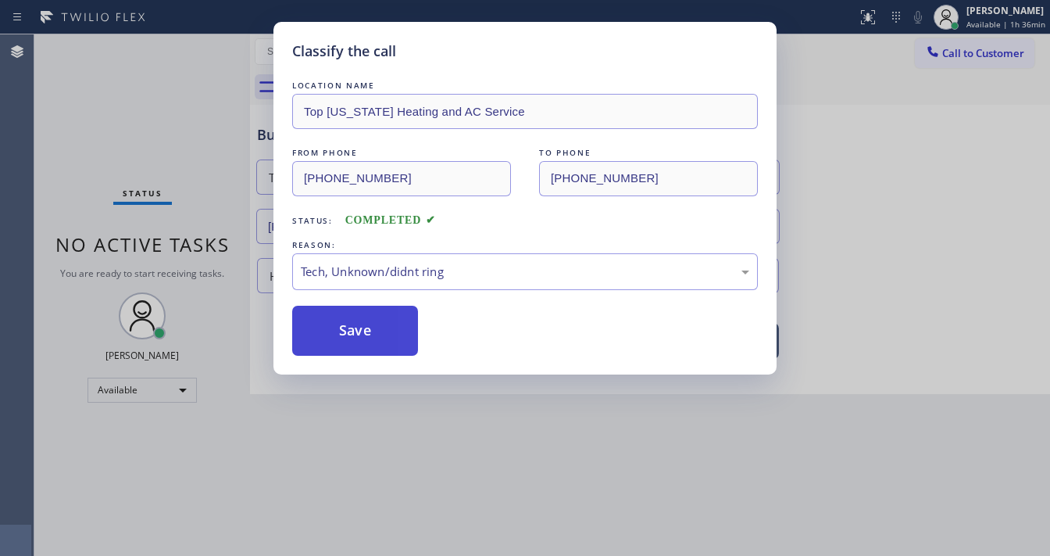
click at [374, 351] on div "Classify the call LOCATION NAME Top [US_STATE] Heating and AC Service FROM PHON…" at bounding box center [524, 198] width 503 height 352
drag, startPoint x: 374, startPoint y: 350, endPoint x: 415, endPoint y: 381, distance: 51.4
click at [374, 350] on button "Save" at bounding box center [355, 331] width 126 height 50
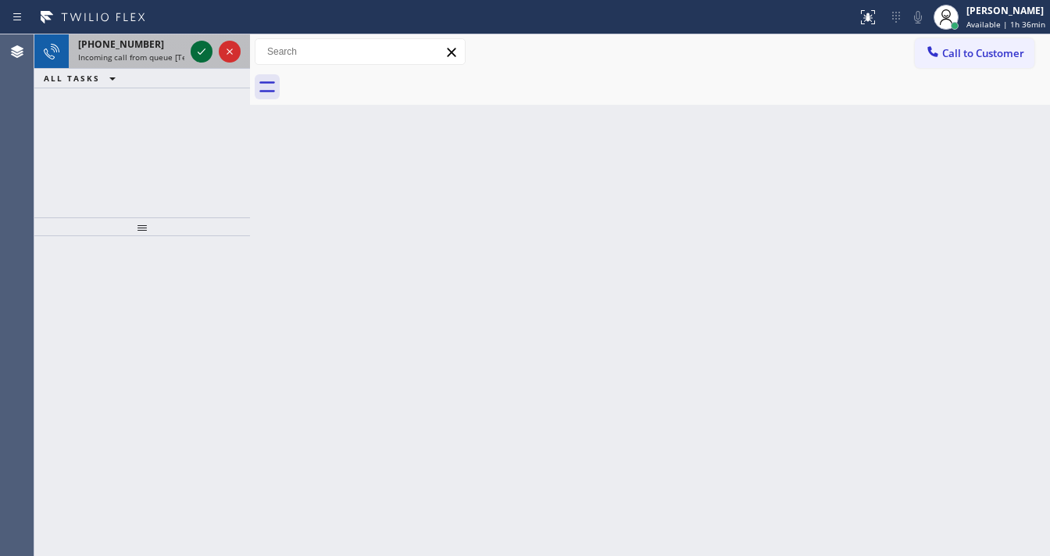
click at [202, 54] on icon at bounding box center [201, 51] width 19 height 19
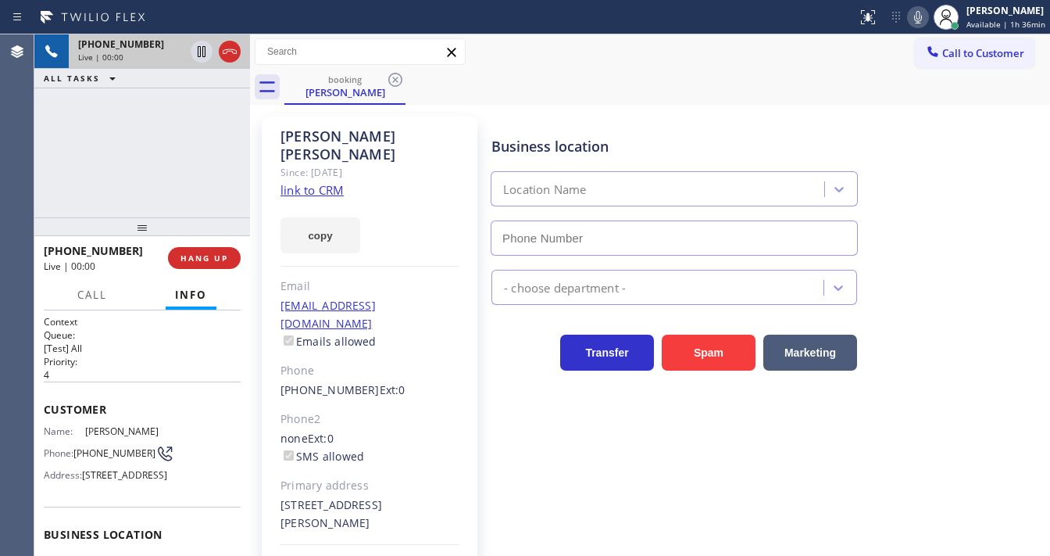
type input "[PHONE_NUMBER]"
click at [315, 182] on link "link to CRM" at bounding box center [312, 190] width 63 height 16
click at [316, 182] on link "link to CRM" at bounding box center [312, 190] width 63 height 16
click at [122, 128] on div "[PHONE_NUMBER] Live | 01:45 ALL TASKS ALL TASKS ACTIVE TASKS TASKS IN WRAP UP" at bounding box center [142, 125] width 216 height 183
click at [921, 15] on icon at bounding box center [918, 17] width 19 height 19
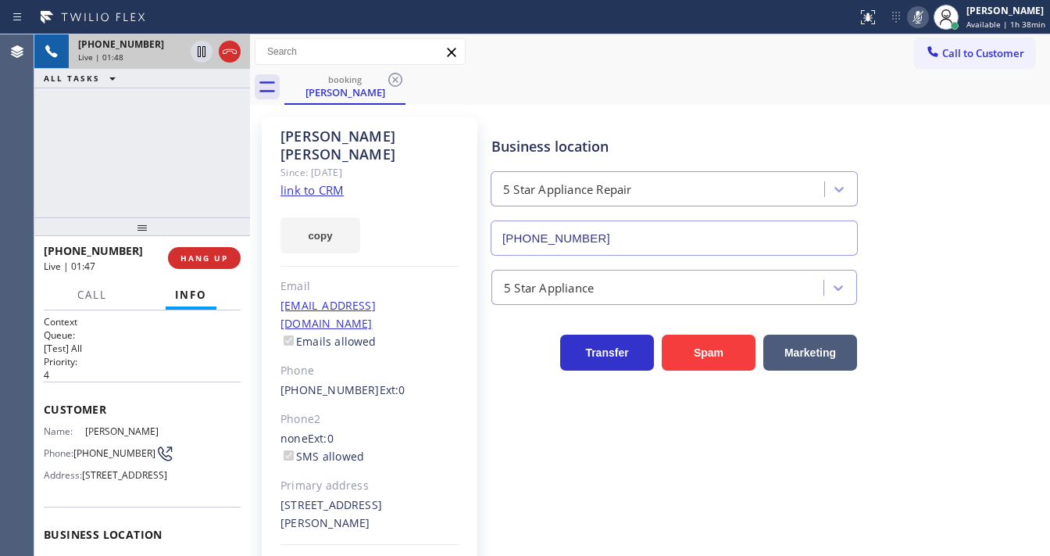
click at [207, 145] on div "[PHONE_NUMBER] Live | 01:48 ALL TASKS ALL TASKS ACTIVE TASKS TASKS IN WRAP UP" at bounding box center [142, 125] width 216 height 183
click at [200, 50] on icon at bounding box center [202, 51] width 8 height 11
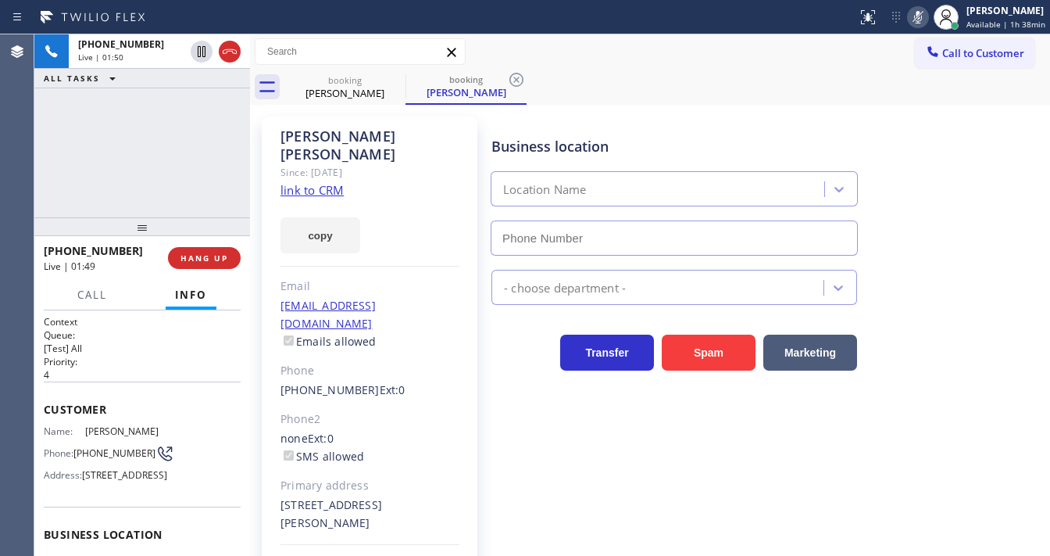
type input "[PHONE_NUMBER]"
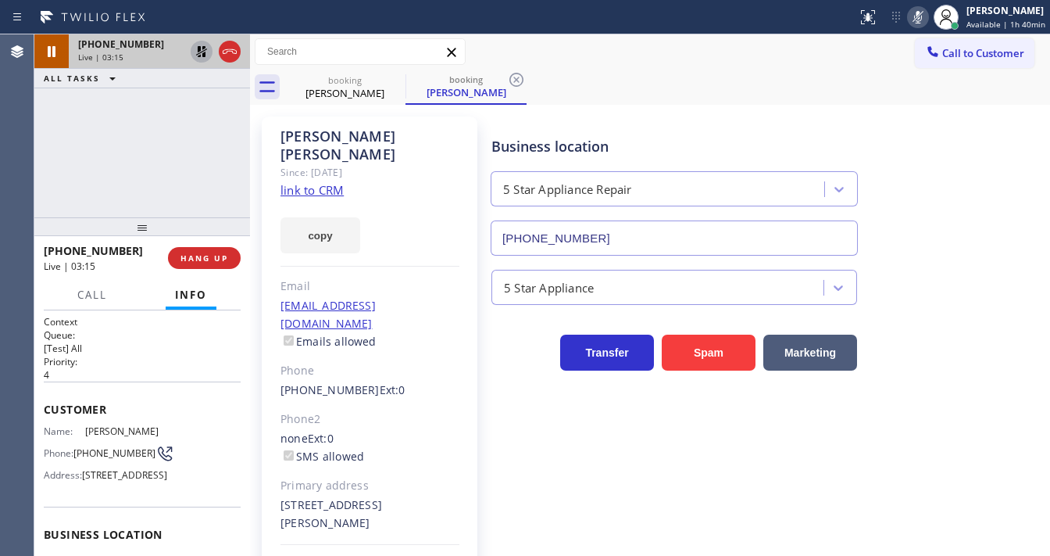
click at [197, 52] on icon at bounding box center [201, 51] width 19 height 19
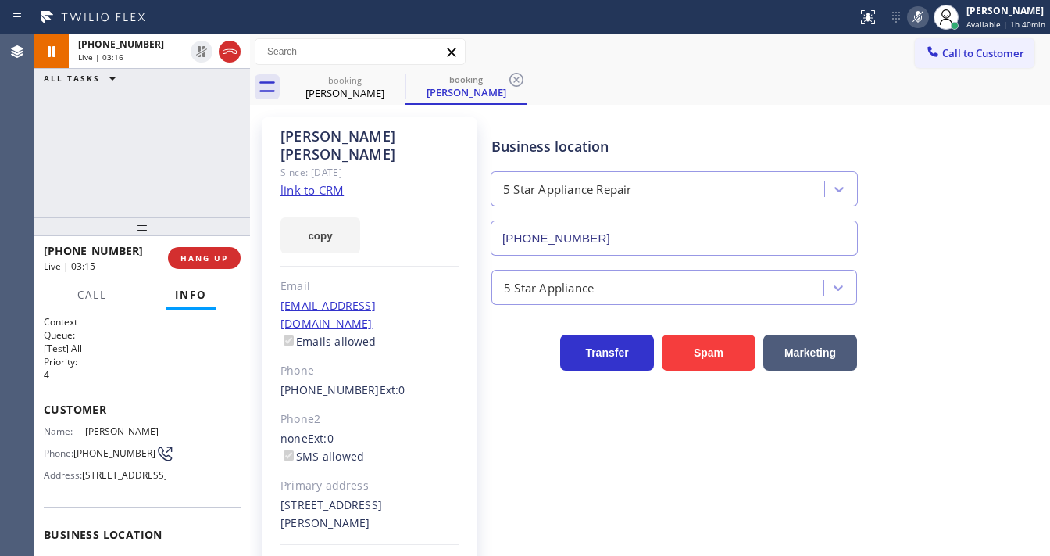
click at [922, 28] on div "Status report No issues detected If you experience an issue, please download th…" at bounding box center [950, 17] width 199 height 34
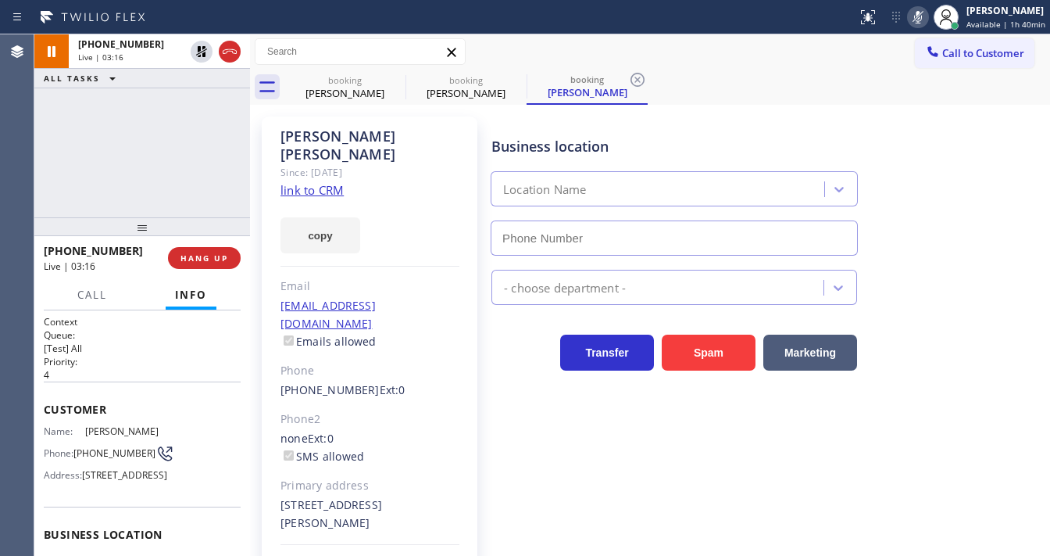
click at [160, 156] on div "[PHONE_NUMBER] Live | 03:16 ALL TASKS ALL TASKS ACTIVE TASKS TASKS IN WRAP UP" at bounding box center [142, 125] width 216 height 183
type input "[PHONE_NUMBER]"
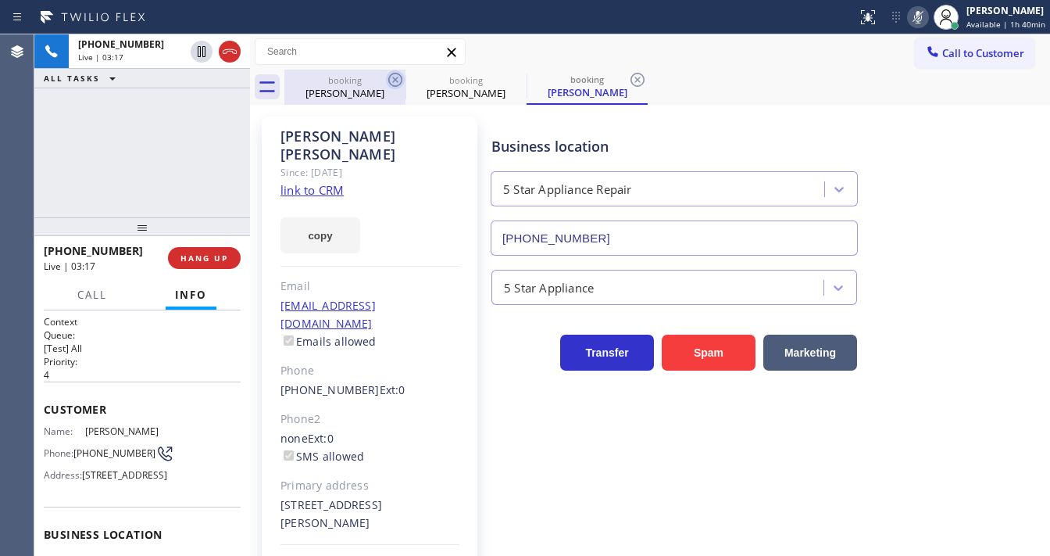
click at [391, 75] on icon at bounding box center [395, 79] width 19 height 19
click at [394, 81] on icon at bounding box center [395, 80] width 14 height 14
click at [173, 133] on div "[PHONE_NUMBER] Live | 03:18 ALL TASKS ALL TASKS ACTIVE TASKS TASKS IN WRAP UP" at bounding box center [142, 125] width 216 height 183
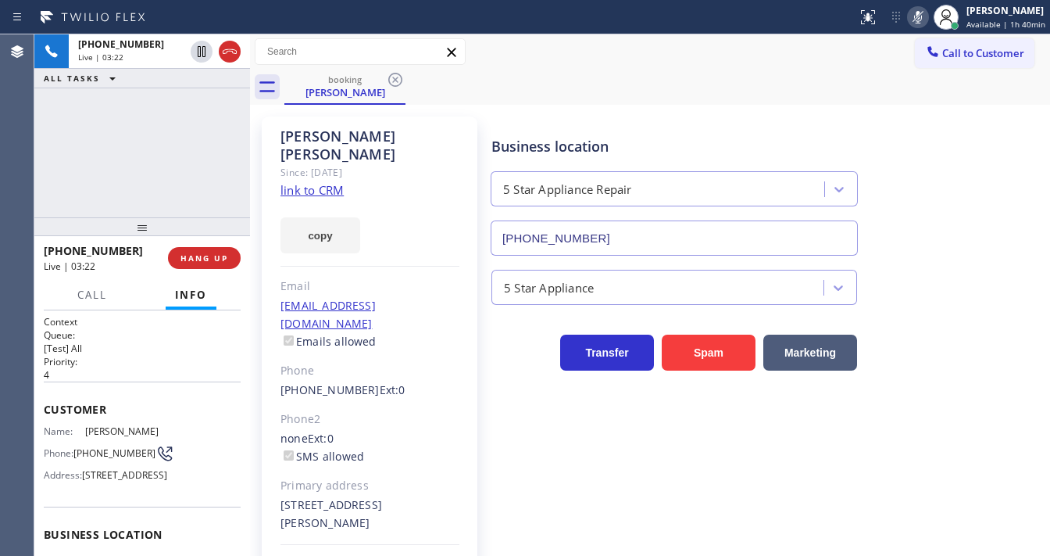
click at [913, 27] on div "Status report No issues detected If you experience an issue, please download th…" at bounding box center [950, 17] width 199 height 34
click at [917, 18] on icon at bounding box center [918, 17] width 19 height 19
click at [156, 138] on div "[PHONE_NUMBER] Live | 03:23 ALL TASKS ALL TASKS ACTIVE TASKS TASKS IN WRAP UP" at bounding box center [142, 125] width 216 height 183
click at [152, 172] on div "[PHONE_NUMBER] Live | 03:41 ALL TASKS ALL TASKS ACTIVE TASKS TASKS IN WRAP UP" at bounding box center [142, 125] width 216 height 183
click at [153, 169] on div "[PHONE_NUMBER] Live | 03:42 ALL TASKS ALL TASKS ACTIVE TASKS TASKS IN WRAP UP" at bounding box center [142, 125] width 216 height 183
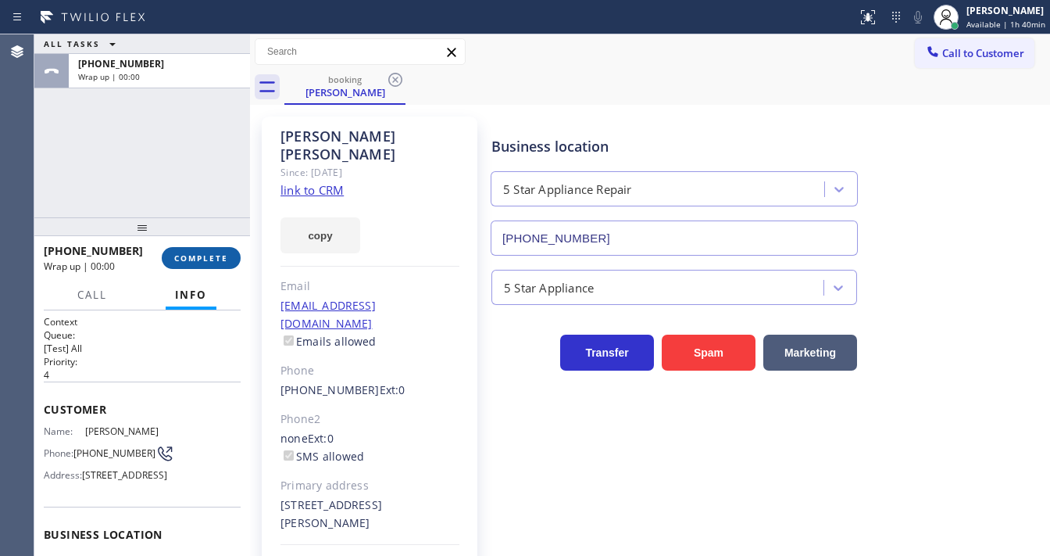
click at [216, 256] on span "COMPLETE" at bounding box center [201, 257] width 54 height 11
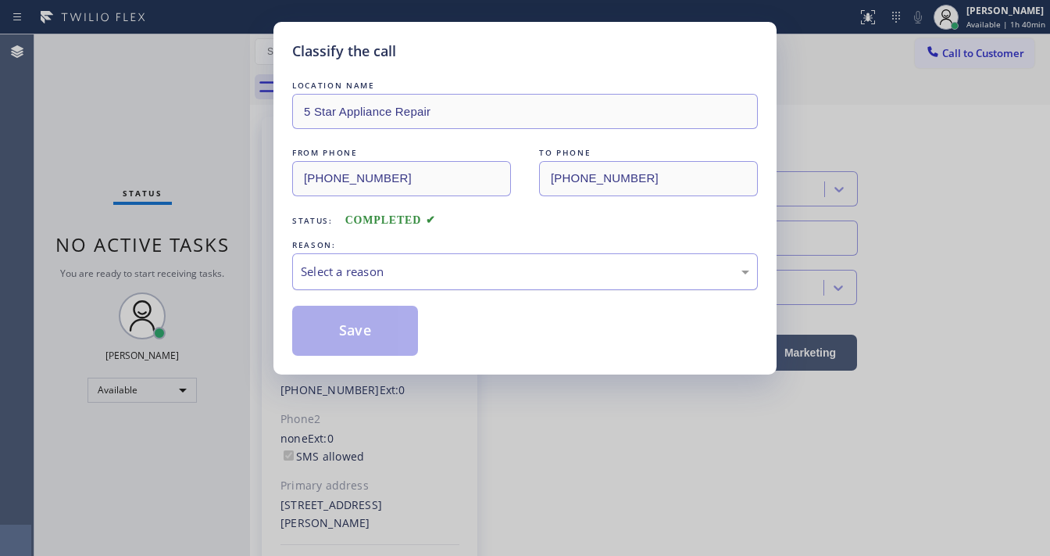
drag, startPoint x: 441, startPoint y: 262, endPoint x: 389, endPoint y: 273, distance: 52.7
click at [437, 263] on div "Select a reason" at bounding box center [525, 271] width 466 height 37
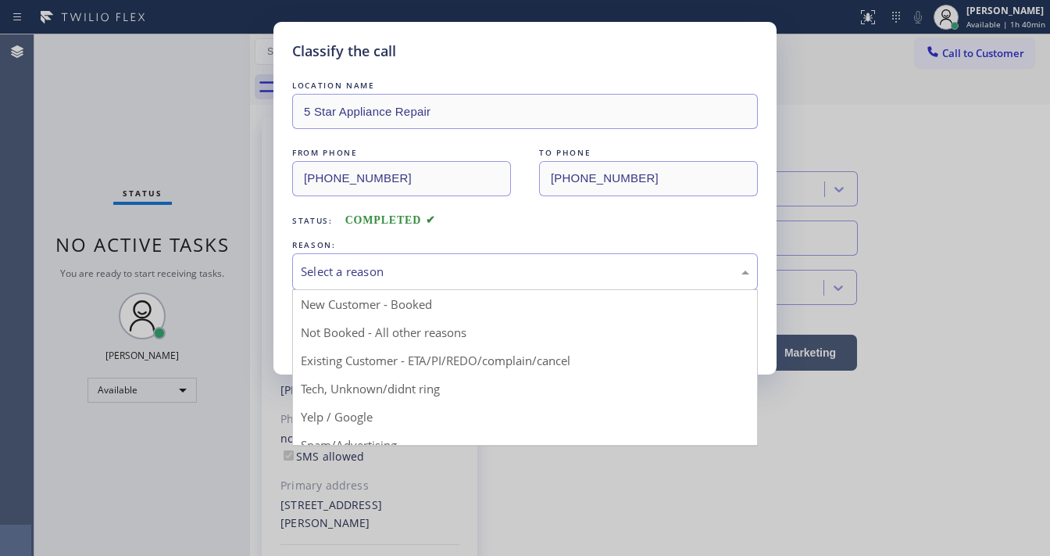
drag, startPoint x: 369, startPoint y: 384, endPoint x: 369, endPoint y: 373, distance: 11.7
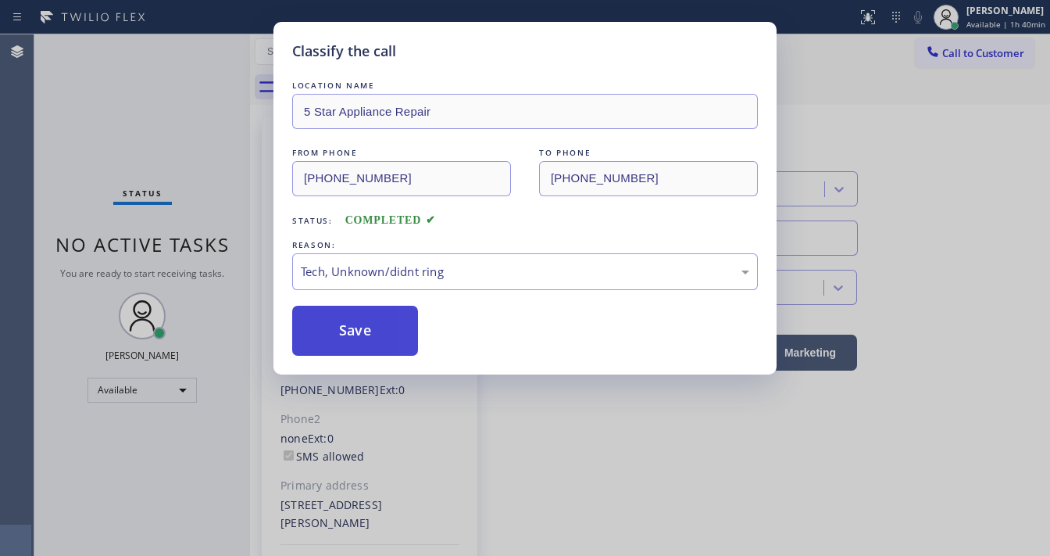
click at [354, 319] on button "Save" at bounding box center [355, 331] width 126 height 50
drag, startPoint x: 354, startPoint y: 319, endPoint x: 222, endPoint y: 234, distance: 156.7
click at [354, 322] on button "Save" at bounding box center [355, 331] width 126 height 50
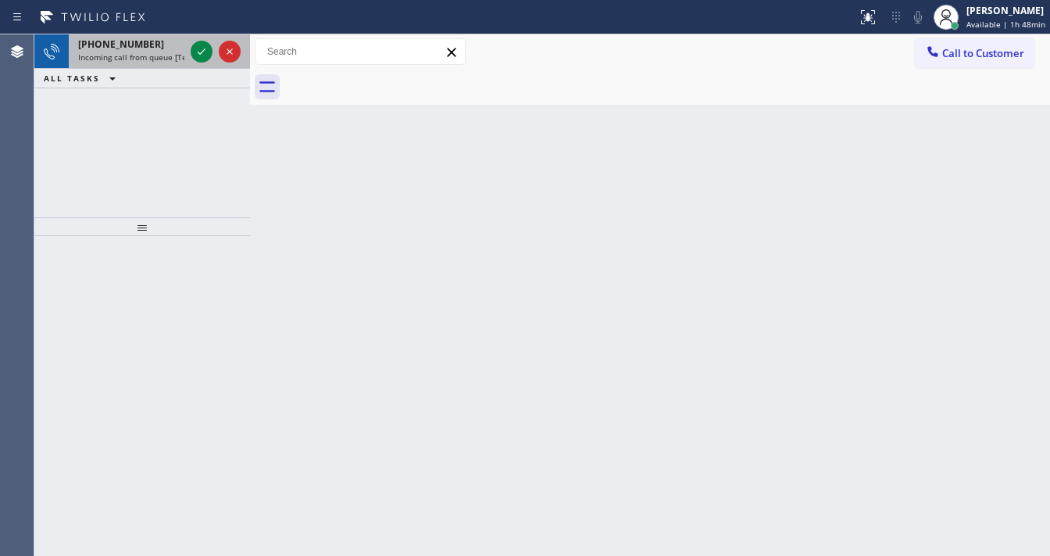
click at [185, 54] on div "[PHONE_NUMBER] Incoming call from queue [Test] All" at bounding box center [128, 51] width 119 height 34
click at [195, 49] on div at bounding box center [202, 51] width 22 height 19
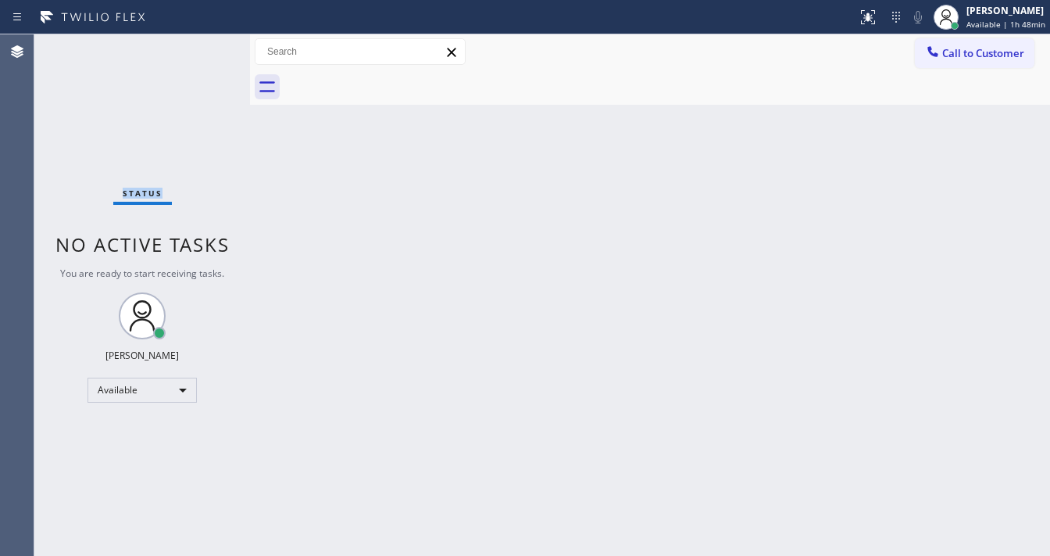
click at [198, 49] on div "Status No active tasks You are ready to start receiving tasks. [PERSON_NAME]" at bounding box center [142, 294] width 216 height 521
click at [194, 45] on div "Status No active tasks You are ready to start receiving tasks. [PERSON_NAME]" at bounding box center [142, 294] width 216 height 521
click at [184, 386] on div "Available" at bounding box center [142, 389] width 109 height 25
click at [135, 467] on li "Break" at bounding box center [141, 469] width 106 height 19
drag, startPoint x: 300, startPoint y: 449, endPoint x: 366, endPoint y: 495, distance: 80.9
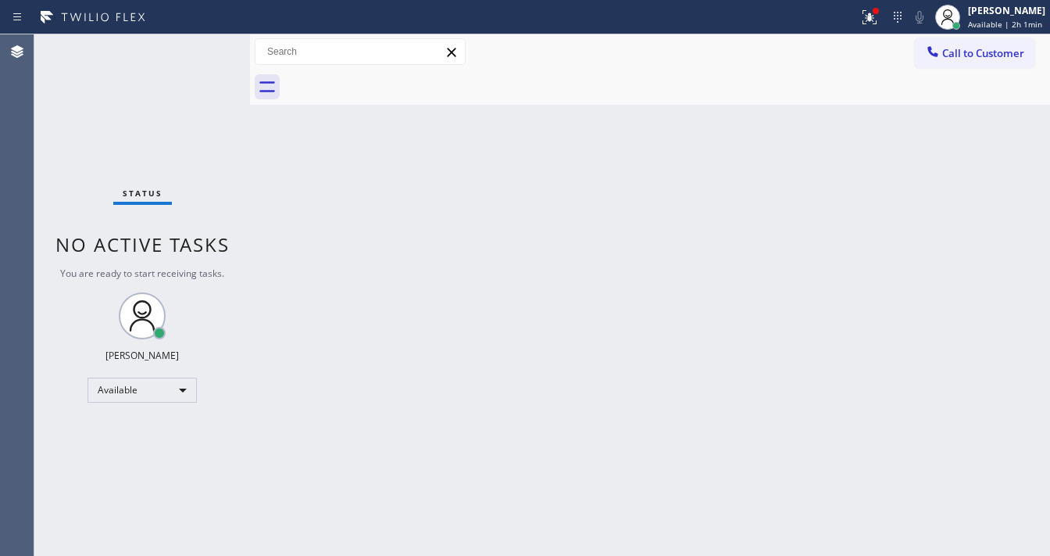
click at [303, 449] on div "Back to Dashboard Change Sender ID Customers Technicians Select a contact Outbo…" at bounding box center [650, 294] width 800 height 521
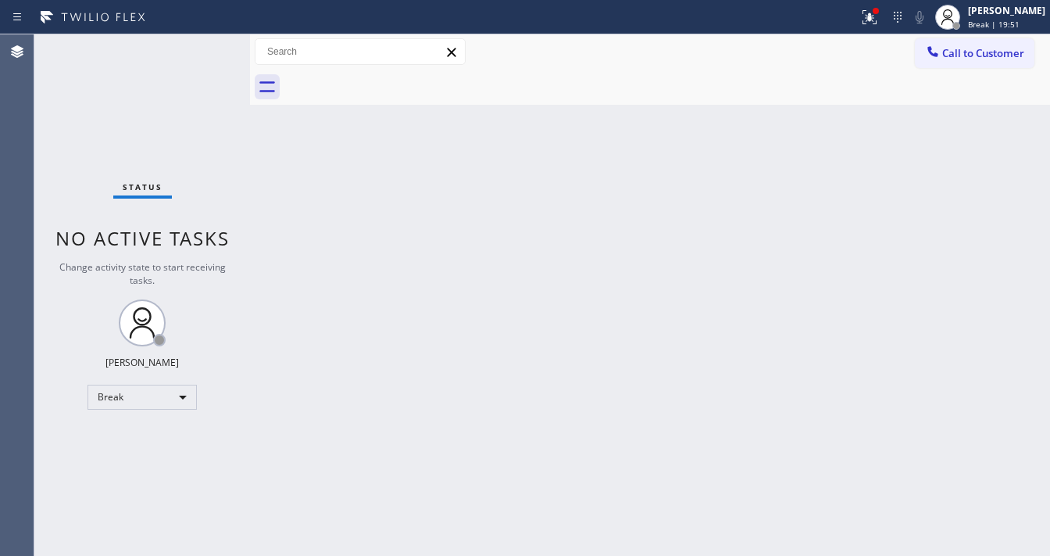
drag, startPoint x: 56, startPoint y: 256, endPoint x: 87, endPoint y: 318, distance: 68.8
click at [56, 256] on div "Status No active tasks Change activity state to start receiving tasks. [PERSON_…" at bounding box center [142, 294] width 216 height 521
click at [119, 397] on div "Break" at bounding box center [142, 396] width 109 height 25
click at [128, 434] on li "Available" at bounding box center [141, 436] width 106 height 19
click at [399, 472] on div "Back to Dashboard Change Sender ID Customers Technicians Select a contact Outbo…" at bounding box center [650, 294] width 800 height 521
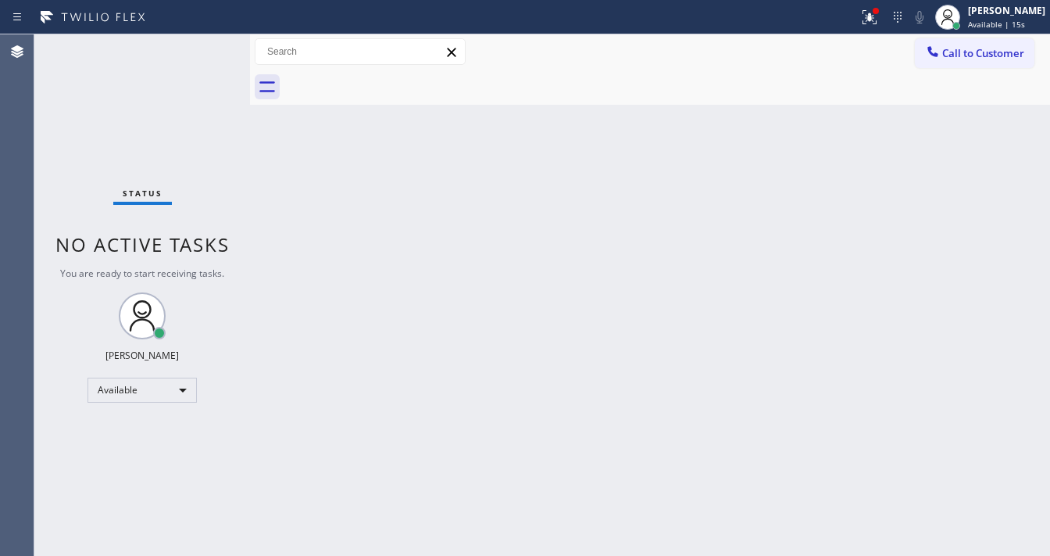
click at [750, 98] on div at bounding box center [667, 87] width 766 height 35
click at [879, 21] on icon at bounding box center [869, 17] width 19 height 19
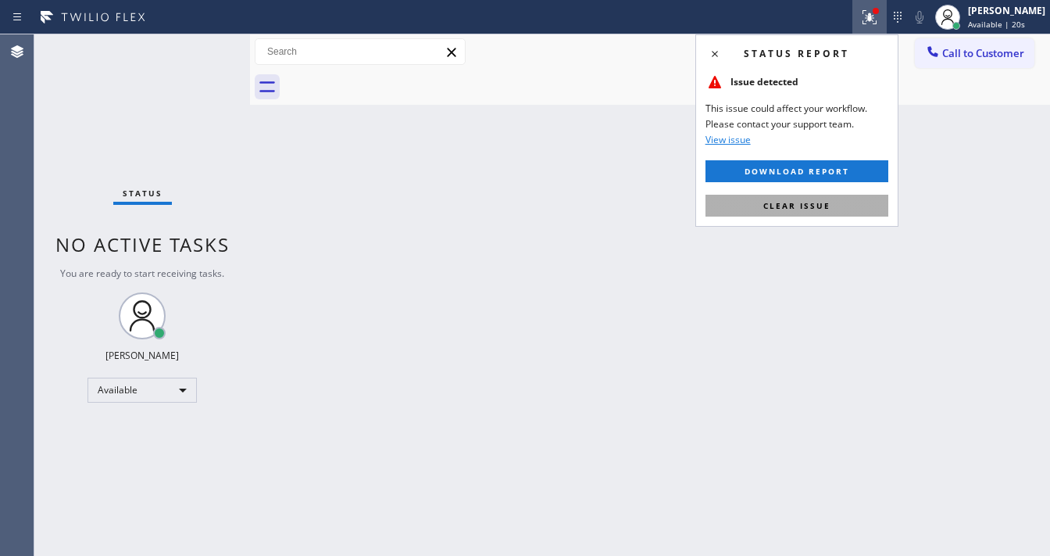
click at [799, 198] on button "Clear issue" at bounding box center [797, 206] width 183 height 22
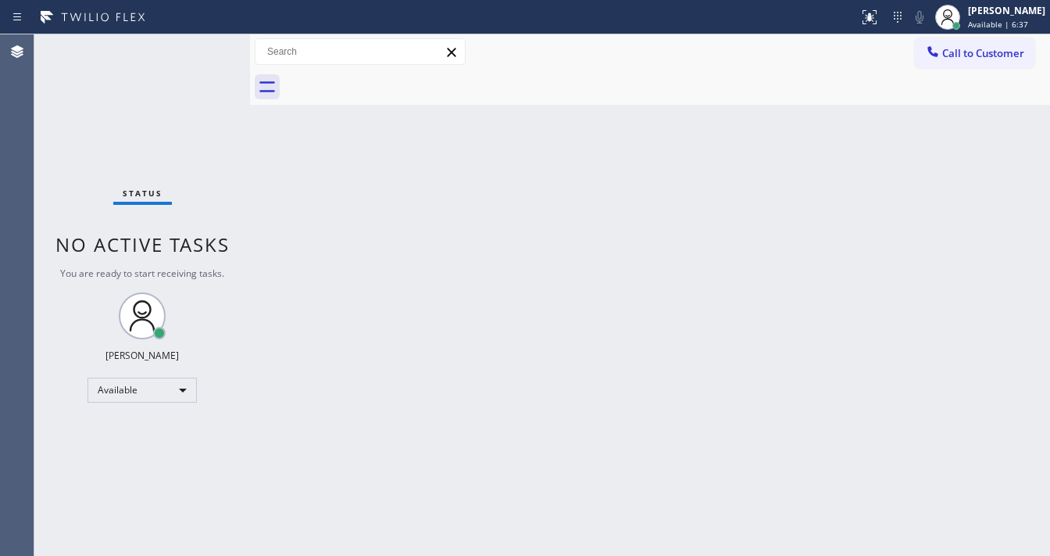
click at [194, 52] on div "Status No active tasks You are ready to start receiving tasks. [PERSON_NAME]" at bounding box center [142, 294] width 216 height 521
click at [194, 51] on div "Status No active tasks You are ready to start receiving tasks. [PERSON_NAME]" at bounding box center [142, 294] width 216 height 521
click at [198, 52] on div "Status No active tasks You are ready to start receiving tasks. [PERSON_NAME]" at bounding box center [142, 294] width 216 height 521
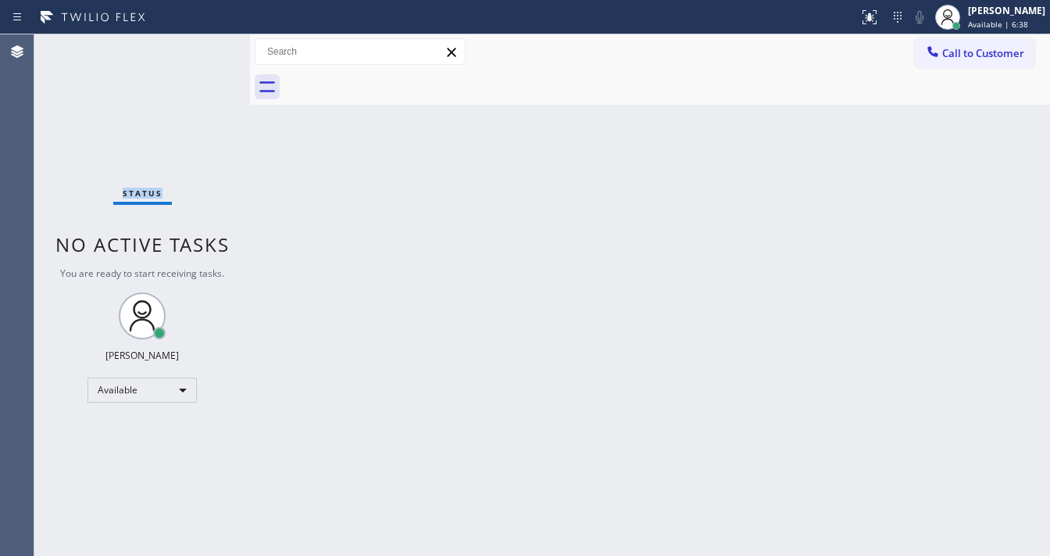
click at [203, 52] on div "Status No active tasks You are ready to start receiving tasks. [PERSON_NAME]" at bounding box center [142, 294] width 216 height 521
click at [204, 50] on div "Status No active tasks You are ready to start receiving tasks. [PERSON_NAME]" at bounding box center [142, 294] width 216 height 521
click at [209, 48] on div "Status No active tasks You are ready to start receiving tasks. [PERSON_NAME]" at bounding box center [142, 294] width 216 height 521
click at [207, 48] on div "Status No active tasks You are ready to start receiving tasks. [PERSON_NAME]" at bounding box center [142, 294] width 216 height 521
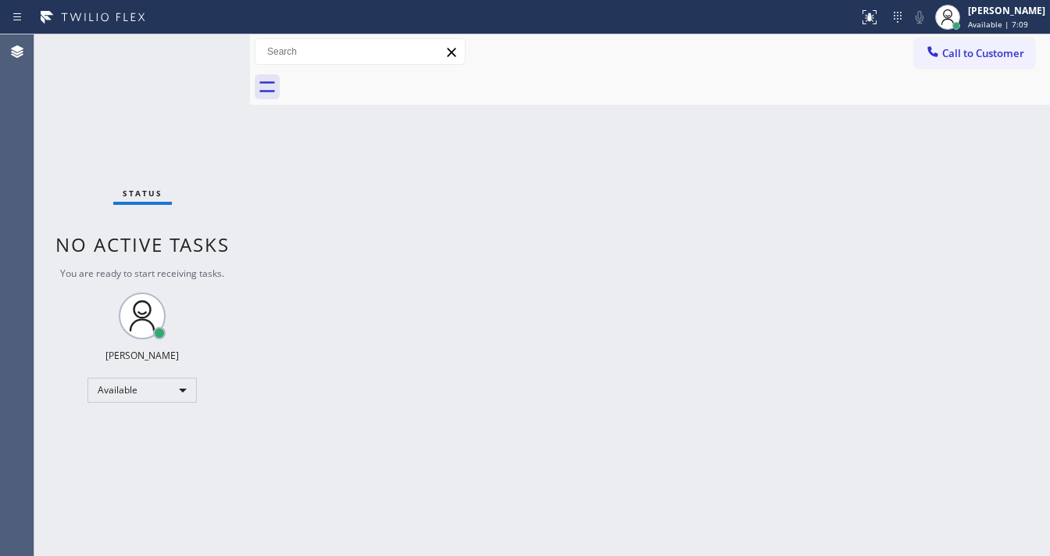
click at [206, 48] on div "Status No active tasks You are ready to start receiving tasks. [PERSON_NAME]" at bounding box center [142, 294] width 216 height 521
click at [201, 47] on div "Status No active tasks You are ready to start receiving tasks. [PERSON_NAME]" at bounding box center [142, 294] width 216 height 521
click at [202, 45] on div "Status No active tasks You are ready to start receiving tasks. [PERSON_NAME]" at bounding box center [142, 294] width 216 height 521
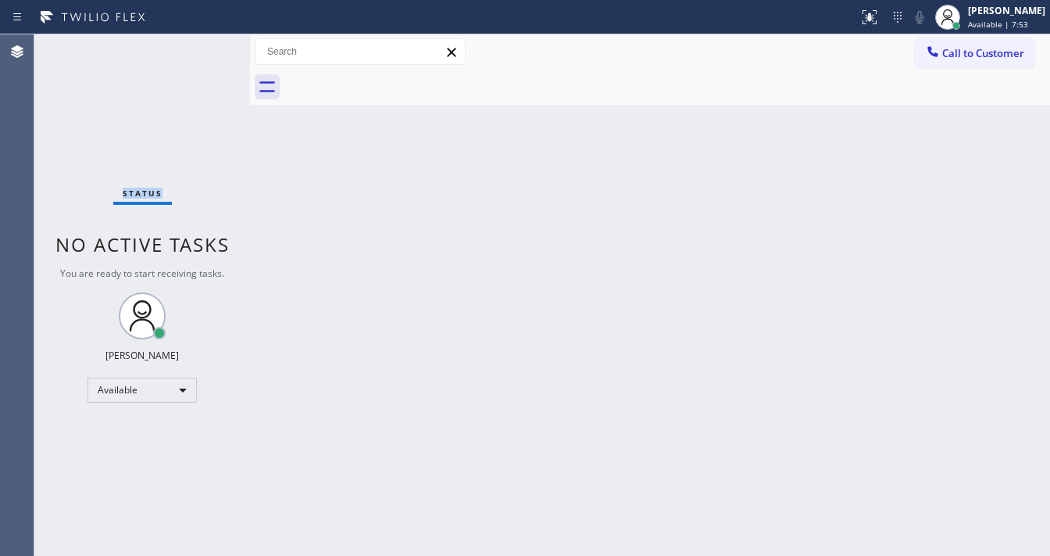
click at [202, 50] on div "Status No active tasks You are ready to start receiving tasks. [PERSON_NAME]" at bounding box center [142, 294] width 216 height 521
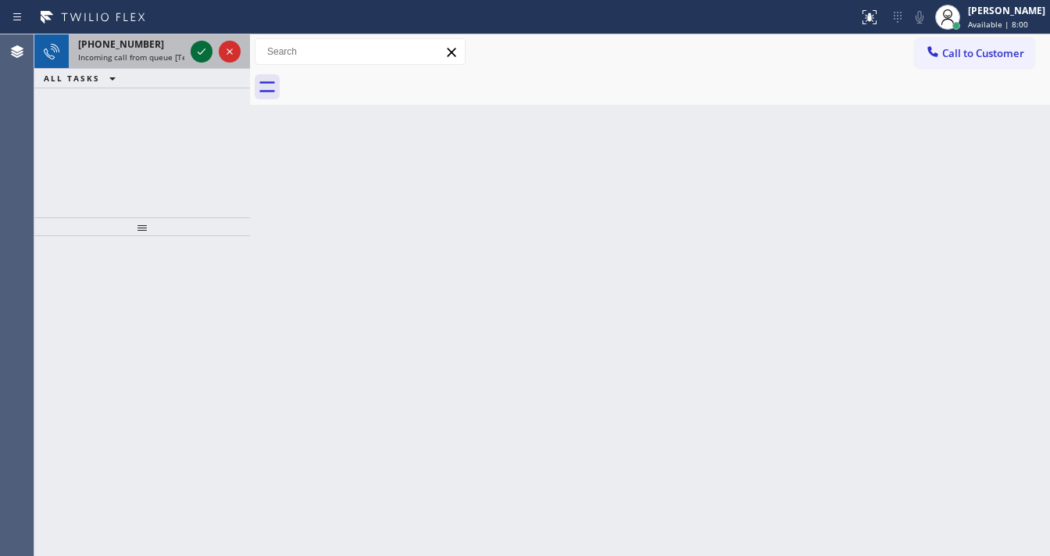
click at [205, 48] on icon at bounding box center [201, 51] width 19 height 19
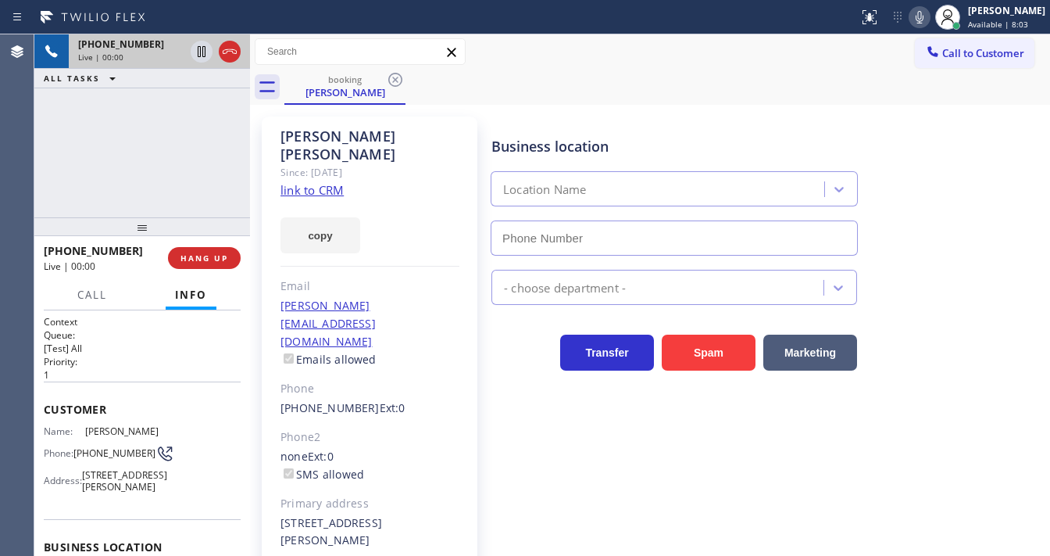
type input "[PHONE_NUMBER]"
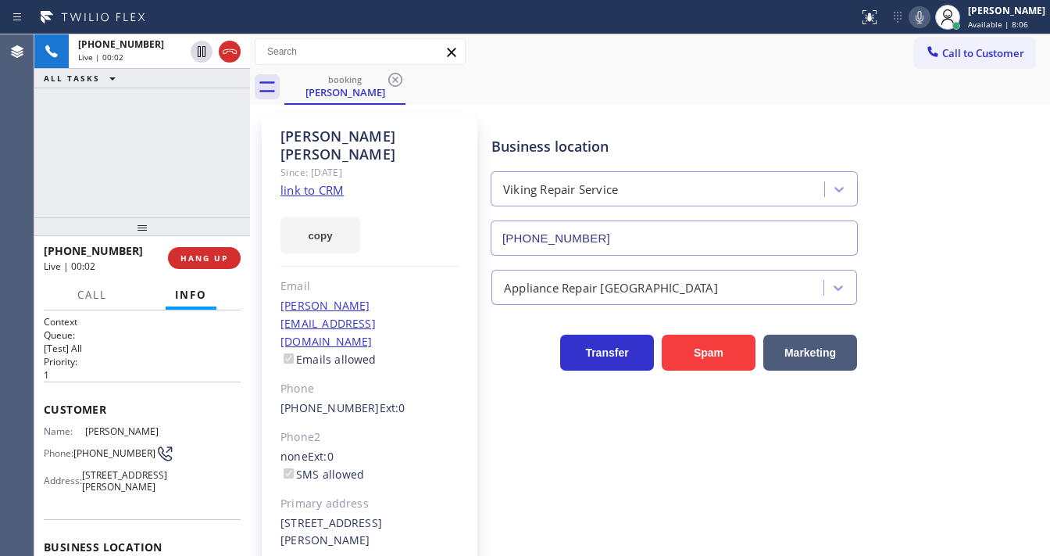
click at [324, 182] on link "link to CRM" at bounding box center [312, 190] width 63 height 16
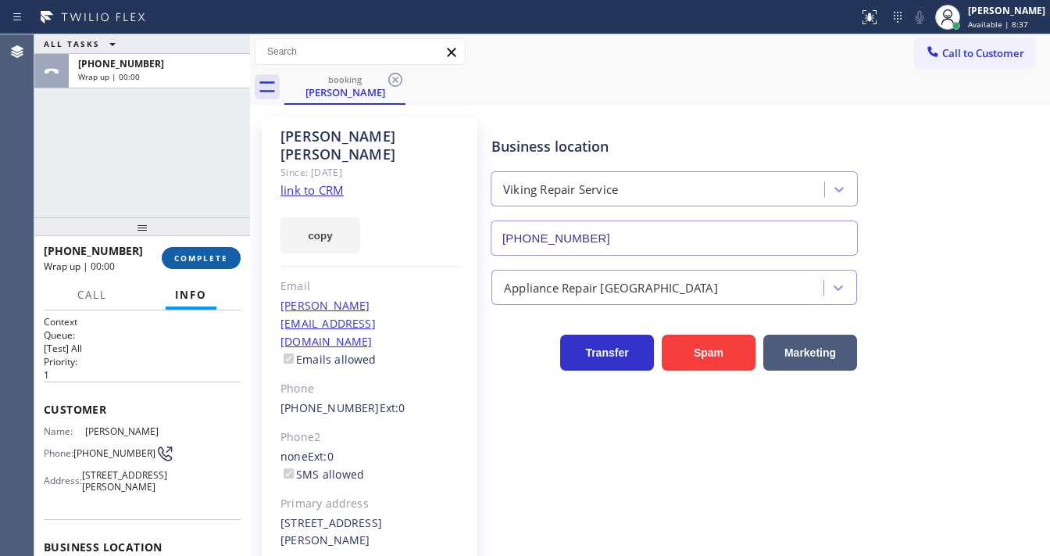
click at [222, 266] on button "COMPLETE" at bounding box center [201, 258] width 79 height 22
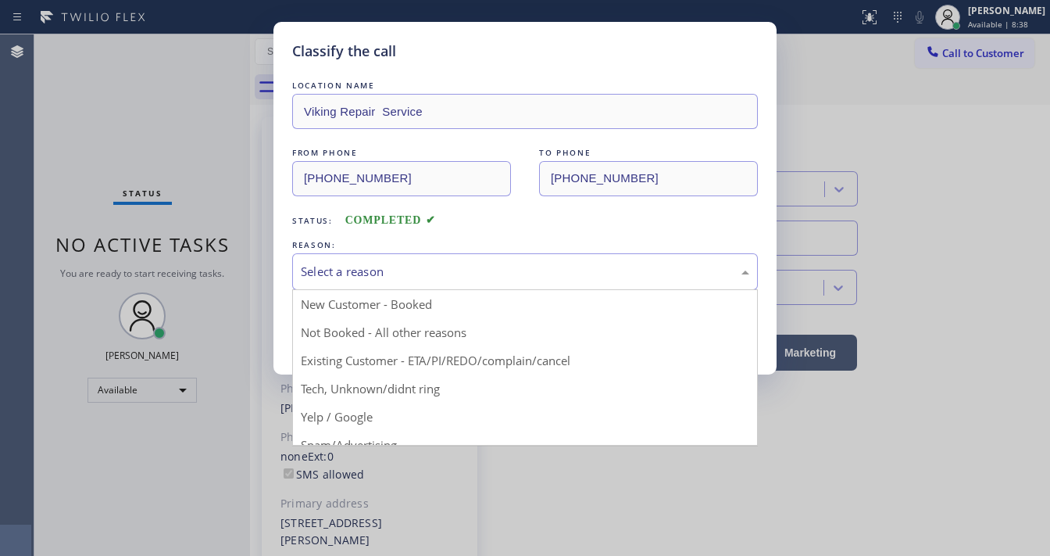
drag, startPoint x: 326, startPoint y: 270, endPoint x: 349, endPoint y: 298, distance: 36.6
click at [327, 271] on div "Select a reason" at bounding box center [525, 272] width 449 height 18
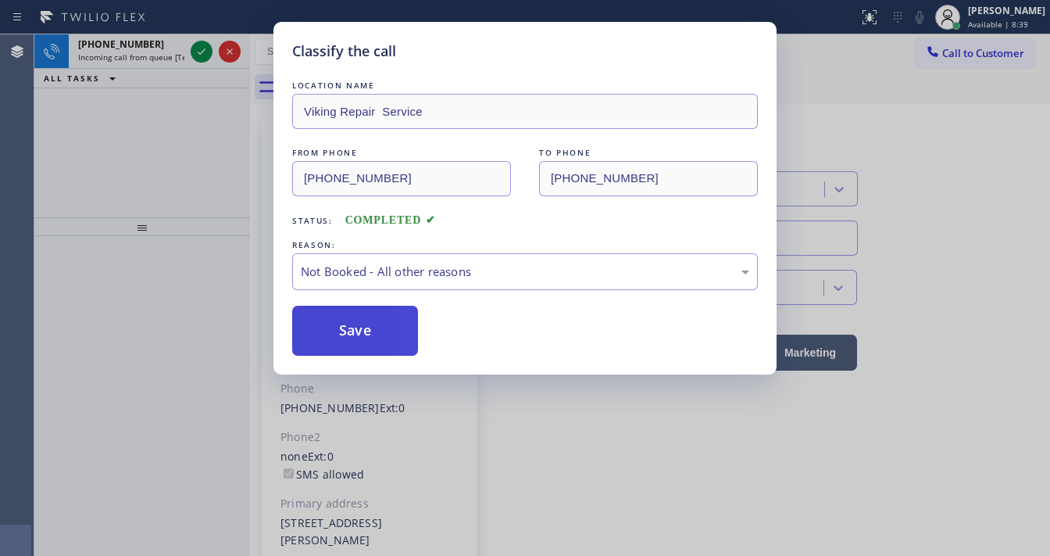
click at [346, 328] on button "Save" at bounding box center [355, 331] width 126 height 50
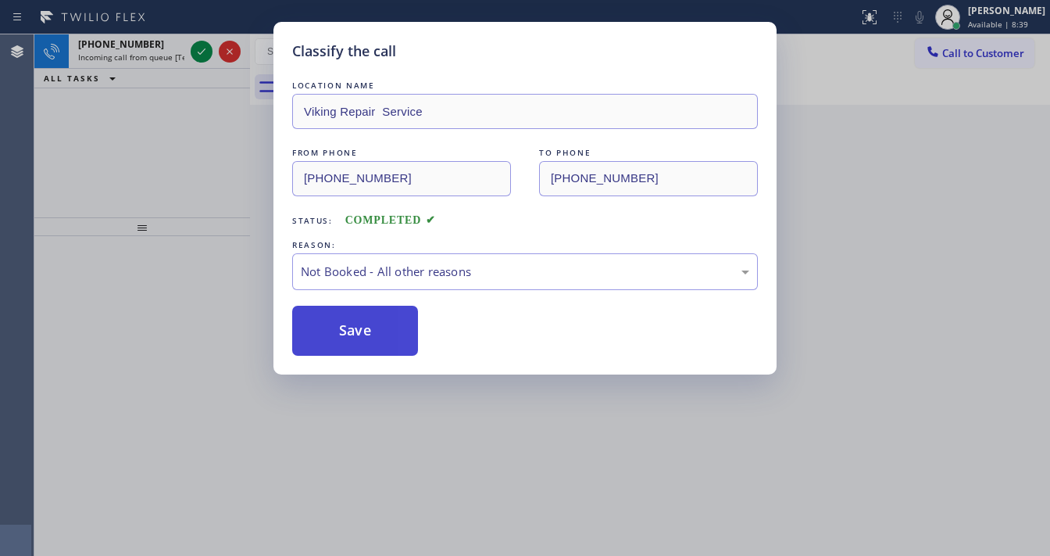
click at [346, 328] on button "Save" at bounding box center [355, 331] width 126 height 50
click at [198, 55] on icon at bounding box center [201, 51] width 19 height 19
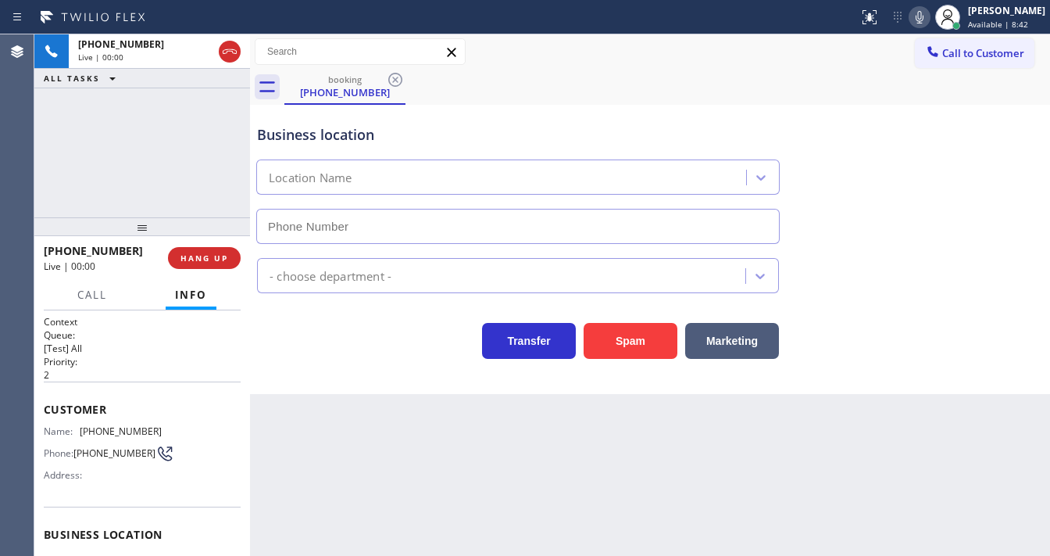
type input "[PHONE_NUMBER]"
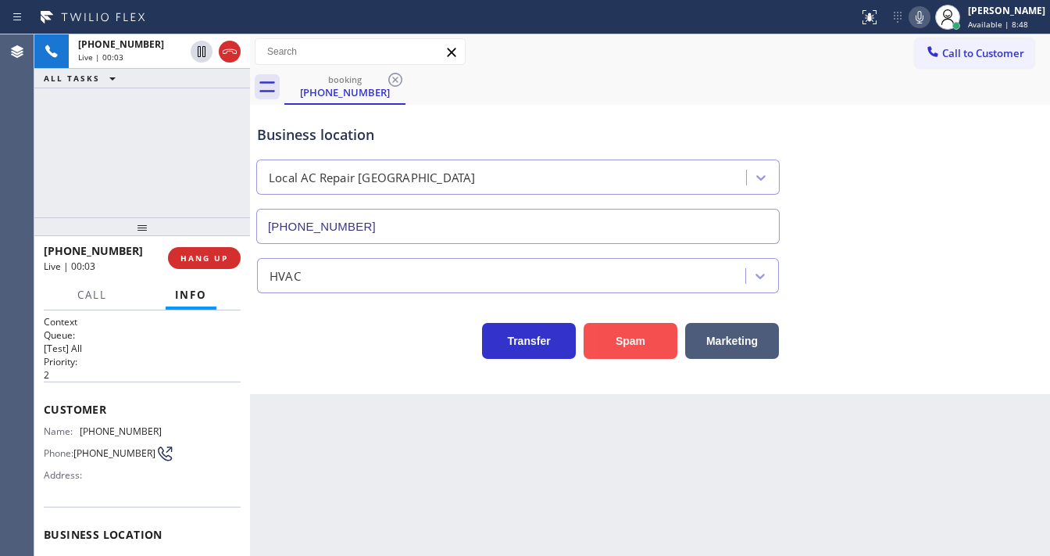
click at [663, 341] on button "Spam" at bounding box center [631, 341] width 94 height 36
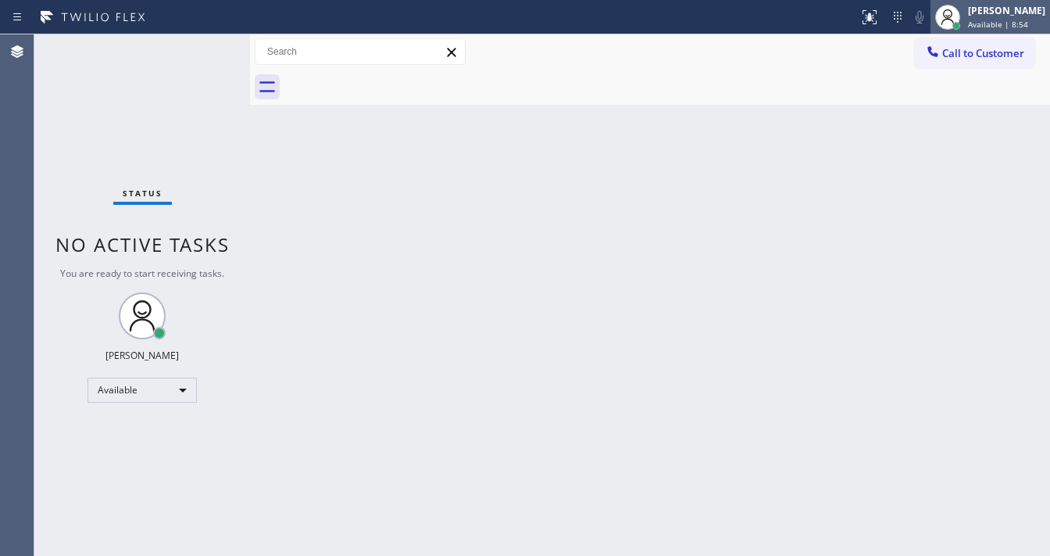
click at [1000, 24] on span "Available | 8:54" at bounding box center [998, 24] width 60 height 11
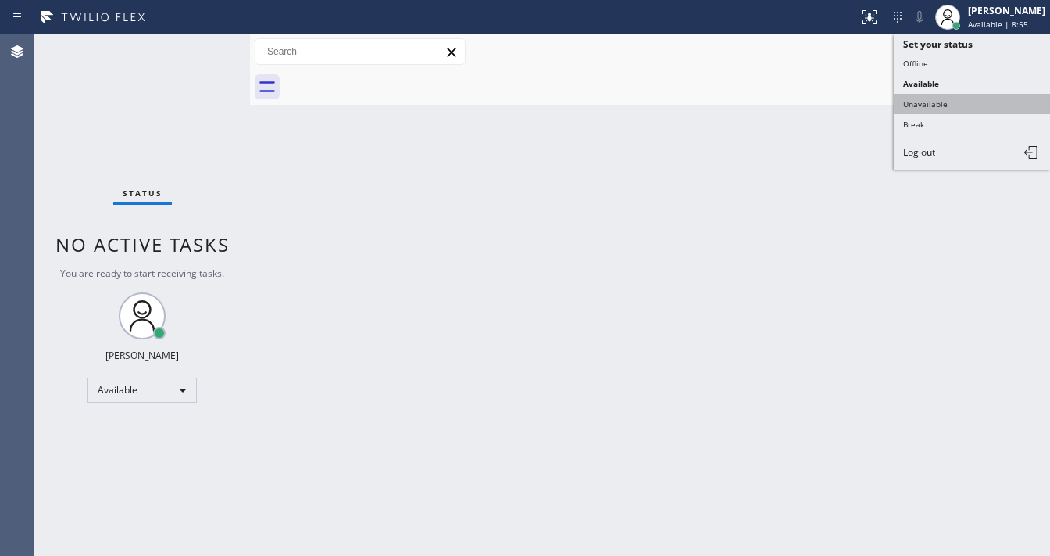
click at [973, 95] on button "Unavailable" at bounding box center [972, 104] width 156 height 20
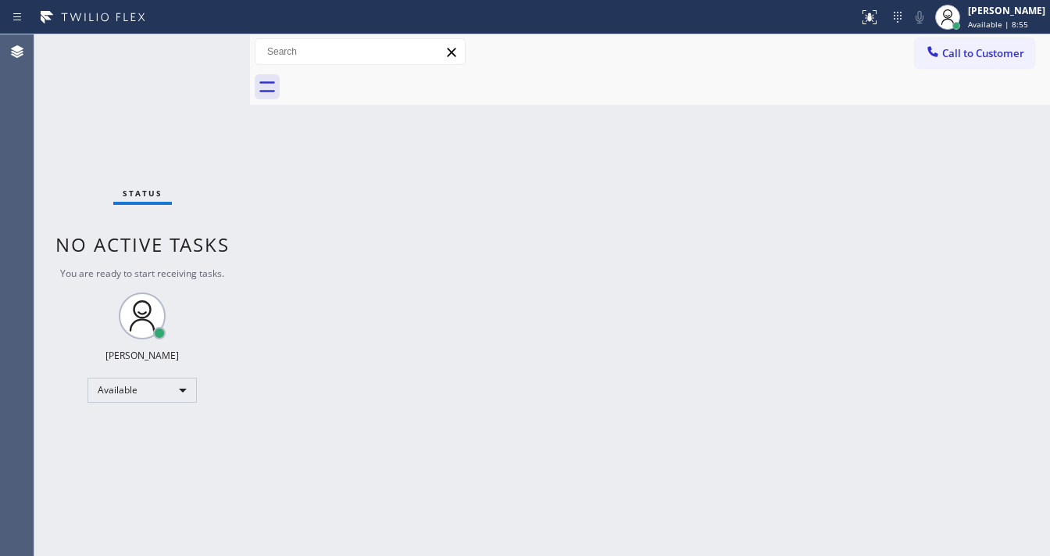
click at [792, 123] on div "Back to Dashboard Change Sender ID Customers Technicians Select a contact Outbo…" at bounding box center [650, 294] width 800 height 521
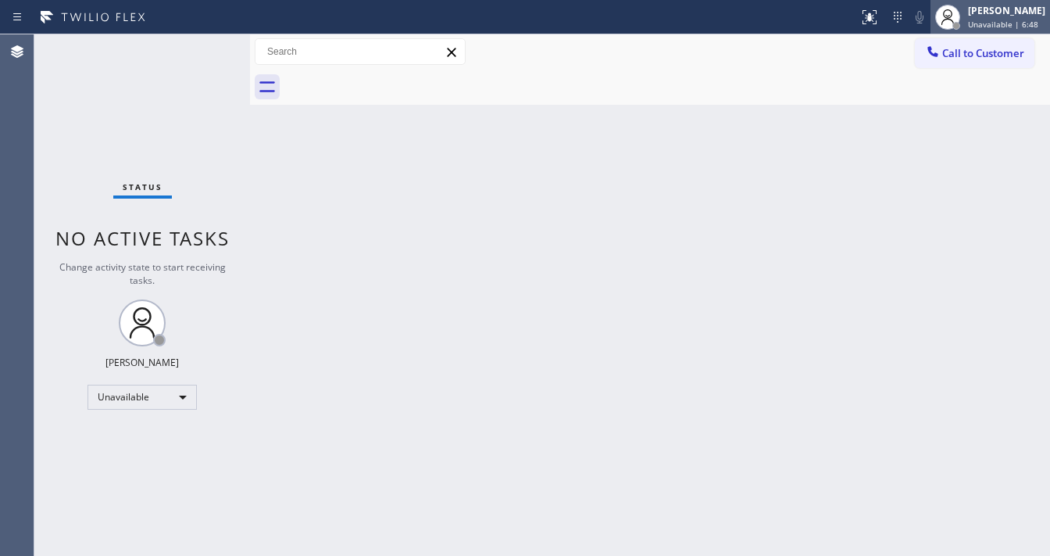
click at [1014, 21] on span "Unavailable | 6:48" at bounding box center [1003, 24] width 70 height 11
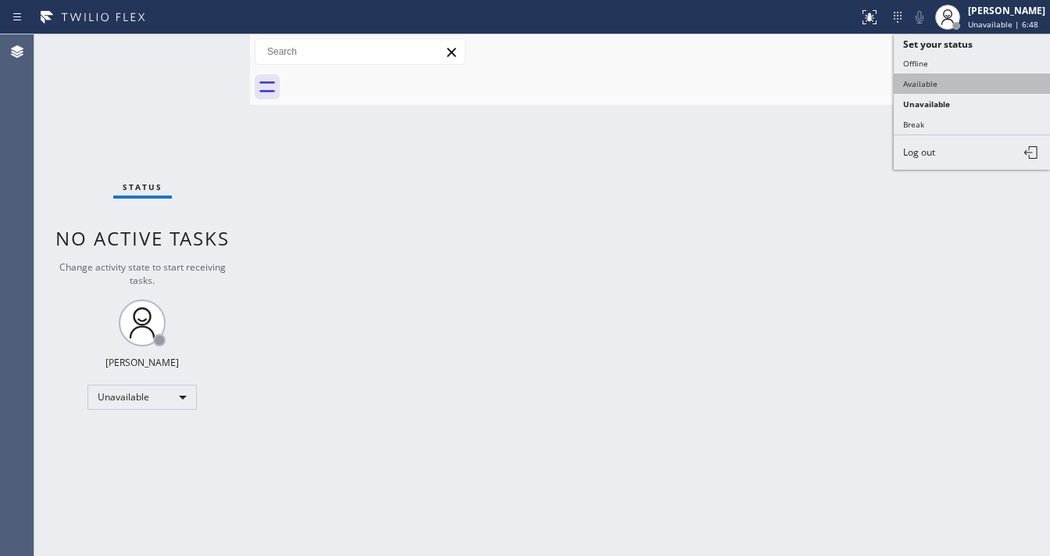
click at [953, 84] on button "Available" at bounding box center [972, 83] width 156 height 20
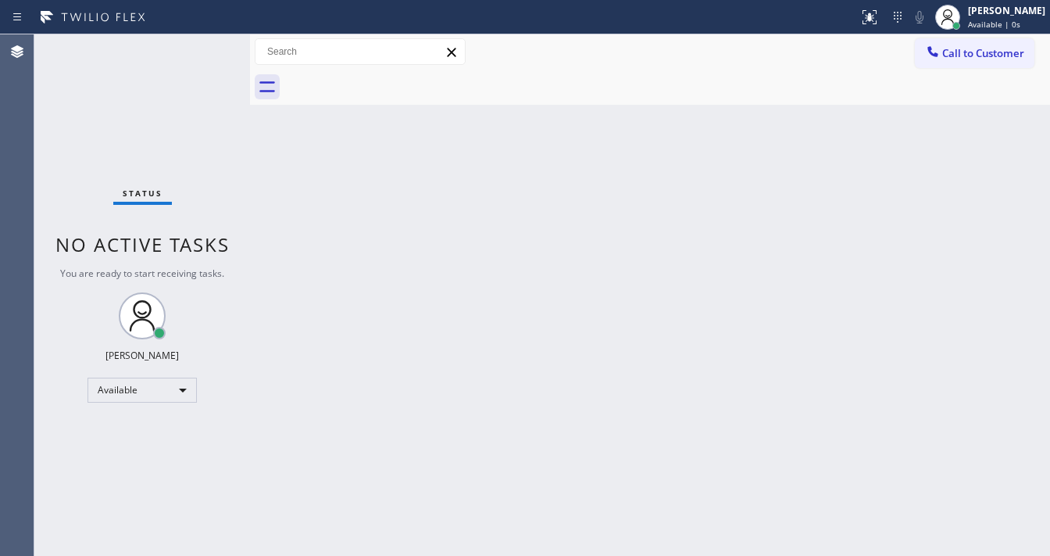
click at [828, 186] on div "Back to Dashboard Change Sender ID Customers Technicians Select a contact Outbo…" at bounding box center [650, 294] width 800 height 521
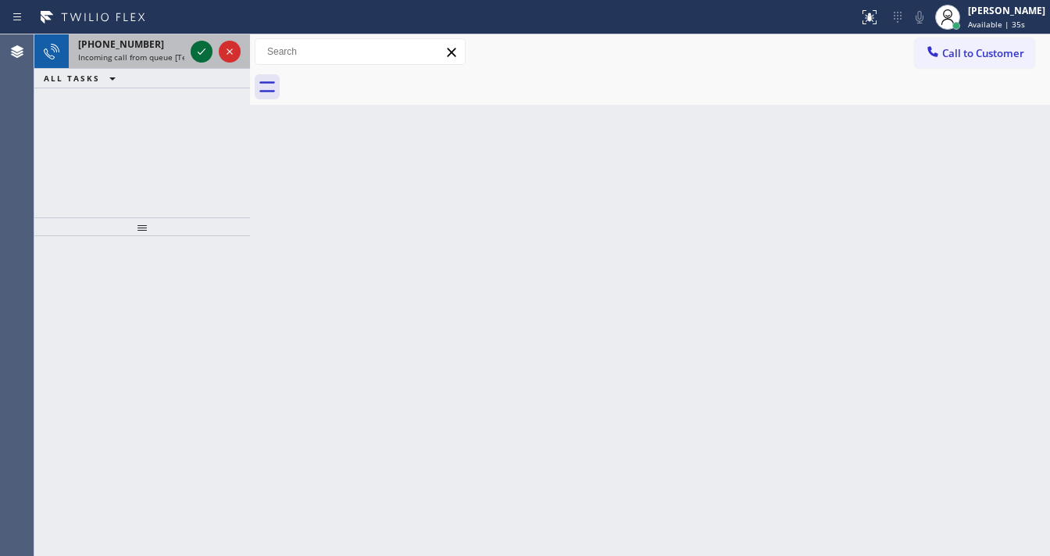
click at [195, 58] on div at bounding box center [216, 51] width 56 height 34
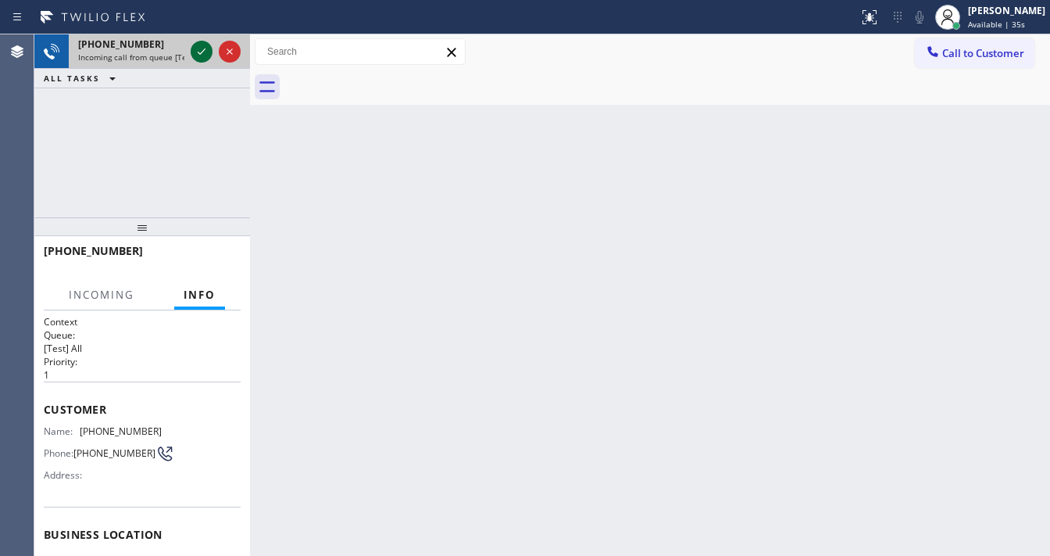
click at [197, 54] on icon at bounding box center [201, 51] width 19 height 19
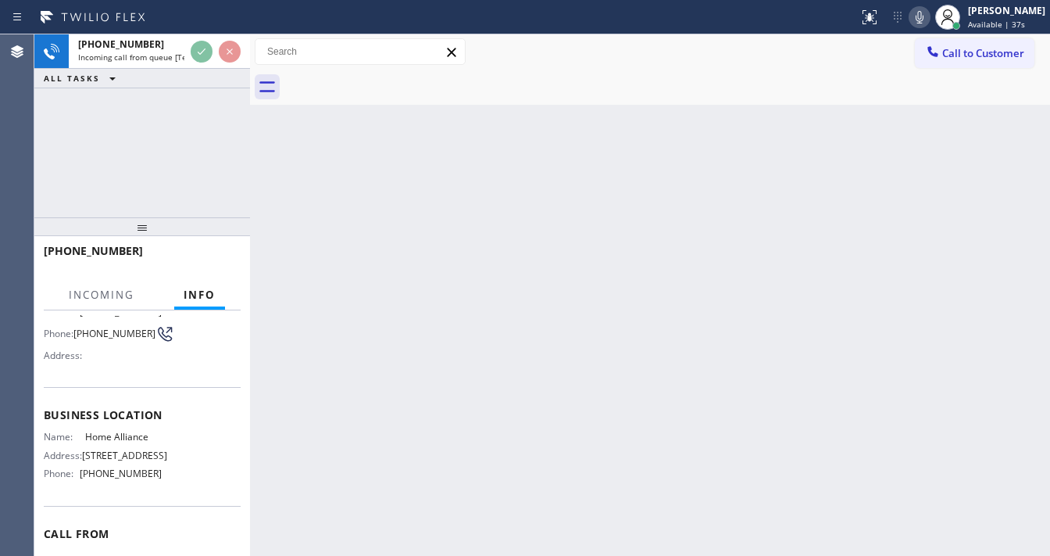
scroll to position [125, 0]
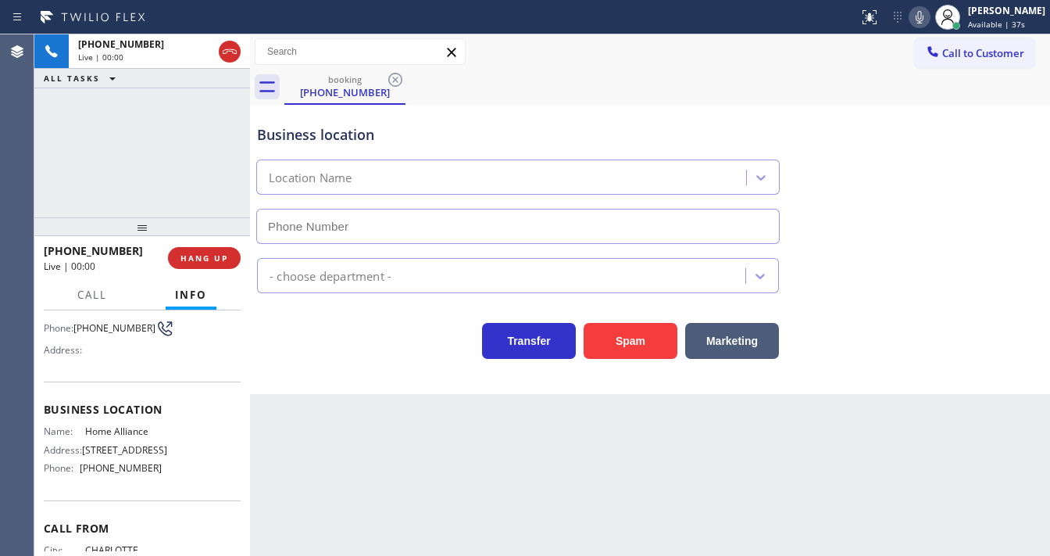
type input "[PHONE_NUMBER]"
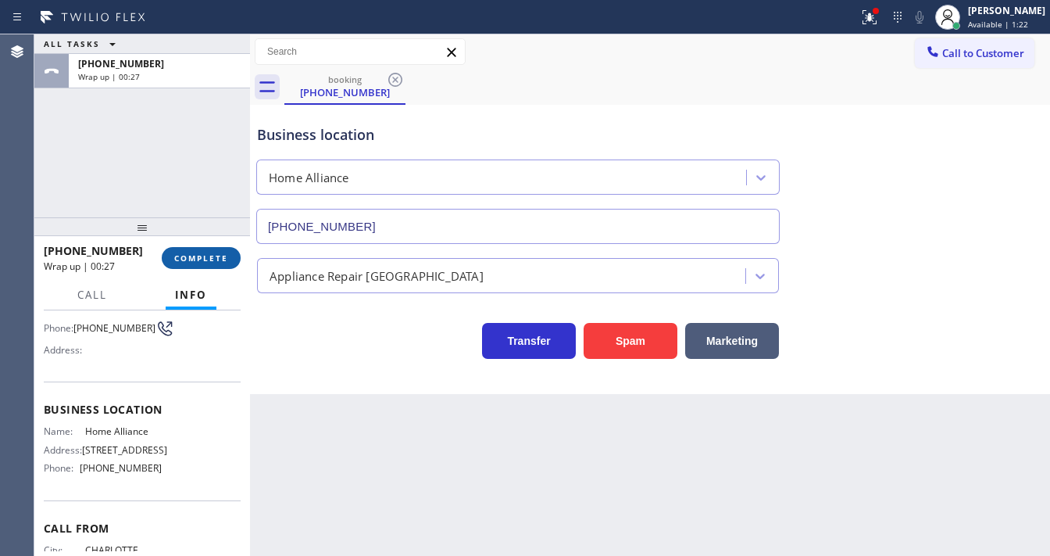
click at [212, 255] on span "COMPLETE" at bounding box center [201, 257] width 54 height 11
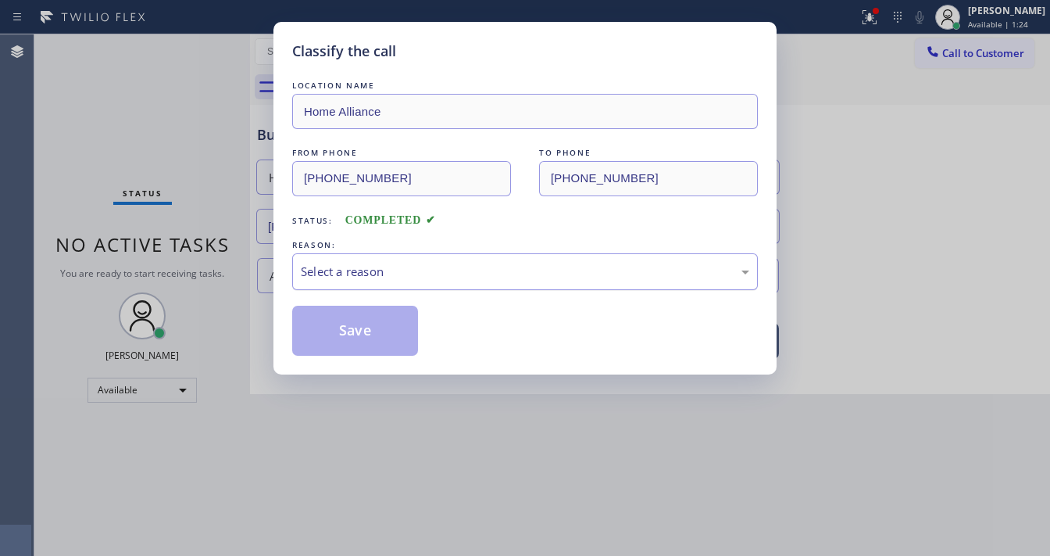
click at [341, 259] on div "Select a reason" at bounding box center [525, 271] width 466 height 37
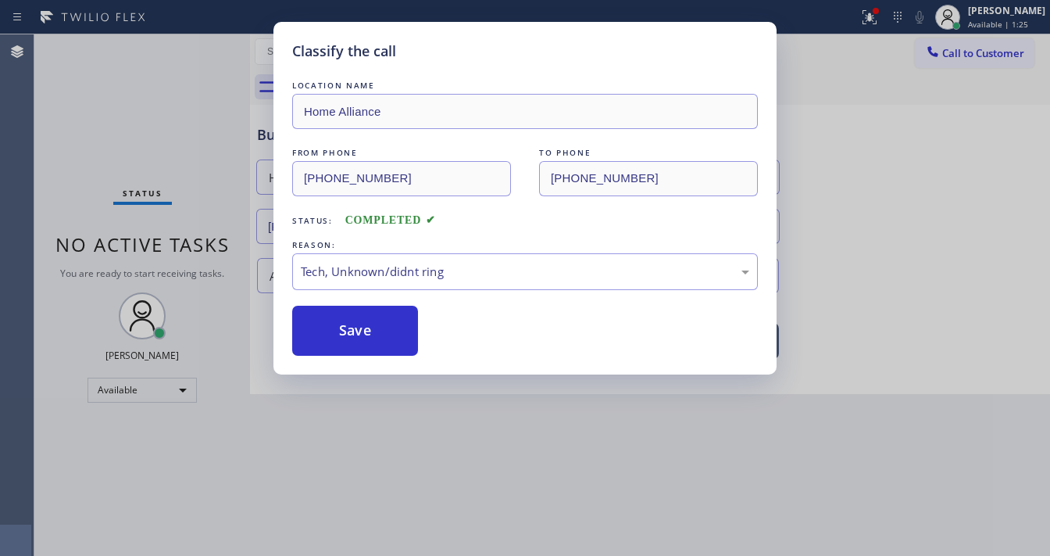
drag, startPoint x: 363, startPoint y: 395, endPoint x: 365, endPoint y: 338, distance: 57.1
click at [364, 337] on button "Save" at bounding box center [355, 331] width 126 height 50
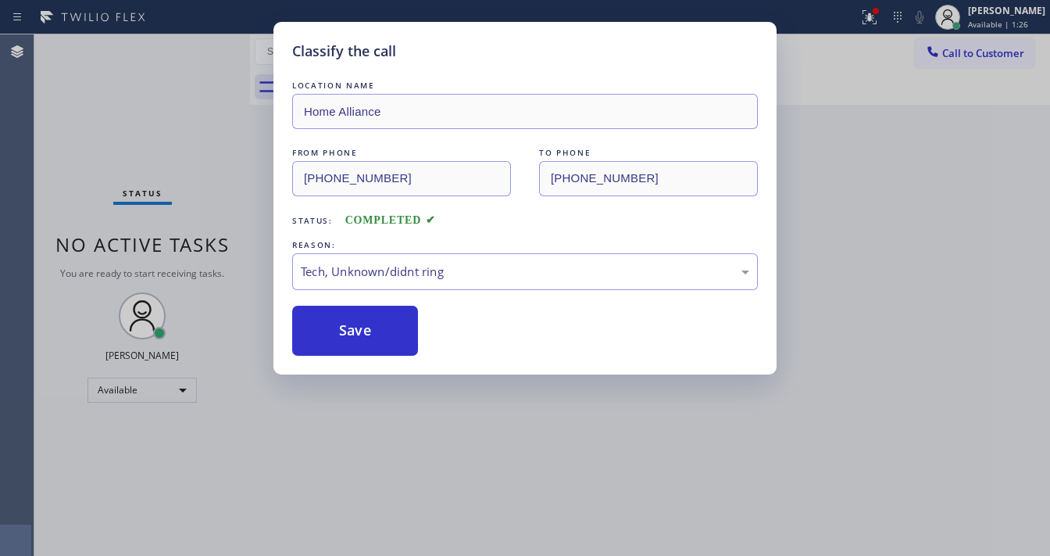
drag, startPoint x: 188, startPoint y: 63, endPoint x: 215, endPoint y: 1, distance: 67.9
click at [192, 62] on div "Classify the call LOCATION NAME Home Alliance FROM PHONE [PHONE_NUMBER] TO PHON…" at bounding box center [525, 278] width 1050 height 556
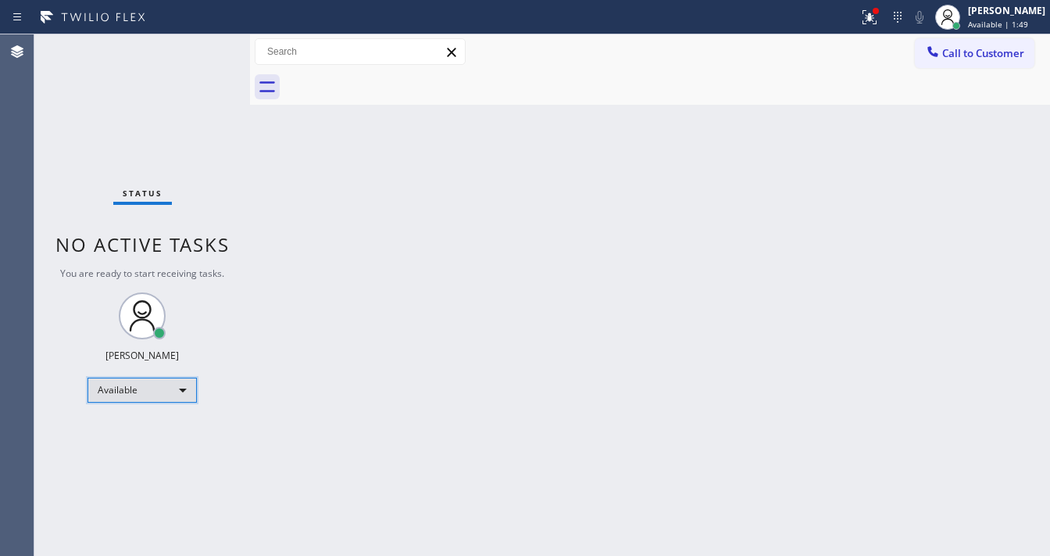
click at [146, 396] on div "Available" at bounding box center [142, 389] width 109 height 25
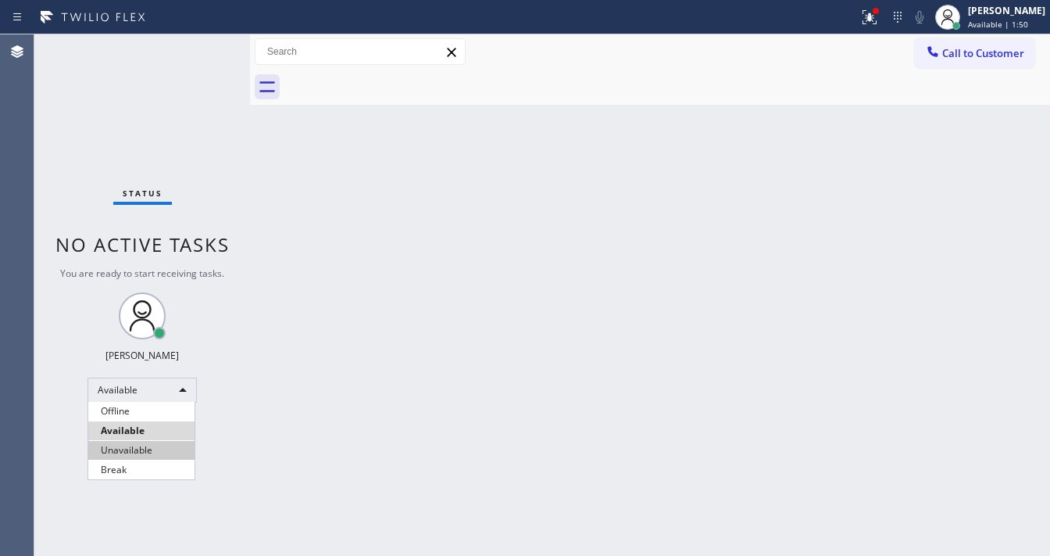
drag, startPoint x: 125, startPoint y: 447, endPoint x: 377, endPoint y: 374, distance: 262.6
click at [125, 447] on li "Unavailable" at bounding box center [141, 450] width 106 height 19
click at [378, 374] on div "Back to Dashboard Change Sender ID Customers Technicians Select a contact Outbo…" at bounding box center [650, 294] width 800 height 521
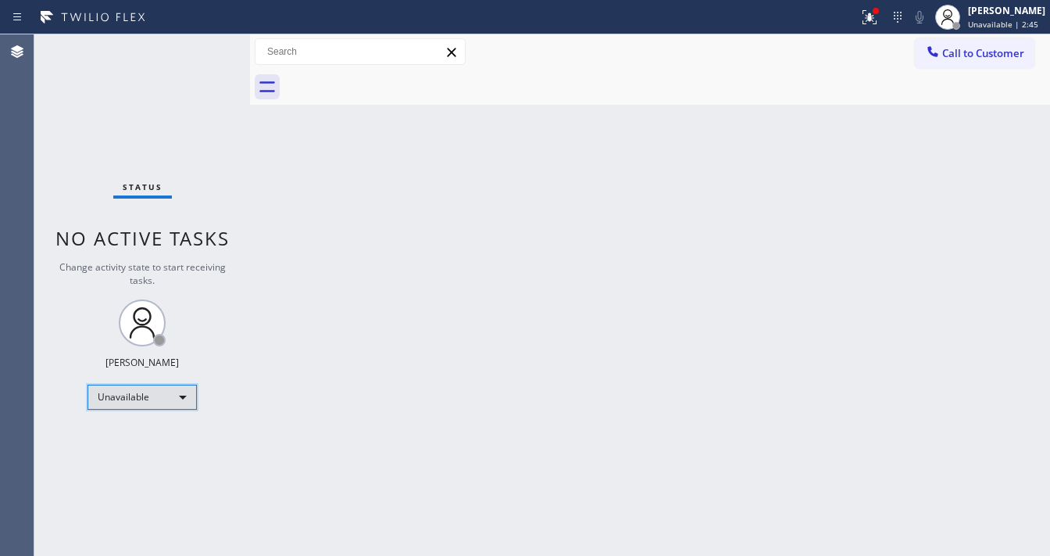
click at [134, 394] on div "Unavailable" at bounding box center [142, 396] width 109 height 25
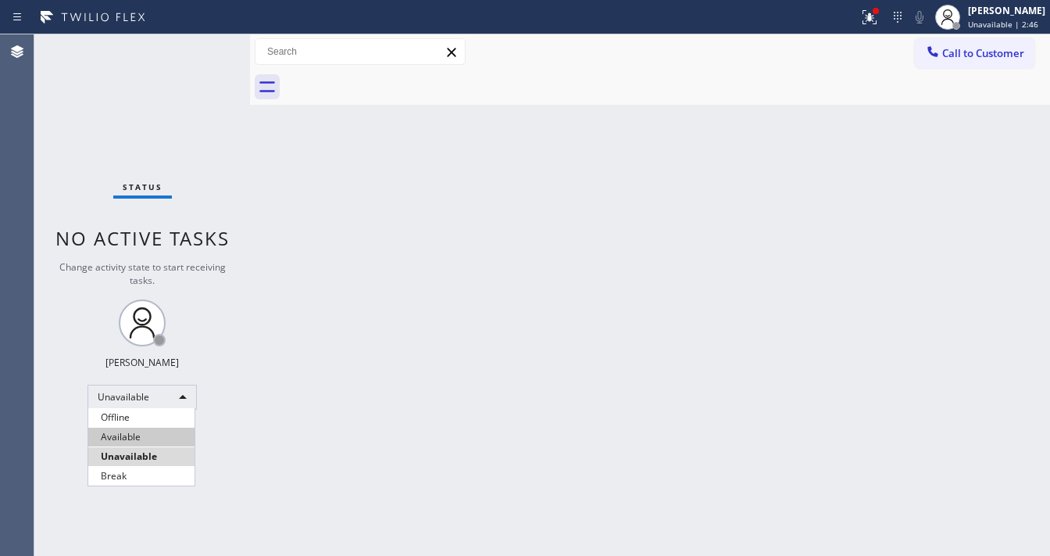
drag, startPoint x: 136, startPoint y: 441, endPoint x: 221, endPoint y: 397, distance: 95.8
click at [136, 441] on li "Available" at bounding box center [141, 436] width 106 height 19
click at [269, 311] on div "Back to Dashboard Change Sender ID Customers Technicians Select a contact Outbo…" at bounding box center [650, 294] width 800 height 521
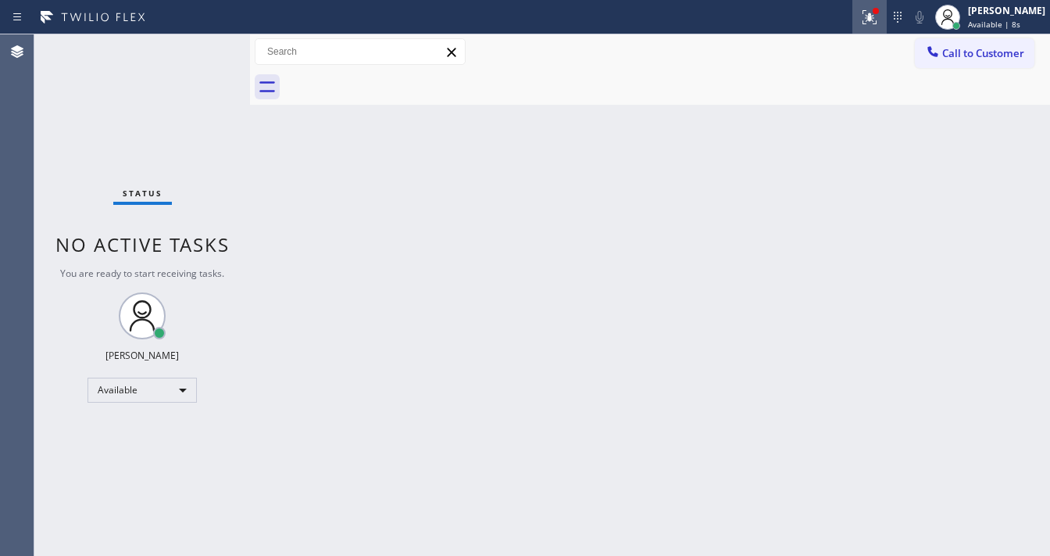
click at [887, 20] on div at bounding box center [870, 17] width 34 height 19
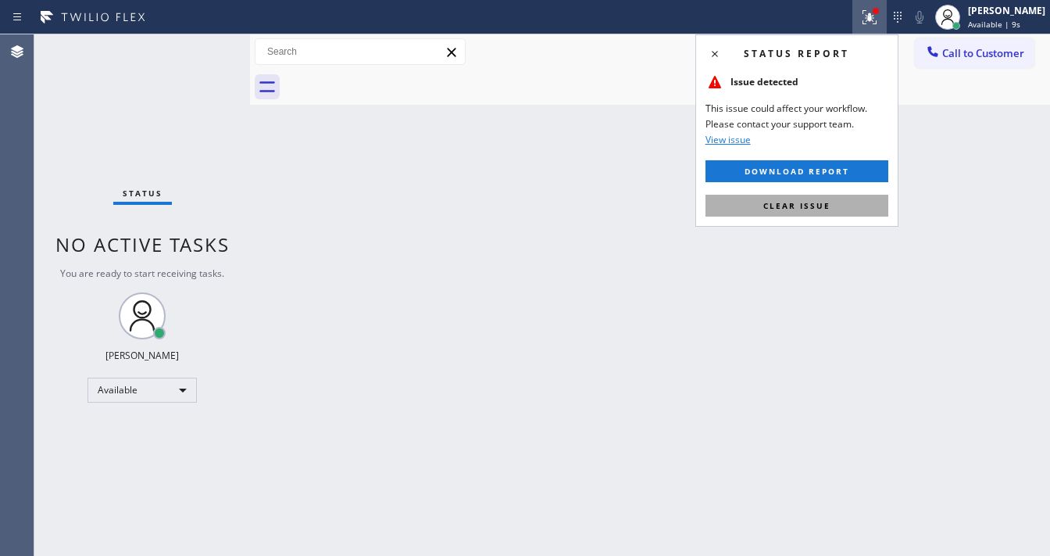
drag, startPoint x: 844, startPoint y: 191, endPoint x: 843, endPoint y: 202, distance: 11.7
click at [844, 191] on div "Status report Issue detected This issue could affect your workflow. Please cont…" at bounding box center [796, 130] width 203 height 192
click at [843, 202] on button "Clear issue" at bounding box center [797, 206] width 183 height 22
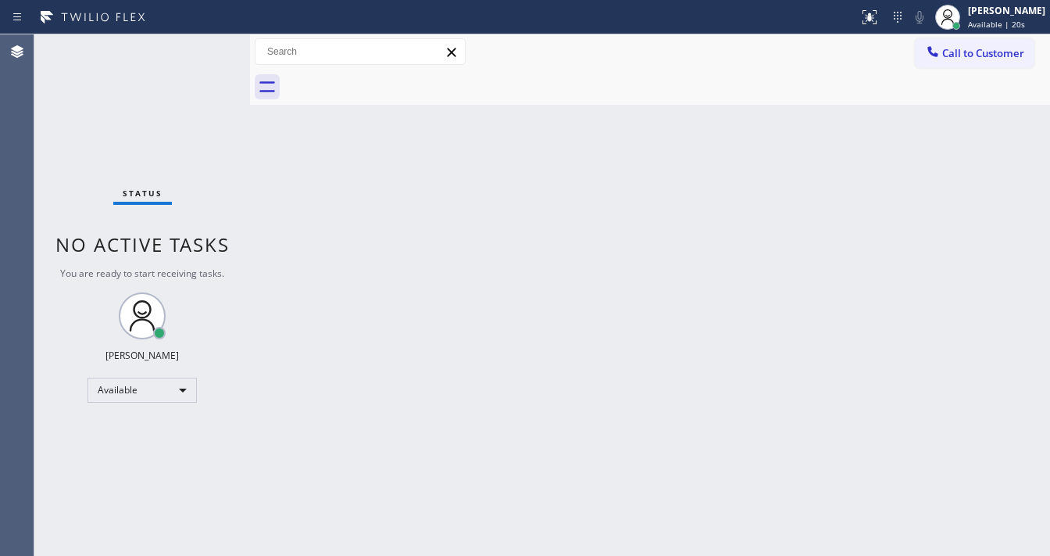
click at [341, 256] on div "Back to Dashboard Change Sender ID Customers Technicians Select a contact Outbo…" at bounding box center [650, 294] width 800 height 521
drag, startPoint x: 557, startPoint y: 534, endPoint x: 624, endPoint y: 571, distance: 76.3
drag, startPoint x: 624, startPoint y: 571, endPoint x: 267, endPoint y: 205, distance: 511.2
click at [270, 203] on div "Back to Dashboard Change Sender ID Customers Technicians Select a contact Outbo…" at bounding box center [650, 294] width 800 height 521
click at [202, 45] on div "Status No active tasks You are ready to start receiving tasks. [PERSON_NAME]" at bounding box center [142, 294] width 216 height 521
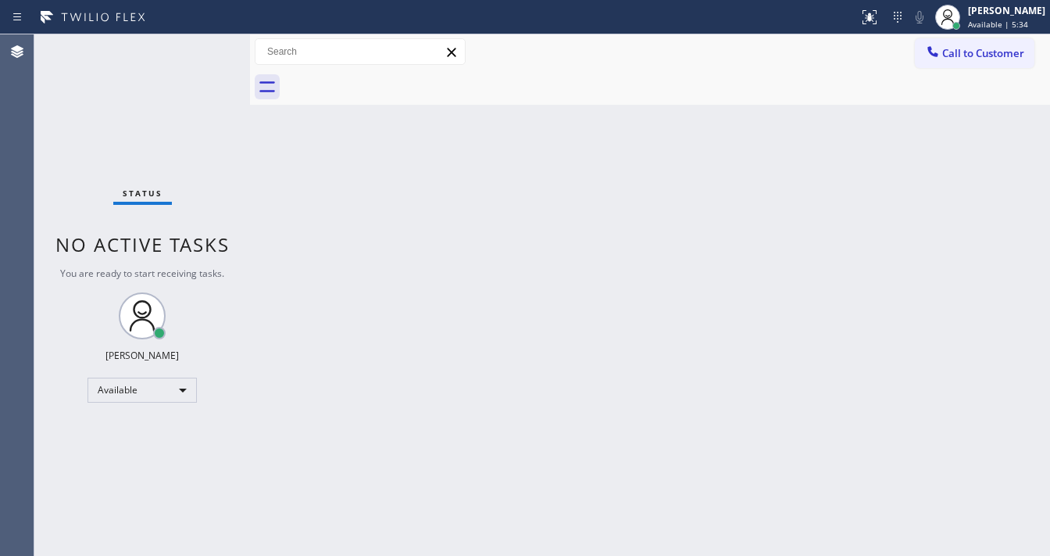
drag, startPoint x: 191, startPoint y: 1, endPoint x: 139, endPoint y: 63, distance: 80.4
click at [117, 62] on div "Status No active tasks You are ready to start receiving tasks. [PERSON_NAME]" at bounding box center [142, 294] width 216 height 521
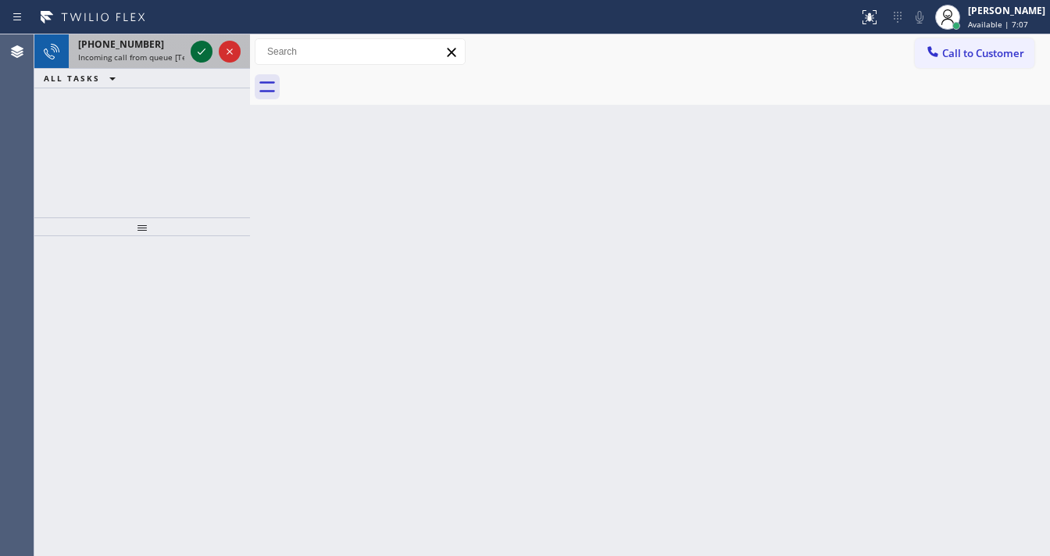
click at [200, 48] on icon at bounding box center [201, 51] width 19 height 19
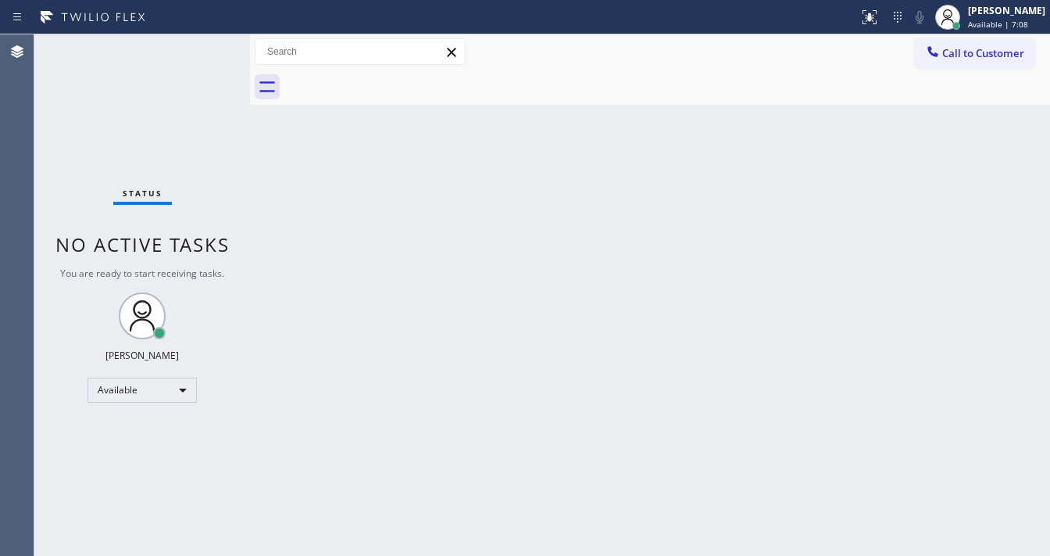
click at [200, 55] on div "Status No active tasks You are ready to start receiving tasks. [PERSON_NAME]" at bounding box center [142, 294] width 216 height 521
click at [200, 52] on div "Status No active tasks You are ready to start receiving tasks. [PERSON_NAME]" at bounding box center [142, 294] width 216 height 521
click at [201, 52] on div "Status No active tasks You are ready to start receiving tasks. [PERSON_NAME]" at bounding box center [142, 294] width 216 height 521
drag, startPoint x: 202, startPoint y: 52, endPoint x: 232, endPoint y: 52, distance: 30.5
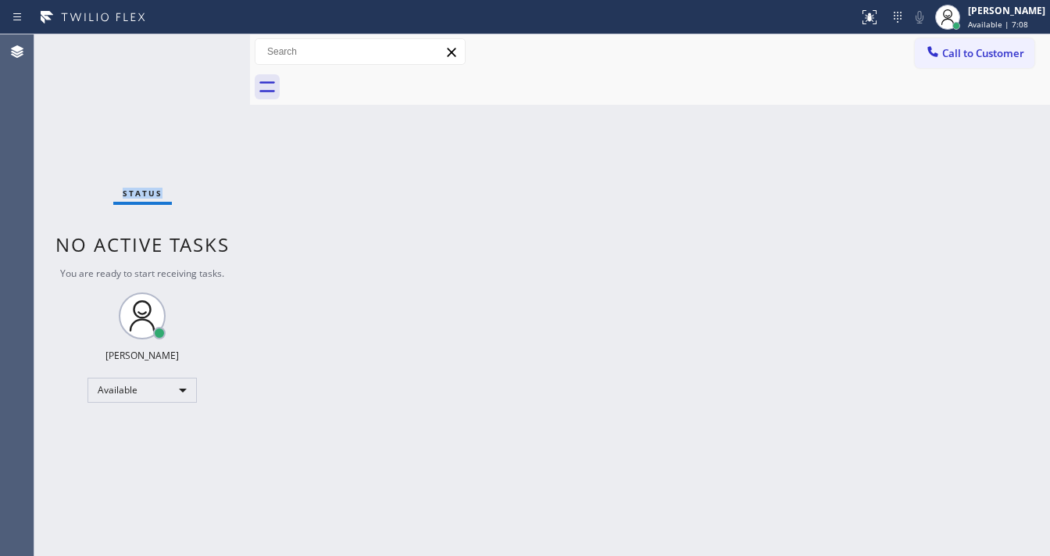
click at [213, 52] on div "Status No active tasks You are ready to start receiving tasks. [PERSON_NAME]" at bounding box center [142, 294] width 216 height 521
click at [875, 22] on icon at bounding box center [869, 17] width 19 height 19
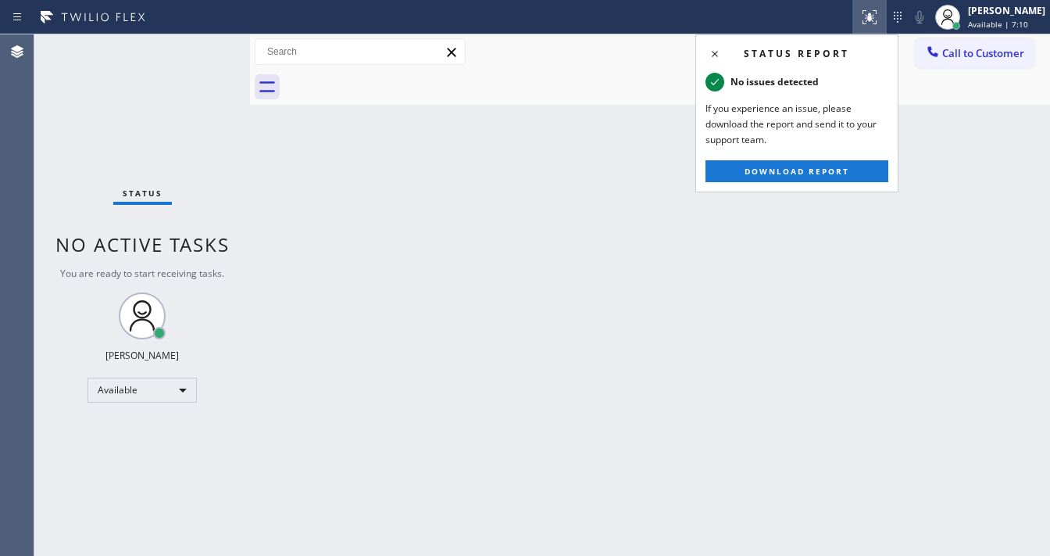
click at [294, 164] on div "Back to Dashboard Change Sender ID Customers Technicians Select a contact Outbo…" at bounding box center [650, 294] width 800 height 521
drag, startPoint x: 400, startPoint y: 220, endPoint x: 429, endPoint y: 216, distance: 29.2
click at [407, 220] on div "Back to Dashboard Change Sender ID Customers Technicians Select a contact Outbo…" at bounding box center [650, 294] width 800 height 521
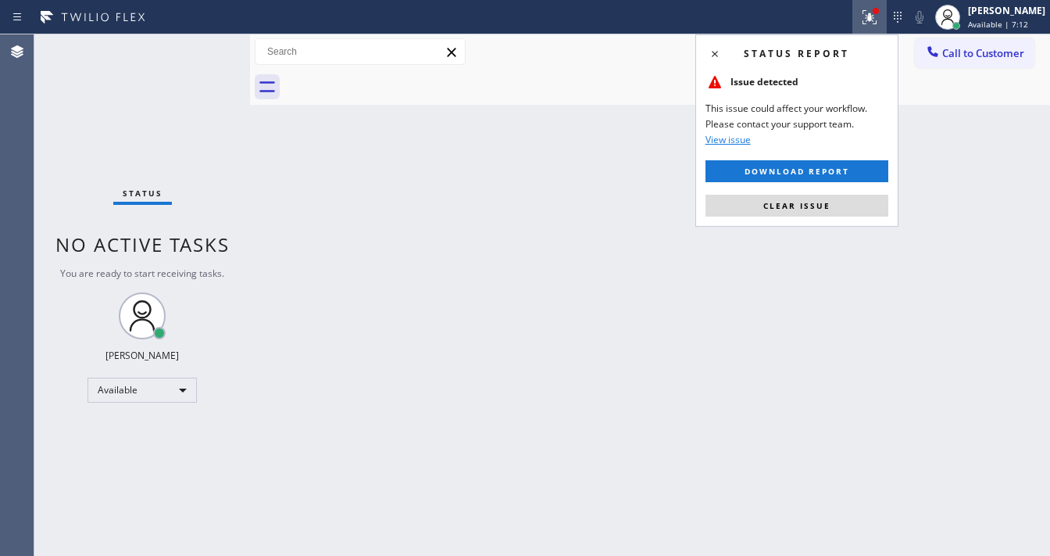
click at [874, 14] on icon at bounding box center [869, 15] width 9 height 5
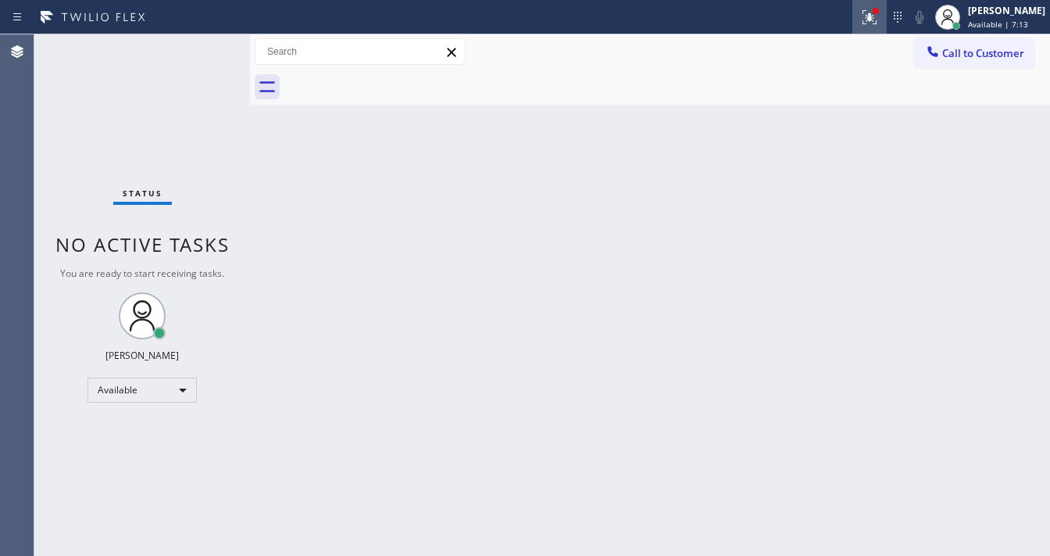
click at [874, 14] on icon at bounding box center [869, 15] width 9 height 5
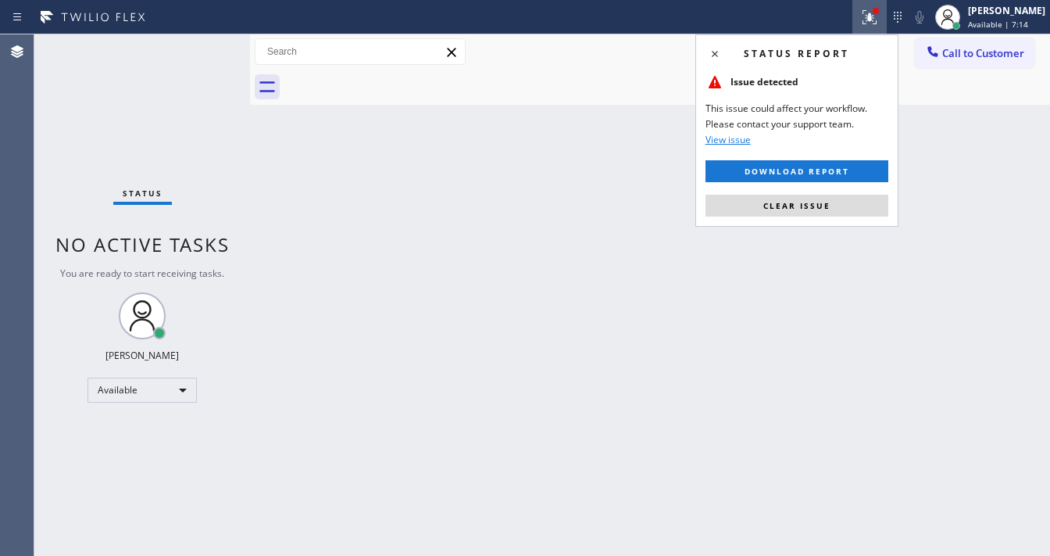
drag, startPoint x: 807, startPoint y: 198, endPoint x: 656, endPoint y: 203, distance: 150.9
click at [806, 198] on button "Clear issue" at bounding box center [797, 206] width 183 height 22
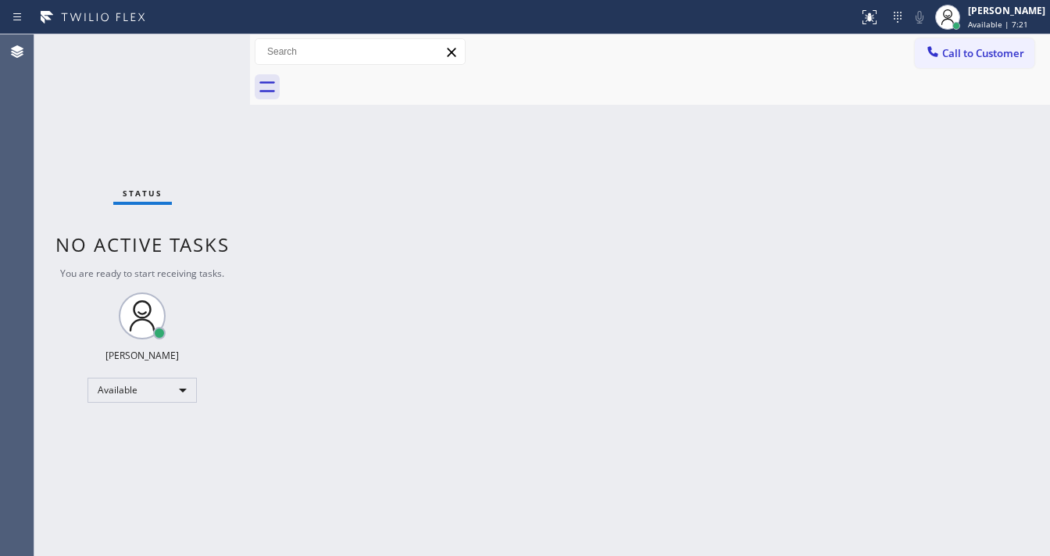
click at [206, 46] on div "Status No active tasks You are ready to start receiving tasks. [PERSON_NAME]" at bounding box center [142, 294] width 216 height 521
click at [203, 45] on div "Status No active tasks You are ready to start receiving tasks. [PERSON_NAME]" at bounding box center [142, 294] width 216 height 521
click at [204, 45] on div "Status No active tasks You are ready to start receiving tasks. [PERSON_NAME]" at bounding box center [142, 294] width 216 height 521
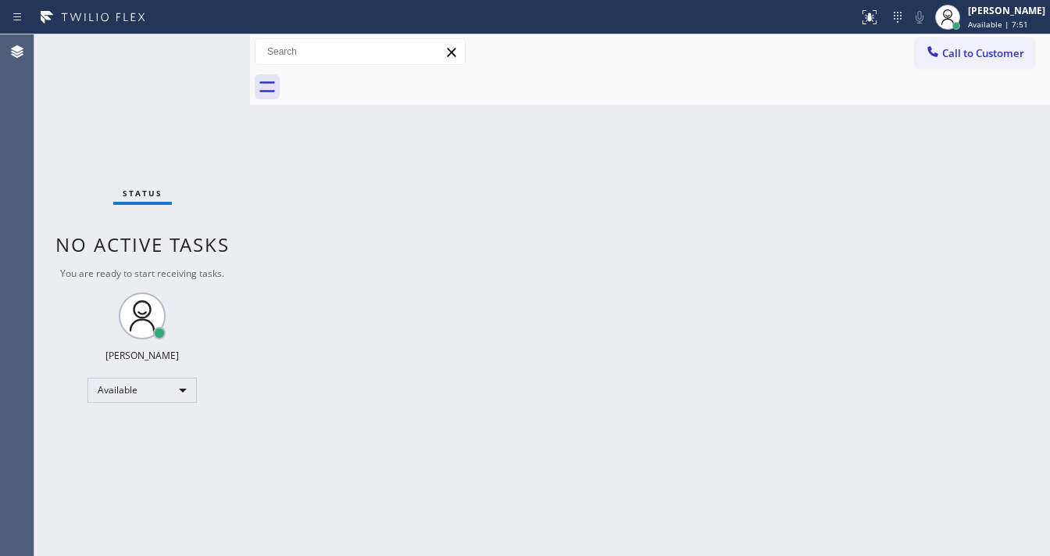
click at [204, 45] on div "Status No active tasks You are ready to start receiving tasks. [PERSON_NAME]" at bounding box center [142, 294] width 216 height 521
click at [206, 43] on div "Status No active tasks You are ready to start receiving tasks. [PERSON_NAME]" at bounding box center [142, 294] width 216 height 521
drag, startPoint x: 206, startPoint y: 37, endPoint x: 172, endPoint y: 109, distance: 80.4
click at [154, 110] on div "Status No active tasks You are ready to start receiving tasks. [PERSON_NAME]" at bounding box center [142, 294] width 216 height 521
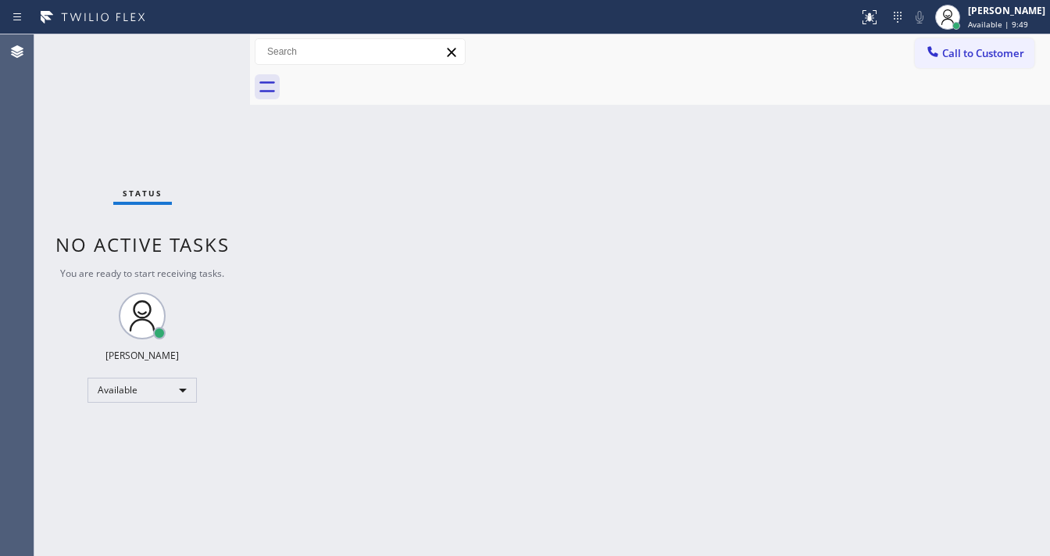
click at [204, 47] on div "Status No active tasks You are ready to start receiving tasks. [PERSON_NAME]" at bounding box center [142, 294] width 216 height 521
drag, startPoint x: 204, startPoint y: 47, endPoint x: 206, endPoint y: 35, distance: 11.8
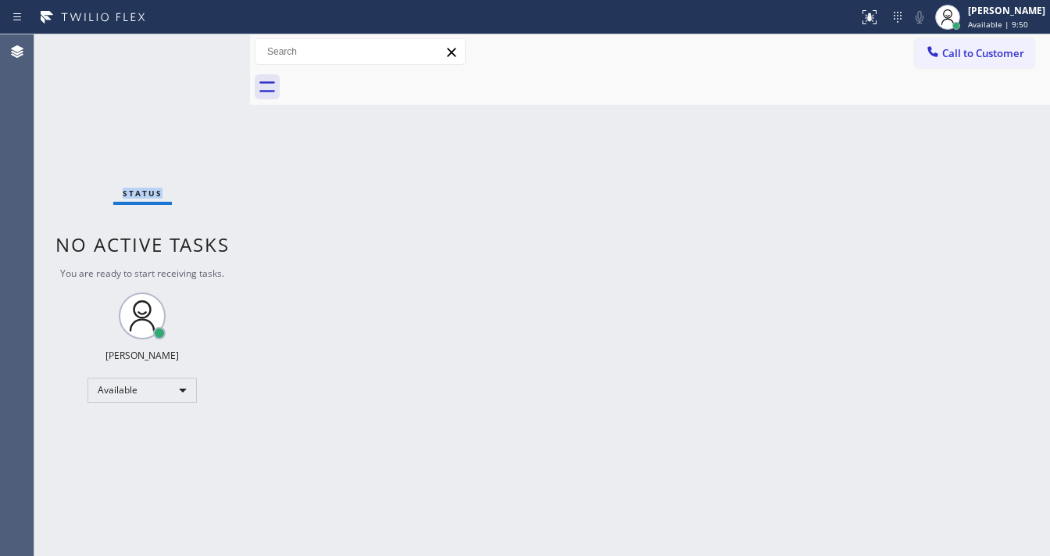
click at [206, 34] on div "Status No active tasks You are ready to start receiving tasks. [PERSON_NAME]" at bounding box center [142, 294] width 216 height 521
click at [206, 36] on div "Status No active tasks You are ready to start receiving tasks. [PERSON_NAME]" at bounding box center [142, 294] width 216 height 521
click at [206, 37] on div "Status No active tasks You are ready to start receiving tasks. [PERSON_NAME]" at bounding box center [142, 294] width 216 height 521
click at [208, 36] on div "Status No active tasks You are ready to start receiving tasks. [PERSON_NAME]" at bounding box center [142, 294] width 216 height 521
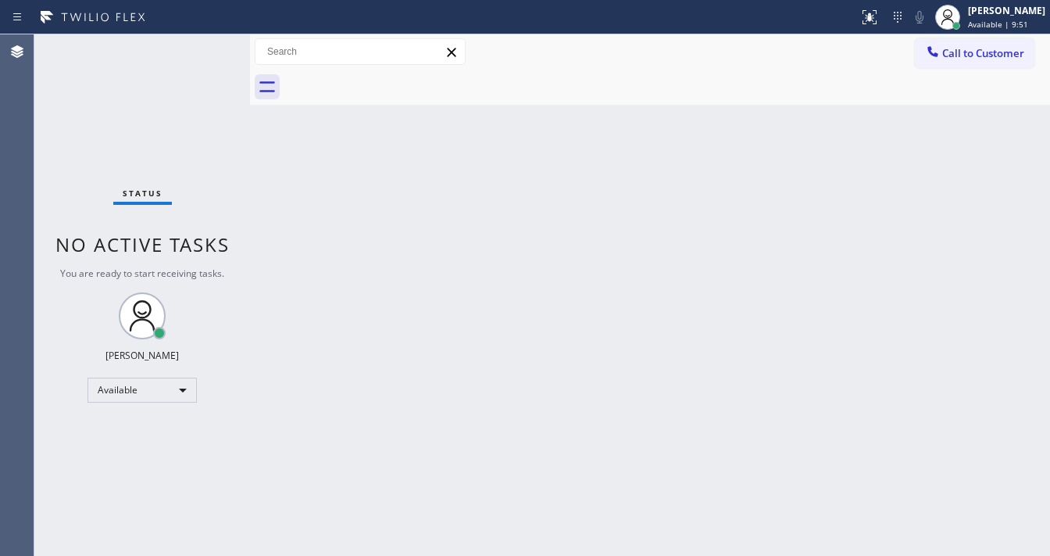
click at [208, 38] on div "Status No active tasks You are ready to start receiving tasks. [PERSON_NAME]" at bounding box center [142, 294] width 216 height 521
click at [209, 41] on div "Status No active tasks You are ready to start receiving tasks. [PERSON_NAME]" at bounding box center [142, 294] width 216 height 521
click at [195, 45] on div "Status No active tasks You are ready to start receiving tasks. [PERSON_NAME]" at bounding box center [142, 294] width 216 height 521
click at [200, 44] on div "Status No active tasks You are ready to start receiving tasks. [PERSON_NAME]" at bounding box center [142, 294] width 216 height 521
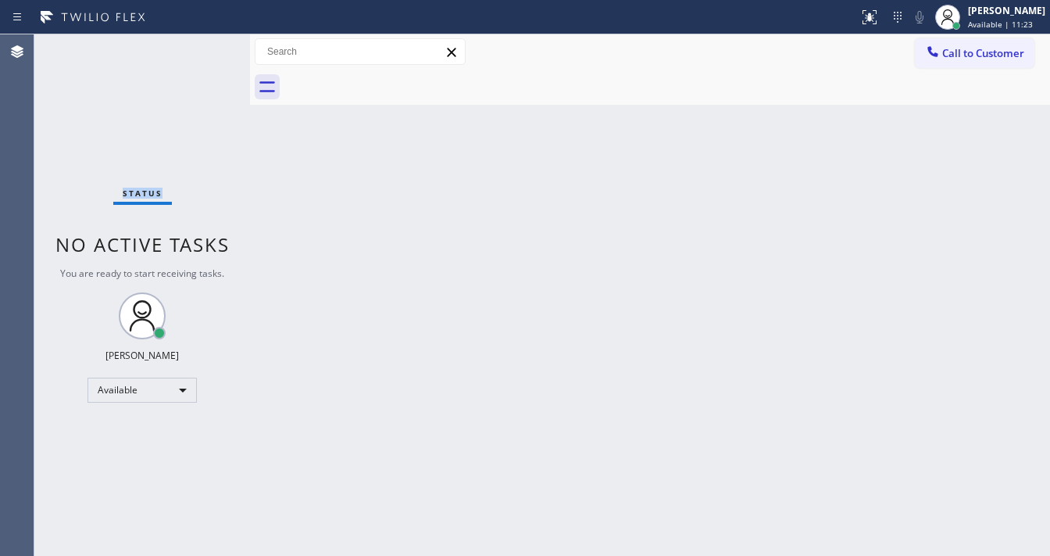
click at [200, 44] on div "Status No active tasks You are ready to start receiving tasks. [PERSON_NAME]" at bounding box center [142, 294] width 216 height 521
click at [206, 53] on div "Status No active tasks You are ready to start receiving tasks. [PERSON_NAME]" at bounding box center [142, 294] width 216 height 521
click at [205, 53] on div "Status No active tasks You are ready to start receiving tasks. [PERSON_NAME]" at bounding box center [142, 294] width 216 height 521
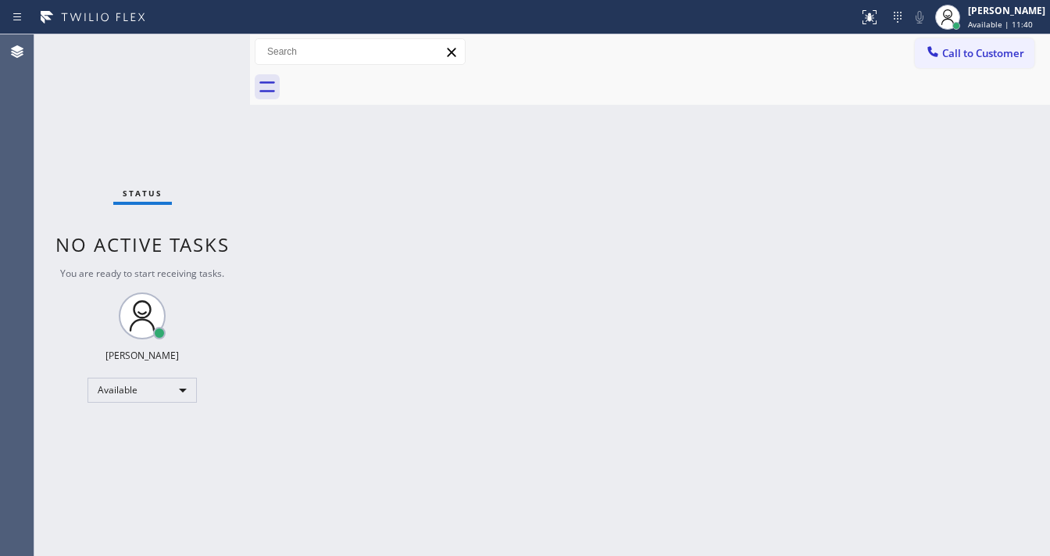
click at [199, 48] on div "Status No active tasks You are ready to start receiving tasks. [PERSON_NAME]" at bounding box center [142, 294] width 216 height 521
click at [201, 44] on div "Status No active tasks You are ready to start receiving tasks. [PERSON_NAME]" at bounding box center [142, 294] width 216 height 521
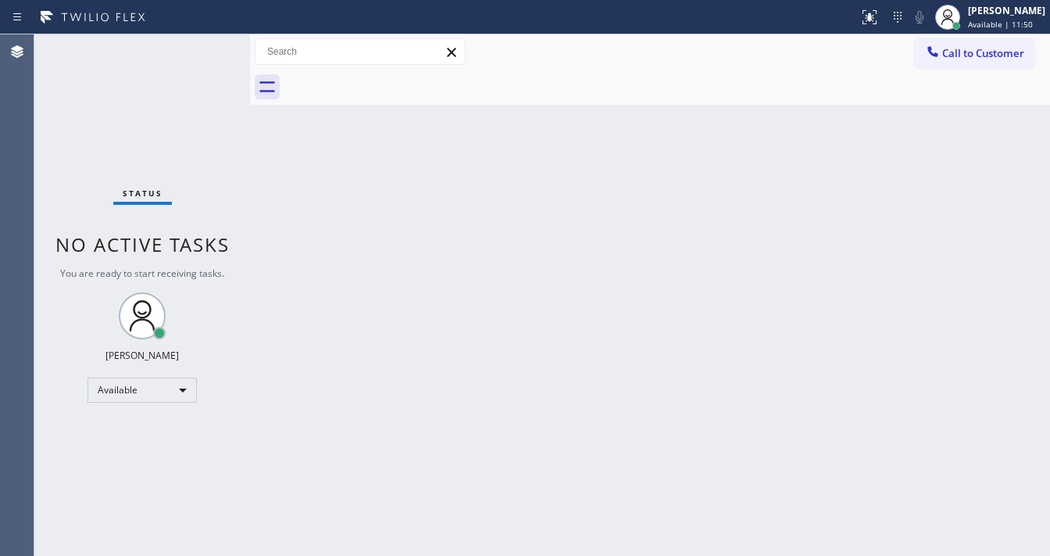
click at [201, 44] on div "Status No active tasks You are ready to start receiving tasks. [PERSON_NAME]" at bounding box center [142, 294] width 216 height 521
click at [202, 43] on div "Status No active tasks You are ready to start receiving tasks. [PERSON_NAME]" at bounding box center [142, 294] width 216 height 521
click at [202, 47] on div "Status No active tasks You are ready to start receiving tasks. [PERSON_NAME]" at bounding box center [142, 294] width 216 height 521
click at [202, 45] on div "Status No active tasks You are ready to start receiving tasks. [PERSON_NAME]" at bounding box center [142, 294] width 216 height 521
drag, startPoint x: 202, startPoint y: 45, endPoint x: 212, endPoint y: 34, distance: 15.0
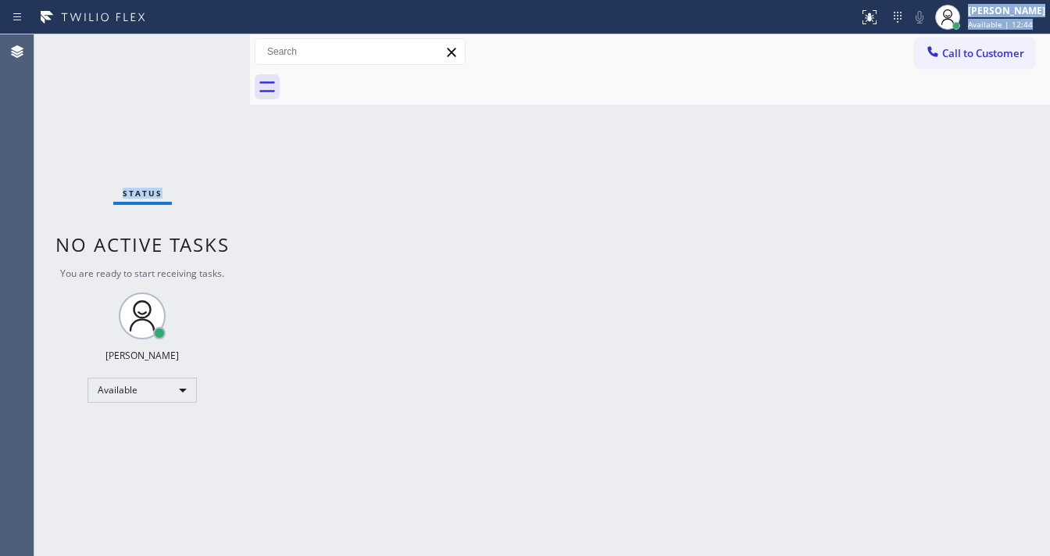
click at [212, 34] on div "Status report No issues detected If you experience an issue, please download th…" at bounding box center [525, 278] width 1050 height 556
click at [202, 46] on div "Status No active tasks You are ready to start receiving tasks. [PERSON_NAME]" at bounding box center [142, 294] width 216 height 521
drag, startPoint x: 219, startPoint y: 38, endPoint x: 194, endPoint y: 52, distance: 28.7
click at [200, 48] on div "Status No active tasks You are ready to start receiving tasks. [PERSON_NAME]" at bounding box center [142, 294] width 216 height 521
drag, startPoint x: 206, startPoint y: 44, endPoint x: 227, endPoint y: 27, distance: 26.6
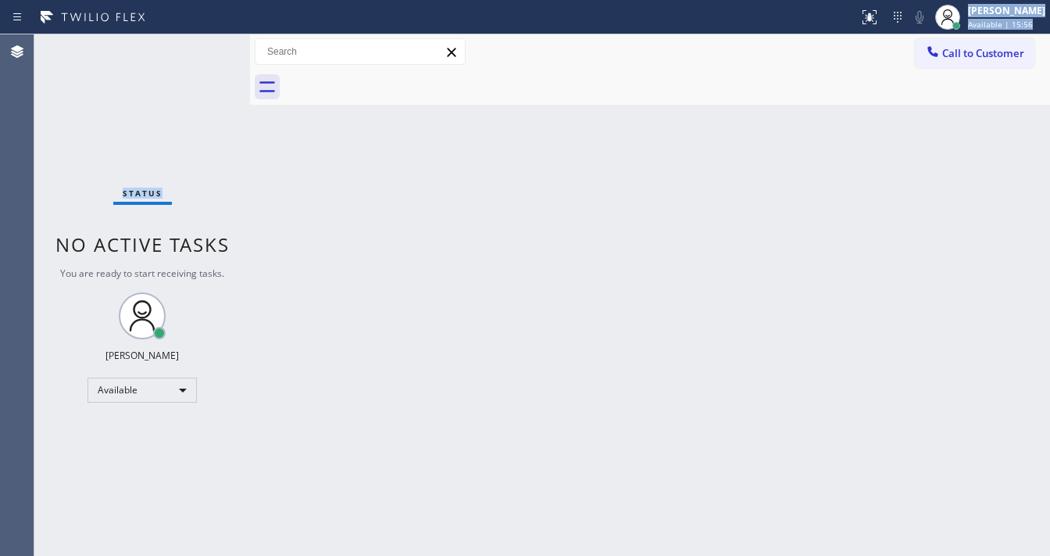
click at [226, 26] on div "Status report No issues detected If you experience an issue, please download th…" at bounding box center [525, 278] width 1050 height 556
click at [215, 55] on div "Status No active tasks You are ready to start receiving tasks. [PERSON_NAME]" at bounding box center [142, 294] width 216 height 521
click at [195, 52] on div "Status No active tasks You are ready to start receiving tasks. [PERSON_NAME]" at bounding box center [142, 294] width 216 height 521
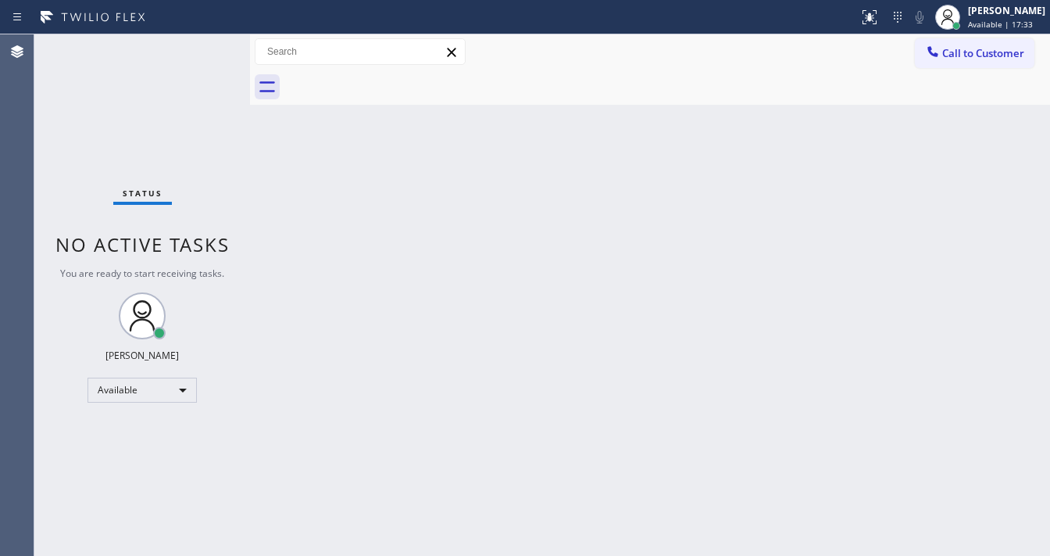
click at [207, 44] on div "Status No active tasks You are ready to start receiving tasks. [PERSON_NAME]" at bounding box center [142, 294] width 216 height 521
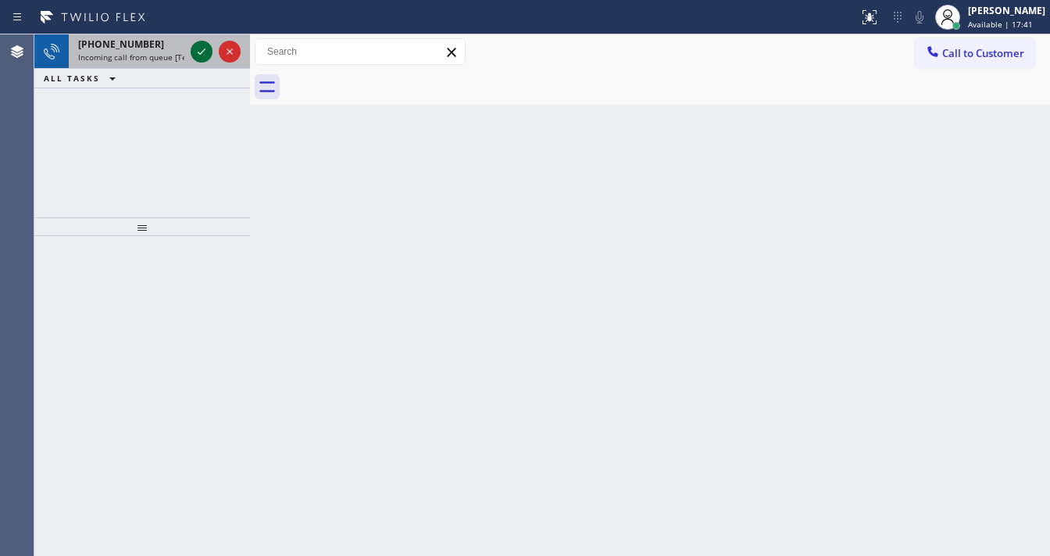
click at [200, 41] on button at bounding box center [202, 52] width 22 height 22
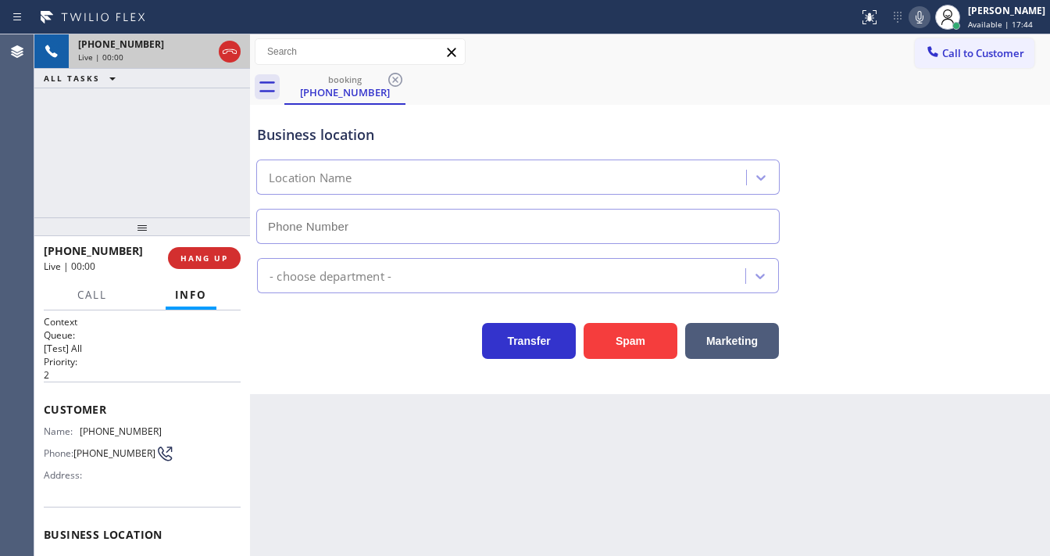
type input "[PHONE_NUMBER]"
click at [47, 174] on div "[PHONE_NUMBER] Live | 00:43 ALL TASKS ALL TASKS ACTIVE TASKS TASKS IN WRAP UP" at bounding box center [142, 125] width 216 height 183
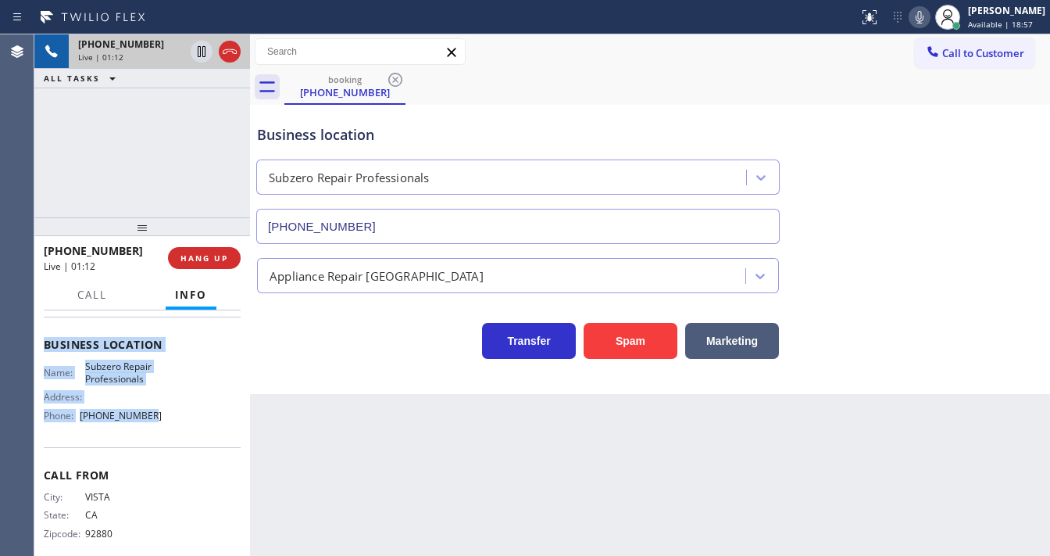
scroll to position [206, 0]
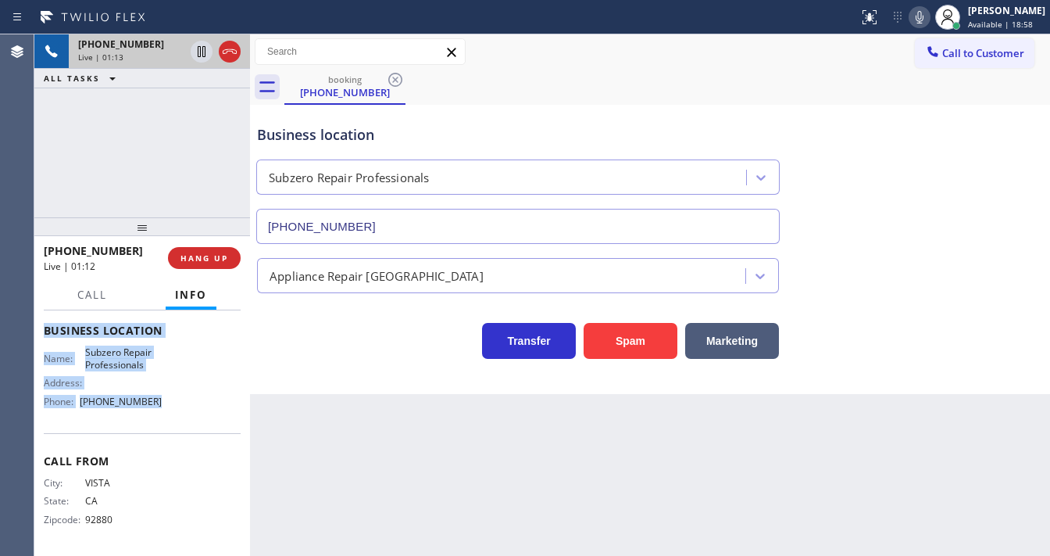
drag, startPoint x: 44, startPoint y: 403, endPoint x: 181, endPoint y: 413, distance: 137.8
click at [181, 413] on div "Context Queue: [Test] All Priority: 2 Customer Name: [PHONE_NUMBER] Phone: [PHO…" at bounding box center [142, 432] width 216 height 245
copy div "Customer Name: [PHONE_NUMBER] Phone: [PHONE_NUMBER] Address: Business location …"
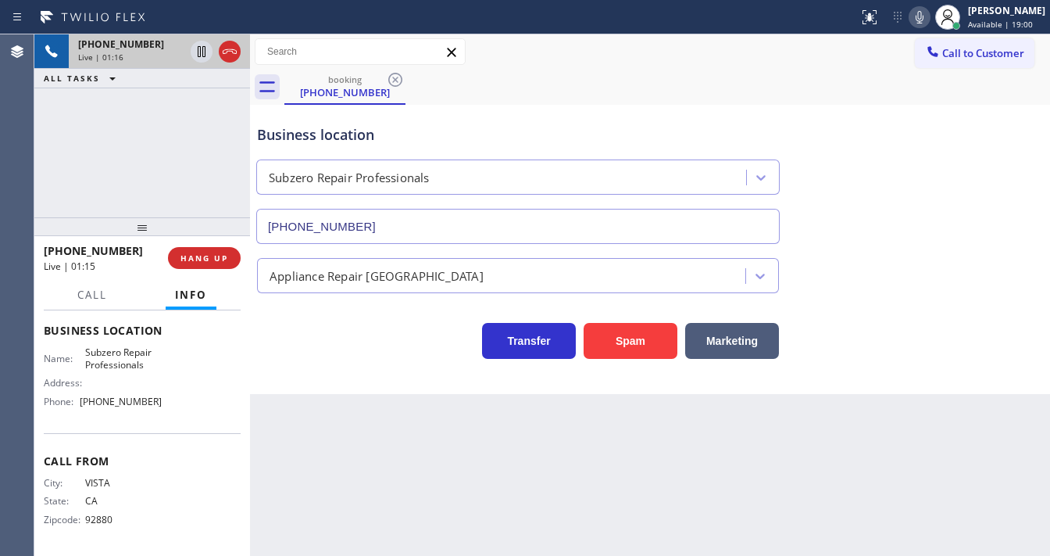
click at [72, 120] on div "[PHONE_NUMBER] Live | 01:16 ALL TASKS ALL TASKS ACTIVE TASKS TASKS IN WRAP UP" at bounding box center [142, 125] width 216 height 183
click at [150, 141] on div "[PHONE_NUMBER] Live | 04:07 ALL TASKS ALL TASKS ACTIVE TASKS TASKS IN WRAP UP" at bounding box center [142, 125] width 216 height 183
click at [154, 150] on div "[PHONE_NUMBER] Live | 14:05 ALL TASKS ALL TASKS ACTIVE TASKS TASKS IN WRAP UP" at bounding box center [142, 125] width 216 height 183
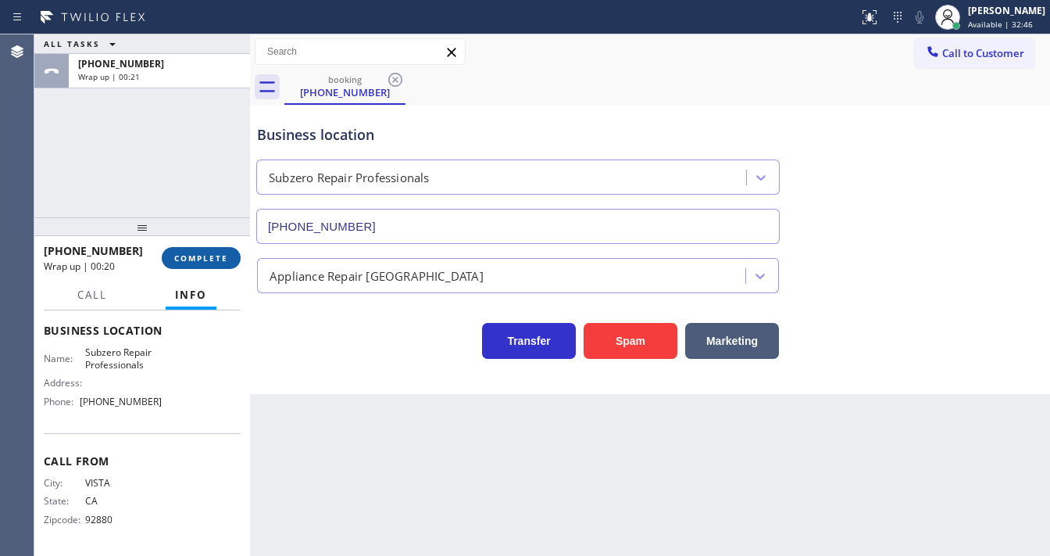
click at [208, 257] on span "COMPLETE" at bounding box center [201, 257] width 54 height 11
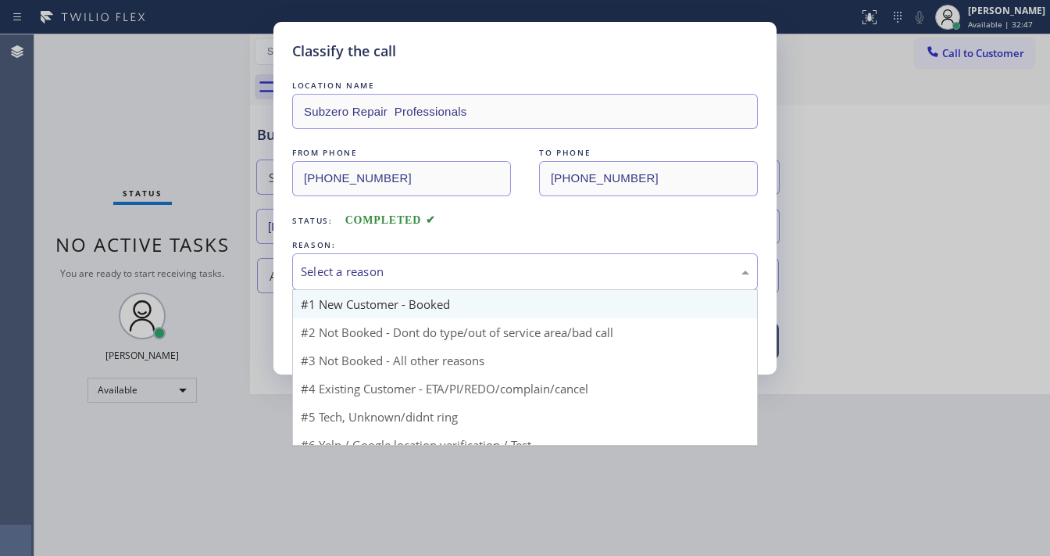
drag, startPoint x: 356, startPoint y: 267, endPoint x: 347, endPoint y: 298, distance: 32.6
click at [357, 270] on div "Select a reason" at bounding box center [525, 272] width 449 height 18
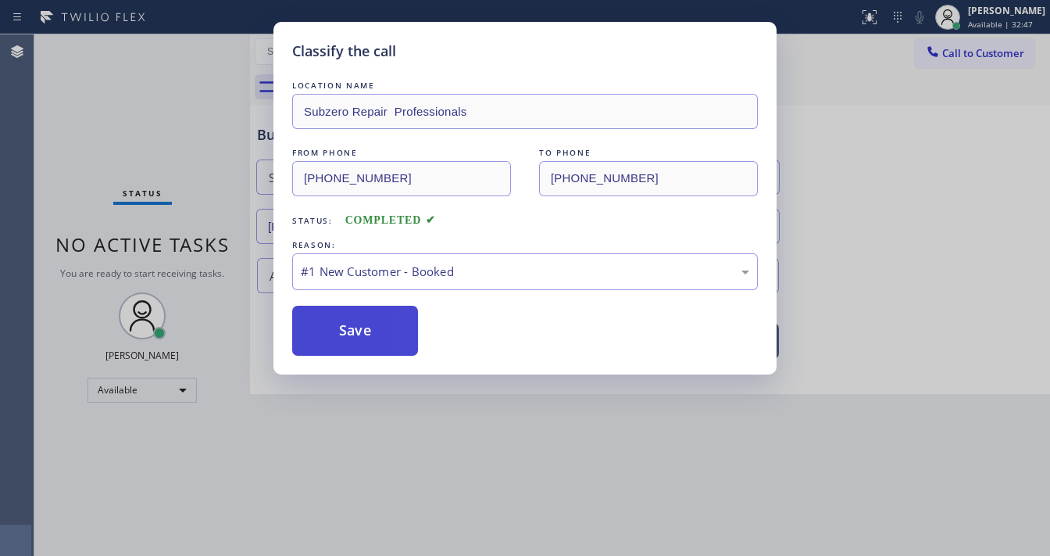
drag, startPoint x: 347, startPoint y: 299, endPoint x: 344, endPoint y: 313, distance: 13.6
click at [344, 323] on button "Save" at bounding box center [355, 331] width 126 height 50
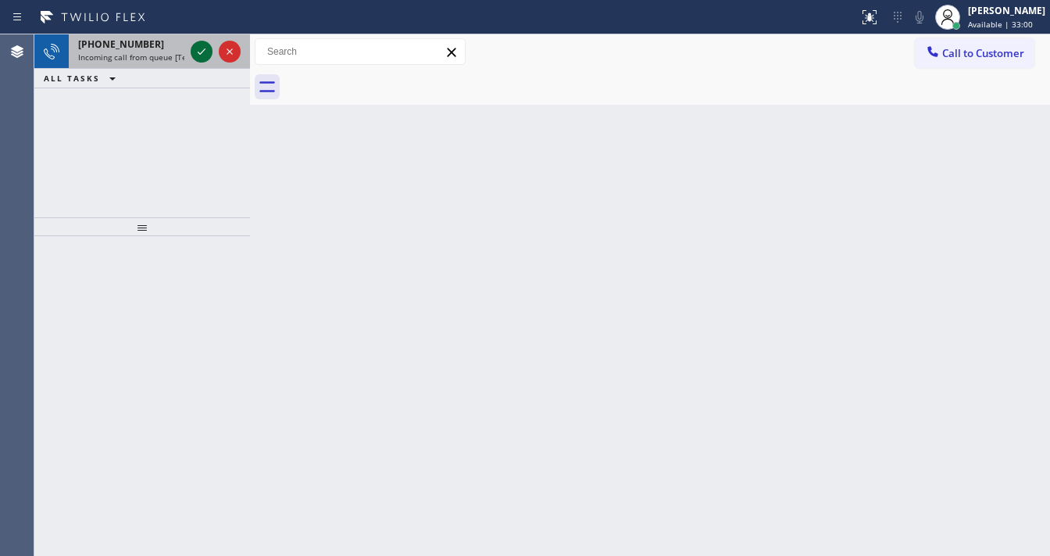
click at [200, 53] on icon at bounding box center [201, 51] width 19 height 19
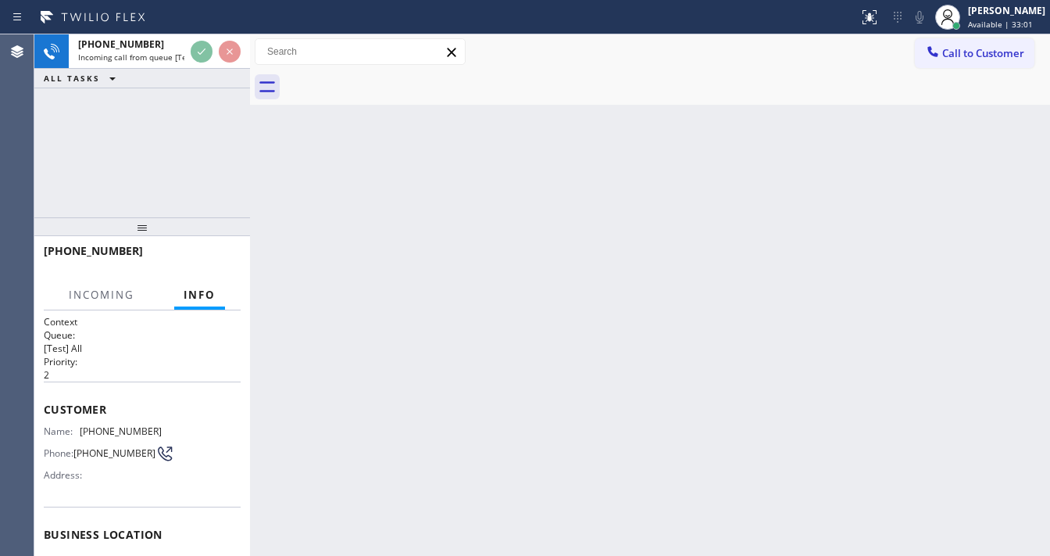
scroll to position [125, 0]
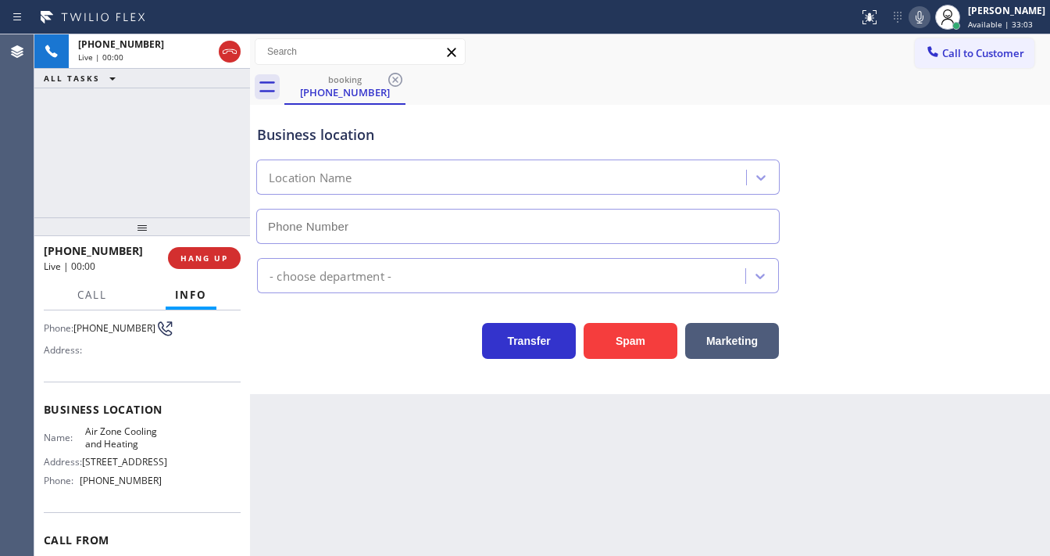
type input "[PHONE_NUMBER]"
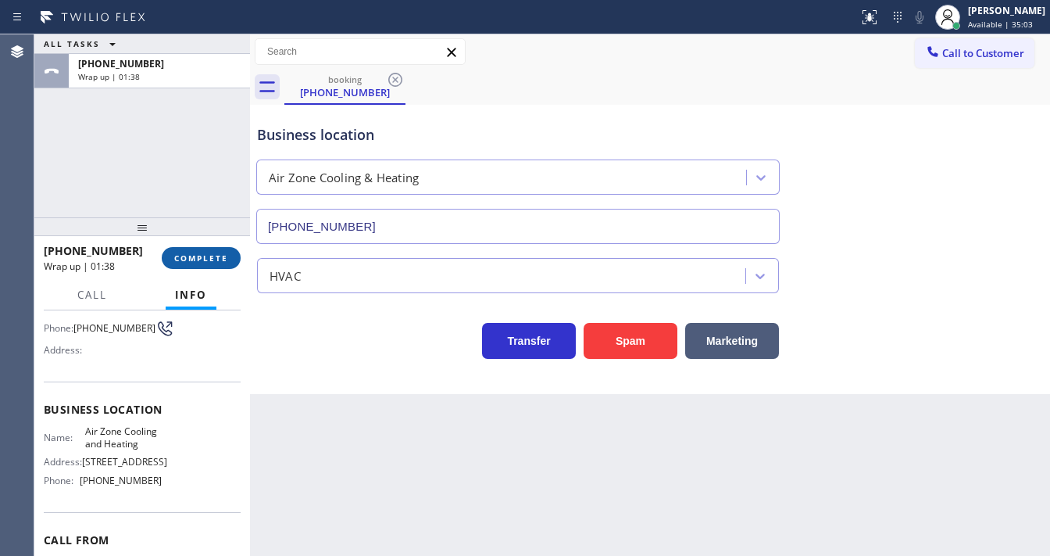
click at [216, 252] on span "COMPLETE" at bounding box center [201, 257] width 54 height 11
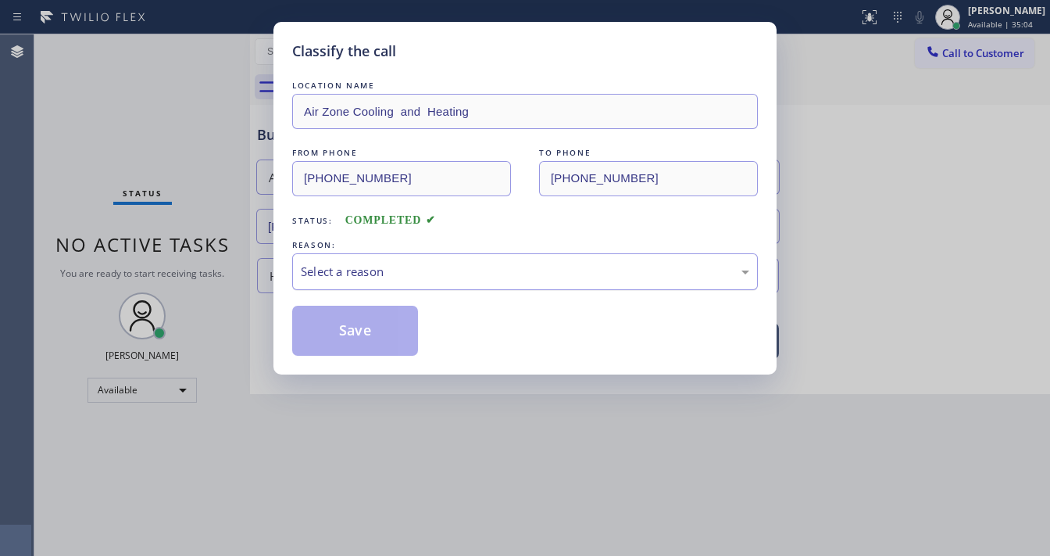
click at [374, 271] on div "Select a reason" at bounding box center [525, 272] width 449 height 18
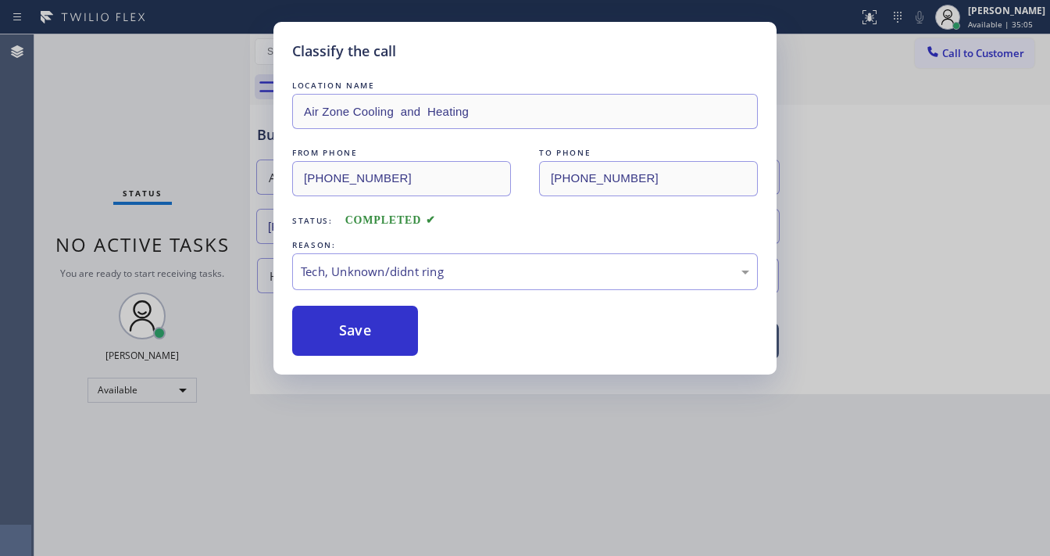
drag, startPoint x: 343, startPoint y: 394, endPoint x: 350, endPoint y: 370, distance: 25.2
click at [353, 323] on button "Save" at bounding box center [355, 331] width 126 height 50
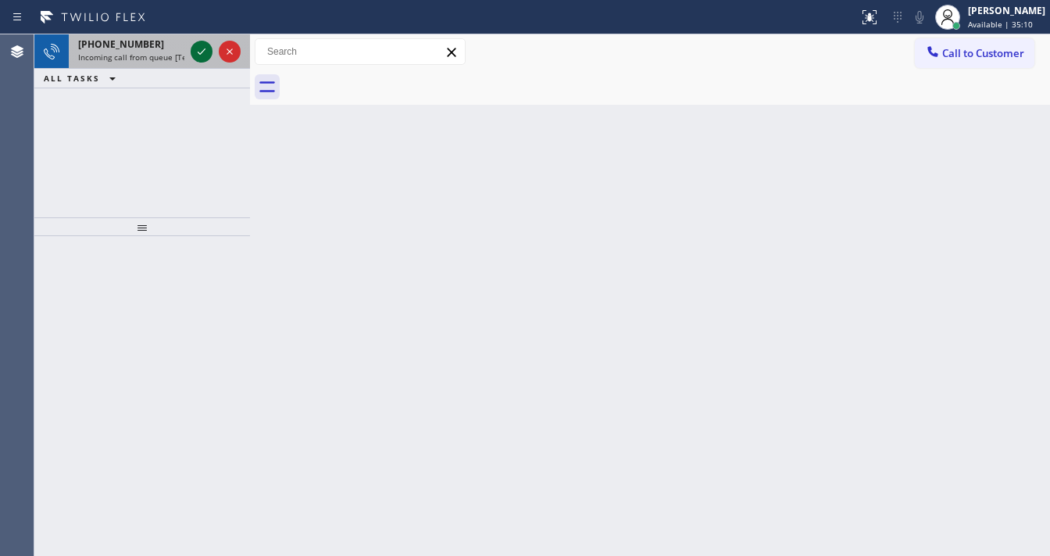
click at [202, 50] on icon at bounding box center [201, 51] width 19 height 19
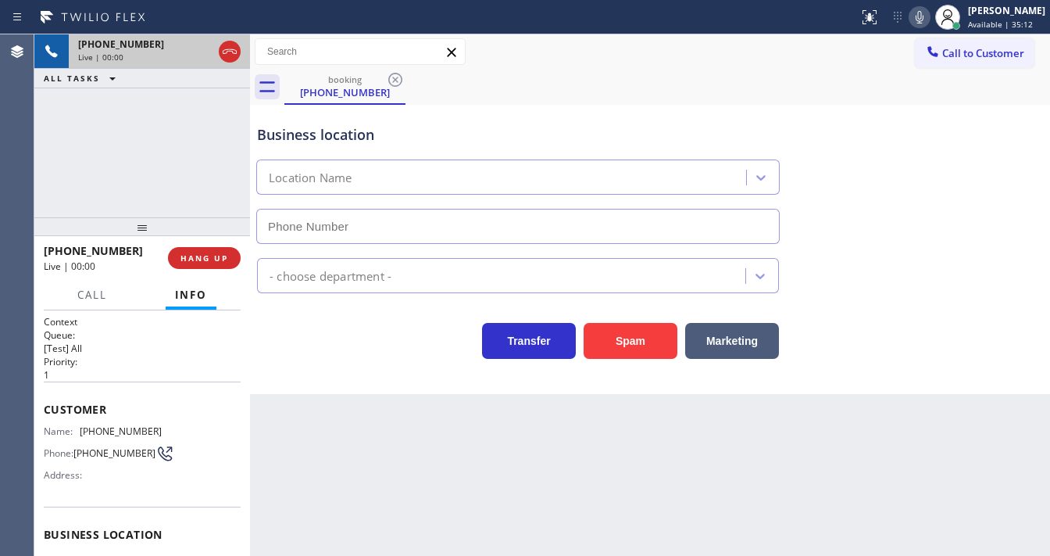
type input "[PHONE_NUMBER]"
click at [26, 138] on div "Agent Desktop" at bounding box center [17, 294] width 34 height 521
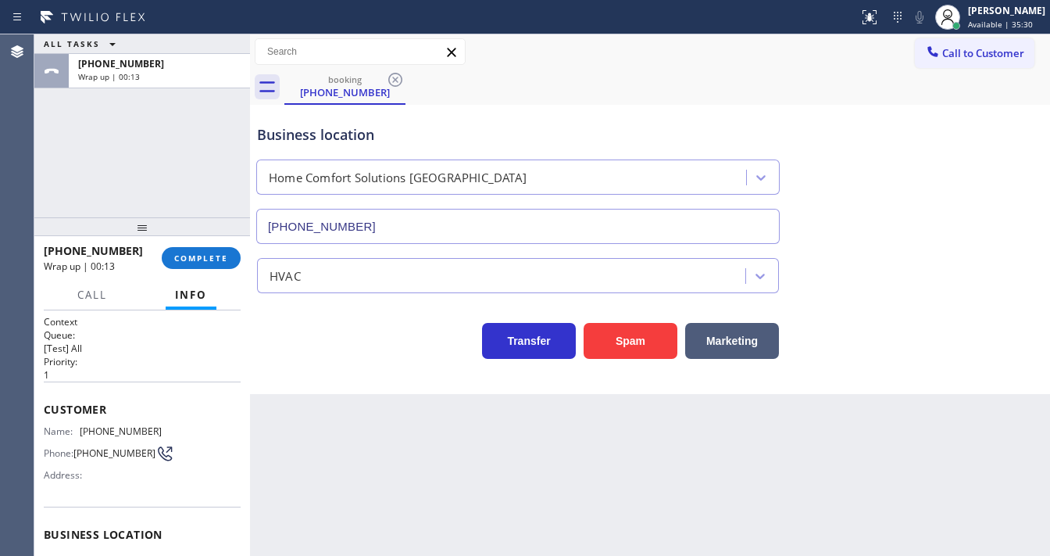
click at [30, 148] on div "Agent Desktop" at bounding box center [17, 294] width 34 height 521
click at [217, 250] on button "COMPLETE" at bounding box center [201, 258] width 79 height 22
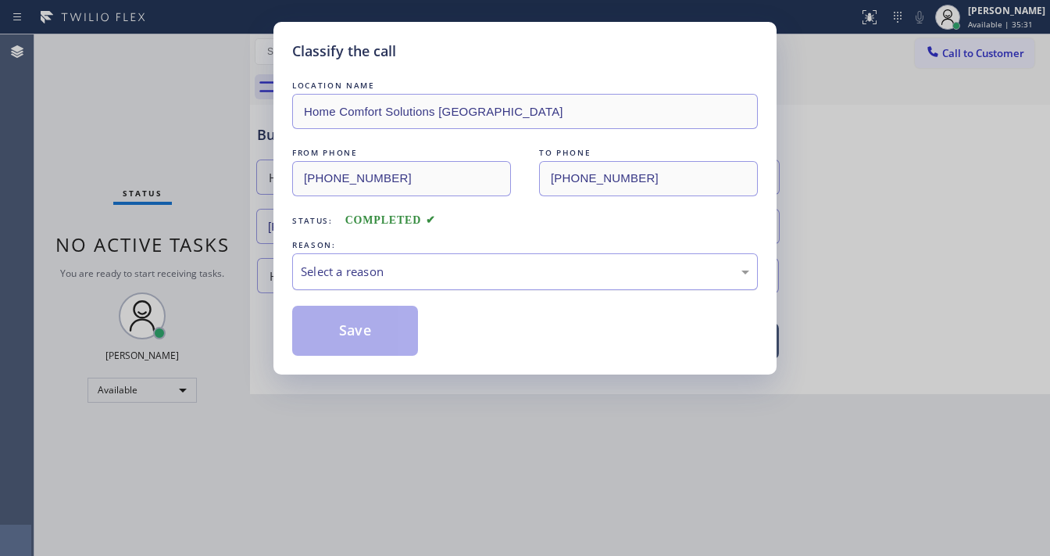
click at [384, 274] on div "Select a reason" at bounding box center [525, 272] width 449 height 18
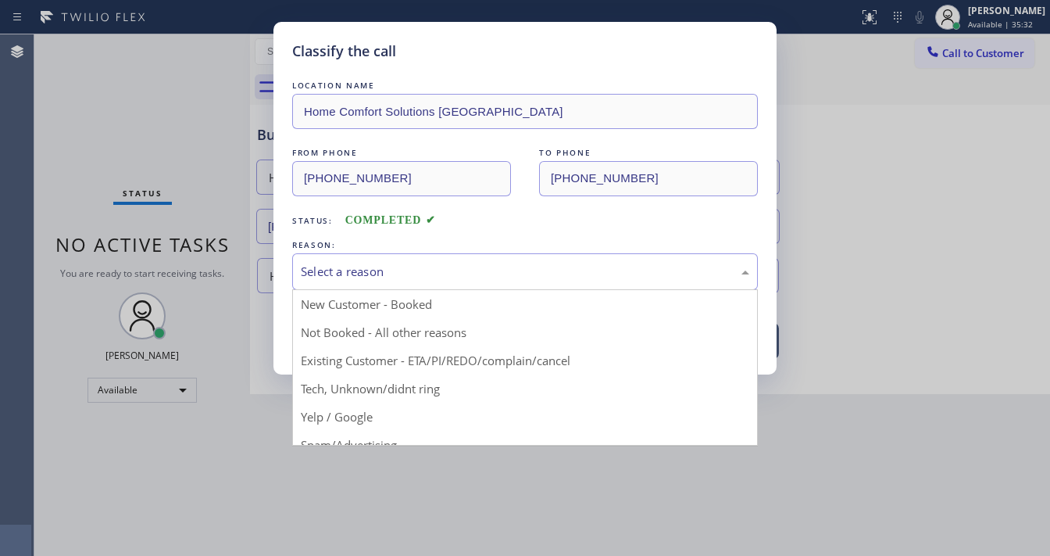
drag, startPoint x: 352, startPoint y: 387, endPoint x: 353, endPoint y: 359, distance: 27.4
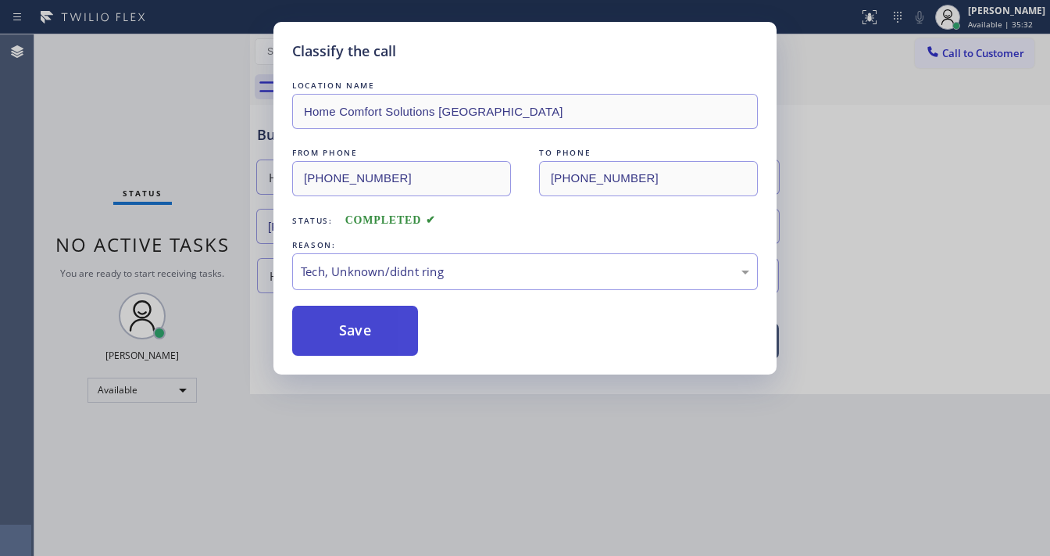
click at [353, 334] on button "Save" at bounding box center [355, 331] width 126 height 50
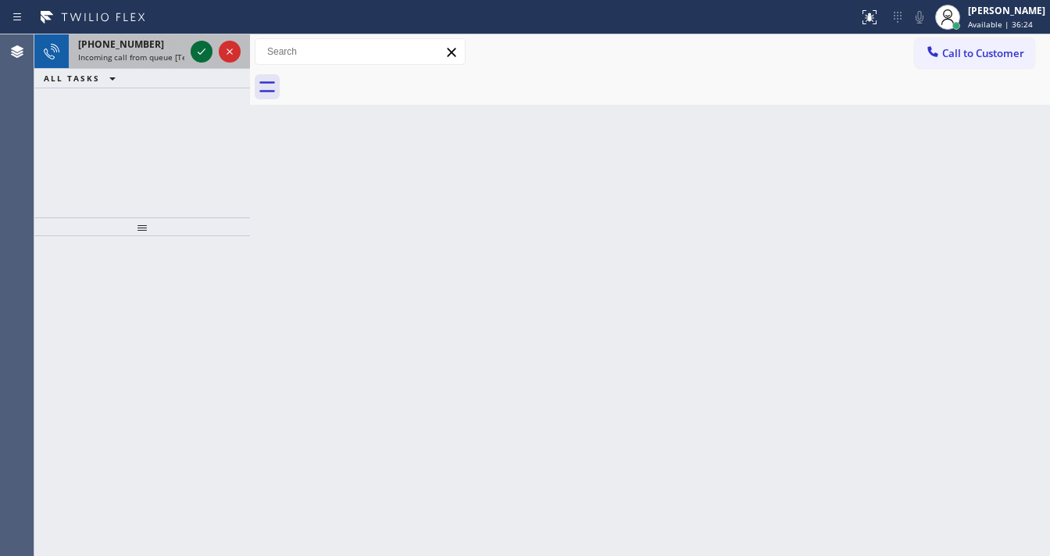
click at [198, 49] on icon at bounding box center [201, 51] width 19 height 19
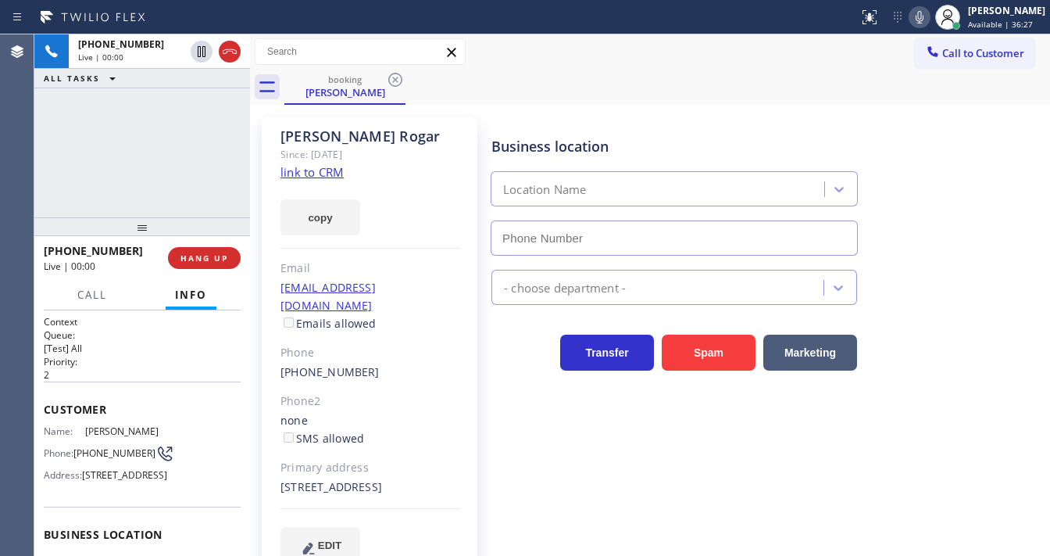
type input "[PHONE_NUMBER]"
click at [300, 169] on link "link to CRM" at bounding box center [312, 172] width 63 height 16
drag, startPoint x: 232, startPoint y: 55, endPoint x: 209, endPoint y: 0, distance: 59.2
click at [234, 55] on icon at bounding box center [229, 51] width 19 height 19
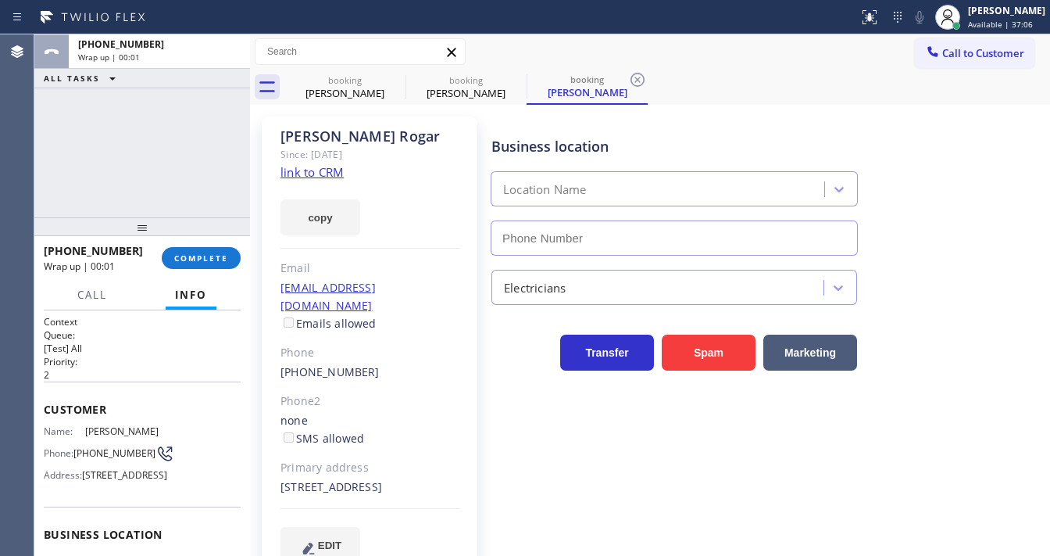
type input "[PHONE_NUMBER]"
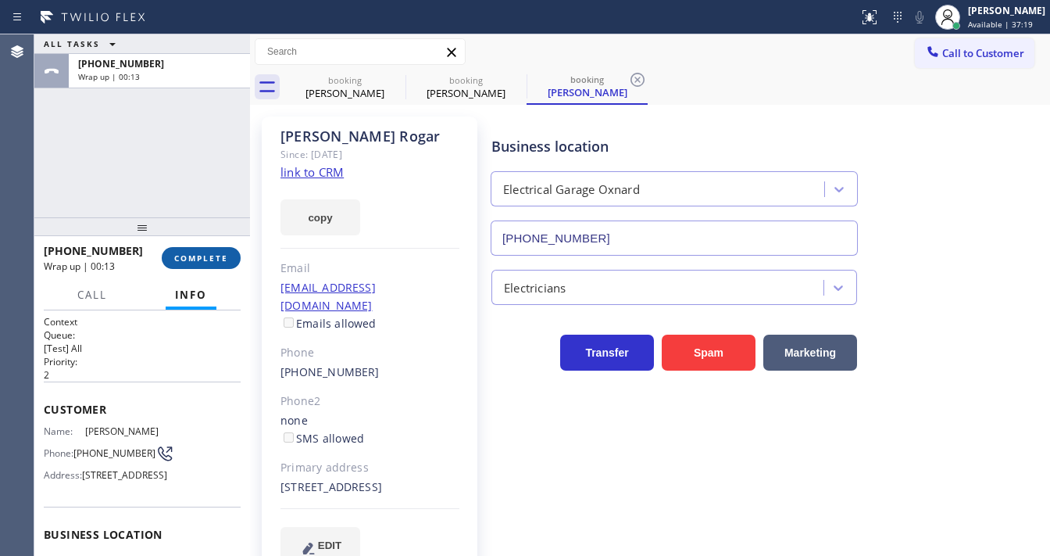
click at [213, 263] on span "COMPLETE" at bounding box center [201, 257] width 54 height 11
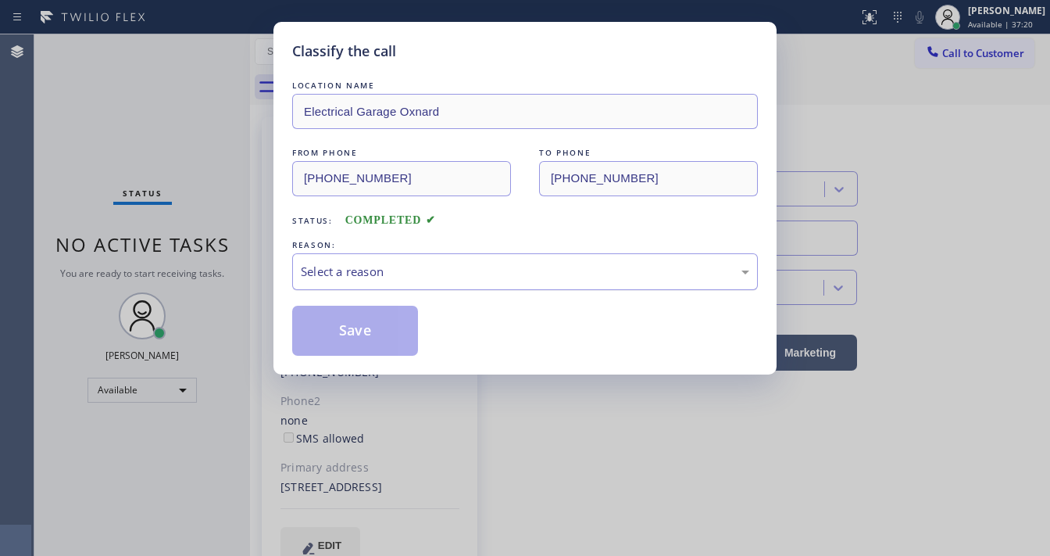
click at [414, 276] on div "Select a reason" at bounding box center [525, 272] width 449 height 18
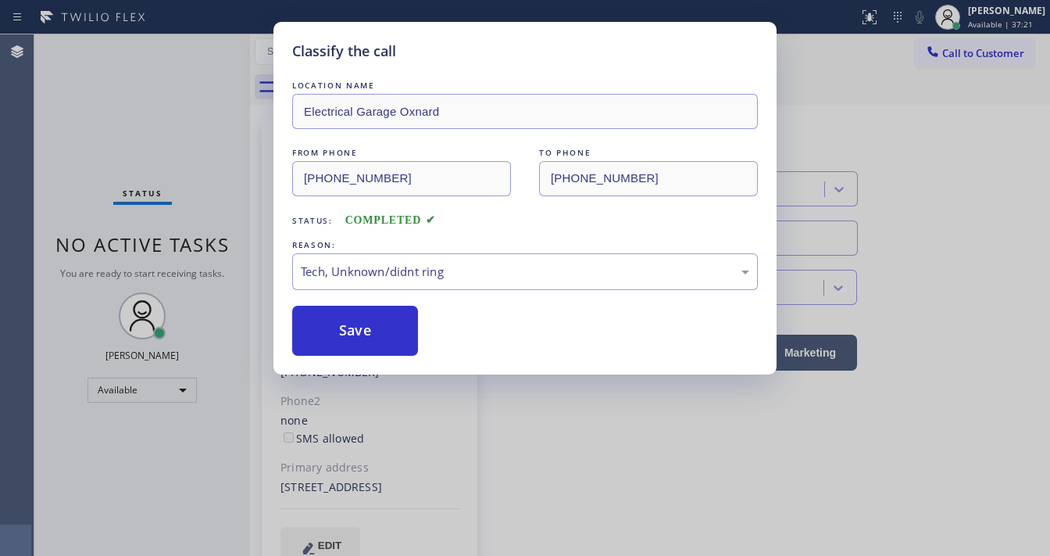
click at [352, 326] on button "Save" at bounding box center [355, 331] width 126 height 50
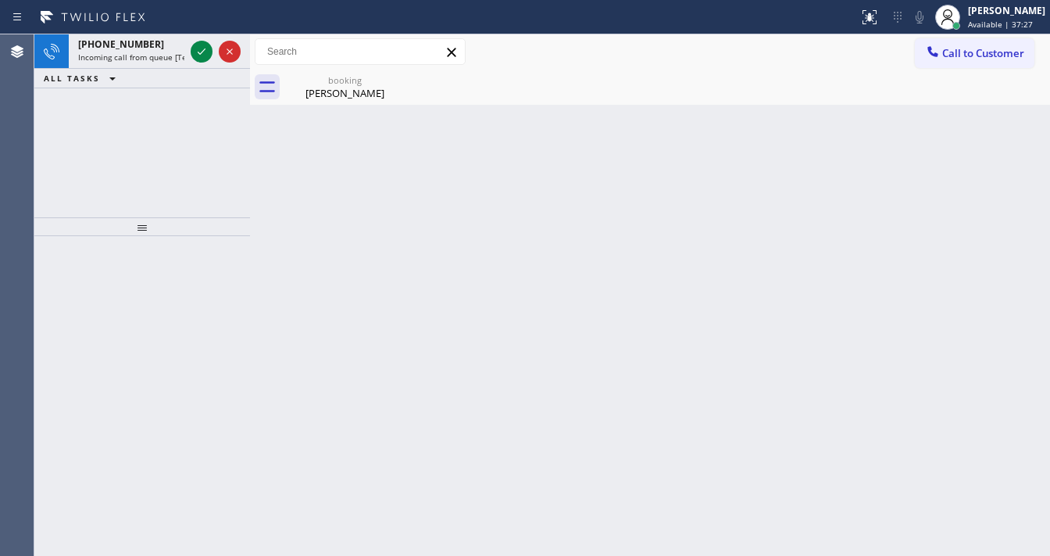
click at [49, 118] on div "[PHONE_NUMBER] Incoming call from queue [Test] All ALL TASKS ALL TASKS ACTIVE T…" at bounding box center [142, 125] width 216 height 183
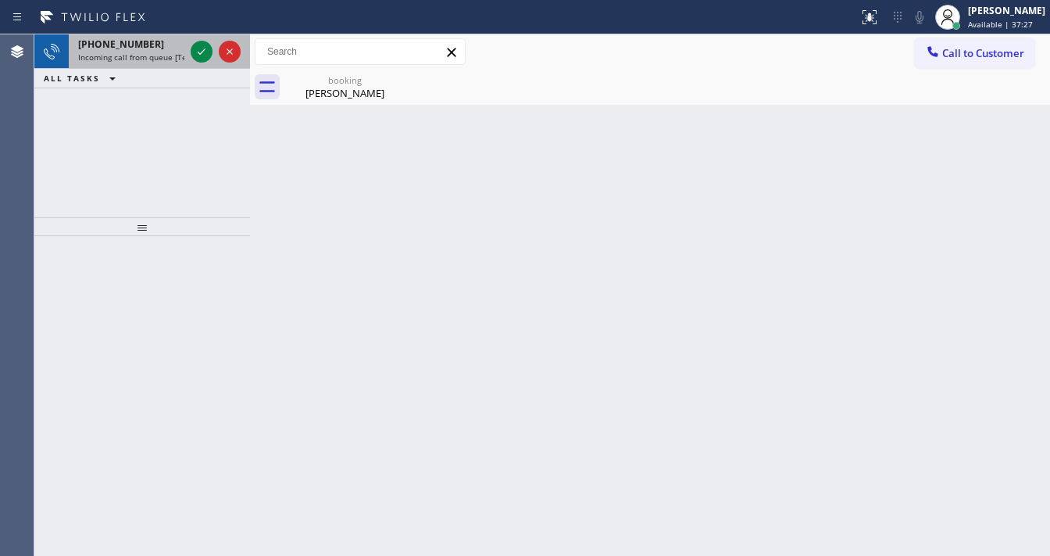
click at [97, 57] on span "Incoming call from queue [Test] All" at bounding box center [143, 57] width 130 height 11
click at [156, 52] on span "Incoming call from queue [Test] All" at bounding box center [143, 57] width 130 height 11
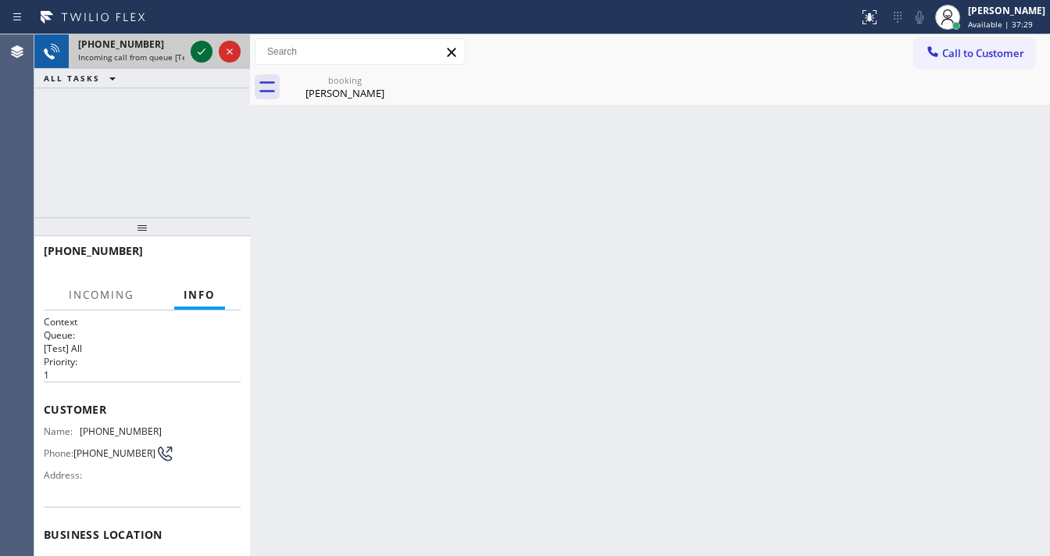
click at [197, 50] on icon at bounding box center [201, 51] width 19 height 19
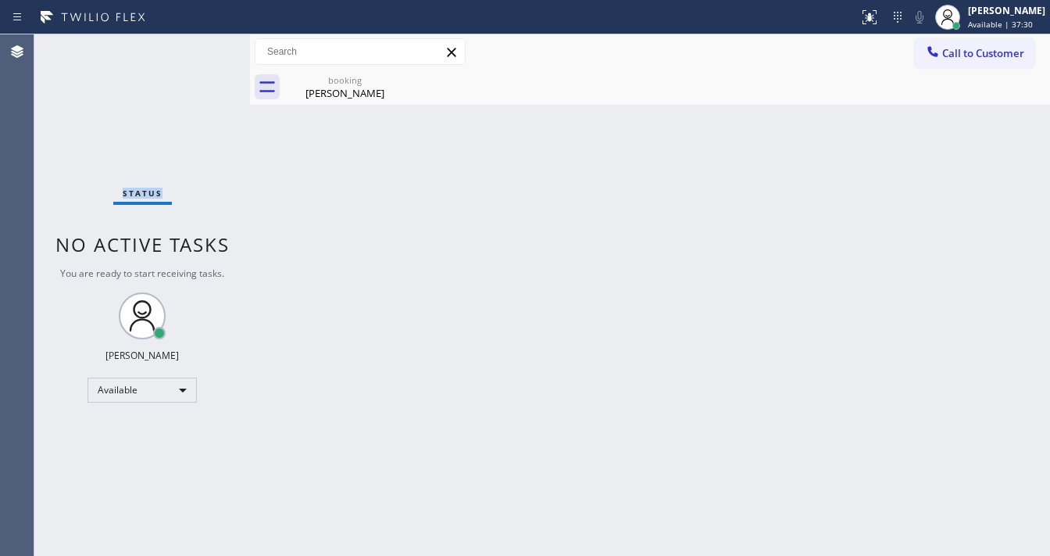
click at [197, 50] on div "Status No active tasks You are ready to start receiving tasks. [PERSON_NAME]" at bounding box center [142, 294] width 216 height 521
click at [386, 78] on icon at bounding box center [395, 79] width 19 height 19
click at [390, 77] on icon at bounding box center [395, 80] width 14 height 14
click at [0, 0] on icon at bounding box center [0, 0] width 0 height 0
click at [384, 102] on div "booking [PERSON_NAME]" at bounding box center [345, 87] width 118 height 35
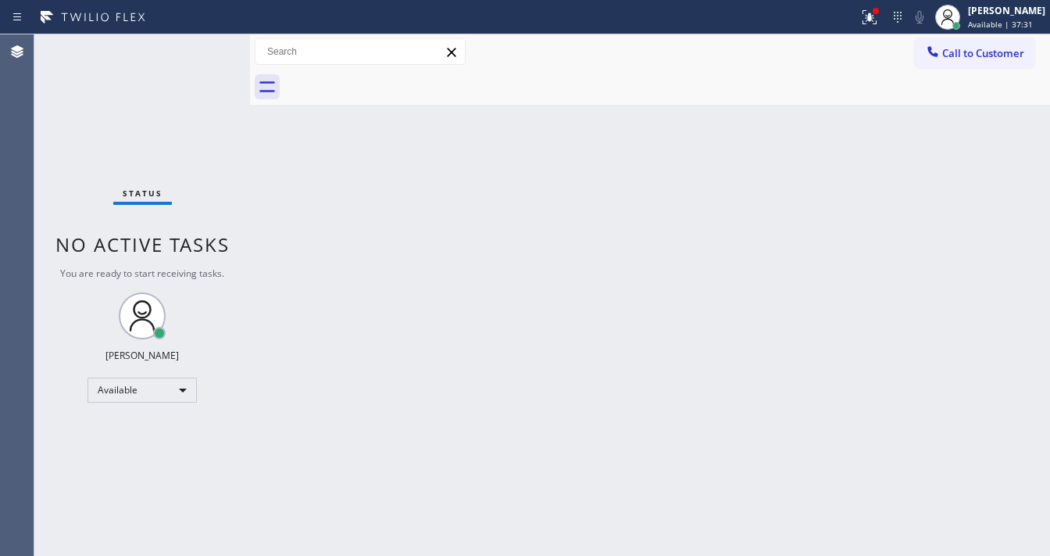
click at [373, 90] on div at bounding box center [667, 87] width 766 height 35
click at [641, 145] on div "Back to Dashboard Change Sender ID Customers Technicians Select a contact Outbo…" at bounding box center [650, 294] width 800 height 521
drag, startPoint x: 882, startPoint y: 28, endPoint x: 881, endPoint y: 49, distance: 21.1
click at [882, 27] on button at bounding box center [870, 17] width 34 height 34
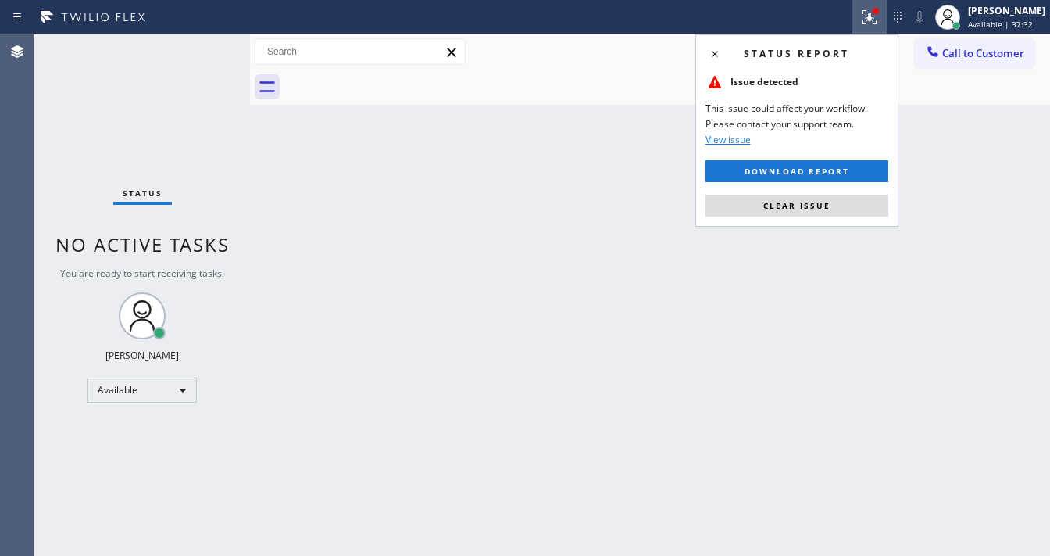
drag, startPoint x: 800, startPoint y: 205, endPoint x: 398, endPoint y: 44, distance: 433.4
click at [799, 206] on span "Clear issue" at bounding box center [796, 205] width 67 height 11
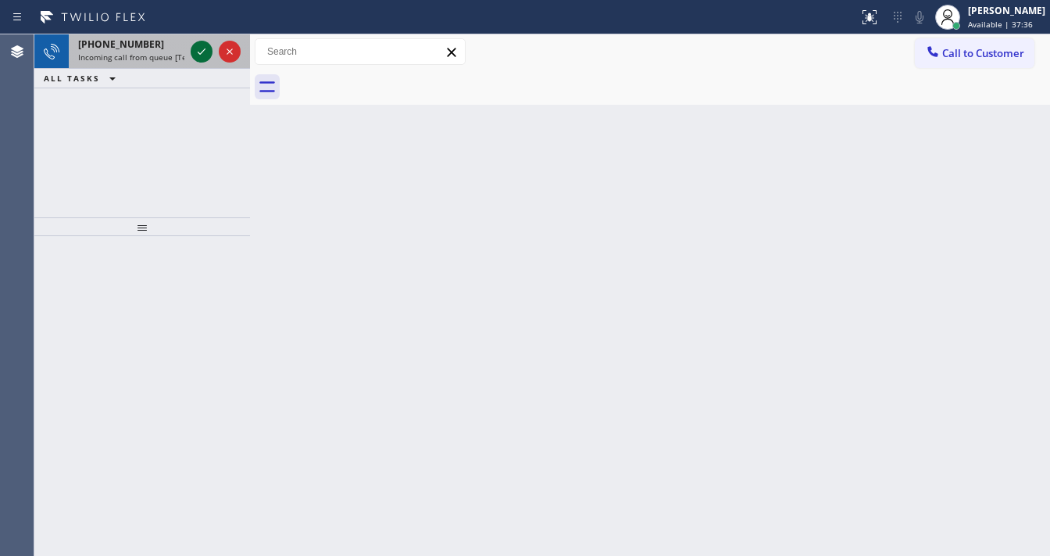
click at [191, 52] on div at bounding box center [216, 51] width 56 height 34
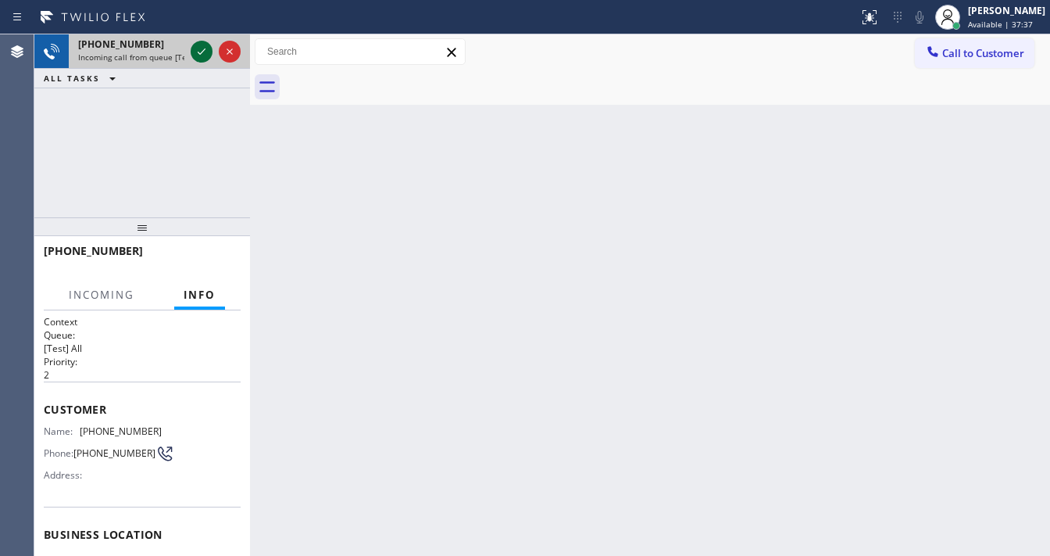
click at [193, 52] on icon at bounding box center [201, 51] width 19 height 19
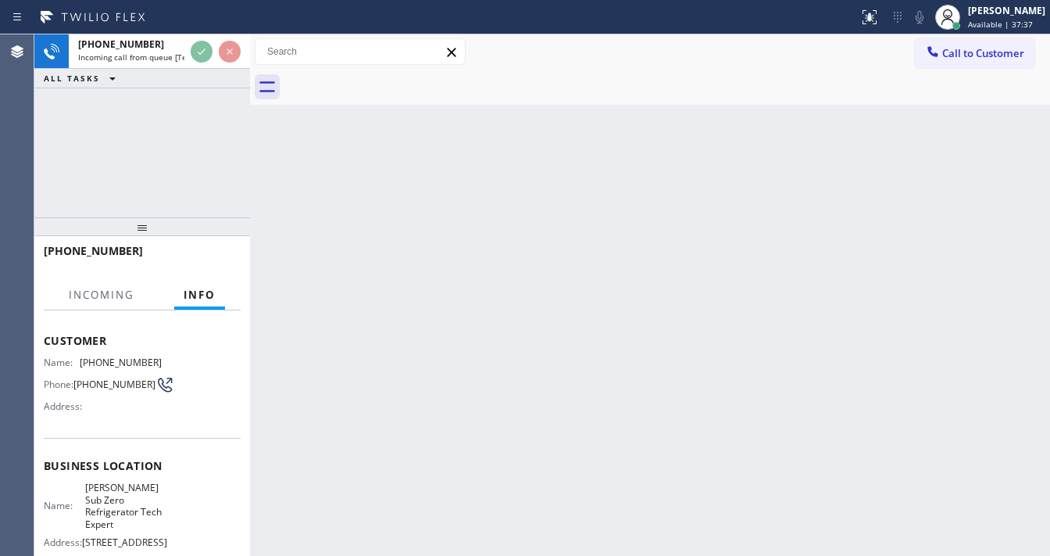
scroll to position [125, 0]
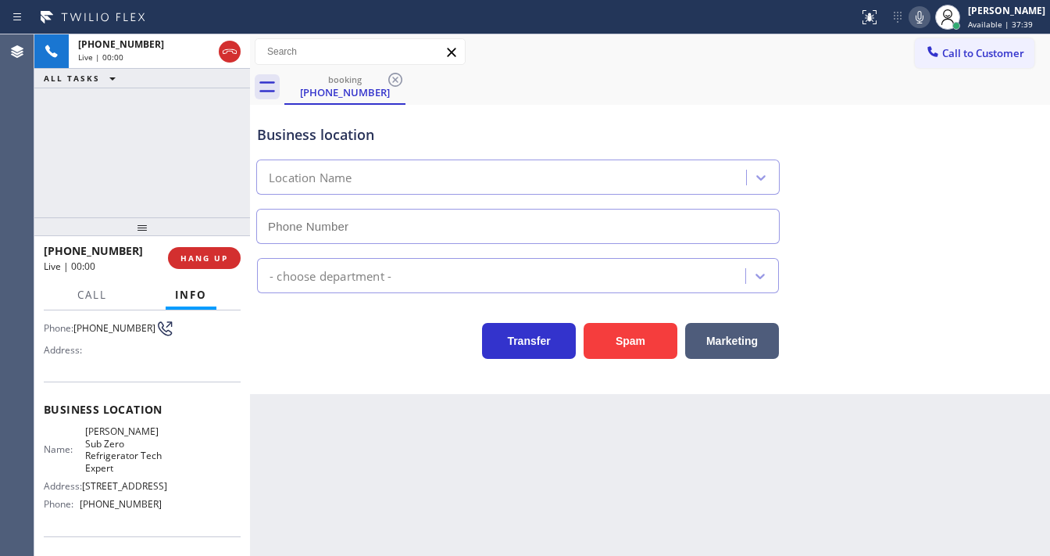
type input "[PHONE_NUMBER]"
click at [143, 128] on div "[PHONE_NUMBER] Live | 00:01 ALL TASKS ALL TASKS ACTIVE TASKS TASKS IN WRAP UP" at bounding box center [142, 125] width 216 height 183
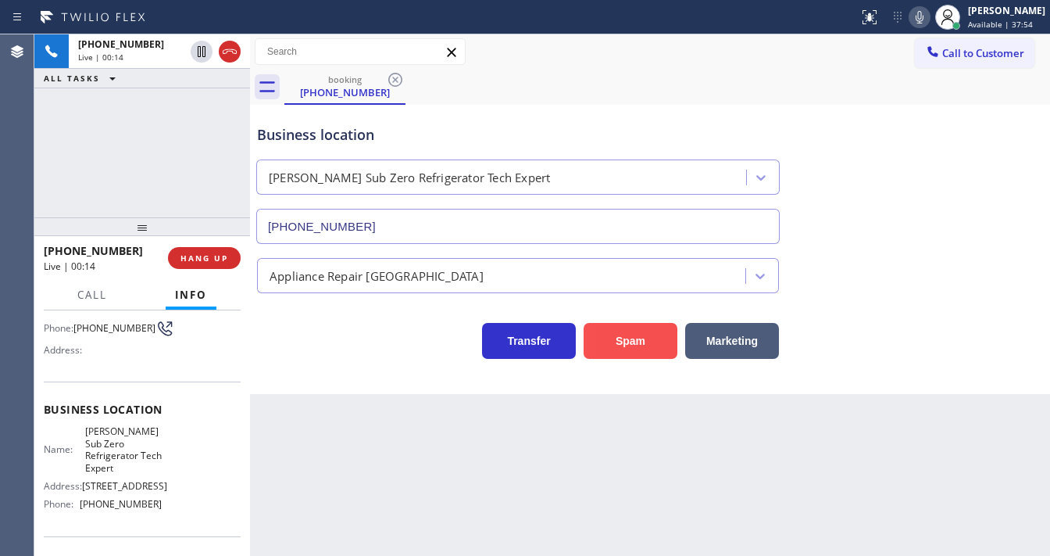
click at [650, 338] on button "Spam" at bounding box center [631, 341] width 94 height 36
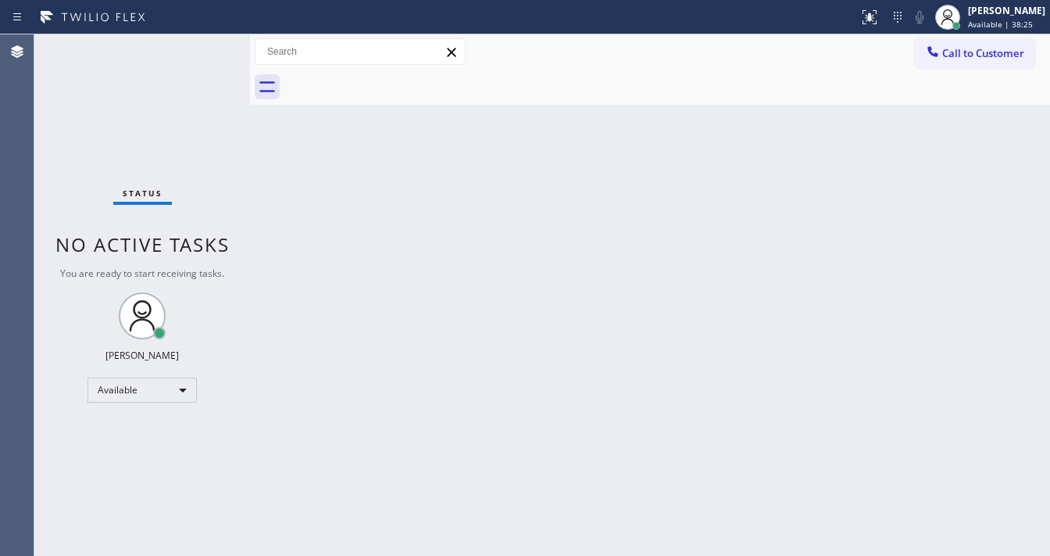
click at [194, 43] on div "Status No active tasks You are ready to start receiving tasks. [PERSON_NAME]" at bounding box center [142, 294] width 216 height 521
click at [194, 44] on div "Status No active tasks You are ready to start receiving tasks. [PERSON_NAME]" at bounding box center [142, 294] width 216 height 521
click at [200, 40] on div "Status No active tasks You are ready to start receiving tasks. [PERSON_NAME]" at bounding box center [142, 294] width 216 height 521
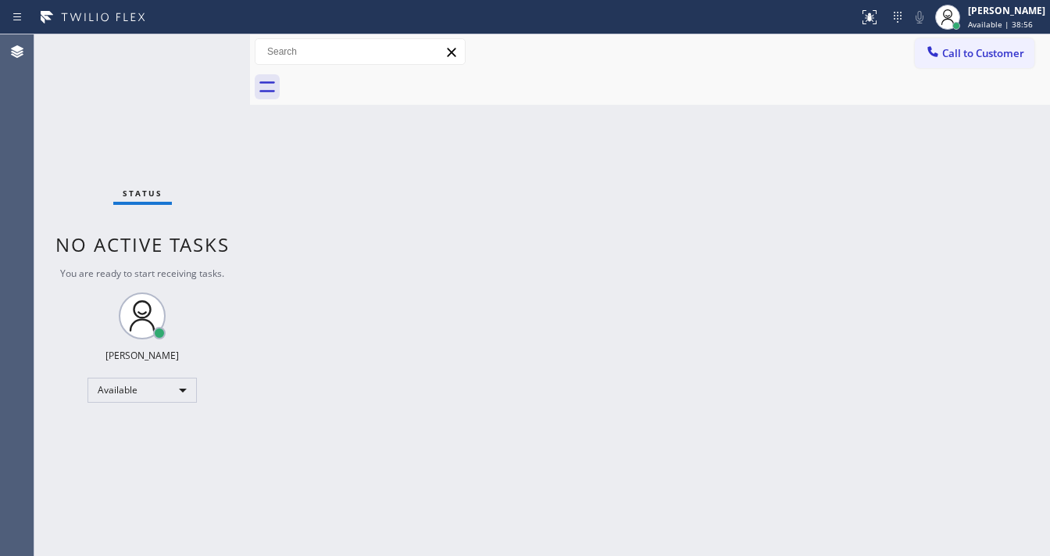
click at [197, 58] on div "Status No active tasks You are ready to start receiving tasks. [PERSON_NAME]" at bounding box center [142, 294] width 216 height 521
click at [196, 56] on div "Status No active tasks You are ready to start receiving tasks. [PERSON_NAME]" at bounding box center [142, 294] width 216 height 521
click at [194, 53] on div "Status No active tasks You are ready to start receiving tasks. [PERSON_NAME]" at bounding box center [142, 294] width 216 height 521
click at [206, 48] on div "Status No active tasks You are ready to start receiving tasks. [PERSON_NAME]" at bounding box center [142, 294] width 216 height 521
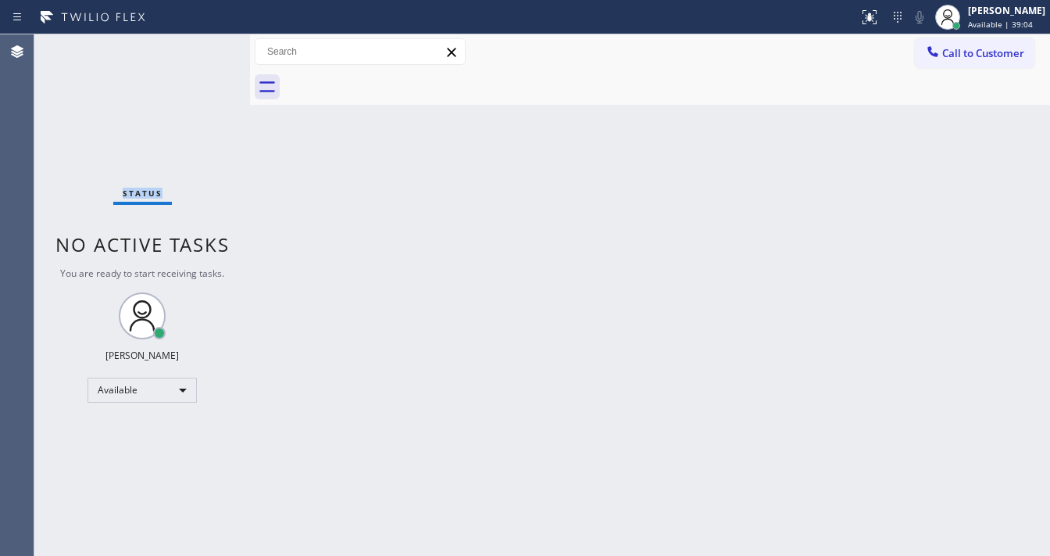
click at [206, 48] on div "Status No active tasks You are ready to start receiving tasks. [PERSON_NAME]" at bounding box center [142, 294] width 216 height 521
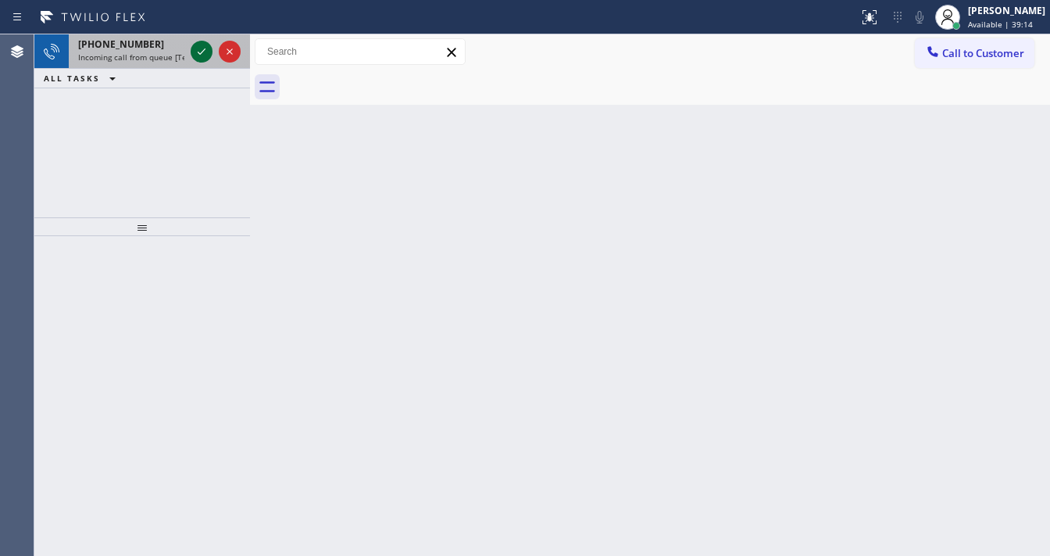
click at [206, 55] on icon at bounding box center [201, 51] width 19 height 19
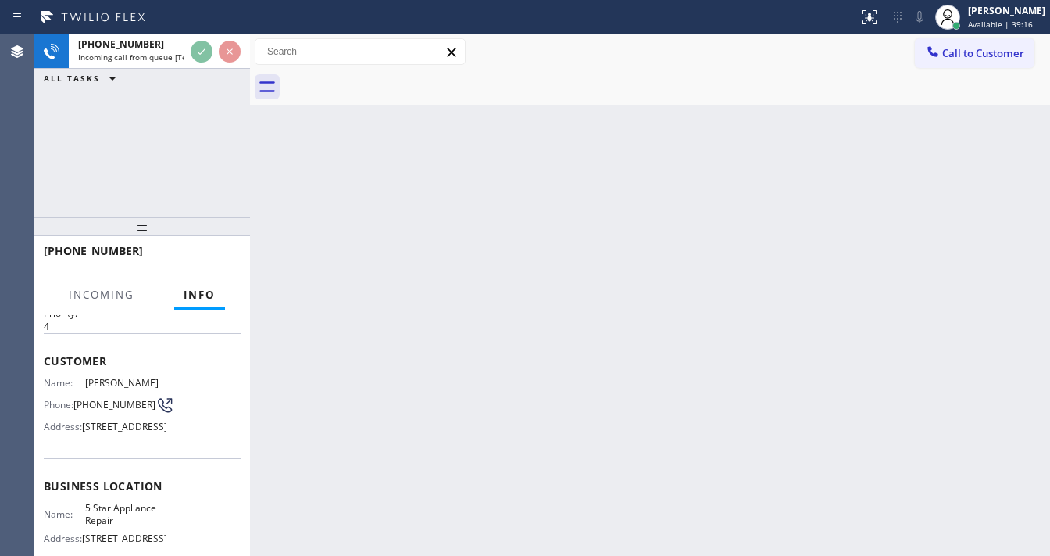
scroll to position [125, 0]
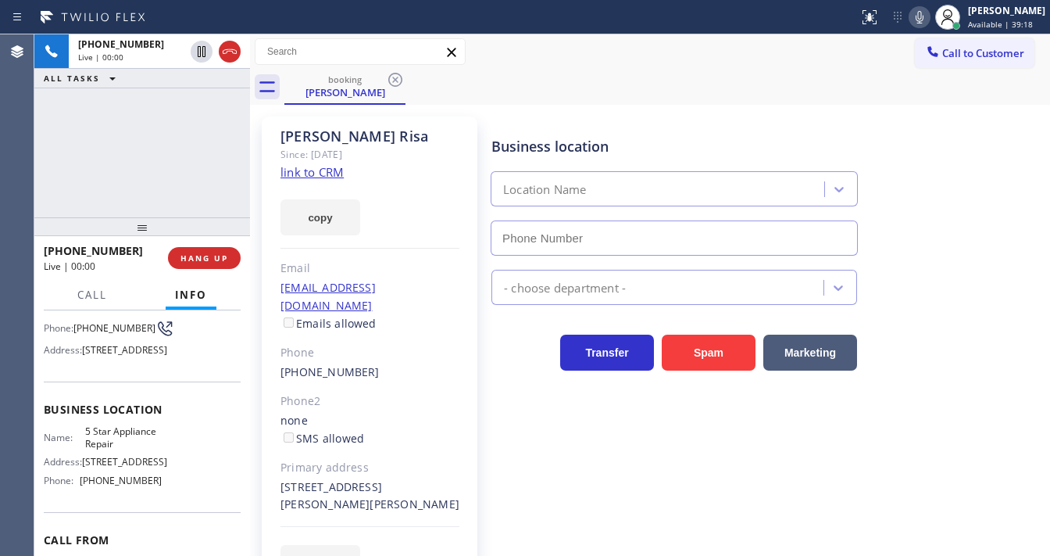
type input "[PHONE_NUMBER]"
click at [336, 179] on link "link to CRM" at bounding box center [312, 172] width 63 height 16
click at [924, 19] on icon at bounding box center [920, 17] width 8 height 13
drag, startPoint x: 931, startPoint y: 19, endPoint x: 918, endPoint y: 22, distance: 13.6
click at [924, 19] on icon at bounding box center [920, 17] width 8 height 13
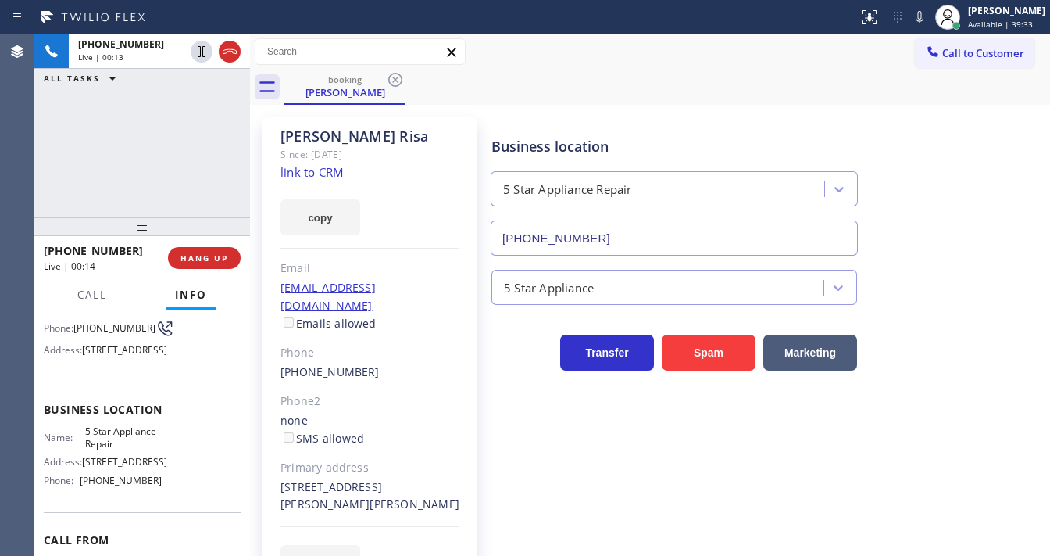
click at [172, 119] on div "[PHONE_NUMBER] Live | 00:13 ALL TASKS ALL TASKS ACTIVE TASKS TASKS IN WRAP UP" at bounding box center [142, 125] width 216 height 183
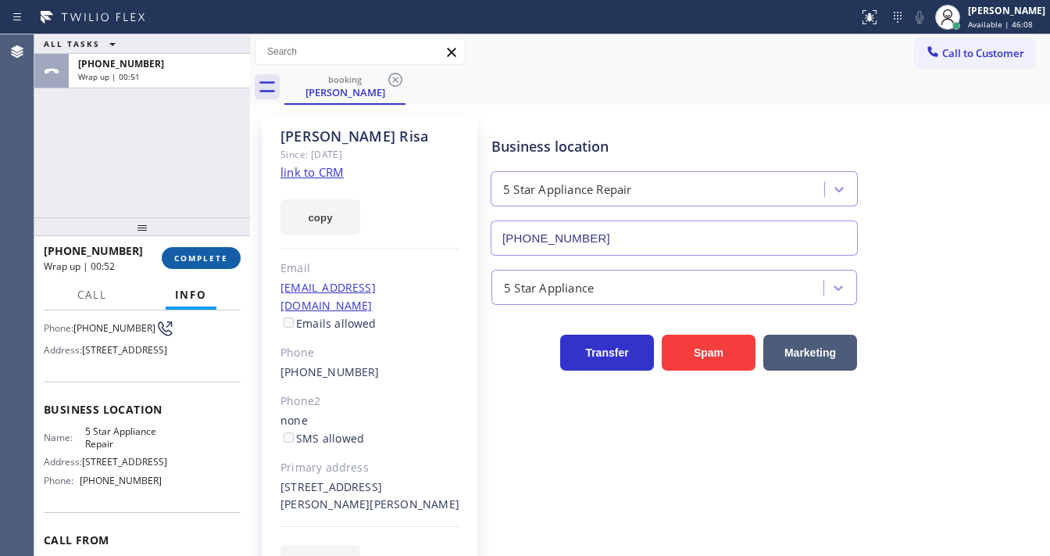
click at [188, 255] on span "COMPLETE" at bounding box center [201, 257] width 54 height 11
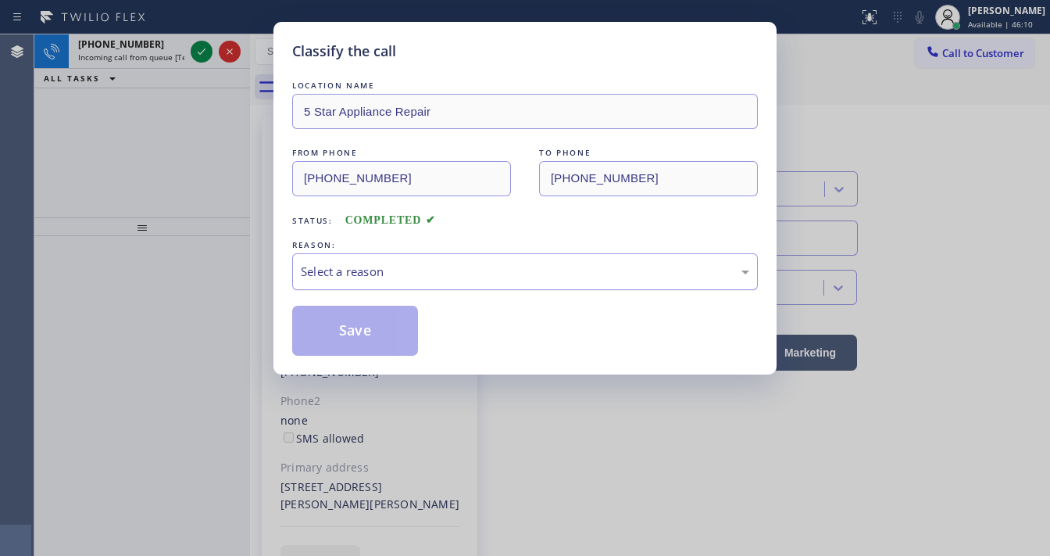
drag, startPoint x: 338, startPoint y: 265, endPoint x: 353, endPoint y: 287, distance: 26.4
click at [348, 266] on div "Select a reason" at bounding box center [525, 272] width 449 height 18
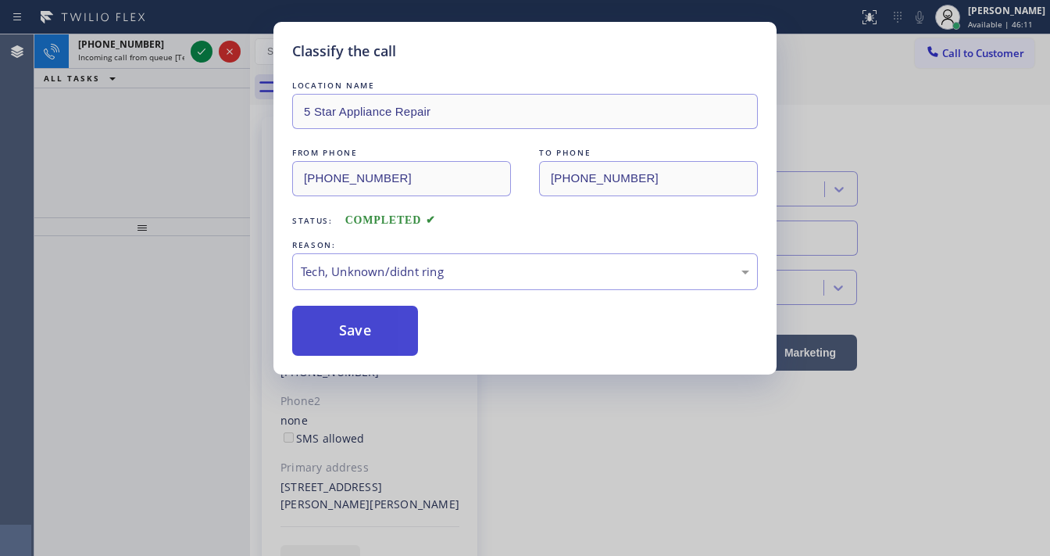
click at [354, 338] on button "Save" at bounding box center [355, 331] width 126 height 50
click at [353, 336] on button "Save" at bounding box center [355, 331] width 126 height 50
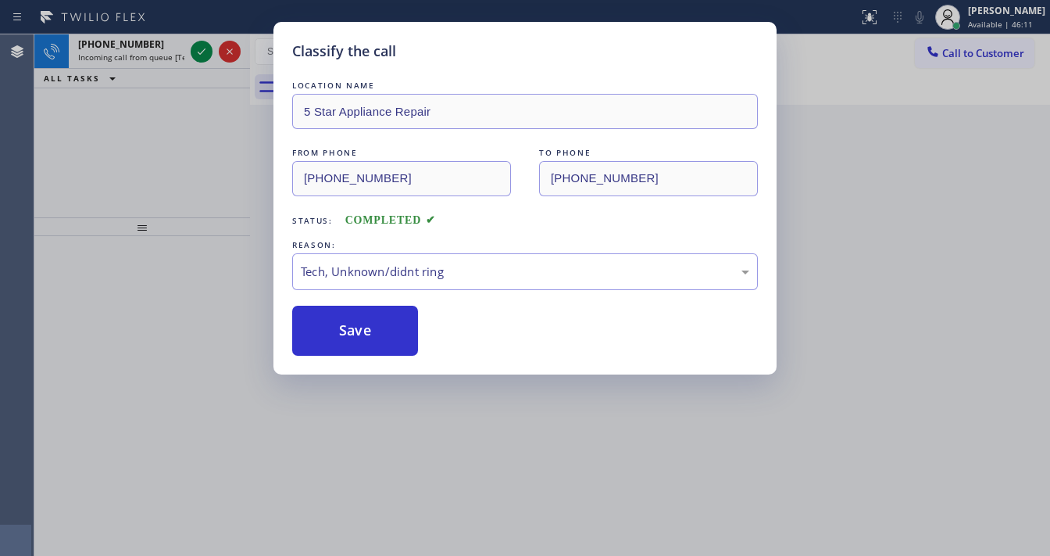
drag, startPoint x: 197, startPoint y: 76, endPoint x: 200, endPoint y: 63, distance: 12.9
click at [198, 73] on div "Classify the call LOCATION NAME 5 Star Appliance Repair FROM PHONE [PHONE_NUMBE…" at bounding box center [525, 278] width 1050 height 556
click at [201, 59] on div "Classify the call LOCATION NAME 5 Star Appliance Repair FROM PHONE [PHONE_NUMBE…" at bounding box center [525, 278] width 1050 height 556
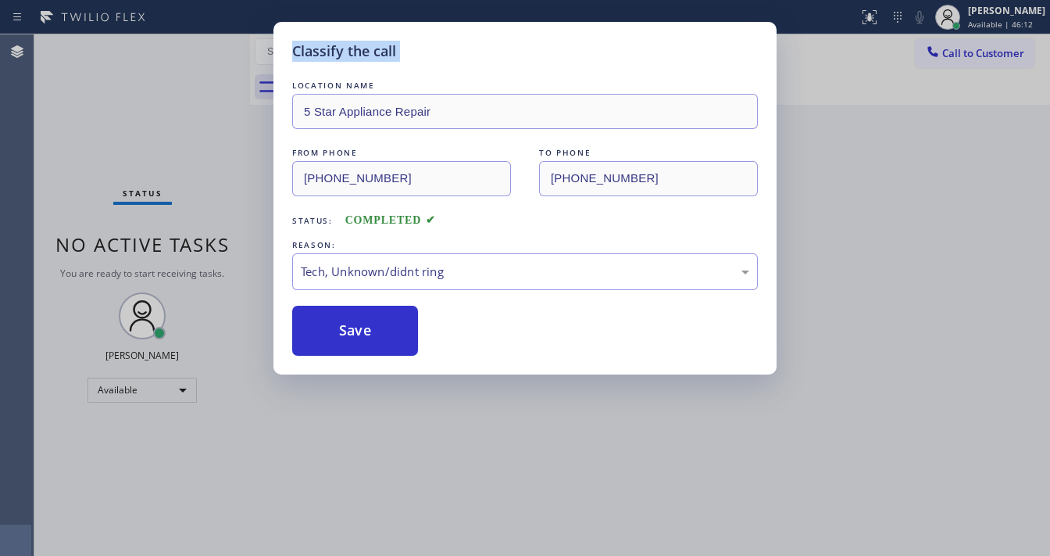
click at [201, 59] on div "Status No active tasks You are ready to start receiving tasks. [PERSON_NAME]" at bounding box center [142, 294] width 216 height 521
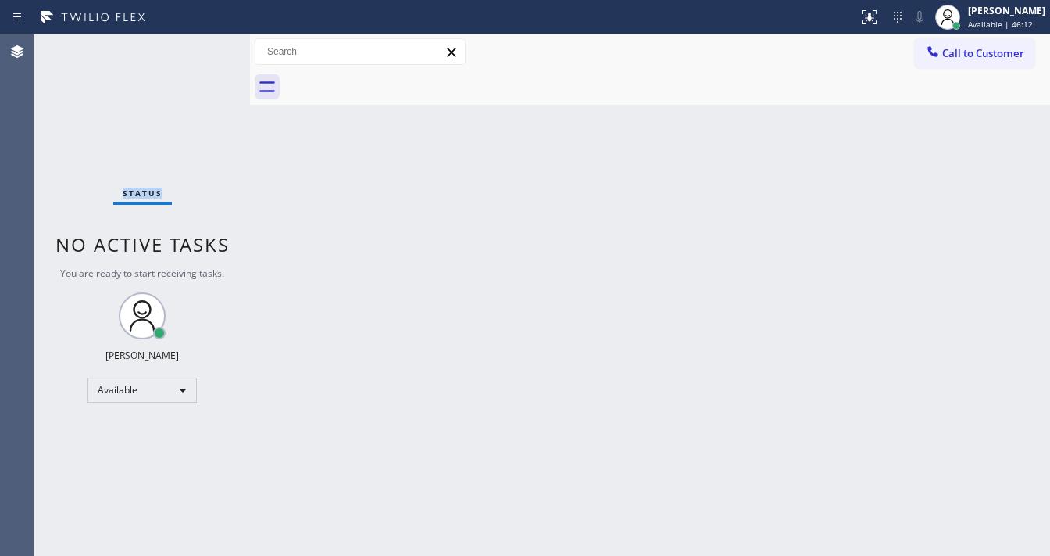
click at [201, 59] on div "Status No active tasks You are ready to start receiving tasks. [PERSON_NAME]" at bounding box center [142, 294] width 216 height 521
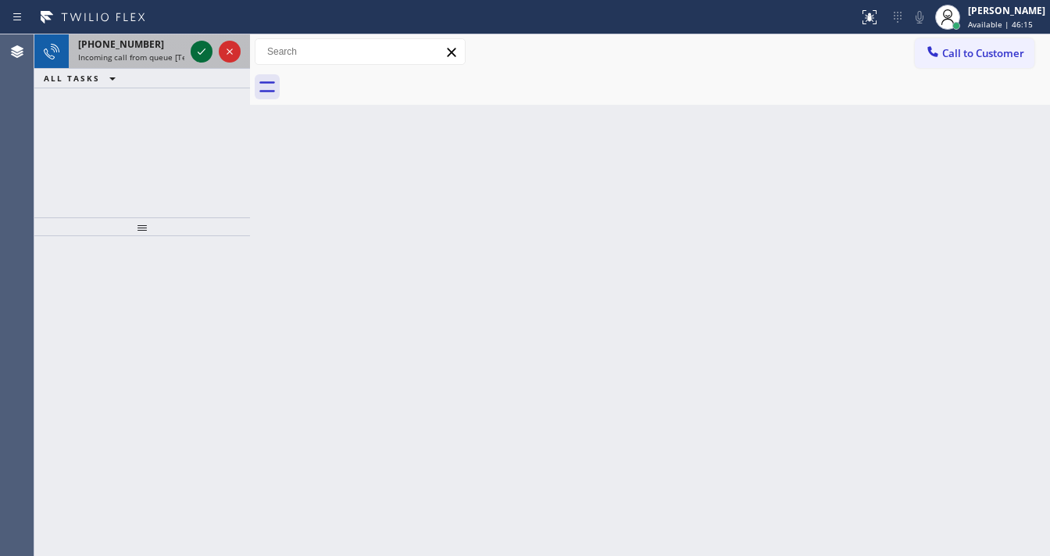
click at [198, 56] on icon at bounding box center [201, 51] width 19 height 19
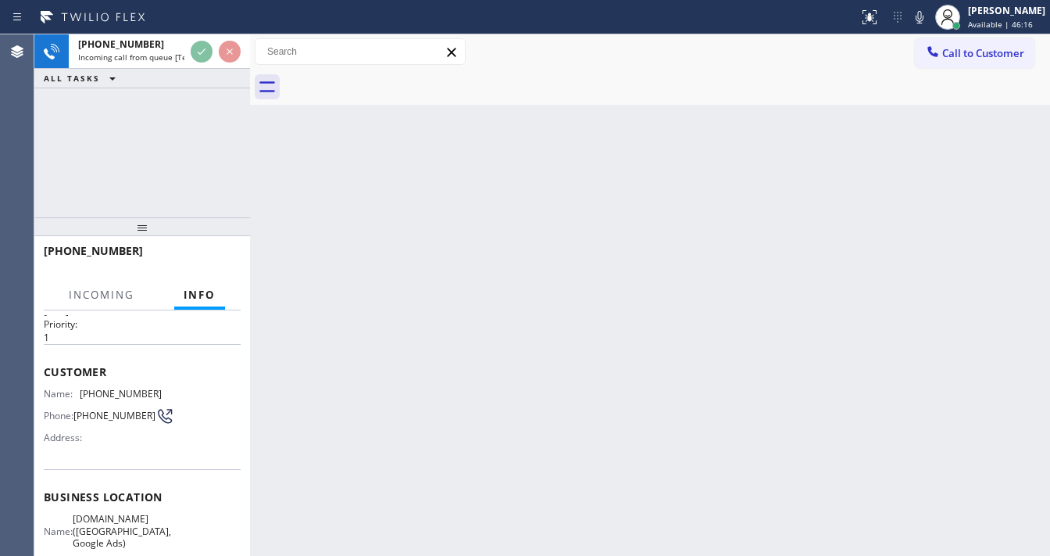
scroll to position [125, 0]
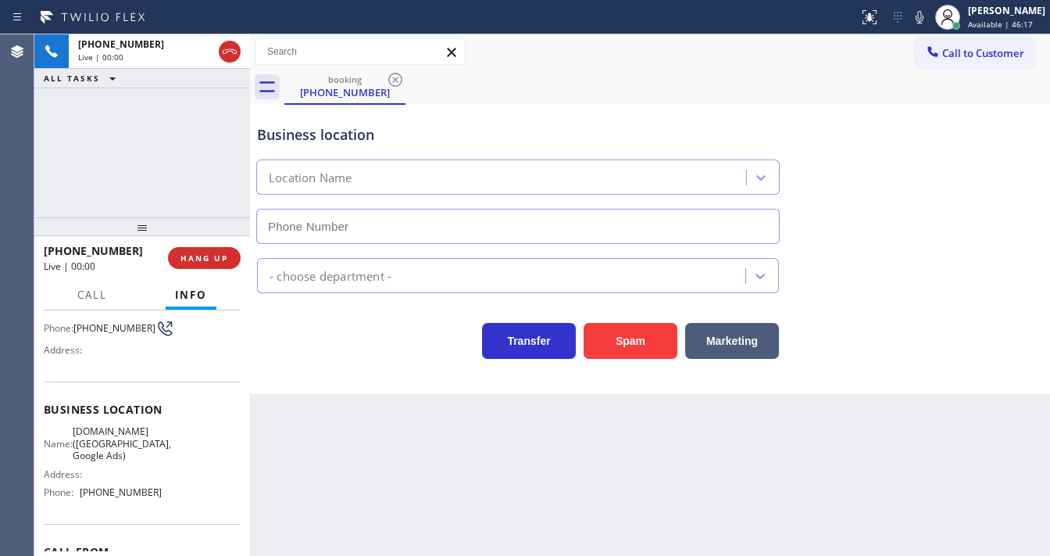
type input "[PHONE_NUMBER]"
click at [66, 159] on div "[PHONE_NUMBER] Live | 00:09 ALL TASKS ALL TASKS ACTIVE TASKS TASKS IN WRAP UP" at bounding box center [142, 125] width 216 height 183
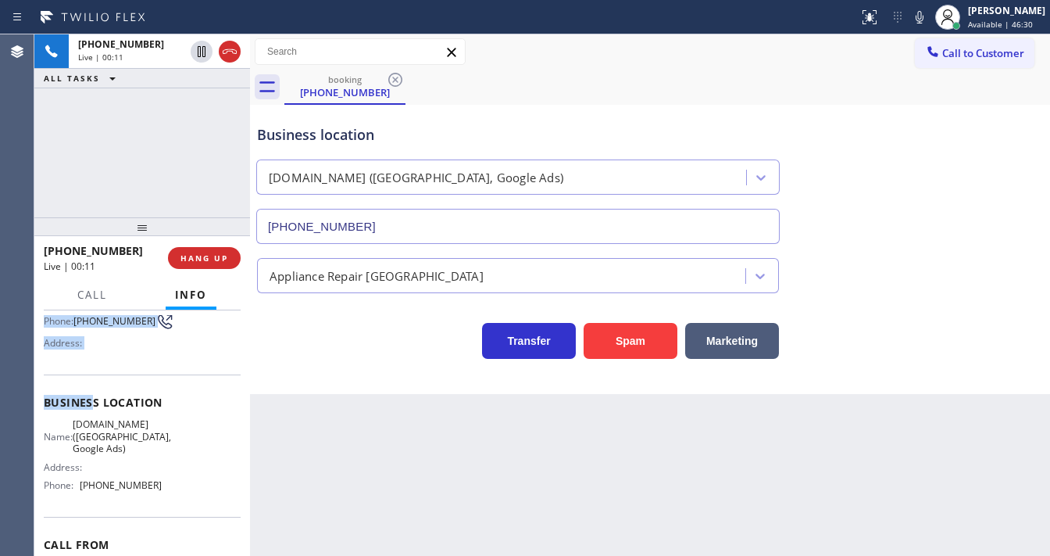
scroll to position [217, 0]
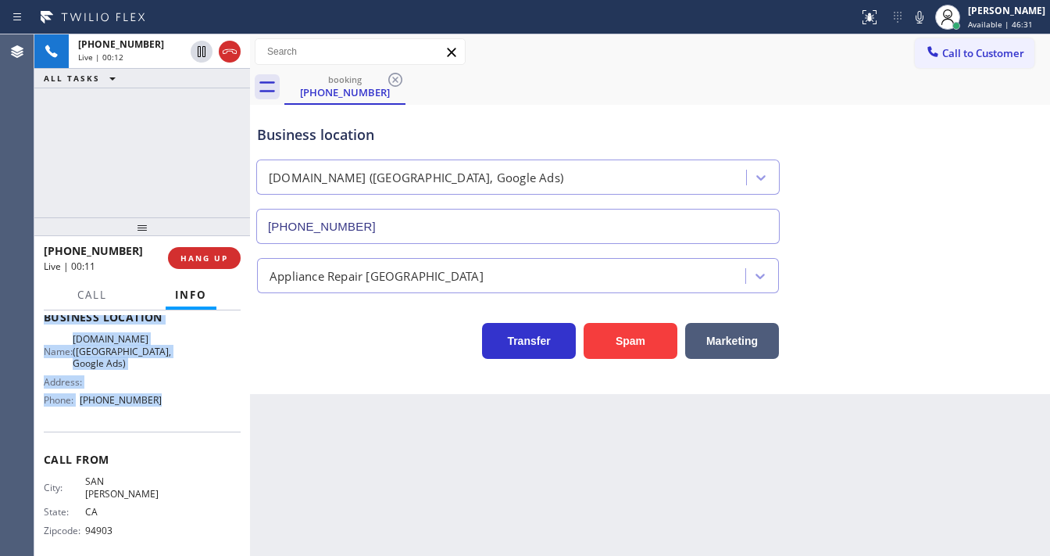
drag, startPoint x: 41, startPoint y: 342, endPoint x: 173, endPoint y: 408, distance: 146.8
click at [173, 408] on div "Context Queue: [Test] All Priority: 1 Customer Name: [PHONE_NUMBER] Phone: [PHO…" at bounding box center [142, 432] width 216 height 245
copy div "Customer Name: [PHONE_NUMBER] Phone: [PHONE_NUMBER] Address: Business location …"
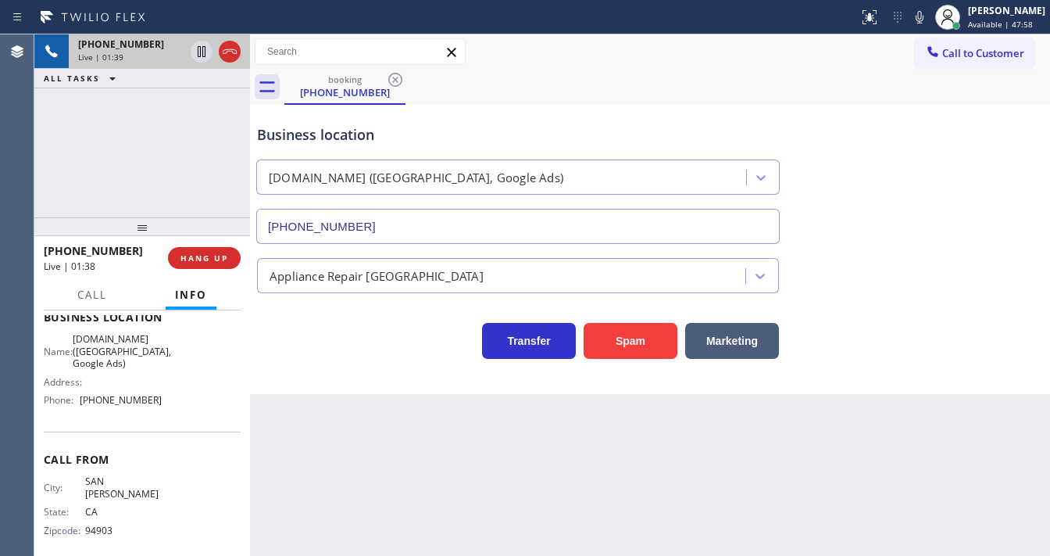
drag, startPoint x: 96, startPoint y: 162, endPoint x: 144, endPoint y: 59, distance: 112.9
click at [96, 161] on div "[PHONE_NUMBER] Live | 01:39 ALL TASKS ALL TASKS ACTIVE TASKS TASKS IN WRAP UP" at bounding box center [142, 125] width 216 height 183
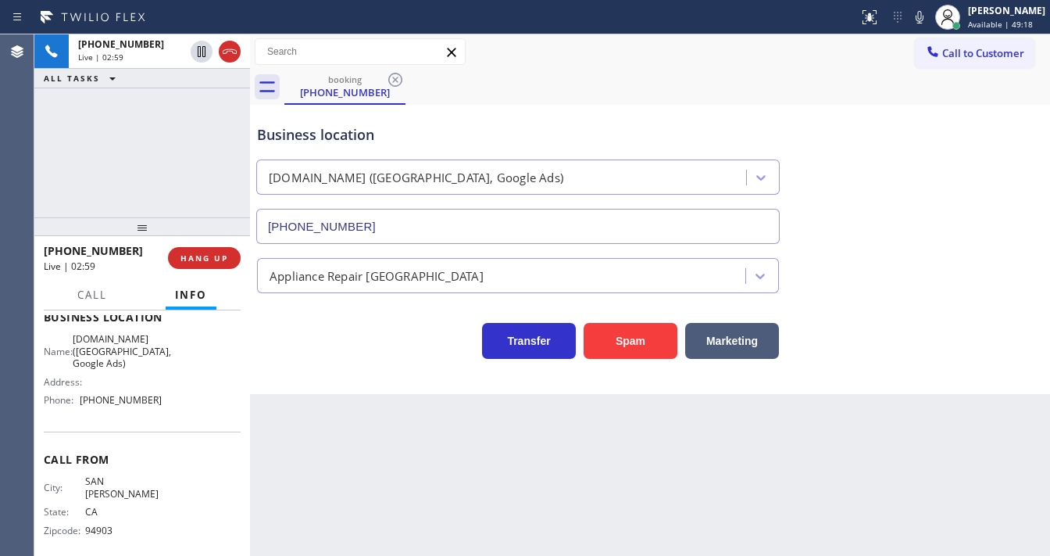
click at [785, 84] on div "booking [PHONE_NUMBER]" at bounding box center [667, 87] width 766 height 35
click at [67, 131] on div "[PHONE_NUMBER] Live | 03:03 ALL TASKS ALL TASKS ACTIVE TASKS TASKS IN WRAP UP" at bounding box center [142, 125] width 216 height 183
drag, startPoint x: 887, startPoint y: 89, endPoint x: 888, endPoint y: 80, distance: 8.6
click at [885, 89] on div "booking [PHONE_NUMBER]" at bounding box center [667, 87] width 766 height 35
click at [924, 16] on icon at bounding box center [919, 17] width 19 height 19
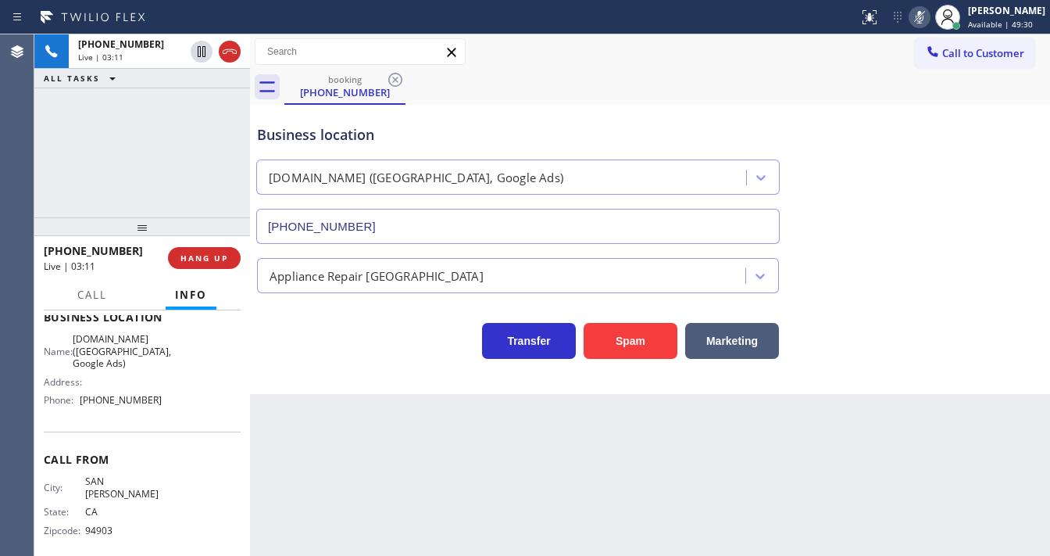
click at [148, 138] on div "[PHONE_NUMBER] Live | 03:11 ALL TASKS ALL TASKS ACTIVE TASKS TASKS IN WRAP UP" at bounding box center [142, 125] width 216 height 183
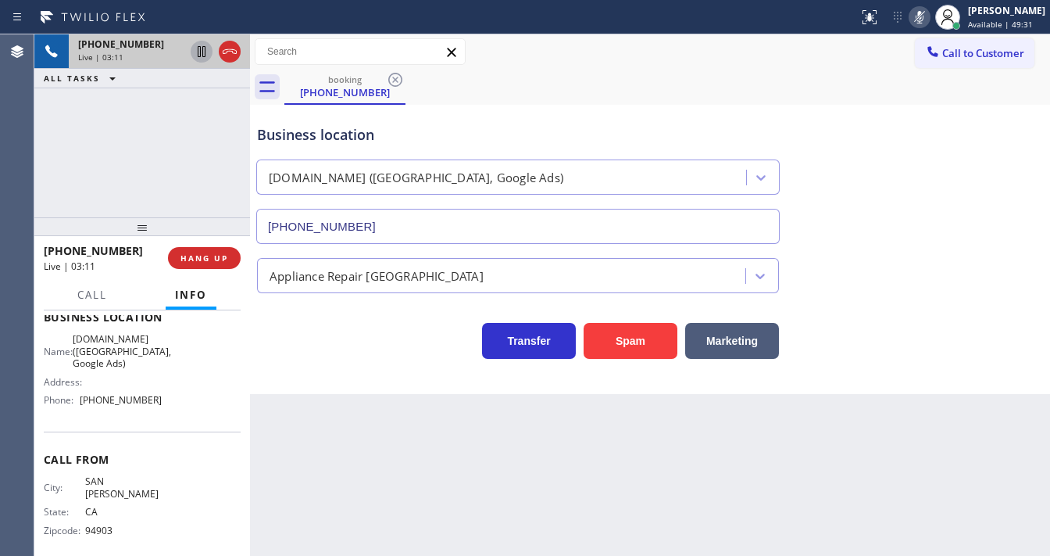
click at [200, 53] on icon at bounding box center [202, 51] width 8 height 11
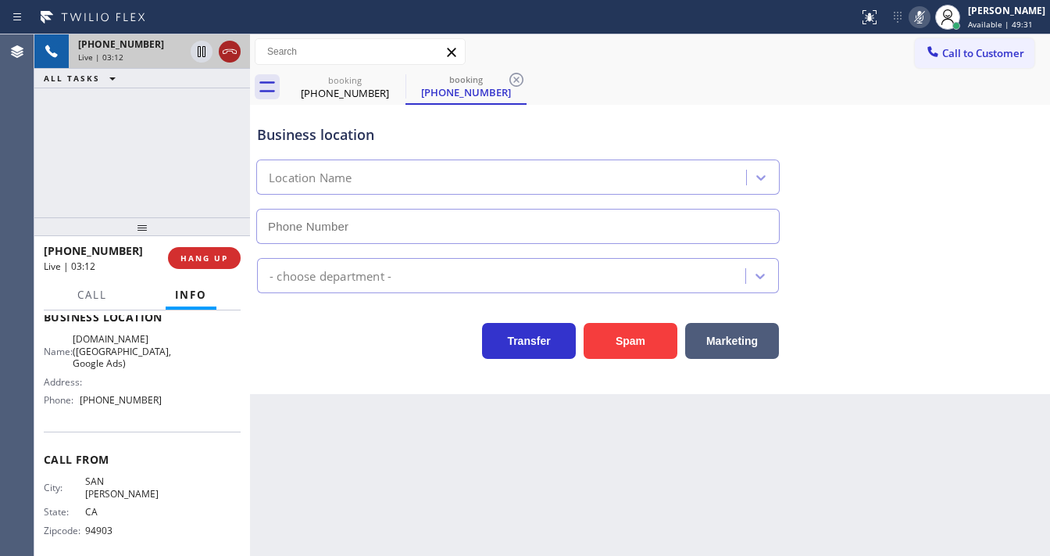
type input "[PHONE_NUMBER]"
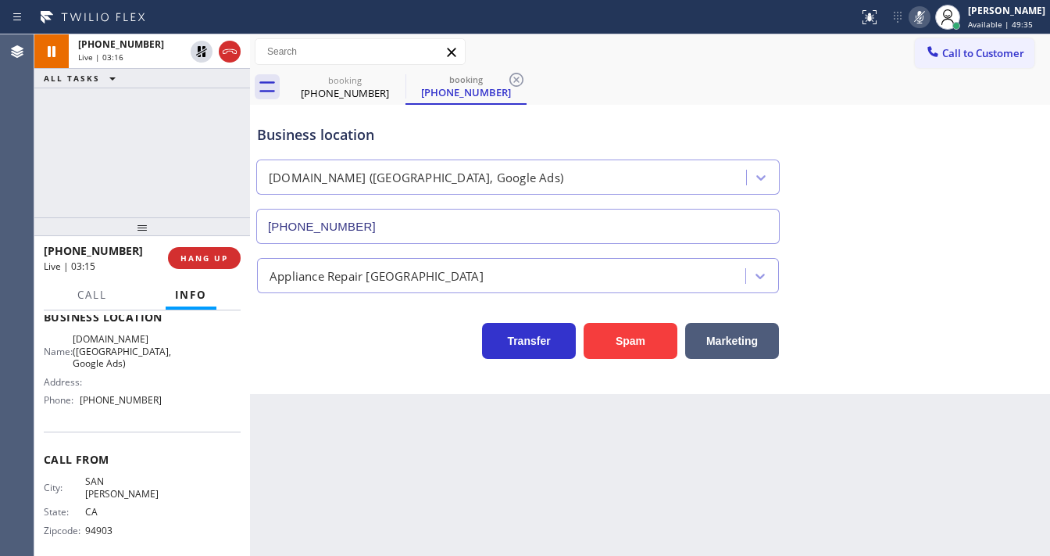
click at [87, 163] on div "[PHONE_NUMBER] Live | 03:16 ALL TASKS ALL TASKS ACTIVE TASKS TASKS IN WRAP UP" at bounding box center [142, 125] width 216 height 183
click at [157, 164] on div "[PHONE_NUMBER] Live | 04:04 ALL TASKS ALL TASKS ACTIVE TASKS TASKS IN WRAP UP" at bounding box center [142, 125] width 216 height 183
click at [112, 166] on div "[PHONE_NUMBER] Live | 04:10 ALL TASKS ALL TASKS ACTIVE TASKS TASKS IN WRAP UP" at bounding box center [142, 125] width 216 height 183
click at [55, 127] on div "[PHONE_NUMBER] Live | 04:16 ALL TASKS ALL TASKS ACTIVE TASKS TASKS IN WRAP UP" at bounding box center [142, 125] width 216 height 183
click at [575, 70] on div "booking [PHONE_NUMBER] booking [PHONE_NUMBER]" at bounding box center [667, 87] width 766 height 35
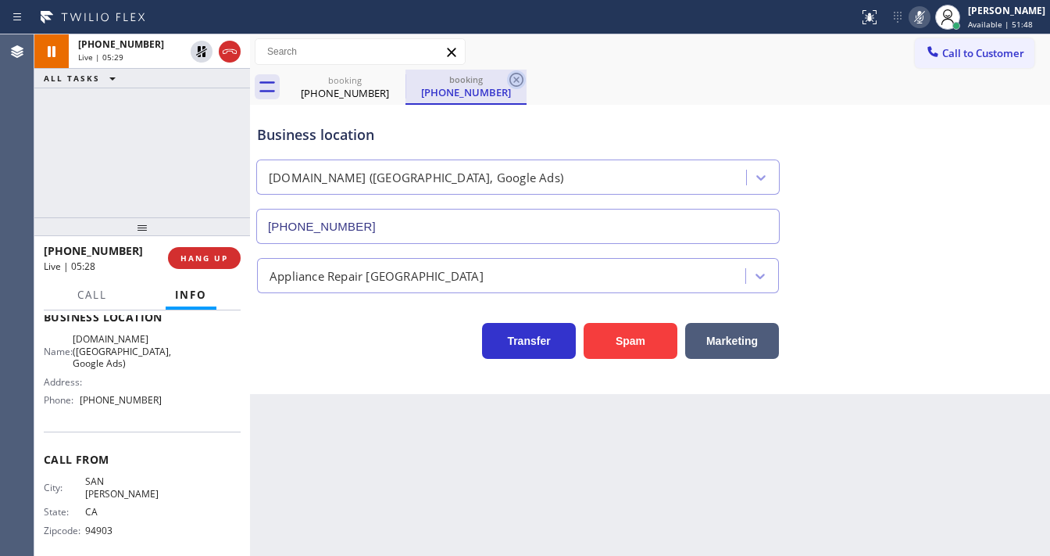
click at [517, 81] on icon at bounding box center [516, 79] width 19 height 19
drag, startPoint x: 681, startPoint y: 59, endPoint x: 935, endPoint y: 23, distance: 255.8
click at [685, 59] on div "Call to Customer Outbound call Location Search location Your caller id phone nu…" at bounding box center [650, 51] width 800 height 27
click at [929, 16] on icon at bounding box center [919, 17] width 19 height 19
drag, startPoint x: 203, startPoint y: 124, endPoint x: 202, endPoint y: 103, distance: 21.2
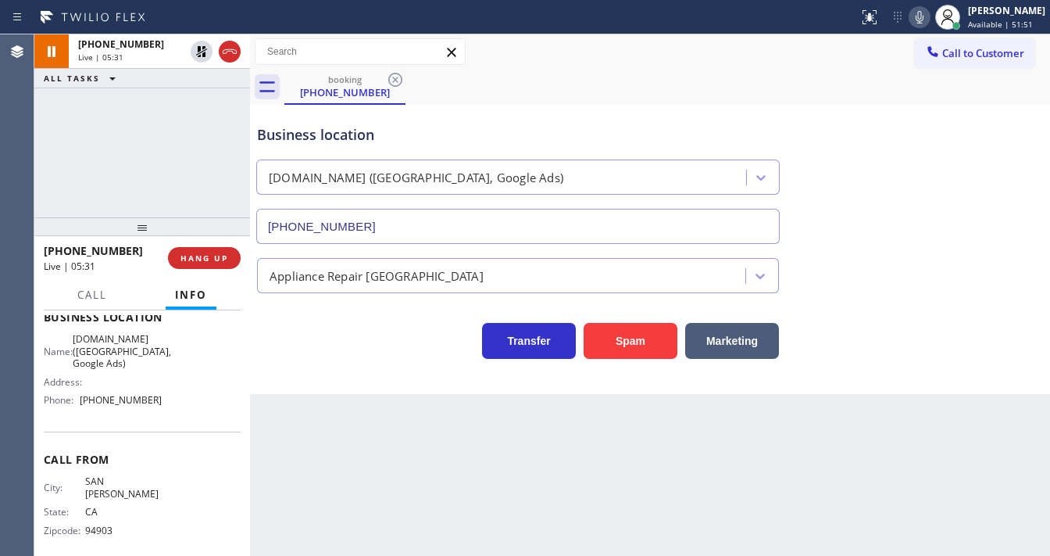
click at [202, 121] on div "[PHONE_NUMBER] Live | 05:31 ALL TASKS ALL TASKS ACTIVE TASKS TASKS IN WRAP UP" at bounding box center [142, 125] width 216 height 183
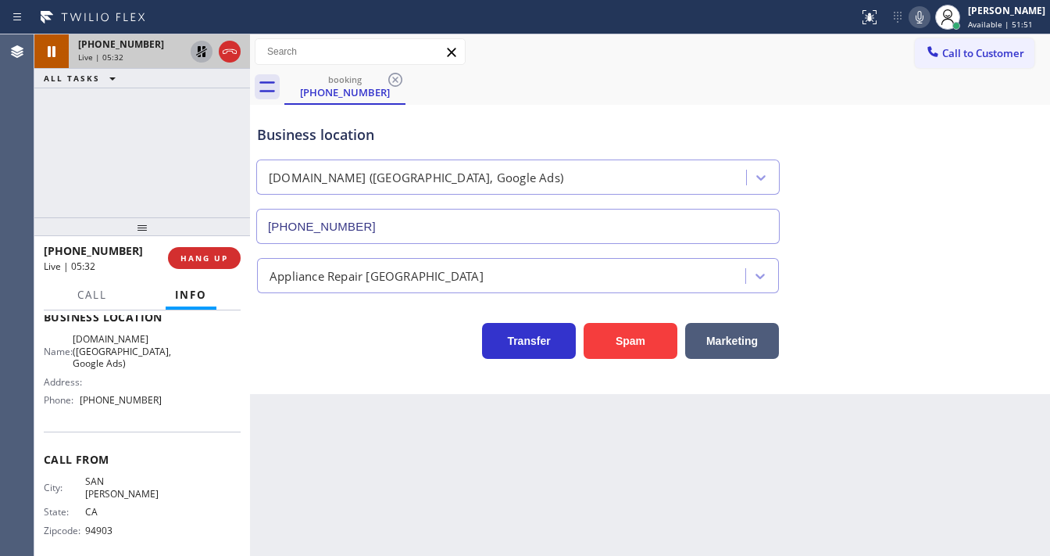
click at [201, 54] on icon at bounding box center [201, 51] width 19 height 19
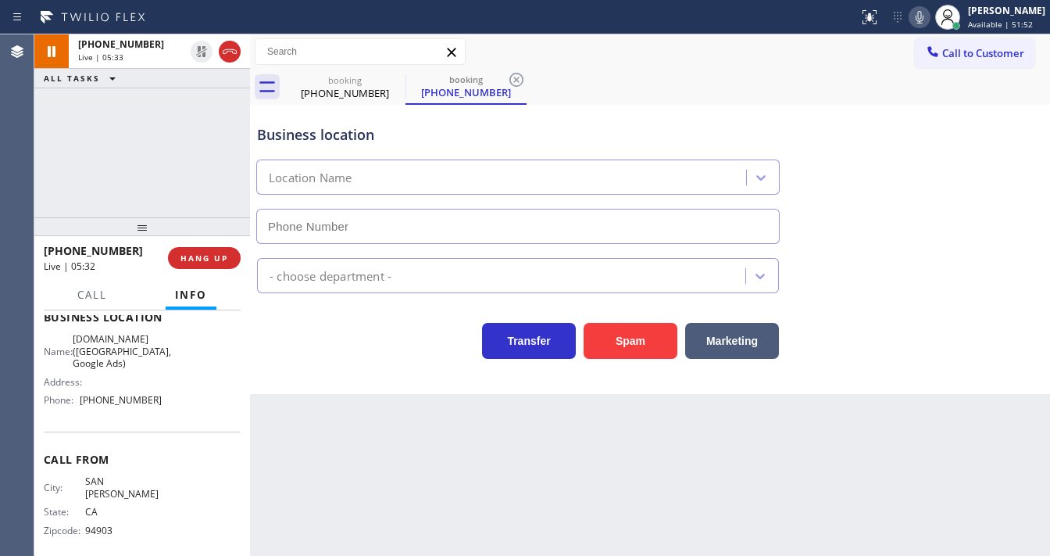
type input "[PHONE_NUMBER]"
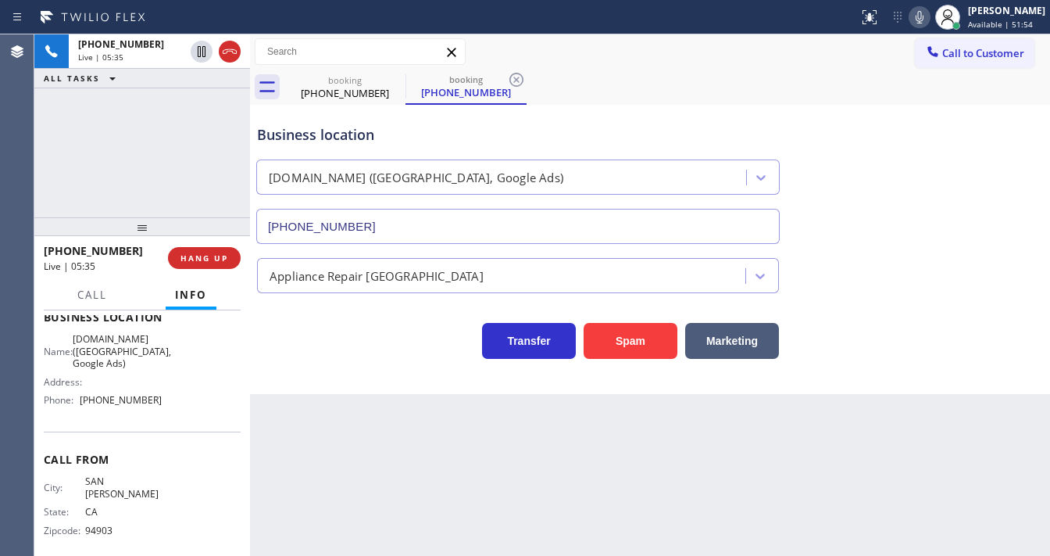
click at [49, 162] on div "[PHONE_NUMBER] Live | 05:35 ALL TASKS ALL TASKS ACTIVE TASKS TASKS IN WRAP UP" at bounding box center [142, 125] width 216 height 183
click at [53, 172] on div "[PHONE_NUMBER] Live | 06:01 ALL TASKS ALL TASKS ACTIVE TASKS TASKS IN WRAP UP" at bounding box center [142, 125] width 216 height 183
click at [395, 78] on icon at bounding box center [395, 80] width 14 height 14
click at [184, 149] on div "[PHONE_NUMBER] Live | 06:03 ALL TASKS ALL TASKS ACTIVE TASKS TASKS IN WRAP UP" at bounding box center [142, 125] width 216 height 183
click at [184, 149] on div "[PHONE_NUMBER] Live | 06:04 ALL TASKS ALL TASKS ACTIVE TASKS TASKS IN WRAP UP" at bounding box center [142, 125] width 216 height 183
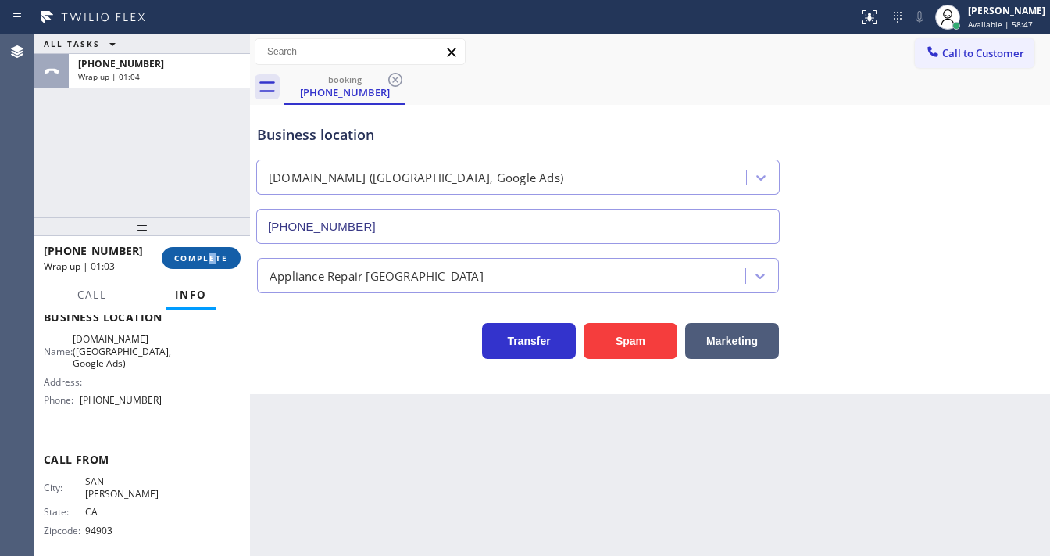
drag, startPoint x: 211, startPoint y: 244, endPoint x: 218, endPoint y: 252, distance: 10.5
click at [216, 252] on div "[PHONE_NUMBER] Wrap up | 01:03 COMPLETE" at bounding box center [142, 258] width 197 height 41
click at [218, 252] on span "COMPLETE" at bounding box center [201, 257] width 54 height 11
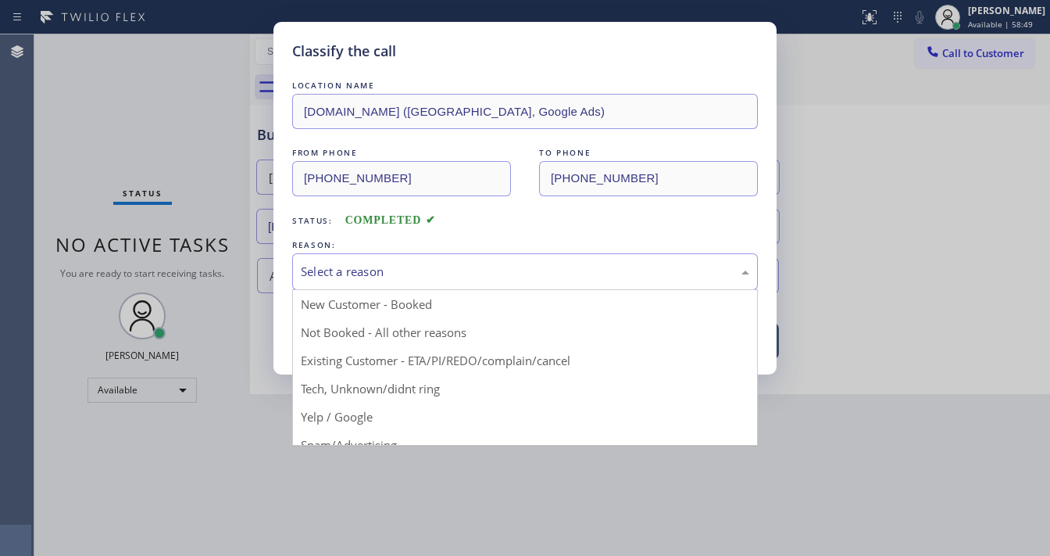
click at [350, 270] on div "Select a reason" at bounding box center [525, 272] width 449 height 18
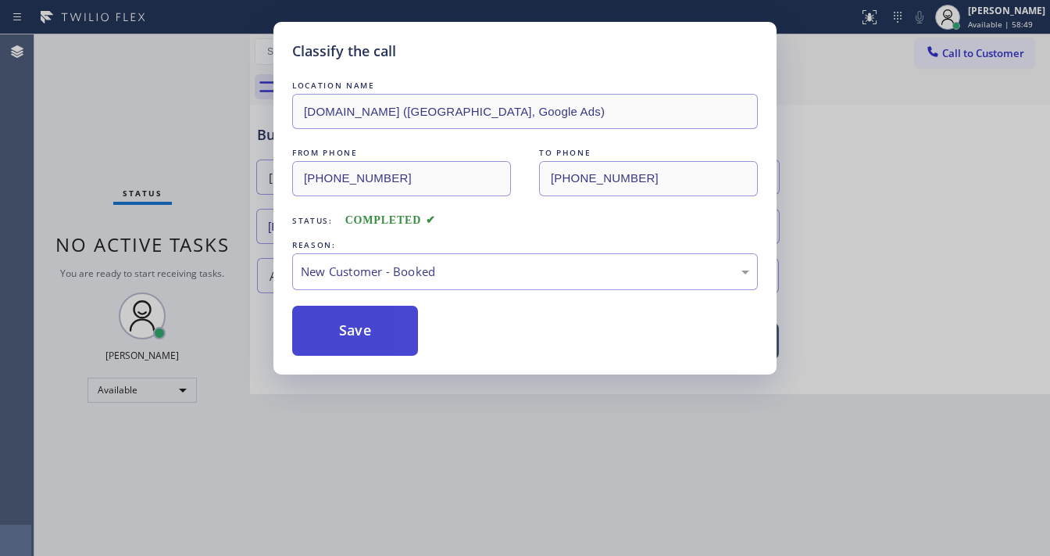
click at [357, 330] on button "Save" at bounding box center [355, 331] width 126 height 50
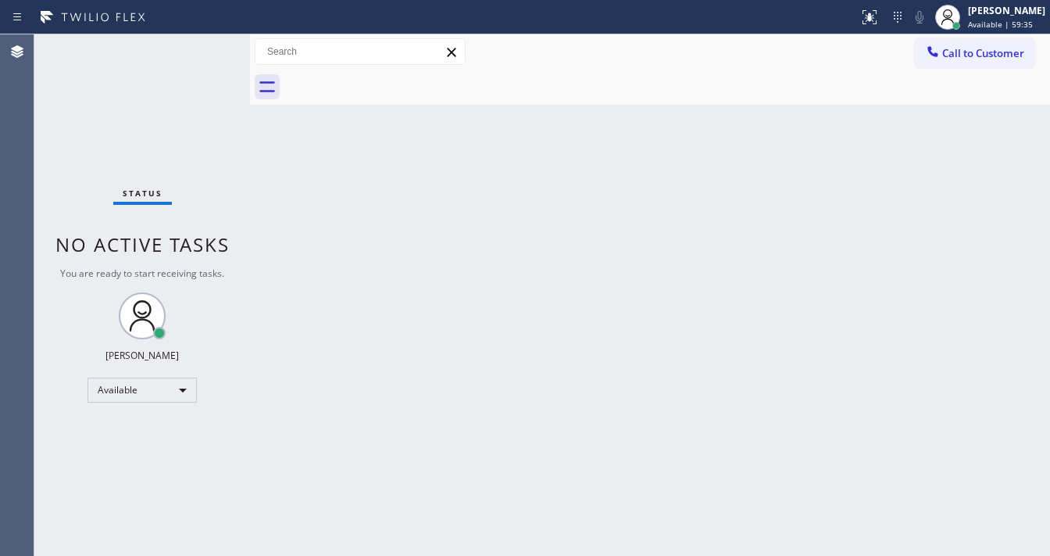
click at [124, 63] on div "Status No active tasks You are ready to start receiving tasks. [PERSON_NAME]" at bounding box center [142, 294] width 216 height 521
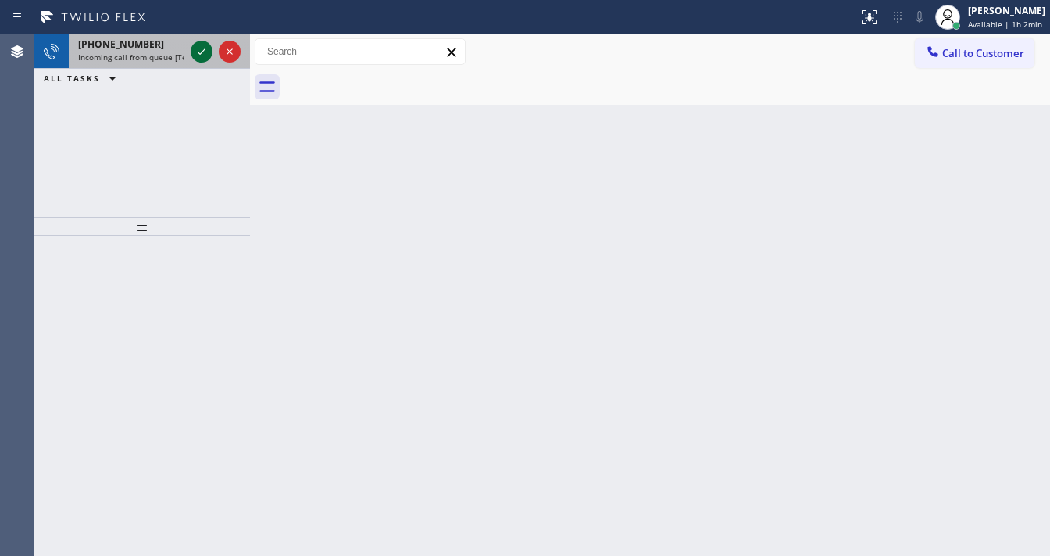
click at [196, 52] on icon at bounding box center [201, 51] width 19 height 19
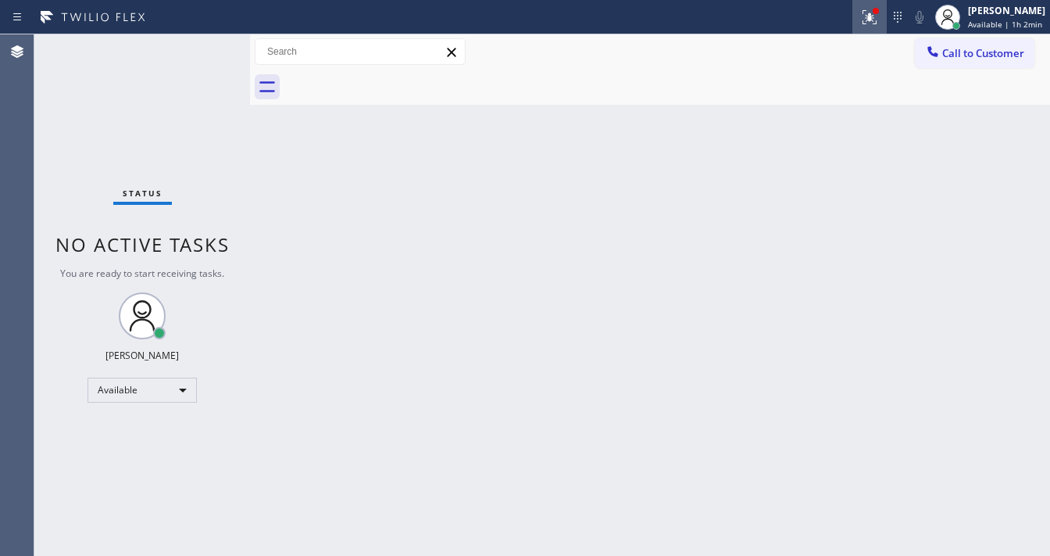
click at [866, 26] on button at bounding box center [870, 17] width 34 height 34
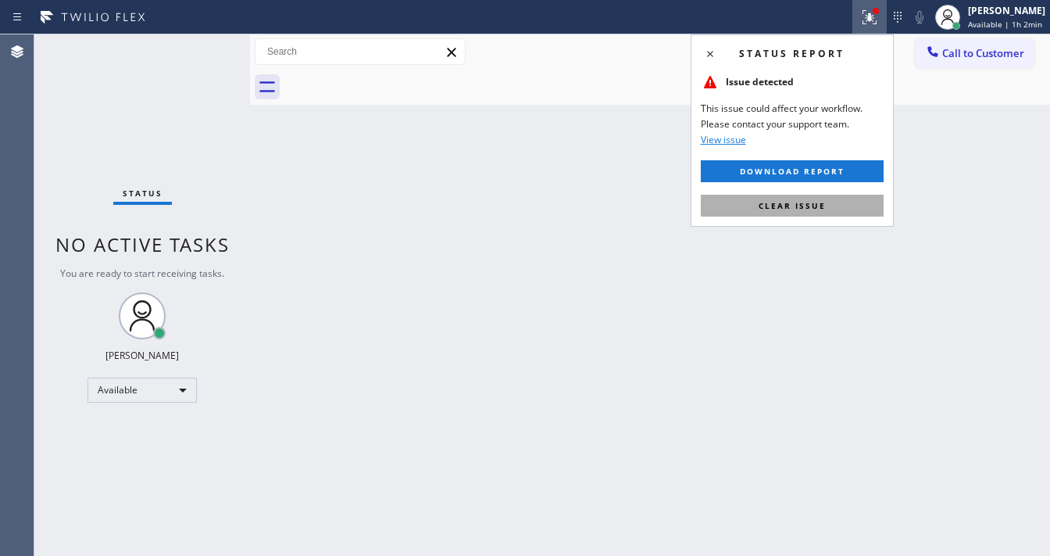
click at [841, 202] on button "Clear issue" at bounding box center [792, 206] width 183 height 22
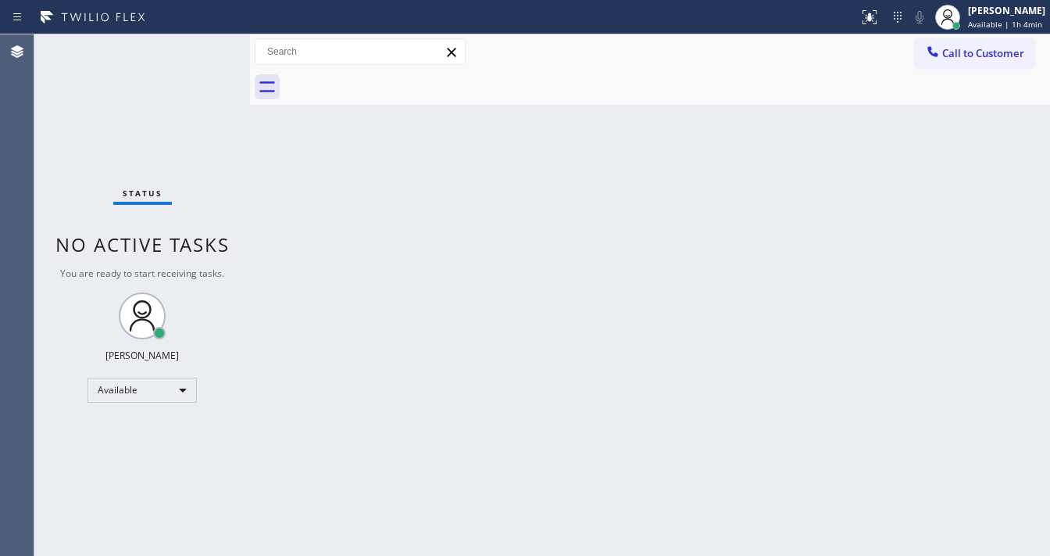
click at [203, 31] on div "Status report No issues detected If you experience an issue, please download th…" at bounding box center [525, 17] width 1050 height 34
click at [201, 38] on div "Status No active tasks You are ready to start receiving tasks. [PERSON_NAME]" at bounding box center [142, 294] width 216 height 521
click at [201, 41] on div "Status No active tasks You are ready to start receiving tasks. [PERSON_NAME]" at bounding box center [142, 294] width 216 height 521
click at [207, 45] on div "Status No active tasks You are ready to start receiving tasks. [PERSON_NAME]" at bounding box center [142, 294] width 216 height 521
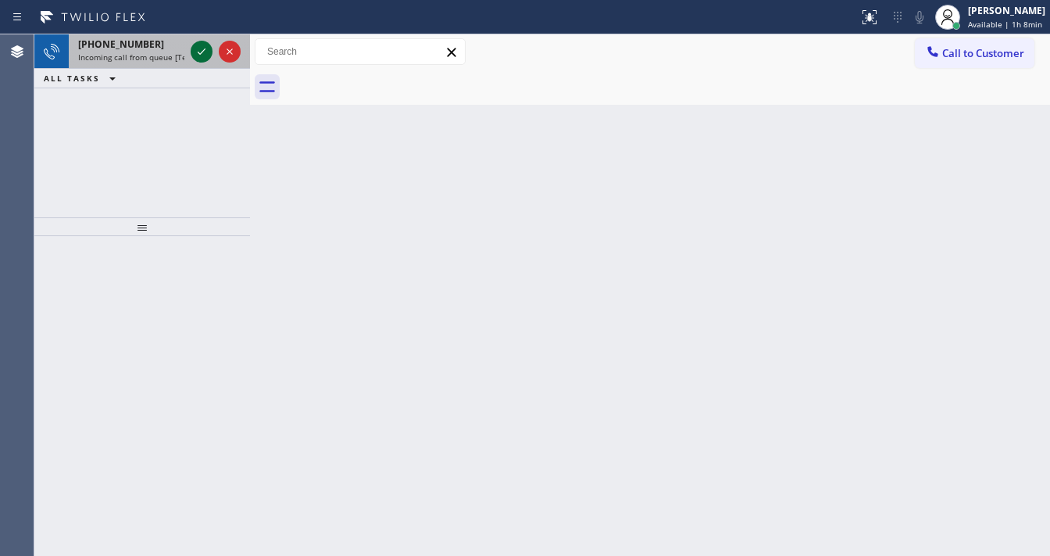
click at [203, 43] on icon at bounding box center [201, 51] width 19 height 19
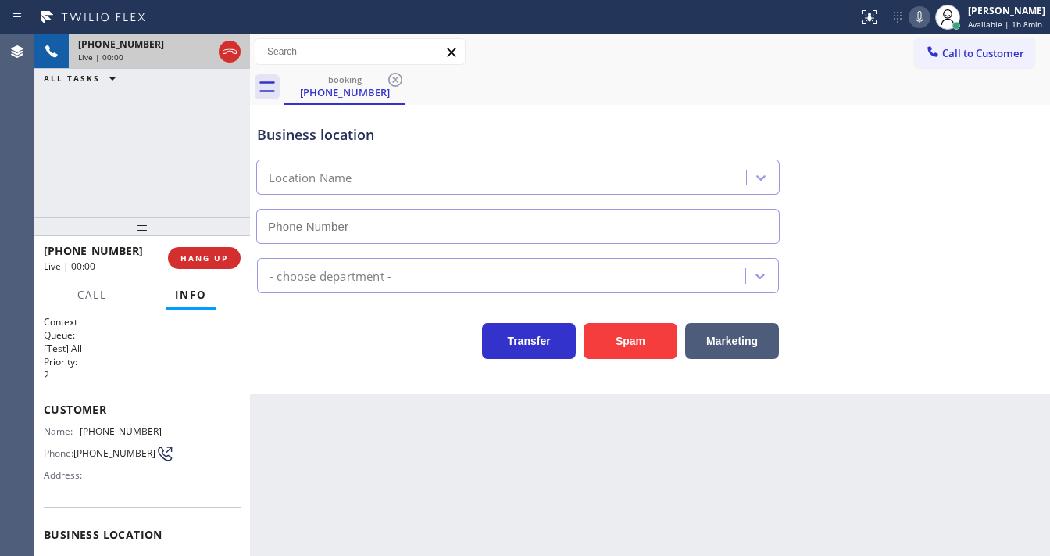
type input "[PHONE_NUMBER]"
click at [624, 327] on button "Spam" at bounding box center [631, 341] width 94 height 36
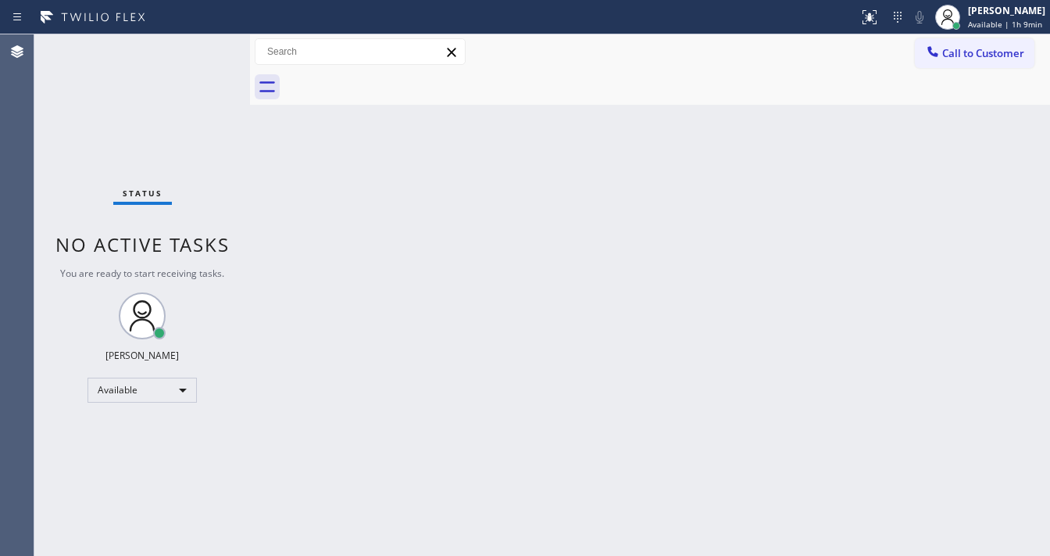
click at [206, 38] on div "Status No active tasks You are ready to start receiving tasks. [PERSON_NAME]" at bounding box center [142, 294] width 216 height 521
click at [207, 44] on div "Status No active tasks You are ready to start receiving tasks. [PERSON_NAME]" at bounding box center [142, 294] width 216 height 521
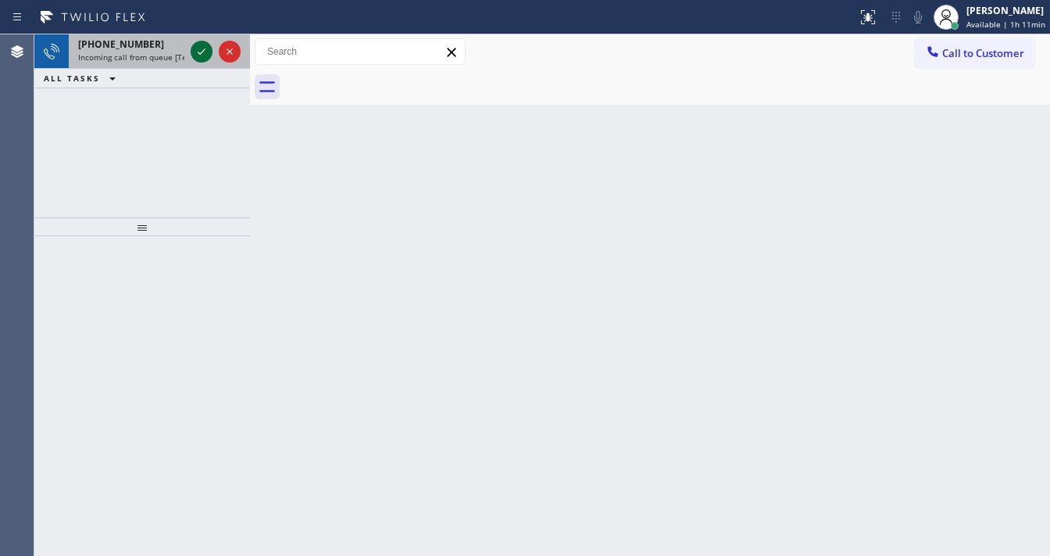
click at [206, 43] on icon at bounding box center [201, 51] width 19 height 19
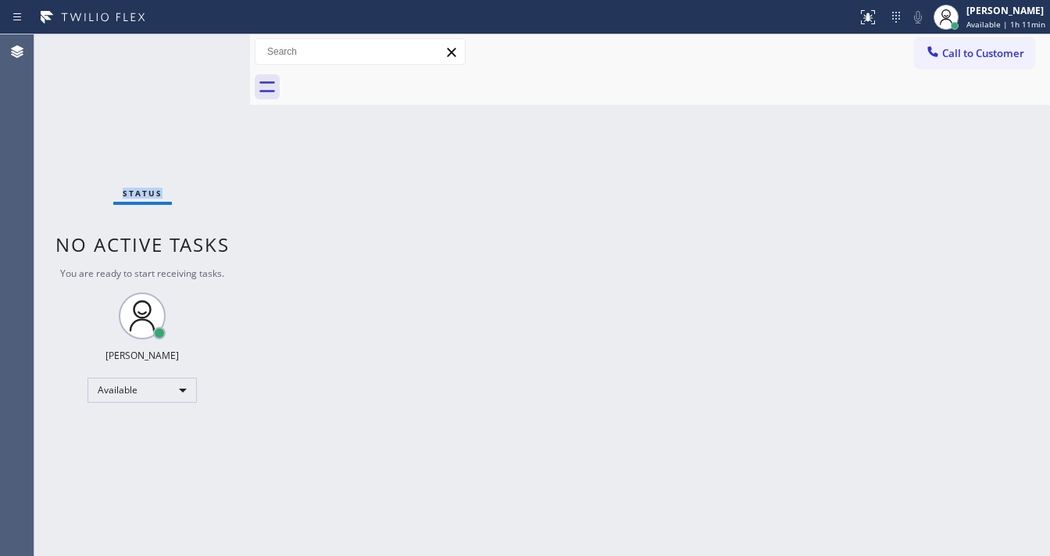
click at [208, 45] on div "Status No active tasks You are ready to start receiving tasks. [PERSON_NAME]" at bounding box center [142, 294] width 216 height 521
click at [207, 45] on div "Status No active tasks You are ready to start receiving tasks. [PERSON_NAME]" at bounding box center [142, 294] width 216 height 521
click at [206, 45] on div "Status No active tasks You are ready to start receiving tasks. [PERSON_NAME]" at bounding box center [142, 294] width 216 height 521
click at [870, 21] on icon at bounding box center [868, 17] width 19 height 19
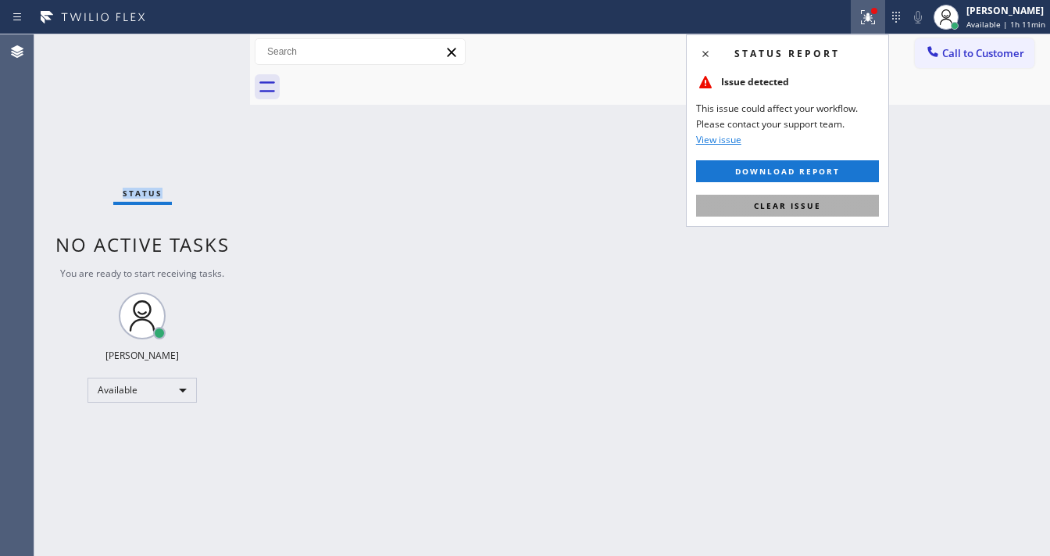
click at [863, 211] on button "Clear issue" at bounding box center [787, 206] width 183 height 22
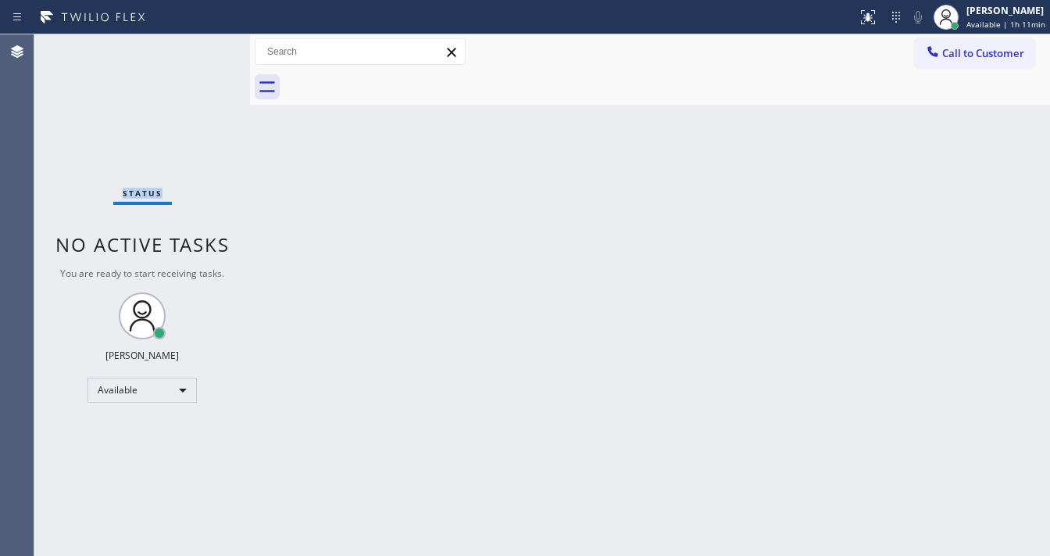
click at [203, 44] on div "Status No active tasks You are ready to start receiving tasks. [PERSON_NAME]" at bounding box center [142, 294] width 216 height 521
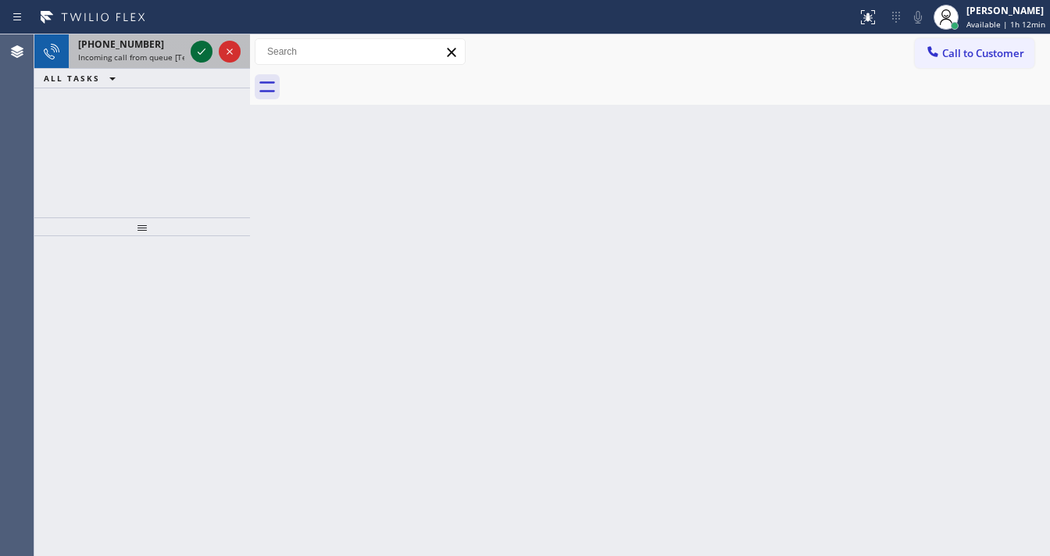
click at [196, 48] on icon at bounding box center [201, 51] width 19 height 19
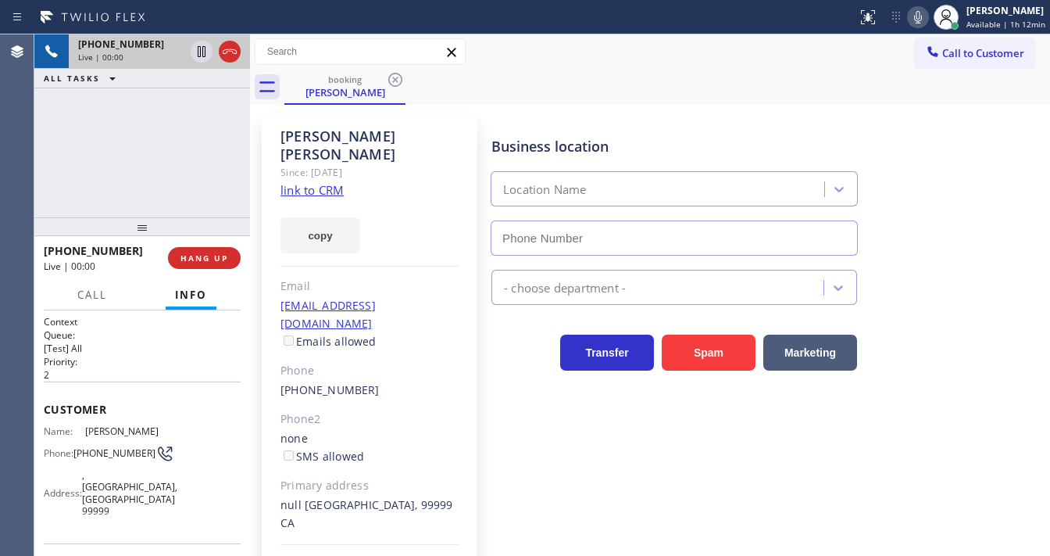
type input "[PHONE_NUMBER]"
click at [301, 182] on link "link to CRM" at bounding box center [312, 190] width 63 height 16
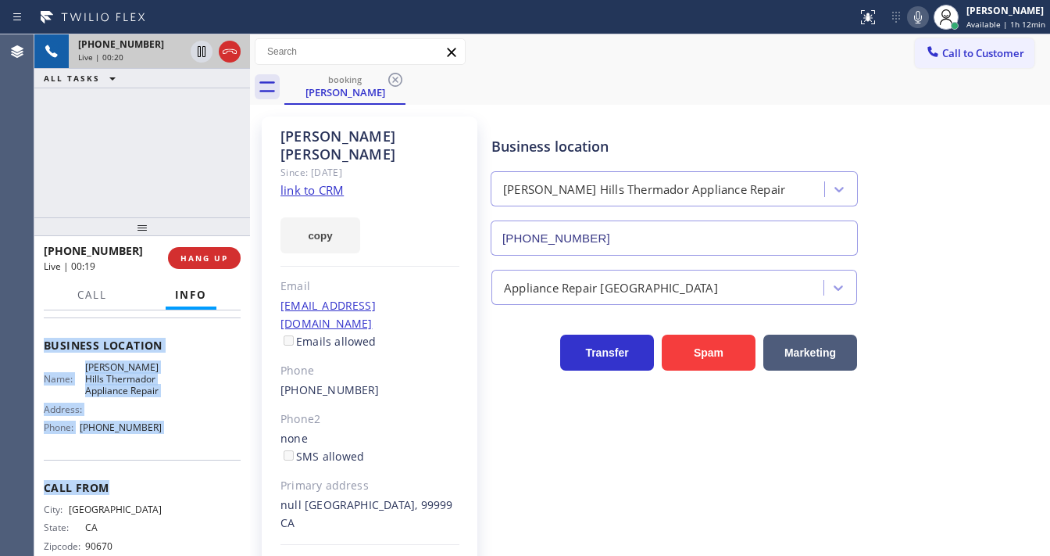
scroll to position [250, 0]
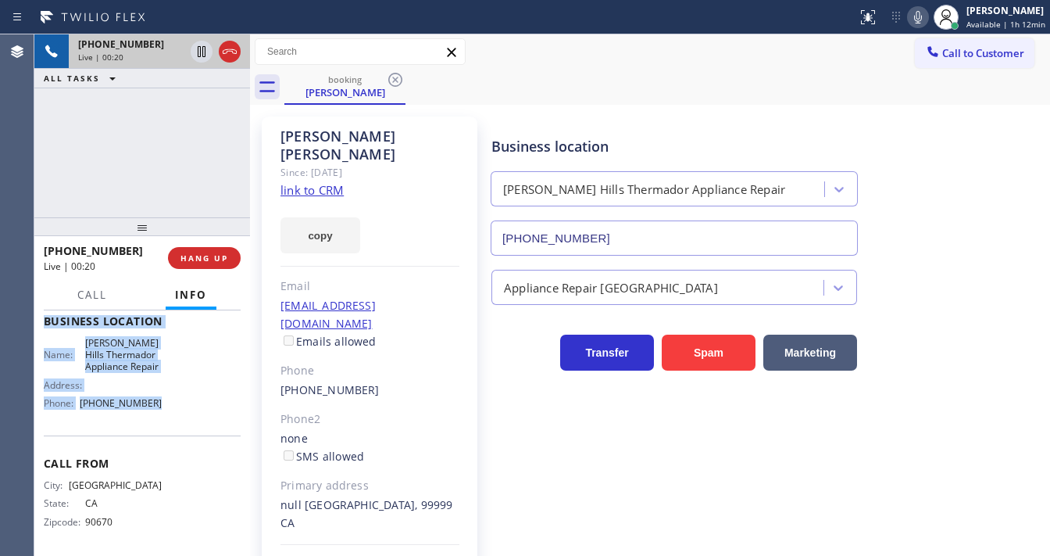
drag, startPoint x: 44, startPoint y: 403, endPoint x: 170, endPoint y: 403, distance: 126.6
click at [170, 403] on div "Context Queue: [Test] All Priority: 2 Customer Name: [PERSON_NAME] Phone: [PHON…" at bounding box center [142, 309] width 197 height 488
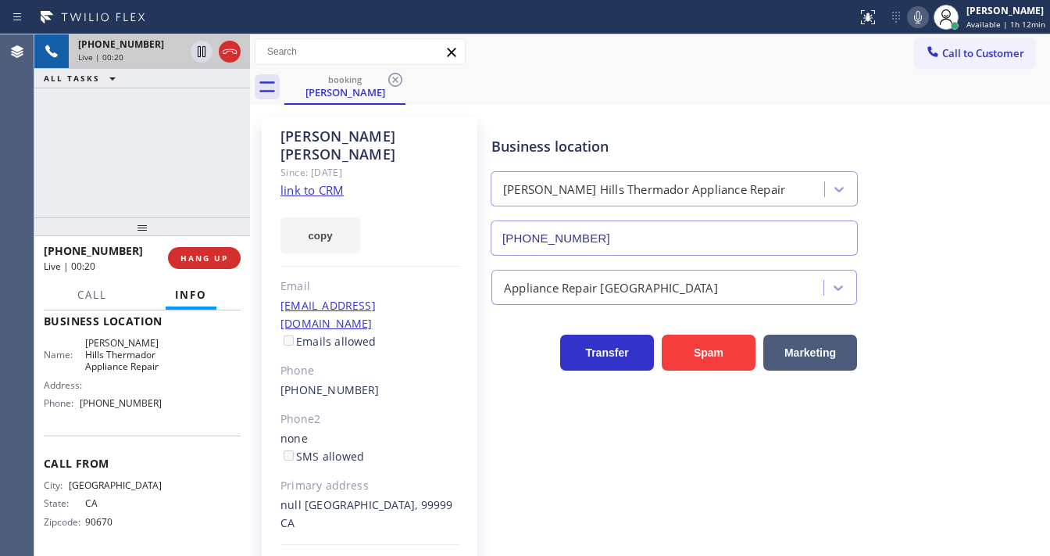
click at [155, 153] on div "[PHONE_NUMBER] Live | 00:20 ALL TASKS ALL TASKS ACTIVE TASKS TASKS IN WRAP UP" at bounding box center [142, 125] width 216 height 183
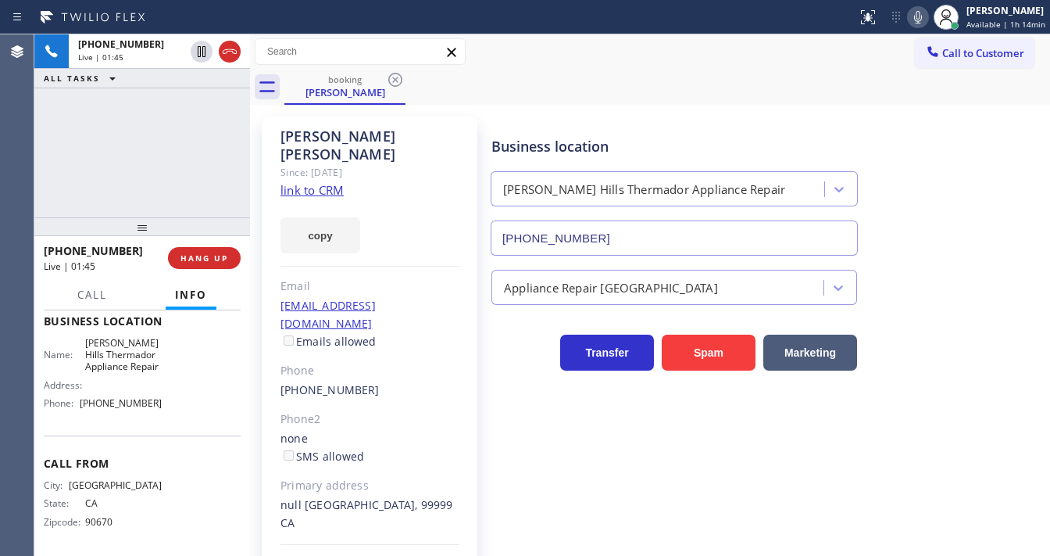
drag, startPoint x: 202, startPoint y: 56, endPoint x: 441, endPoint y: 53, distance: 238.4
click at [202, 55] on icon at bounding box center [202, 51] width 8 height 11
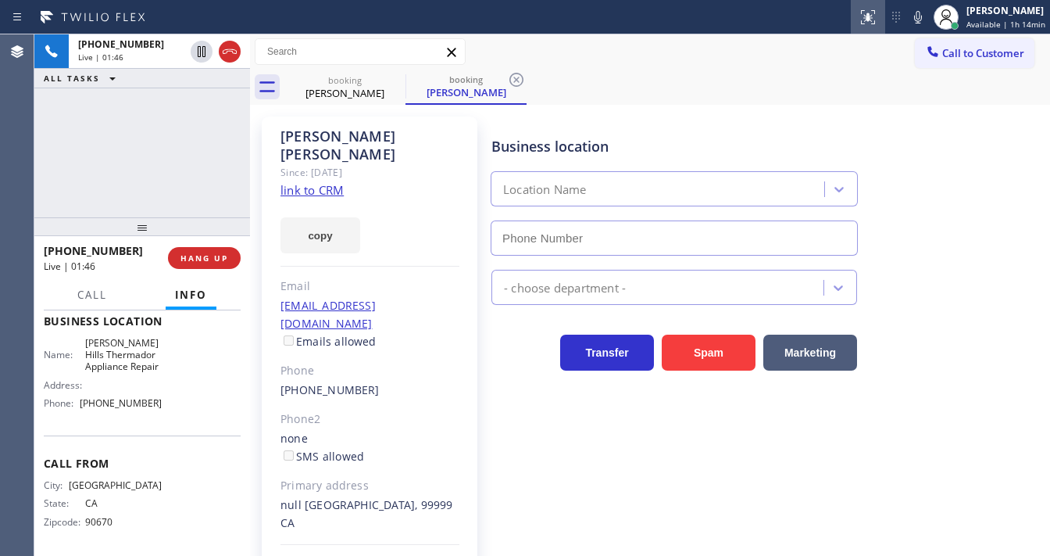
drag, startPoint x: 917, startPoint y: 22, endPoint x: 870, endPoint y: 28, distance: 46.5
click at [915, 22] on icon at bounding box center [918, 17] width 19 height 19
type input "[PHONE_NUMBER]"
click at [51, 165] on div "[PHONE_NUMBER] Live | 01:47 ALL TASKS ALL TASKS ACTIVE TASKS TASKS IN WRAP UP" at bounding box center [142, 125] width 216 height 183
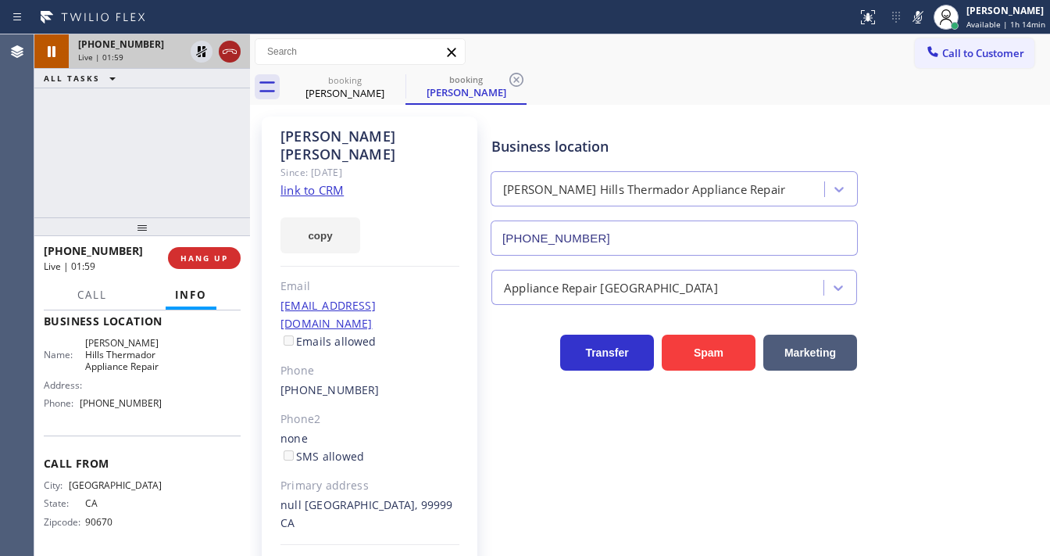
click at [202, 54] on icon at bounding box center [201, 51] width 19 height 19
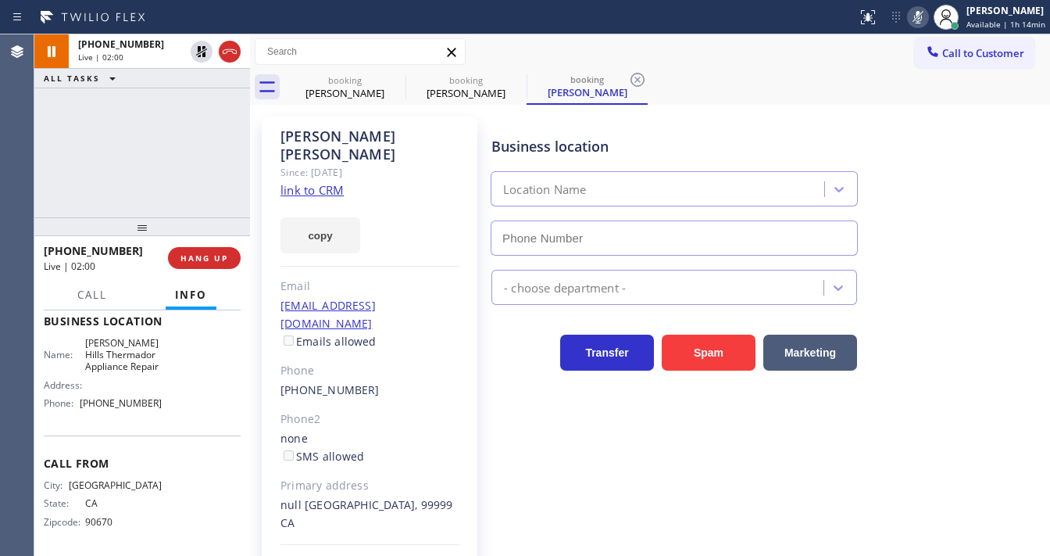
click at [916, 23] on icon at bounding box center [918, 17] width 19 height 19
type input "[PHONE_NUMBER]"
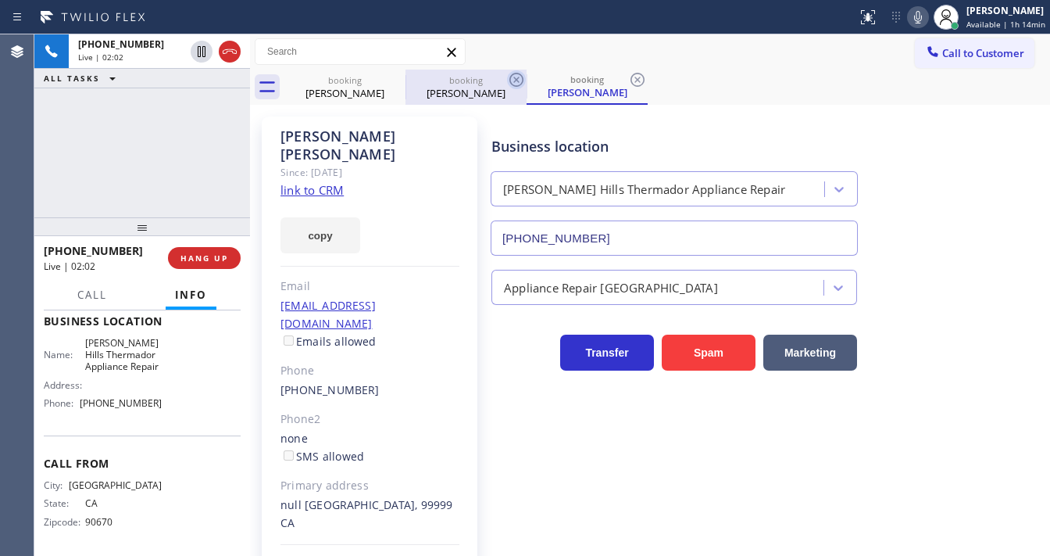
click at [0, 0] on icon at bounding box center [0, 0] width 0 height 0
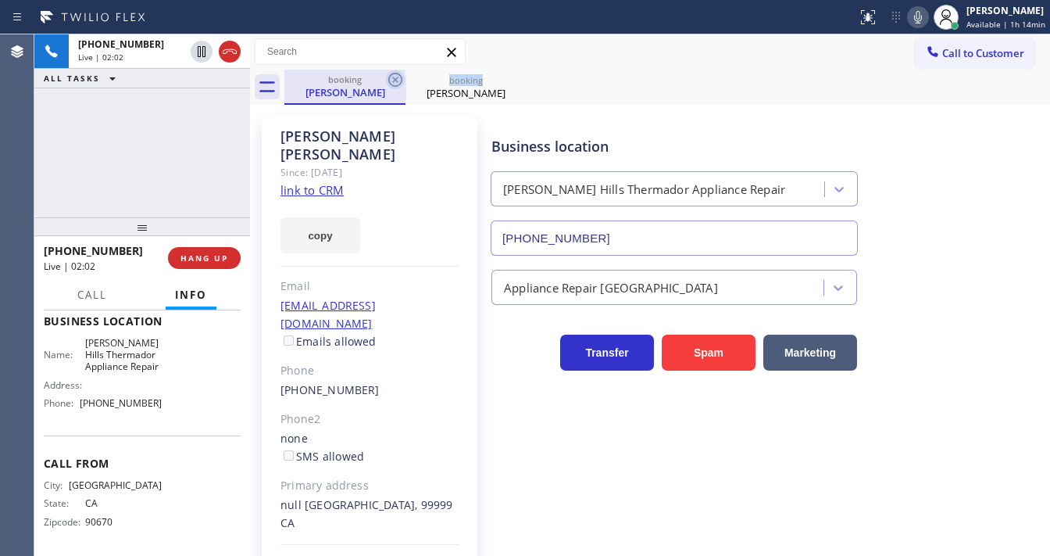
click at [394, 77] on icon at bounding box center [395, 79] width 19 height 19
drag, startPoint x: 102, startPoint y: 98, endPoint x: 170, endPoint y: 130, distance: 75.2
click at [104, 100] on div "[PHONE_NUMBER] Live | 02:03 ALL TASKS ALL TASKS ACTIVE TASKS TASKS IN WRAP UP" at bounding box center [142, 125] width 216 height 183
click at [121, 157] on div "[PHONE_NUMBER] Live | 02:04 ALL TASKS ALL TASKS ACTIVE TASKS TASKS IN WRAP UP" at bounding box center [142, 125] width 216 height 183
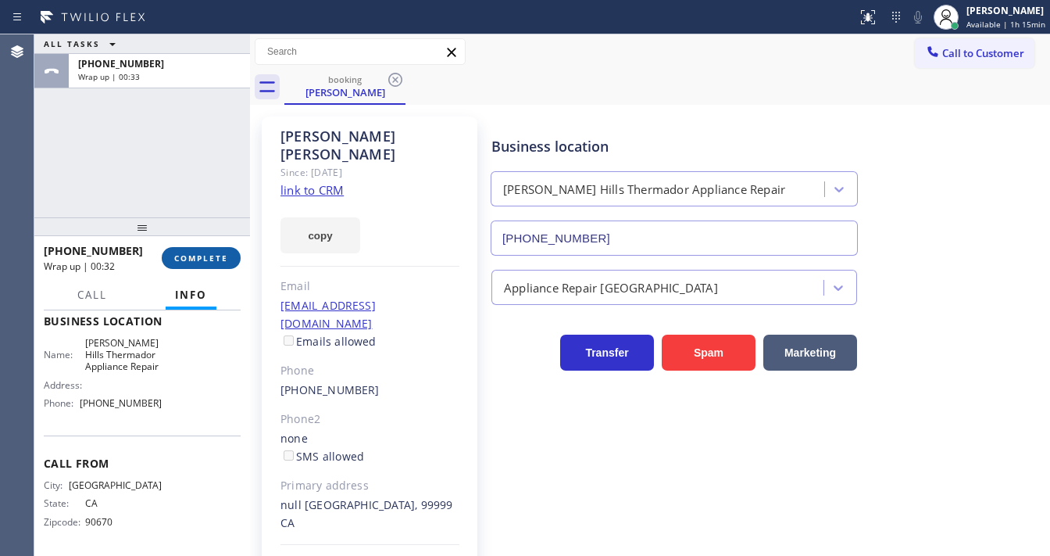
click at [200, 261] on span "COMPLETE" at bounding box center [201, 257] width 54 height 11
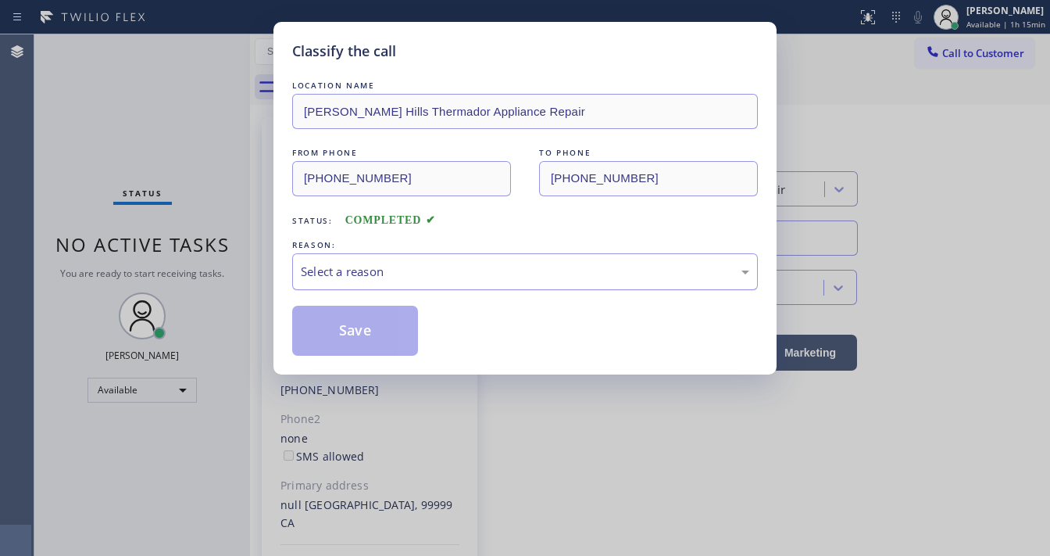
click at [413, 274] on div "Select a reason" at bounding box center [525, 272] width 449 height 18
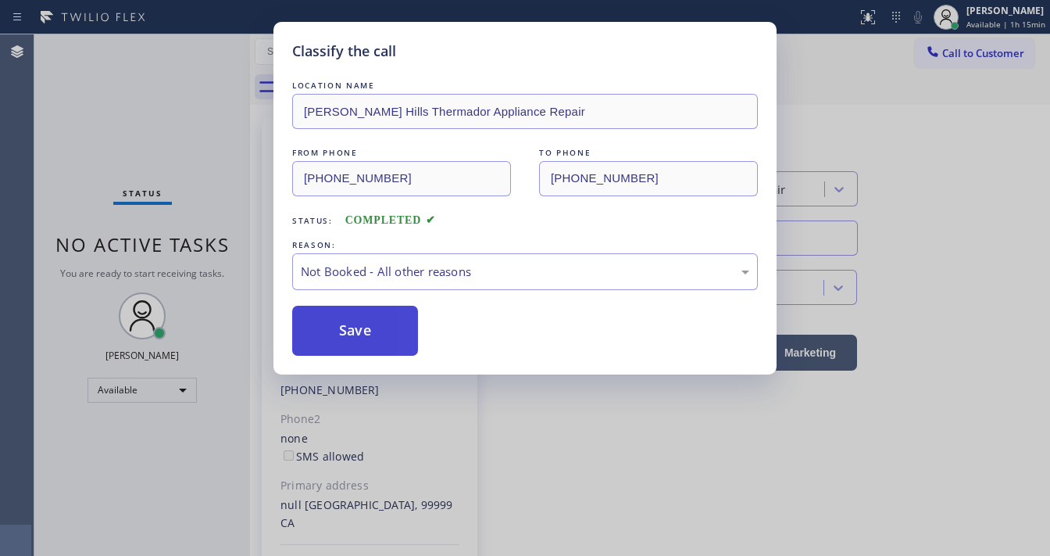
click at [359, 325] on button "Save" at bounding box center [355, 331] width 126 height 50
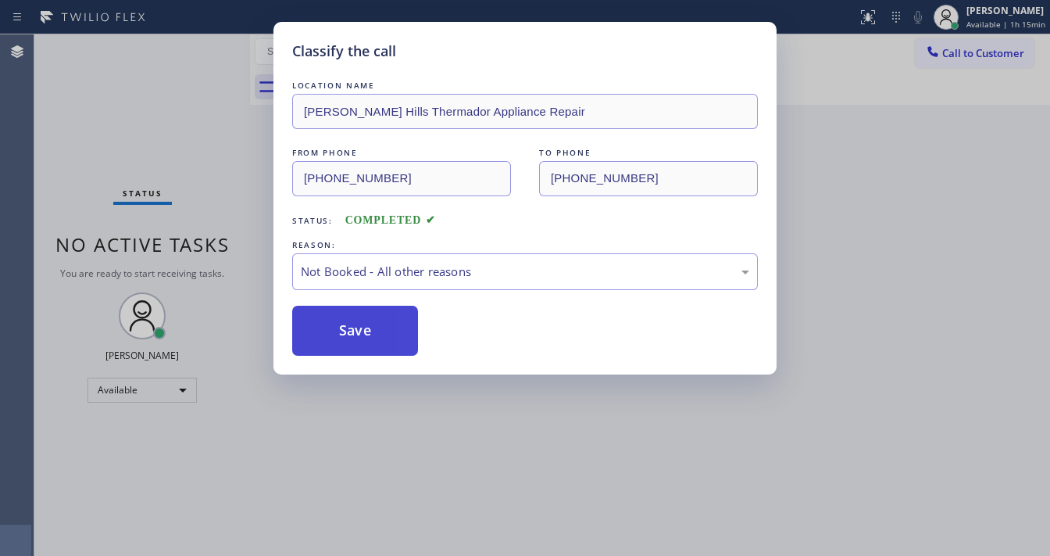
click at [359, 325] on button "Save" at bounding box center [355, 331] width 126 height 50
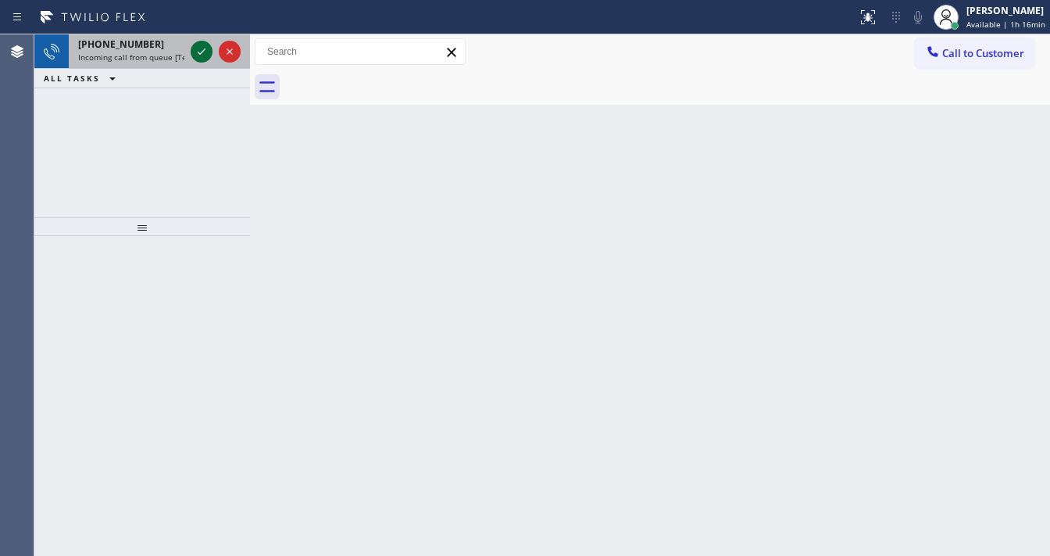
click at [207, 44] on icon at bounding box center [201, 51] width 19 height 19
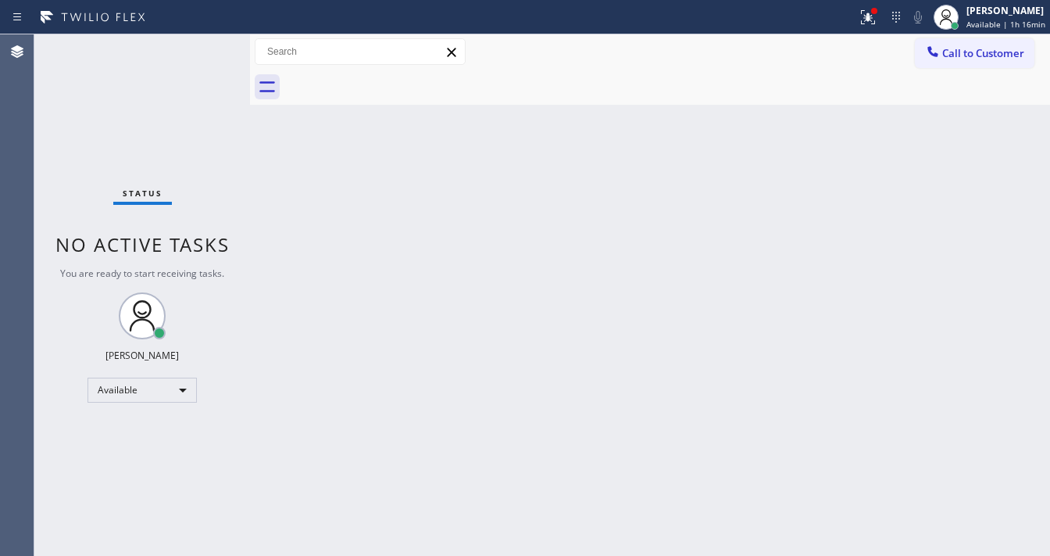
drag, startPoint x: 865, startPoint y: 25, endPoint x: 845, endPoint y: 66, distance: 46.1
click at [867, 23] on icon at bounding box center [868, 17] width 19 height 19
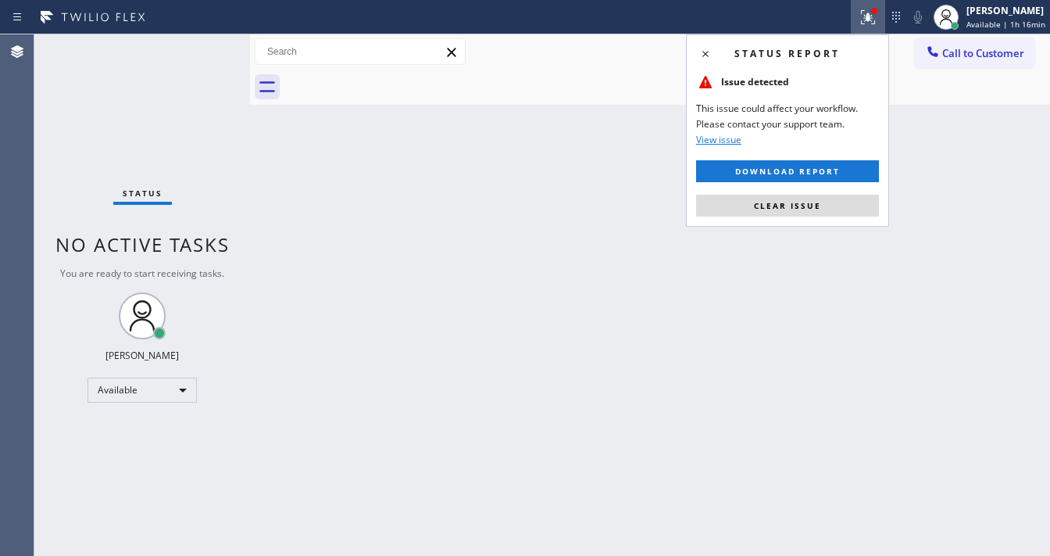
drag, startPoint x: 756, startPoint y: 214, endPoint x: 770, endPoint y: 194, distance: 24.7
click at [757, 214] on button "Clear issue" at bounding box center [787, 206] width 183 height 22
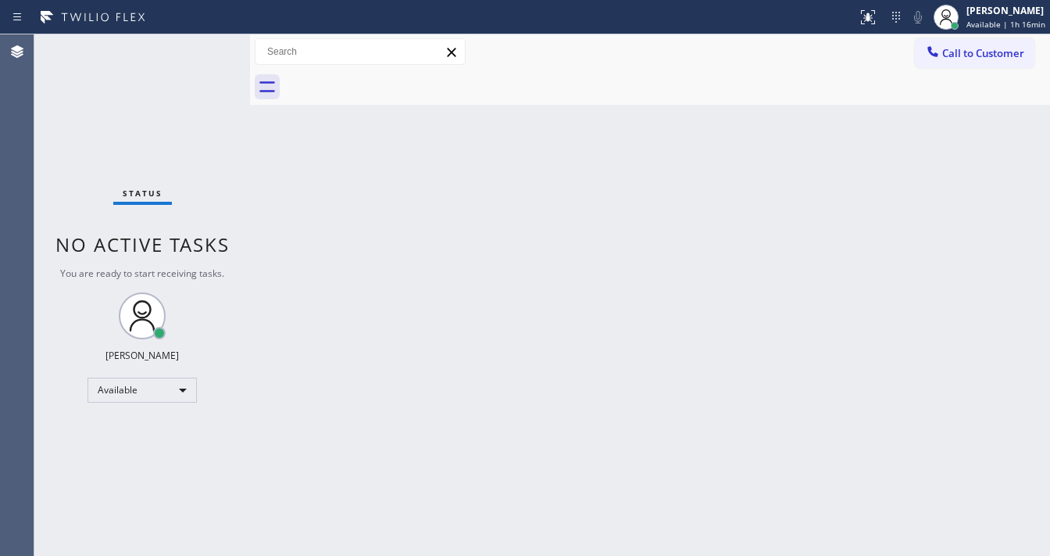
drag, startPoint x: 770, startPoint y: 194, endPoint x: 703, endPoint y: 181, distance: 67.7
click at [769, 188] on div "Back to Dashboard Change Sender ID Customers Technicians Select a contact Outbo…" at bounding box center [650, 294] width 800 height 521
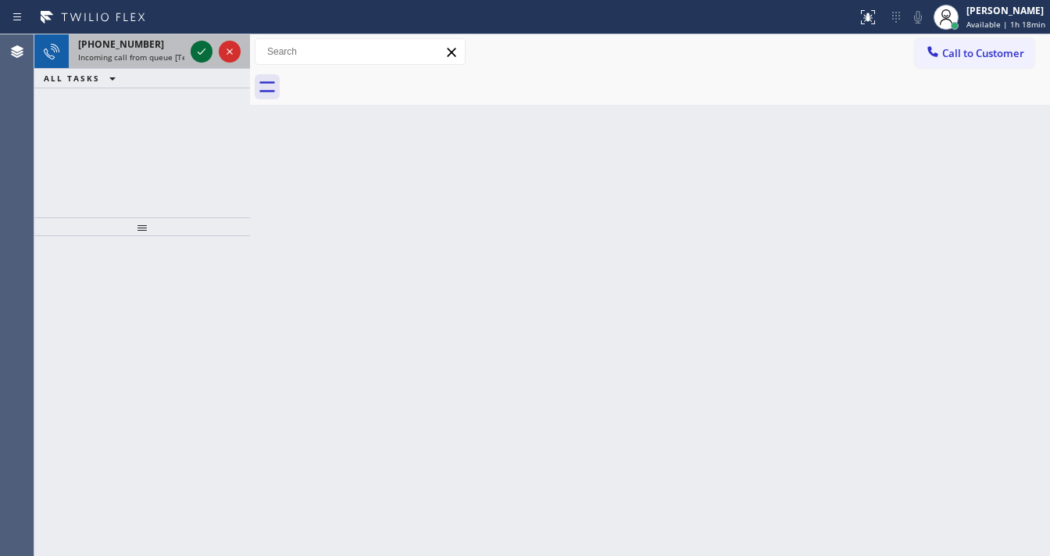
click at [200, 52] on icon at bounding box center [201, 51] width 19 height 19
click at [198, 54] on icon at bounding box center [201, 51] width 19 height 19
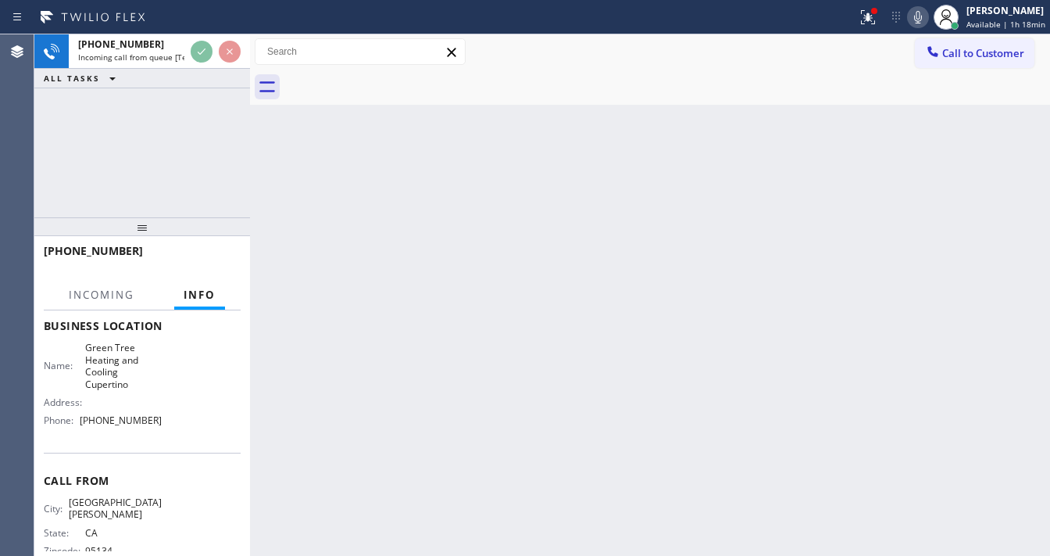
scroll to position [229, 0]
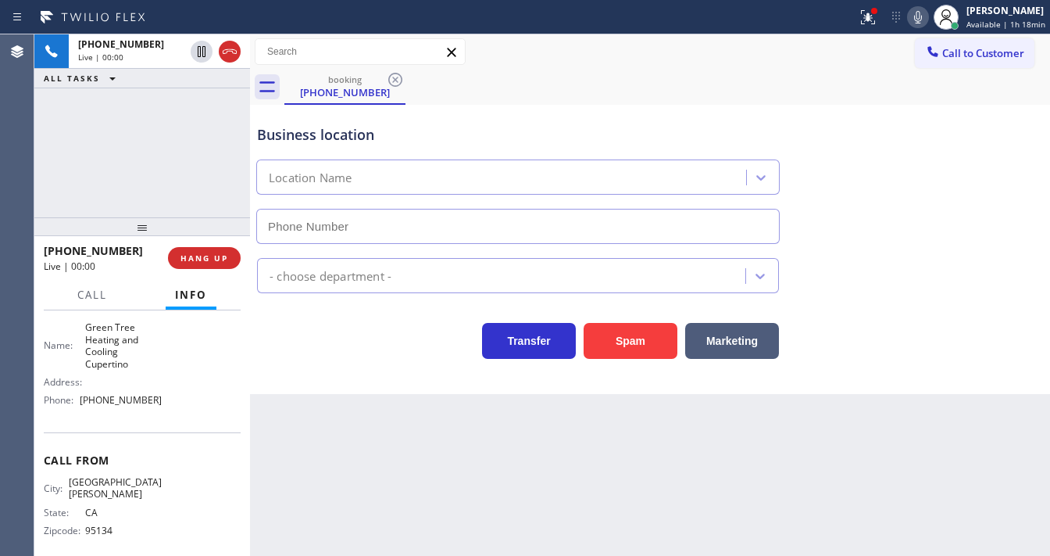
type input "[PHONE_NUMBER]"
click at [634, 352] on button "Spam" at bounding box center [631, 341] width 94 height 36
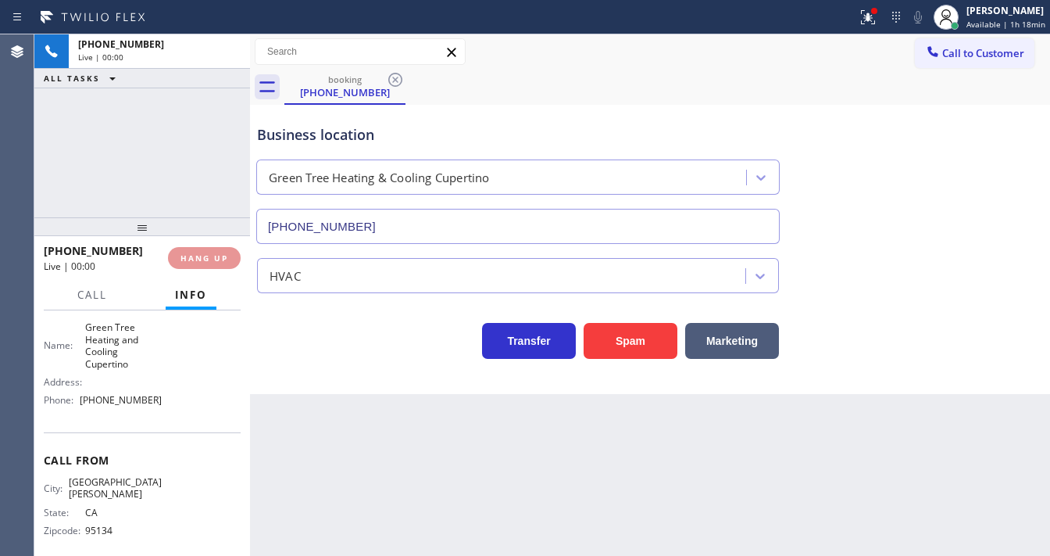
click at [184, 198] on div "[PHONE_NUMBER] Live | 00:00 ALL TASKS ALL TASKS ACTIVE TASKS TASKS IN WRAP UP" at bounding box center [142, 125] width 216 height 183
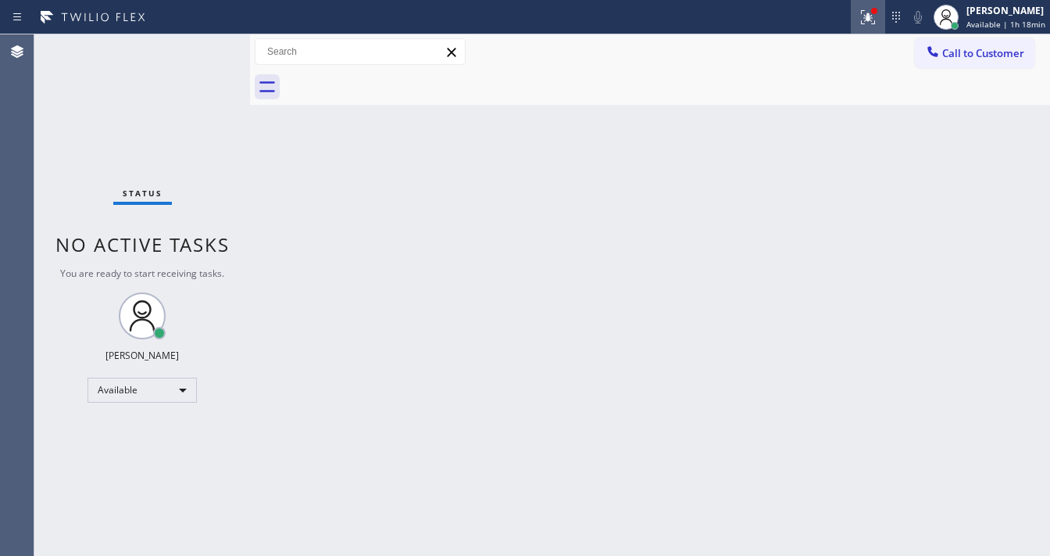
drag, startPoint x: 878, startPoint y: 22, endPoint x: 877, endPoint y: 44, distance: 21.9
click at [878, 23] on icon at bounding box center [868, 17] width 19 height 19
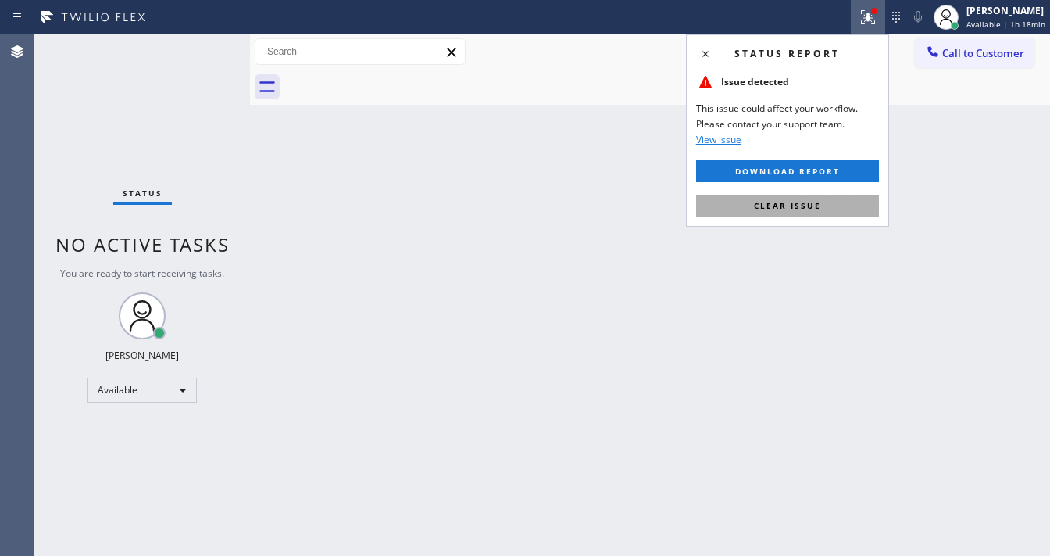
click at [835, 211] on button "Clear issue" at bounding box center [787, 206] width 183 height 22
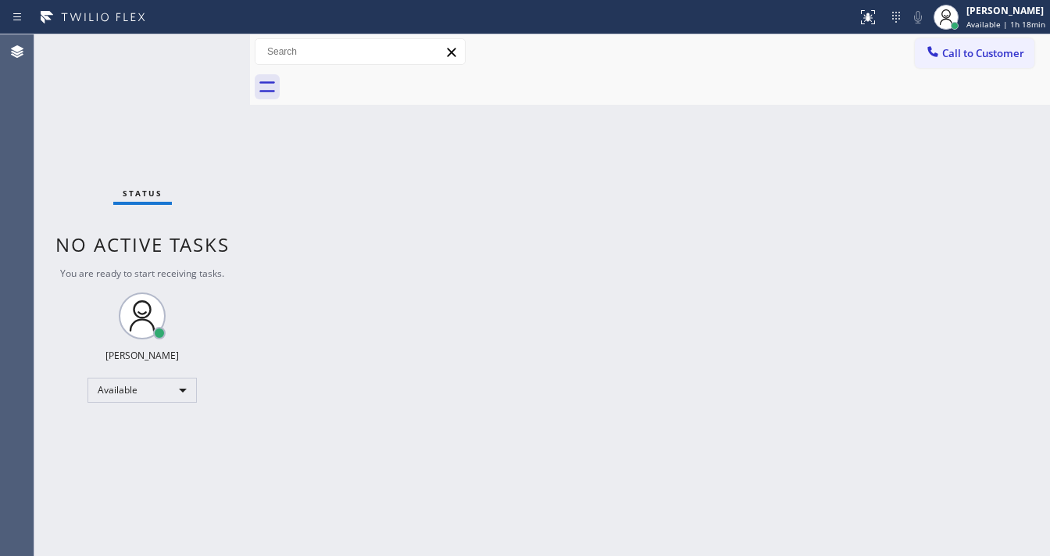
click at [828, 215] on div "Back to Dashboard Change Sender ID Customers Technicians Select a contact Outbo…" at bounding box center [650, 294] width 800 height 521
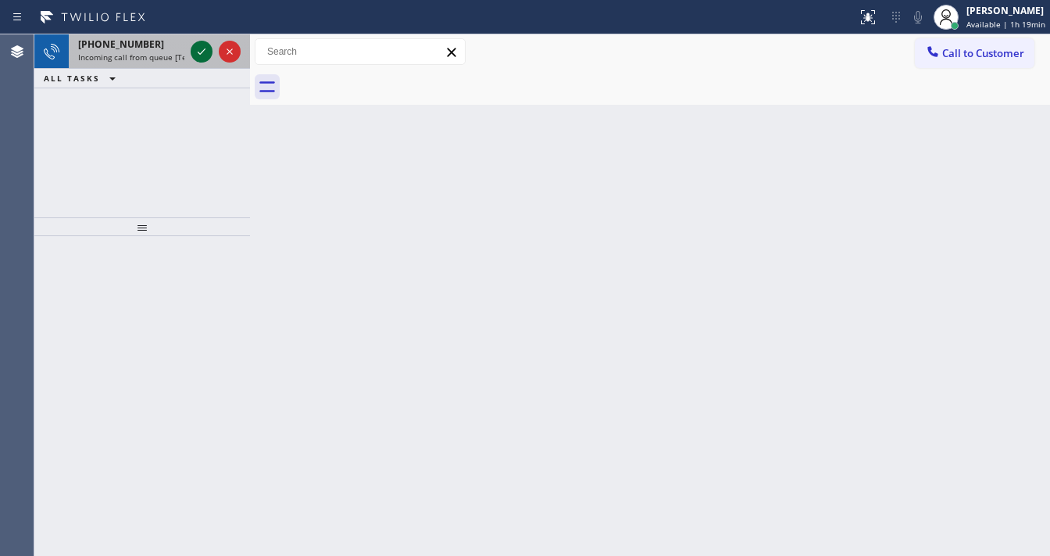
click at [204, 53] on icon at bounding box center [201, 51] width 19 height 19
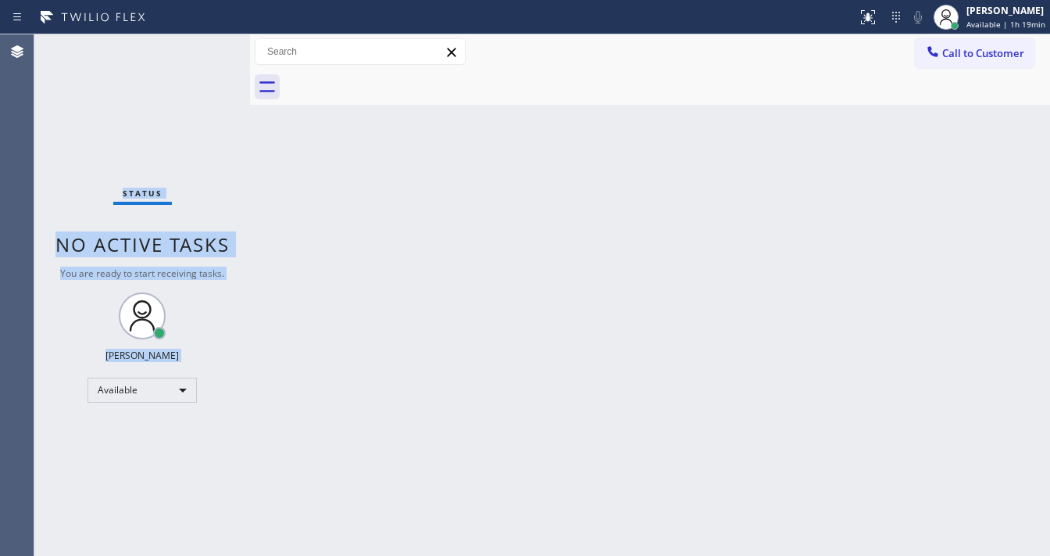
click at [196, 55] on div "Status No active tasks You are ready to start receiving tasks. [PERSON_NAME]" at bounding box center [142, 294] width 216 height 521
click at [860, 15] on div at bounding box center [868, 17] width 34 height 19
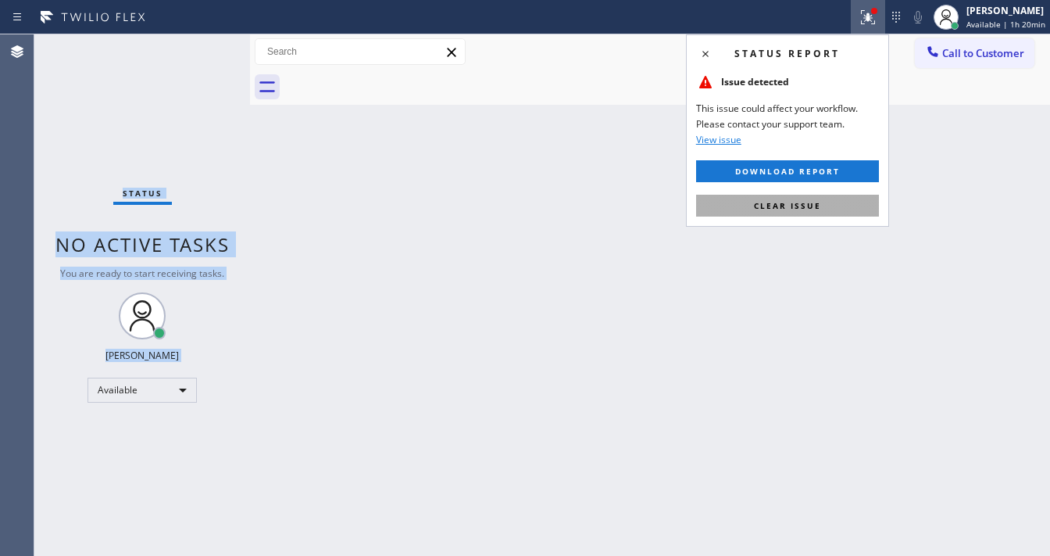
click at [800, 203] on span "Clear issue" at bounding box center [787, 205] width 67 height 11
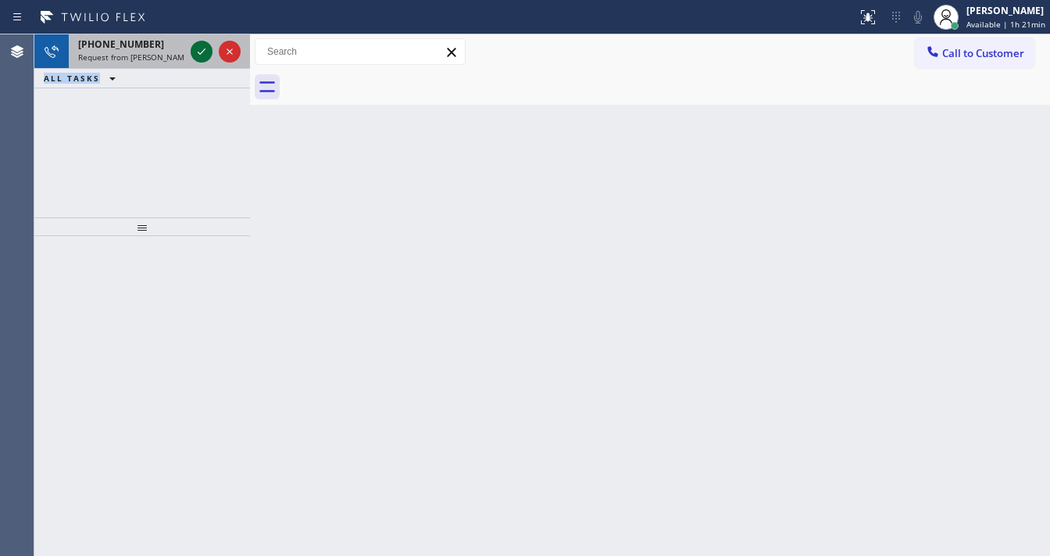
click at [205, 53] on icon at bounding box center [201, 51] width 19 height 19
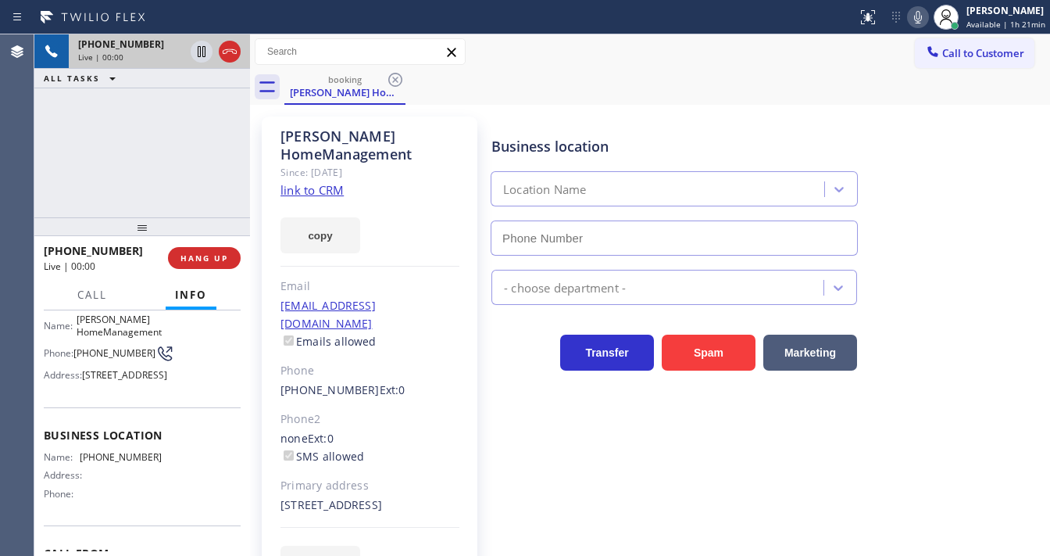
scroll to position [125, 0]
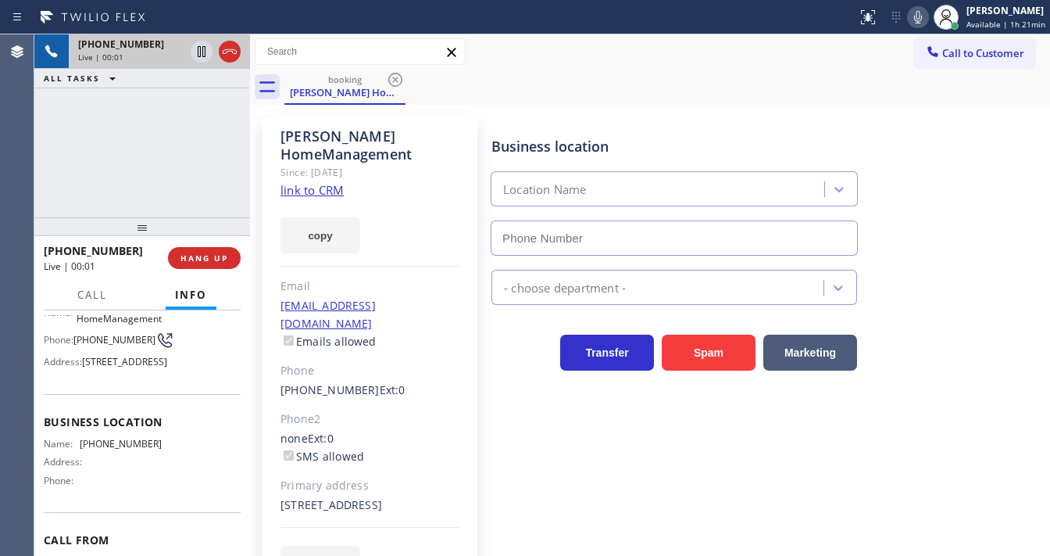
click at [338, 188] on link "link to CRM" at bounding box center [312, 190] width 63 height 16
click at [227, 50] on icon at bounding box center [229, 51] width 19 height 19
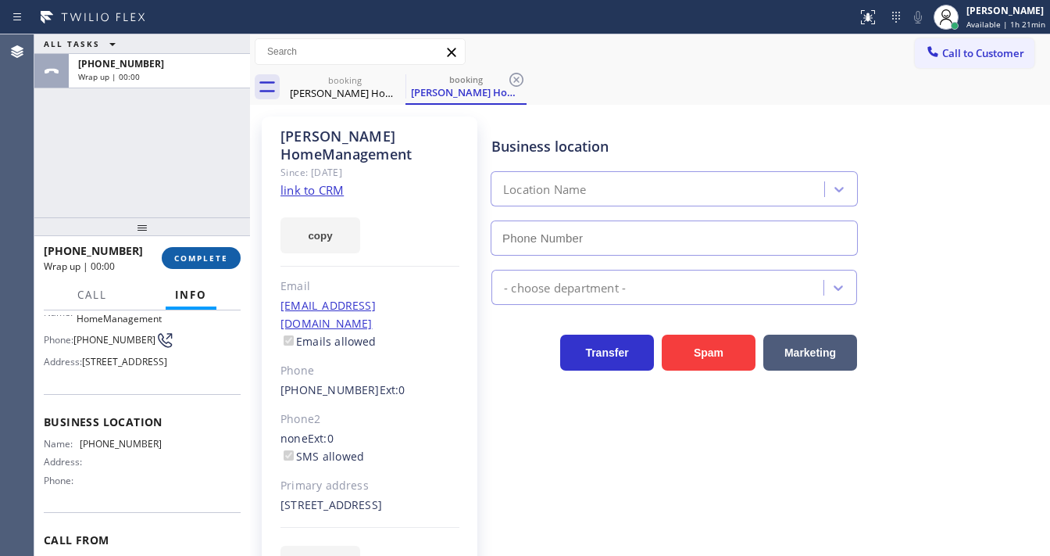
click at [202, 259] on span "COMPLETE" at bounding box center [201, 257] width 54 height 11
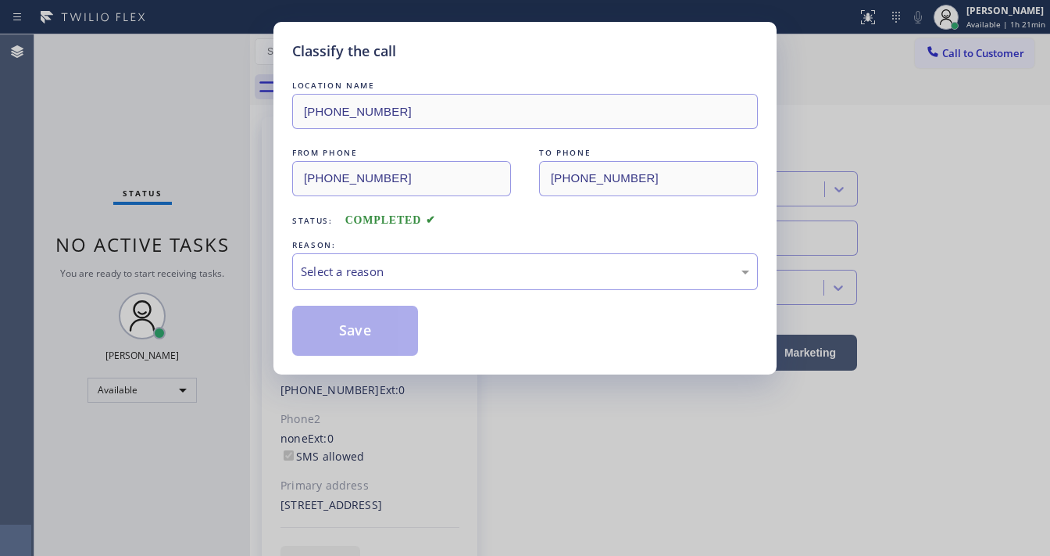
drag, startPoint x: 355, startPoint y: 238, endPoint x: 359, endPoint y: 272, distance: 34.7
click at [356, 244] on div "REASON:" at bounding box center [525, 245] width 466 height 16
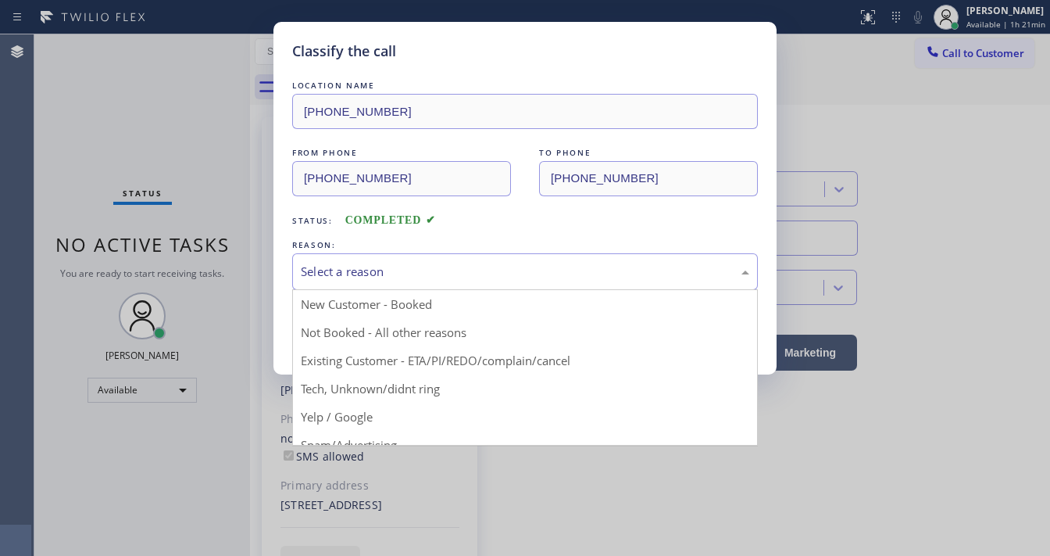
click at [359, 272] on div "Select a reason" at bounding box center [525, 272] width 449 height 18
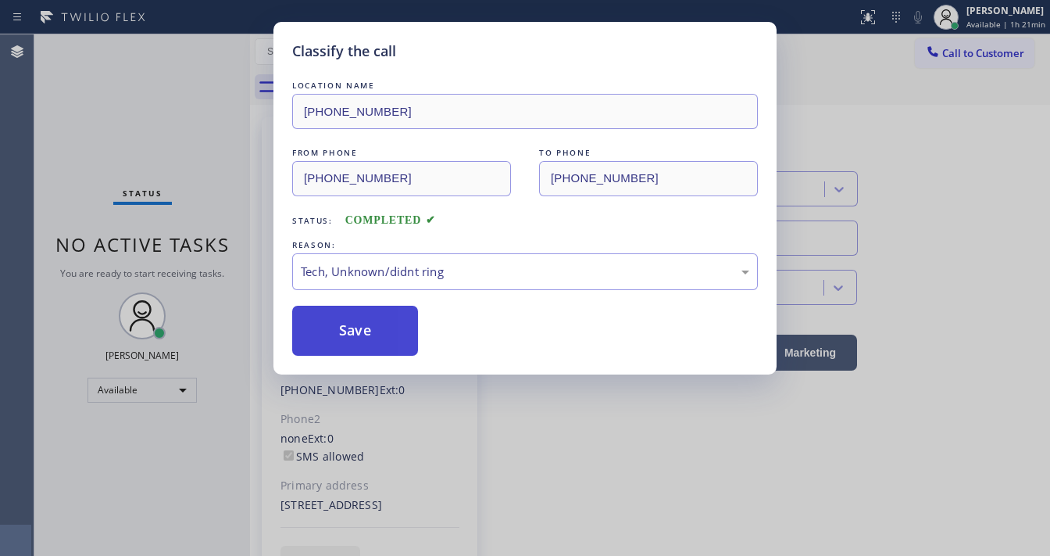
click at [356, 325] on button "Save" at bounding box center [355, 331] width 126 height 50
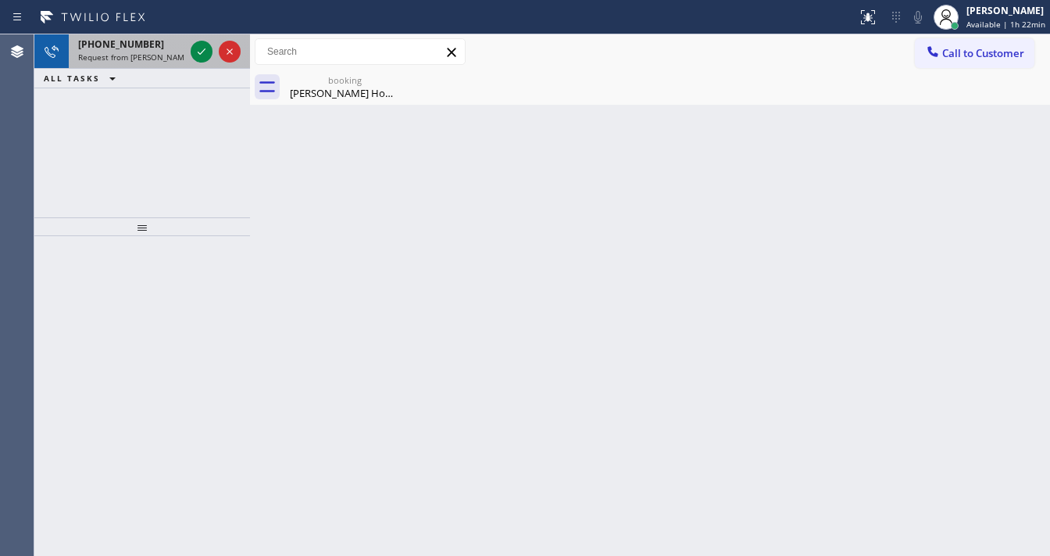
click at [133, 56] on span "Request from [PERSON_NAME] (direct)" at bounding box center [149, 57] width 142 height 11
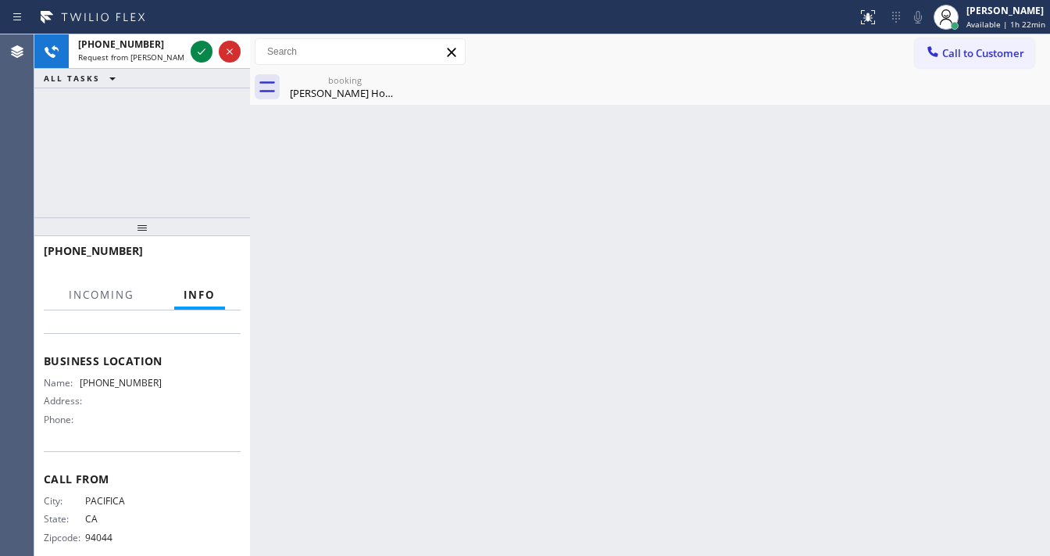
scroll to position [188, 0]
click at [73, 131] on div "[PHONE_NUMBER] Request from [PERSON_NAME] (direct) ALL TASKS ALL TASKS ACTIVE T…" at bounding box center [142, 125] width 216 height 183
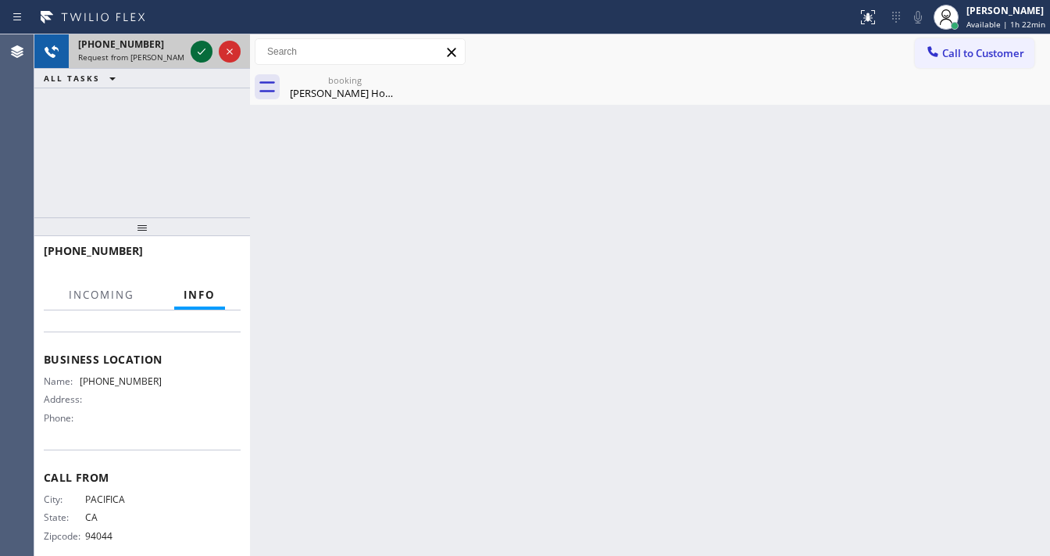
click at [196, 55] on icon at bounding box center [201, 51] width 19 height 19
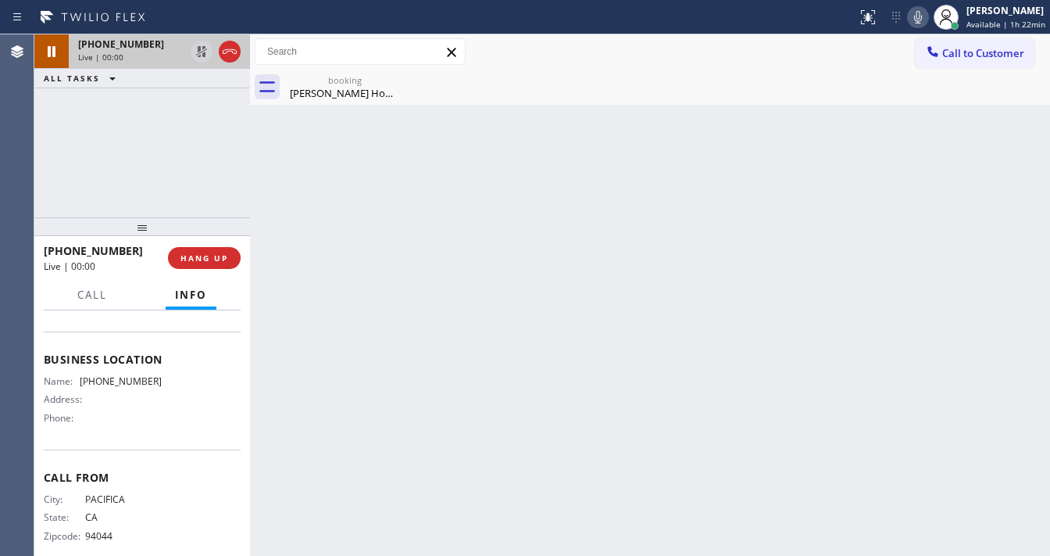
click at [184, 49] on div "[PHONE_NUMBER]" at bounding box center [131, 44] width 106 height 13
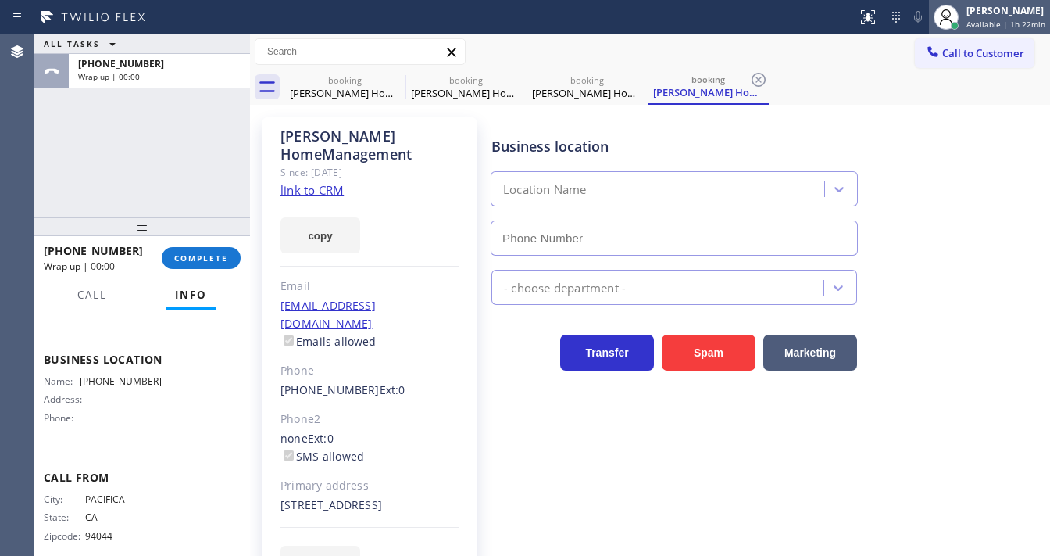
click at [983, 21] on span "Available | 1h 22min" at bounding box center [1006, 24] width 79 height 11
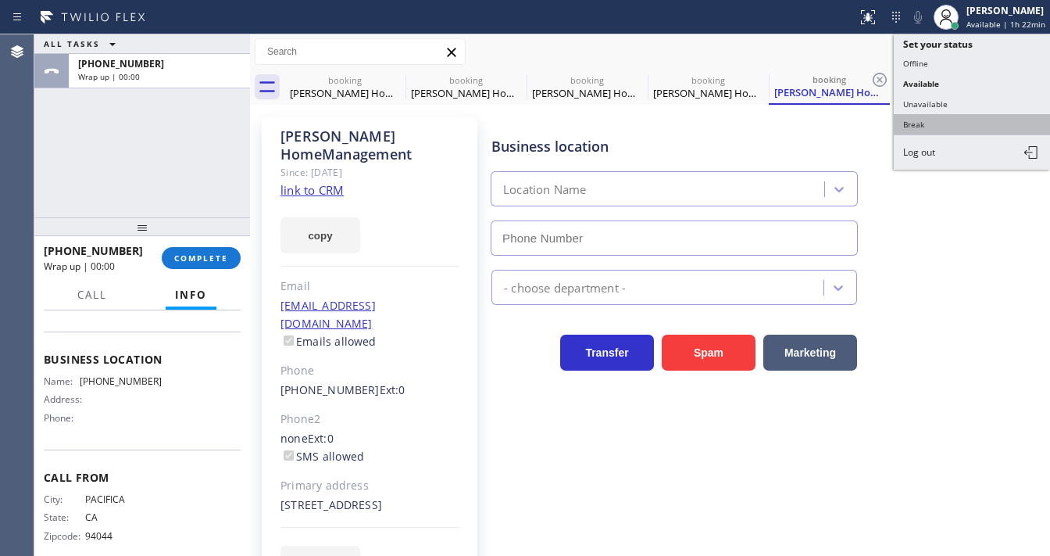
drag, startPoint x: 919, startPoint y: 122, endPoint x: 292, endPoint y: 132, distance: 626.8
click at [917, 123] on button "Break" at bounding box center [972, 124] width 156 height 20
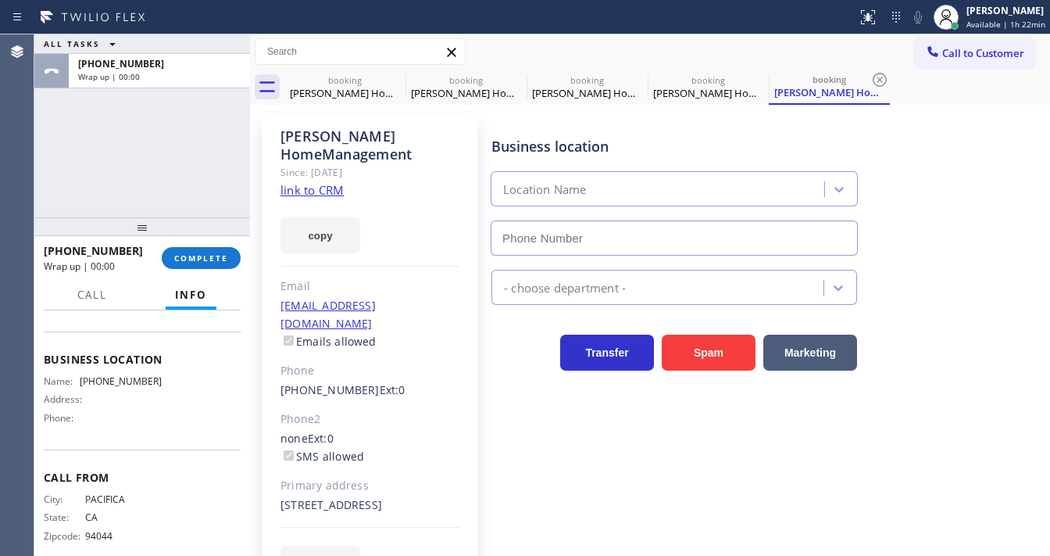
drag, startPoint x: 159, startPoint y: 170, endPoint x: 228, endPoint y: 223, distance: 87.4
click at [169, 171] on div "ALL TASKS ALL TASKS ACTIVE TASKS TASKS IN WRAP UP [PHONE_NUMBER] Wrap up | 00:00" at bounding box center [142, 125] width 216 height 183
click at [213, 253] on span "COMPLETE" at bounding box center [201, 257] width 54 height 11
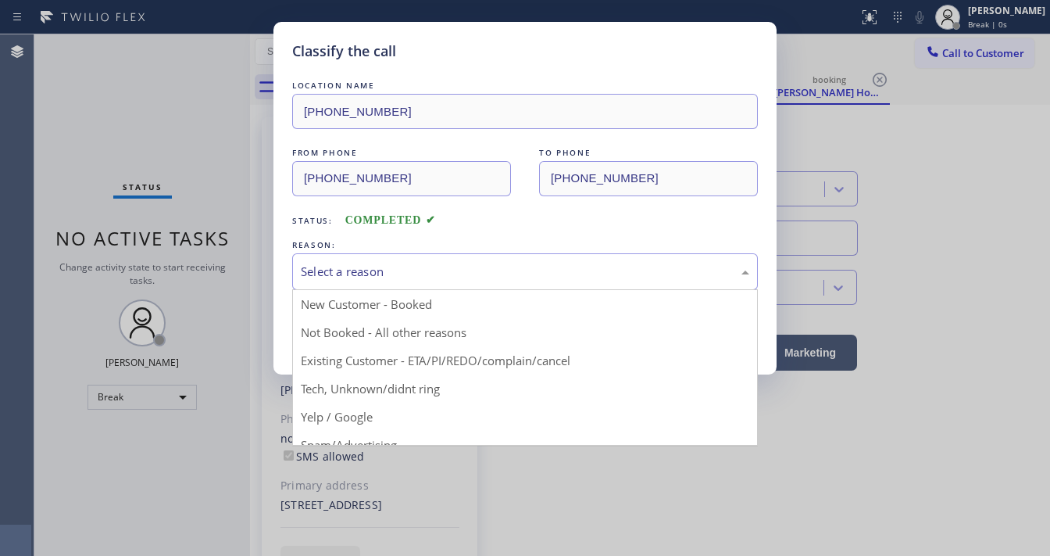
click at [374, 281] on div "Select a reason" at bounding box center [525, 271] width 466 height 37
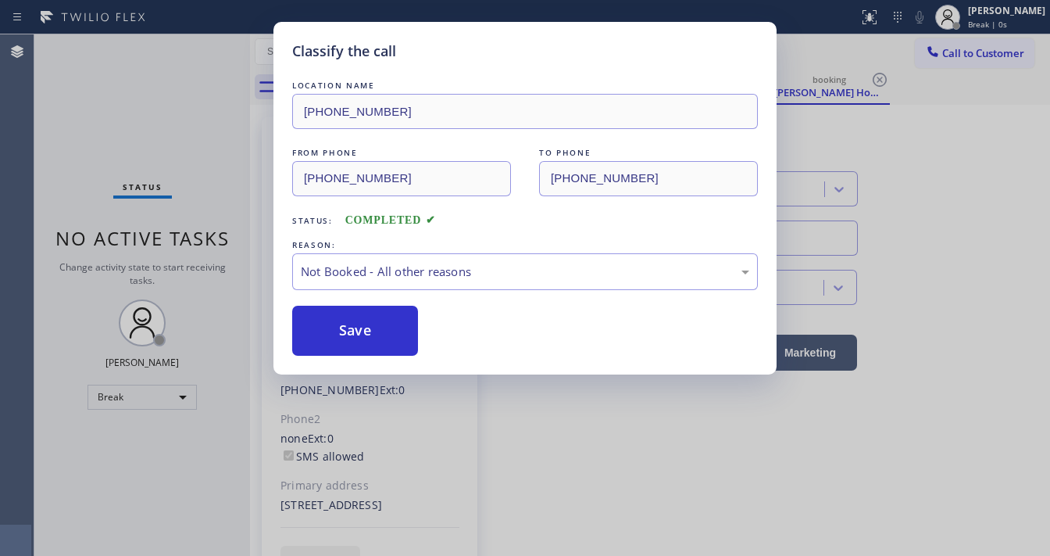
click at [362, 324] on button "Save" at bounding box center [355, 331] width 126 height 50
click at [362, 323] on button "Save" at bounding box center [355, 331] width 126 height 50
click at [359, 320] on button "Save" at bounding box center [355, 331] width 126 height 50
click at [156, 178] on div "Classify the call LOCATION NAME [PHONE_NUMBER] FROM PHONE [PHONE_NUMBER] TO PHO…" at bounding box center [525, 278] width 1050 height 556
click at [174, 113] on div "Status No active tasks Change activity state to start receiving tasks. [PERSON_…" at bounding box center [142, 294] width 216 height 521
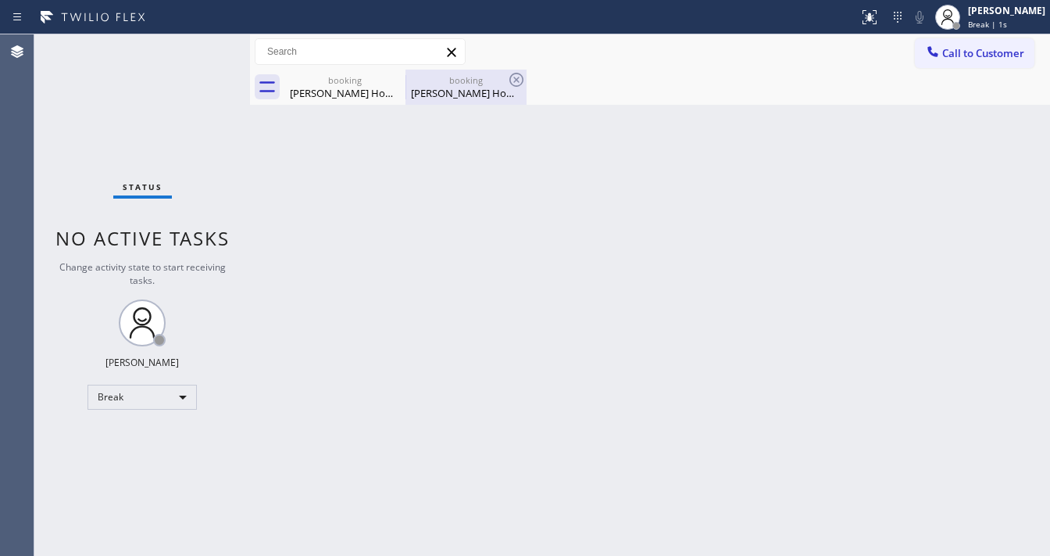
drag, startPoint x: 381, startPoint y: 84, endPoint x: 423, endPoint y: 87, distance: 42.3
click at [402, 84] on div "booking [PERSON_NAME] HomeManagement" at bounding box center [344, 87] width 121 height 35
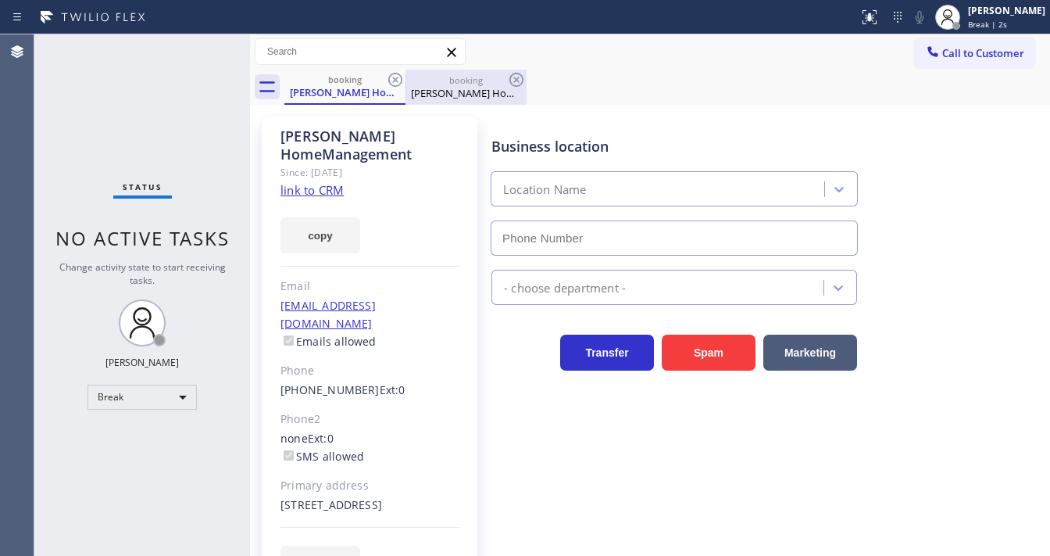
drag, startPoint x: 423, startPoint y: 87, endPoint x: 406, endPoint y: 85, distance: 17.3
click at [416, 87] on div "[PERSON_NAME] HomeManagement" at bounding box center [466, 93] width 118 height 14
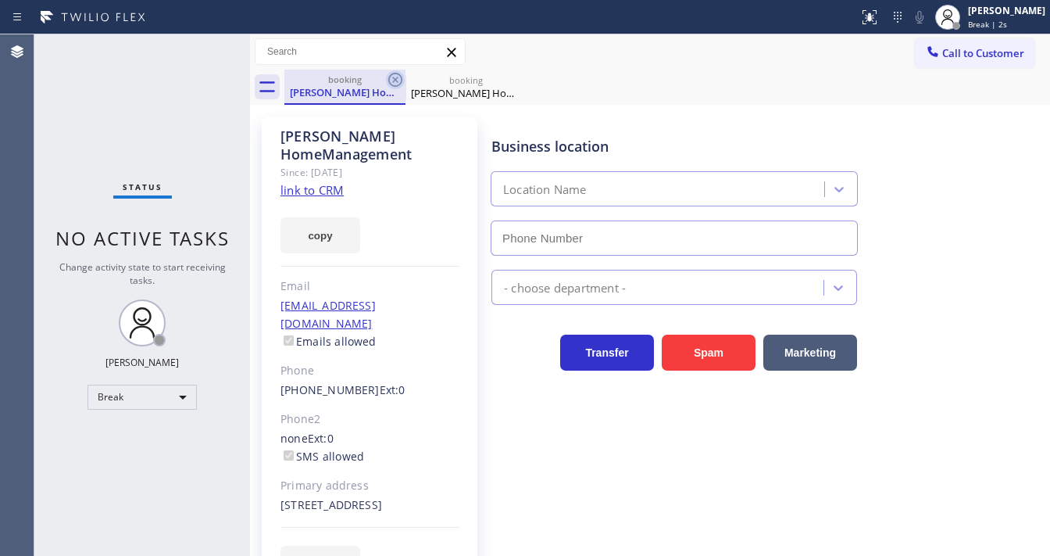
drag, startPoint x: 406, startPoint y: 85, endPoint x: 396, endPoint y: 82, distance: 9.9
click at [404, 84] on div "booking [PERSON_NAME] HomeManagement booking [PERSON_NAME] HomeManagement" at bounding box center [667, 87] width 766 height 35
click at [395, 82] on icon at bounding box center [395, 79] width 19 height 19
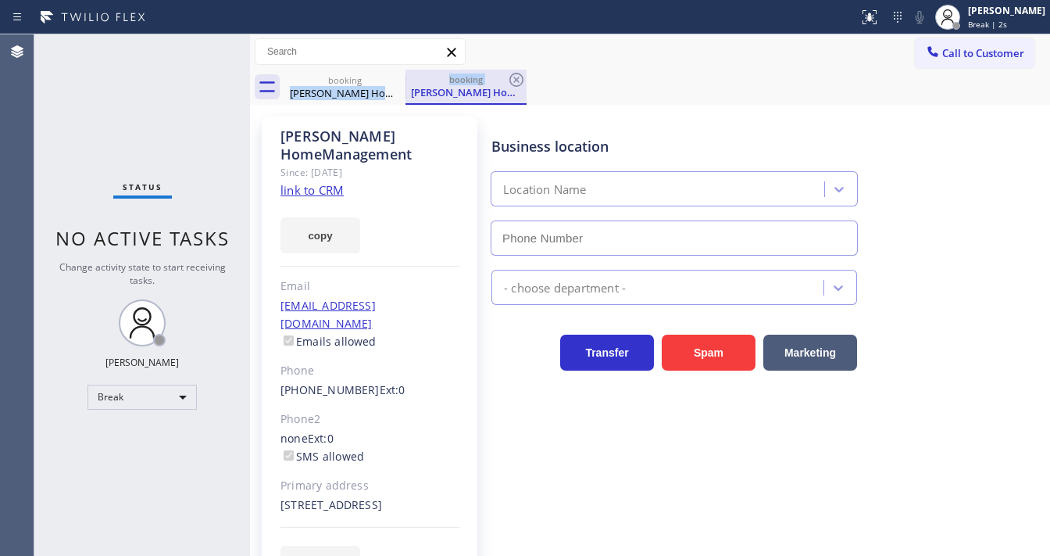
click at [507, 81] on icon at bounding box center [516, 79] width 19 height 19
click at [407, 82] on div "booking" at bounding box center [466, 79] width 118 height 12
click at [379, 82] on div "booking [PERSON_NAME] HomeManagement booking [PERSON_NAME] HomeManagement" at bounding box center [667, 87] width 766 height 35
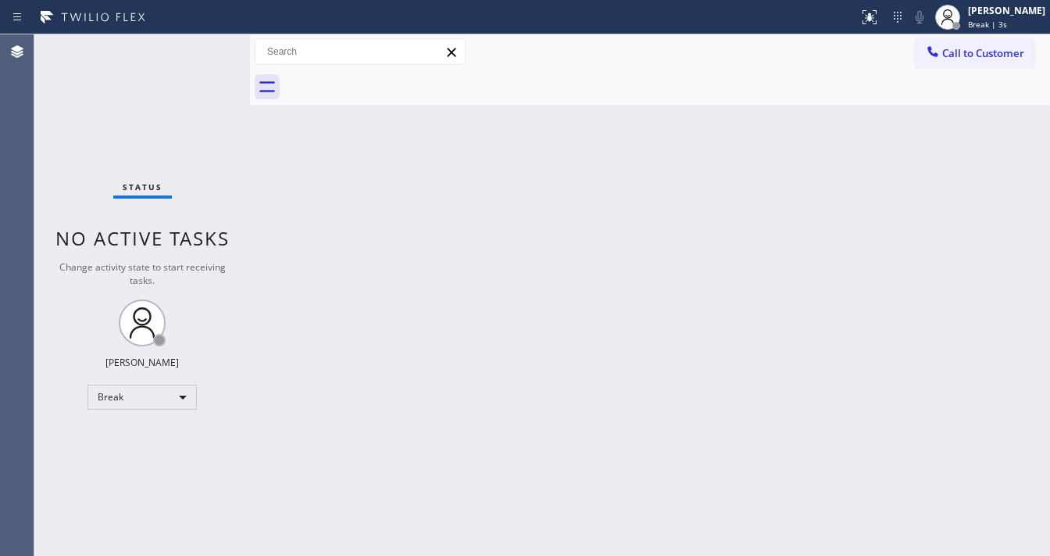
click at [113, 136] on div "Status No active tasks Change activity state to start receiving tasks. [PERSON_…" at bounding box center [142, 294] width 216 height 521
